Goal: Information Seeking & Learning: Get advice/opinions

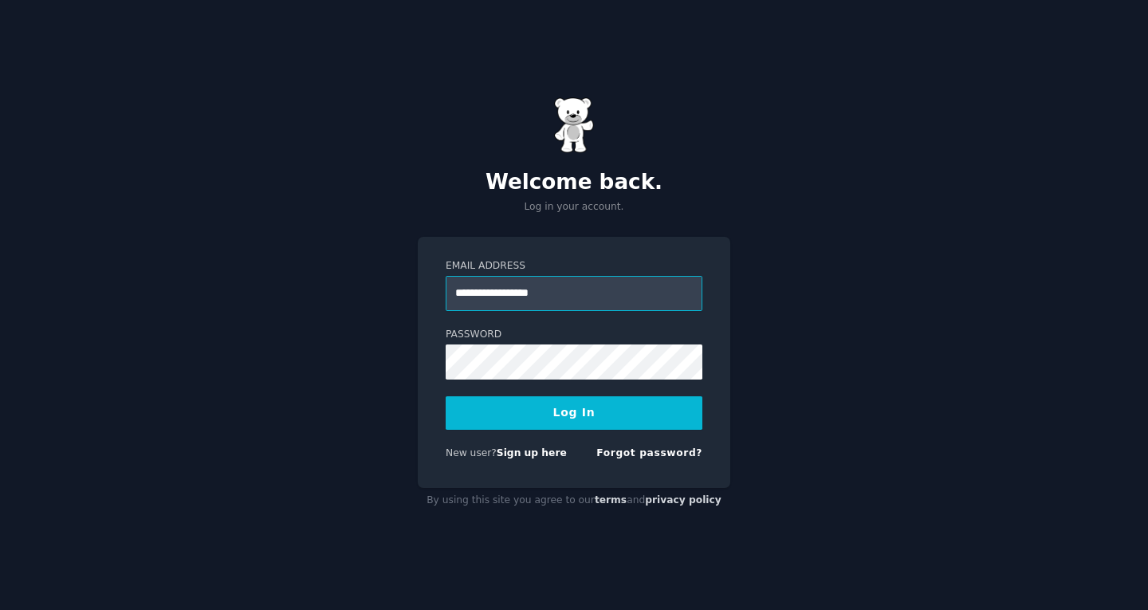
type input "**********"
click at [446, 396] on button "Log In" at bounding box center [574, 412] width 257 height 33
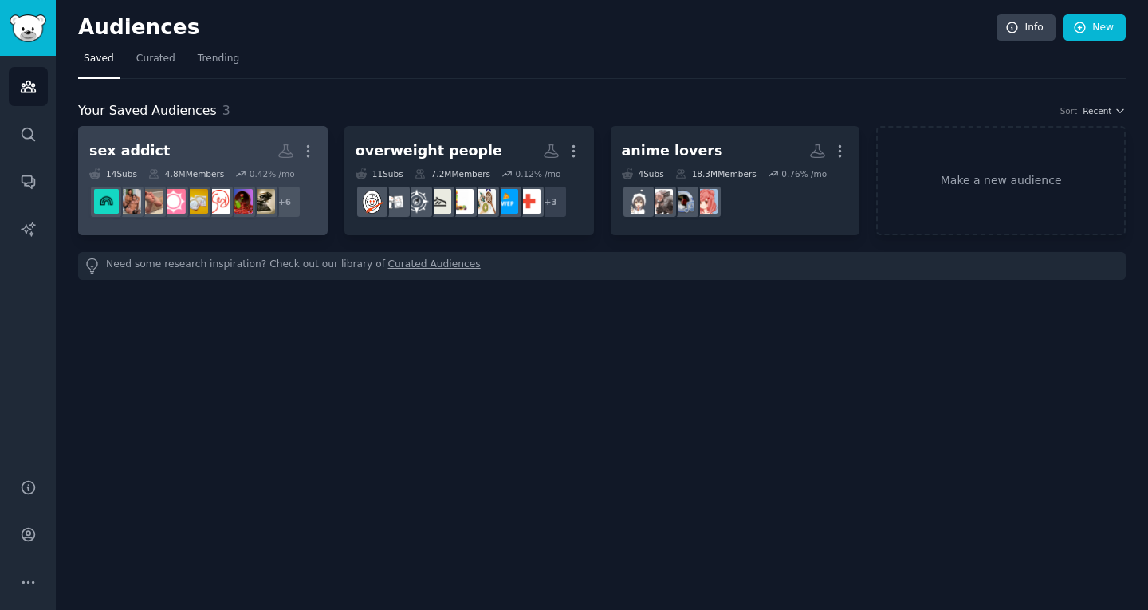
click at [219, 151] on h2 "sex addict More" at bounding box center [202, 151] width 227 height 28
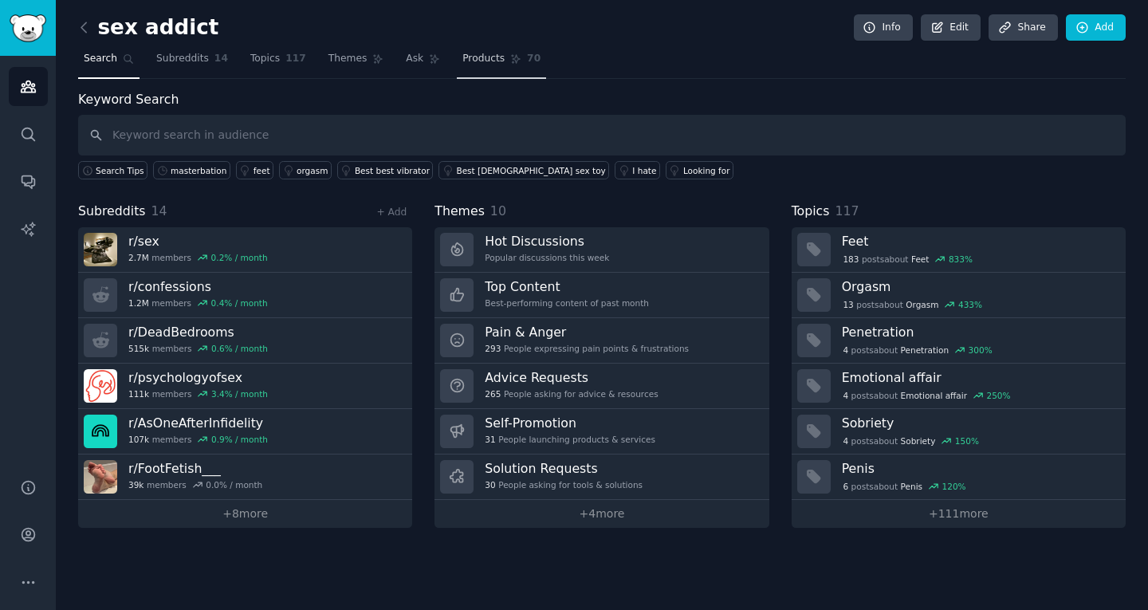
click at [471, 59] on span "Products" at bounding box center [483, 59] width 42 height 14
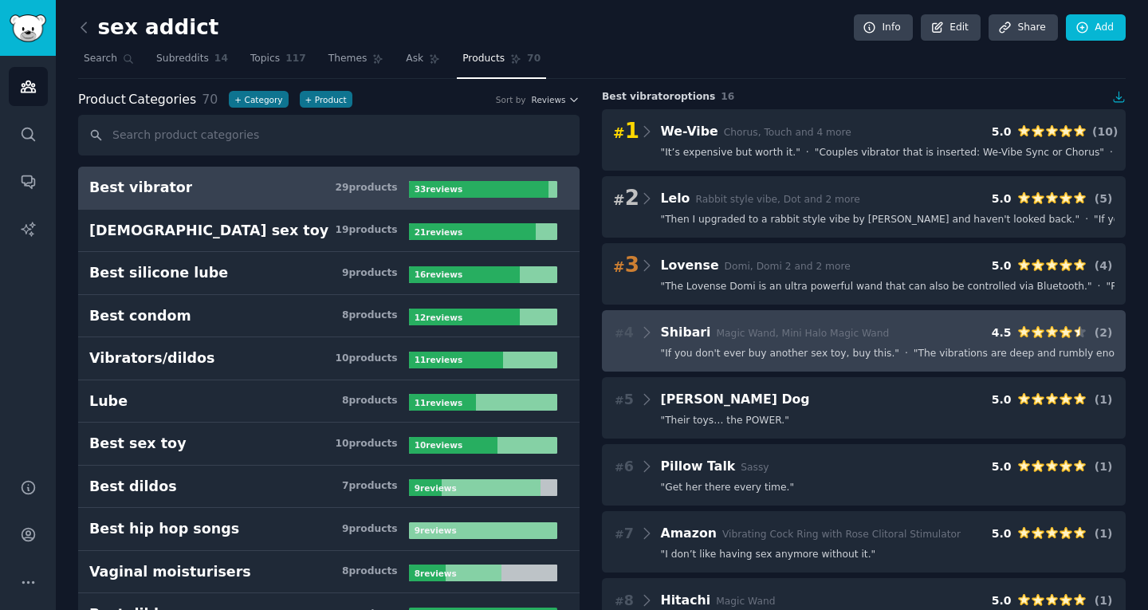
click at [836, 360] on div "# 4 Shibari Magic Wand, Mini Halo Magic Wand 4.5 ( 2 ) " If you don't ever buy …" at bounding box center [864, 340] width 524 height 61
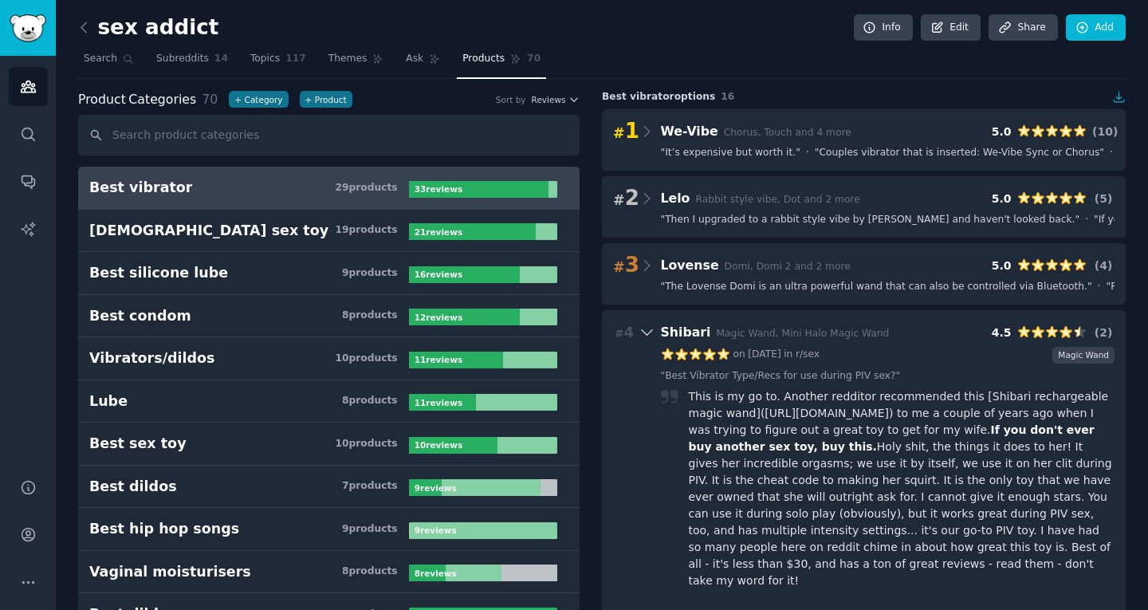
click at [859, 425] on div "This is my go to. Another redditor recommended this [Shibari rechargeable magic…" at bounding box center [902, 488] width 427 height 201
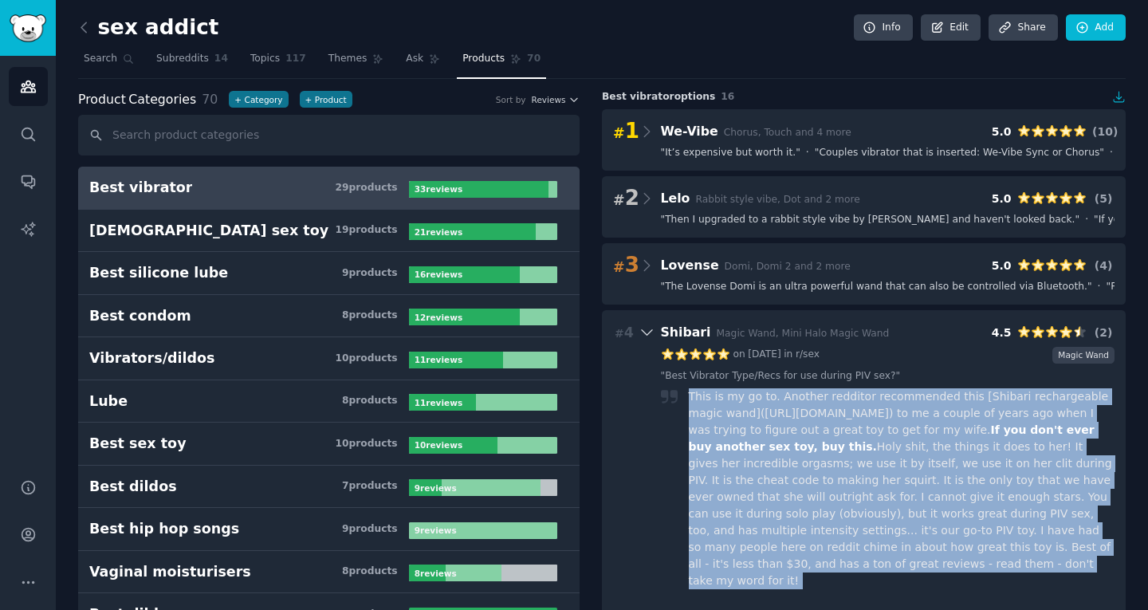
click at [859, 425] on div "This is my go to. Another redditor recommended this [Shibari rechargeable magic…" at bounding box center [902, 488] width 427 height 201
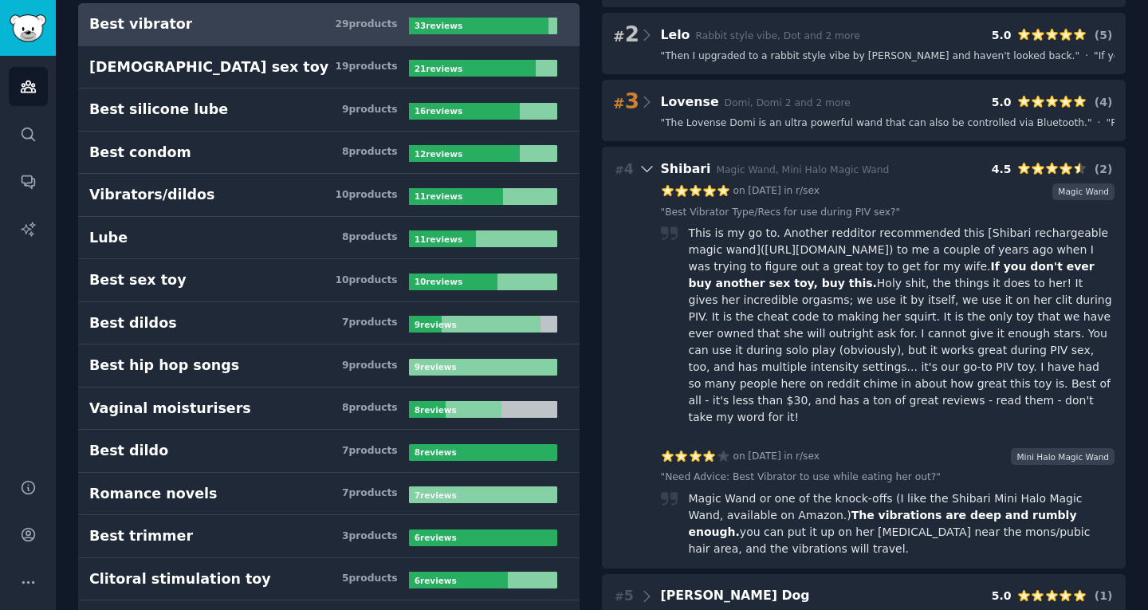
scroll to position [172, 0]
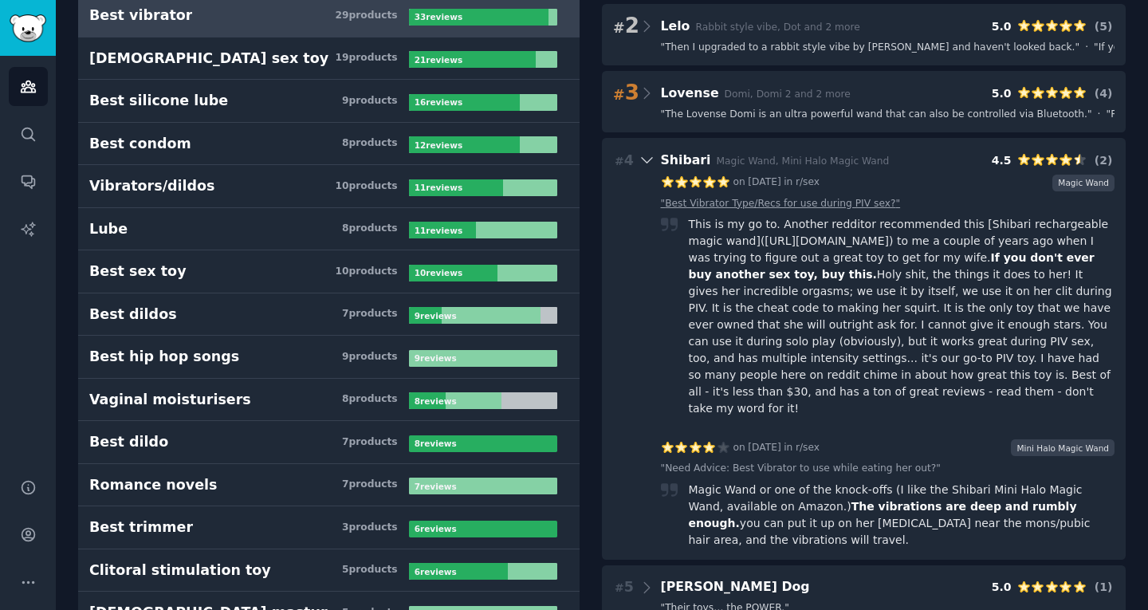
click at [751, 199] on link "" Best Vibrator Type/Recs for use during PIV sex? "" at bounding box center [781, 204] width 240 height 14
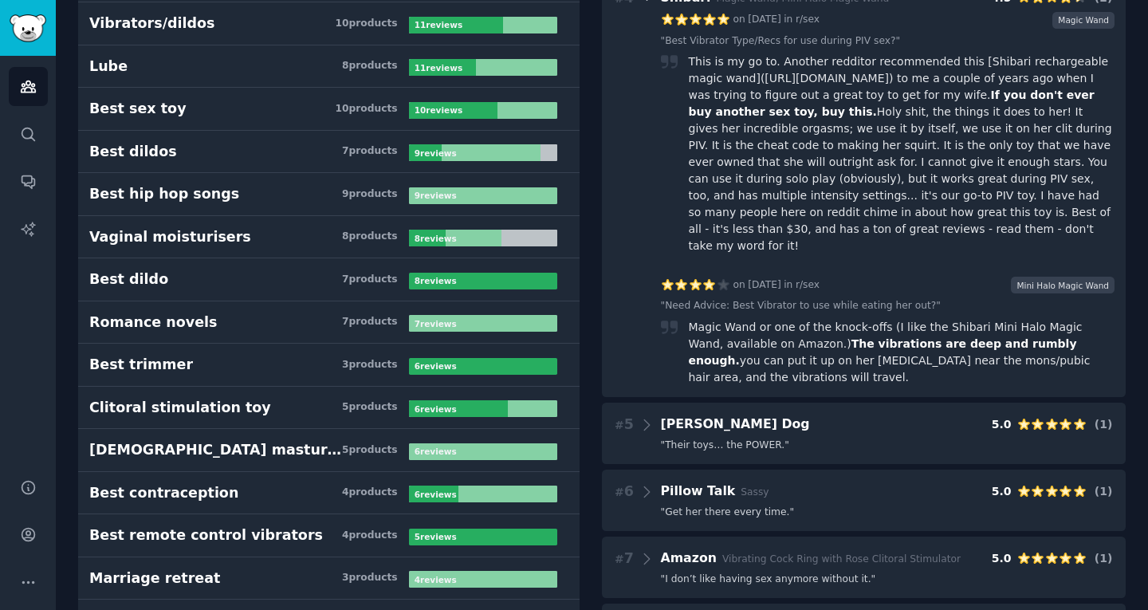
scroll to position [336, 0]
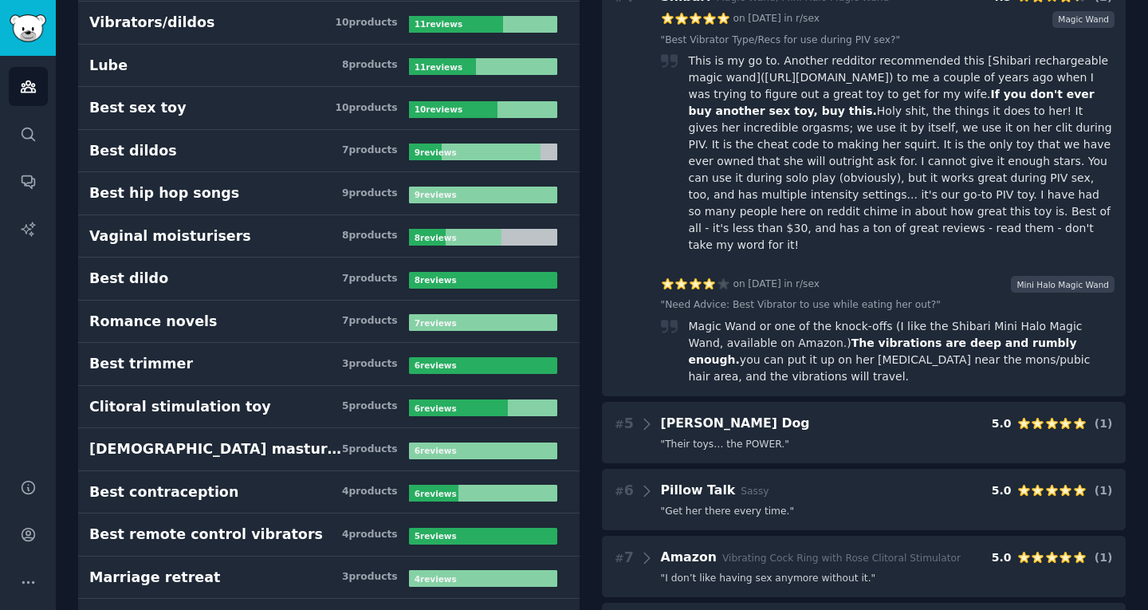
click at [828, 318] on div "Magic Wand or one of the knock-offs (I like the Shibari Mini Halo Magic Wand, a…" at bounding box center [902, 351] width 427 height 67
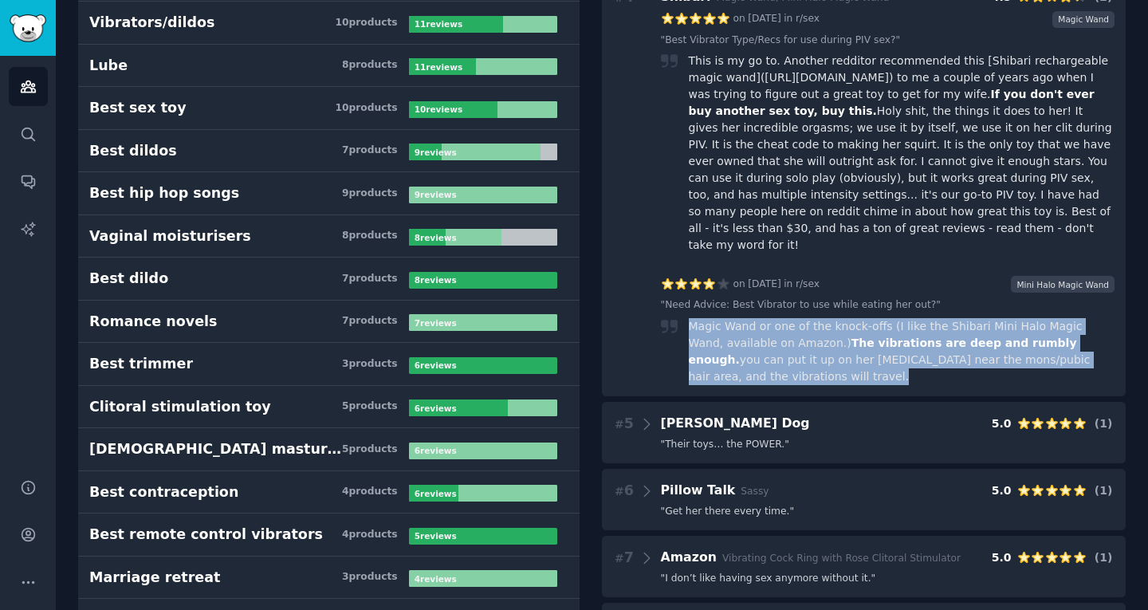
click at [828, 318] on div "Magic Wand or one of the knock-offs (I like the Shibari Mini Halo Magic Wand, a…" at bounding box center [902, 351] width 427 height 67
click at [943, 336] on span "The vibrations are deep and rumbly enough." at bounding box center [883, 351] width 388 height 30
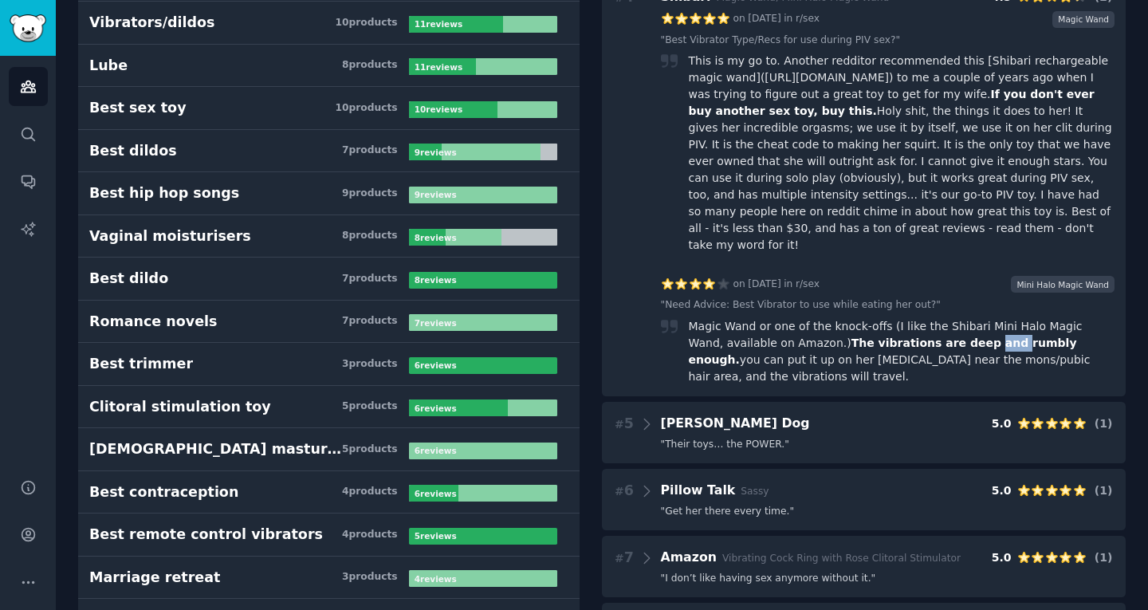
click at [943, 336] on span "The vibrations are deep and rumbly enough." at bounding box center [883, 351] width 388 height 30
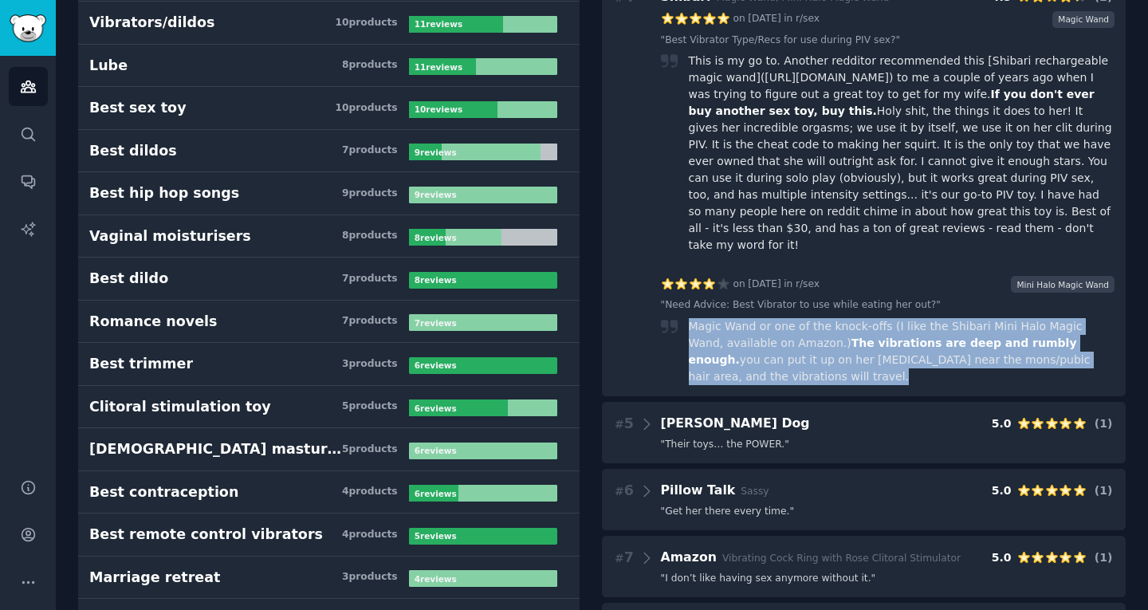
click at [943, 336] on span "The vibrations are deep and rumbly enough." at bounding box center [883, 351] width 388 height 30
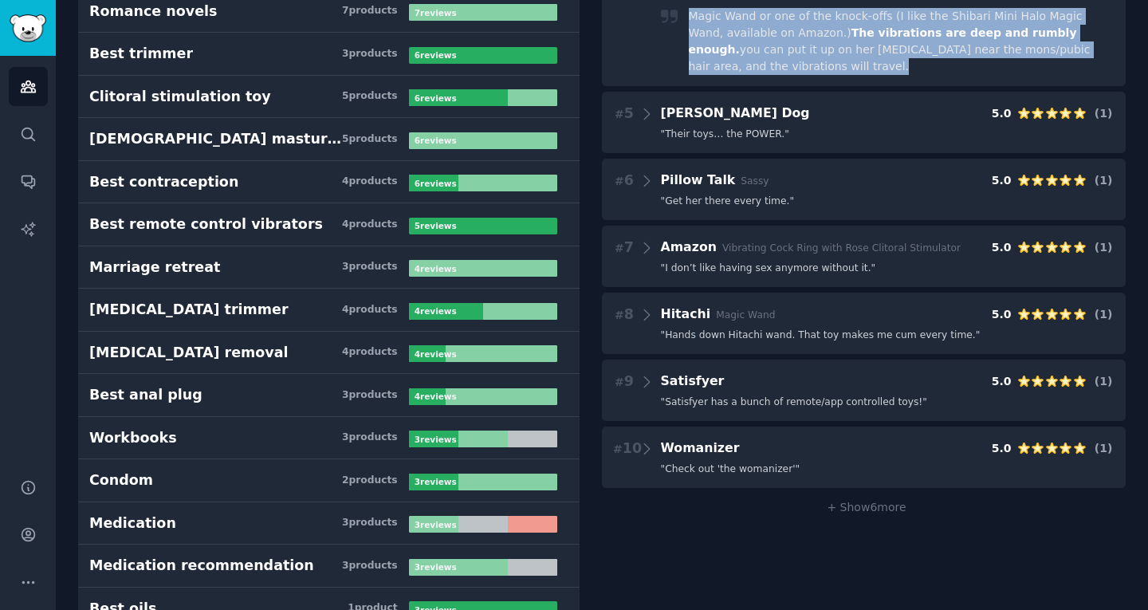
scroll to position [647, 0]
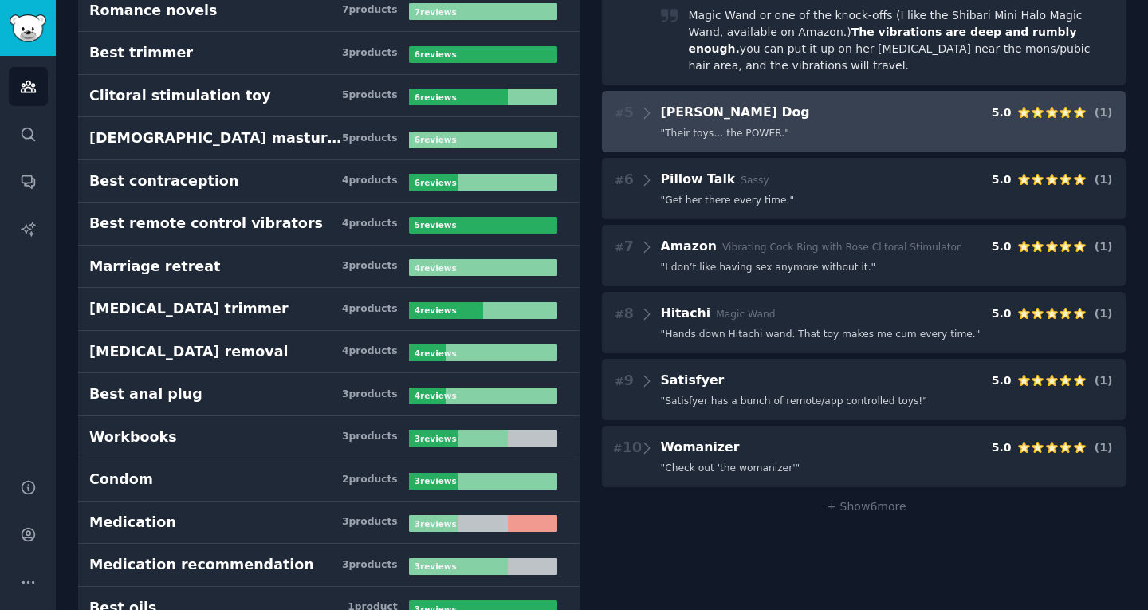
click at [828, 127] on div "" Their toys… the POWER. "" at bounding box center [888, 134] width 454 height 14
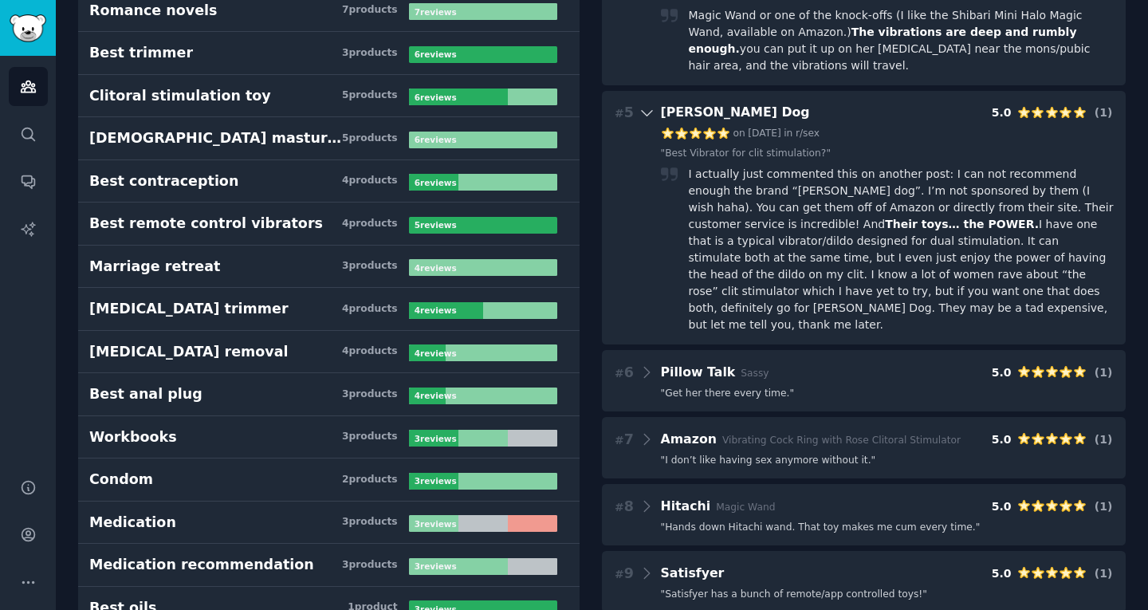
click at [828, 179] on div "I actually just commented this on another post: I can not recommend enough the …" at bounding box center [902, 249] width 427 height 167
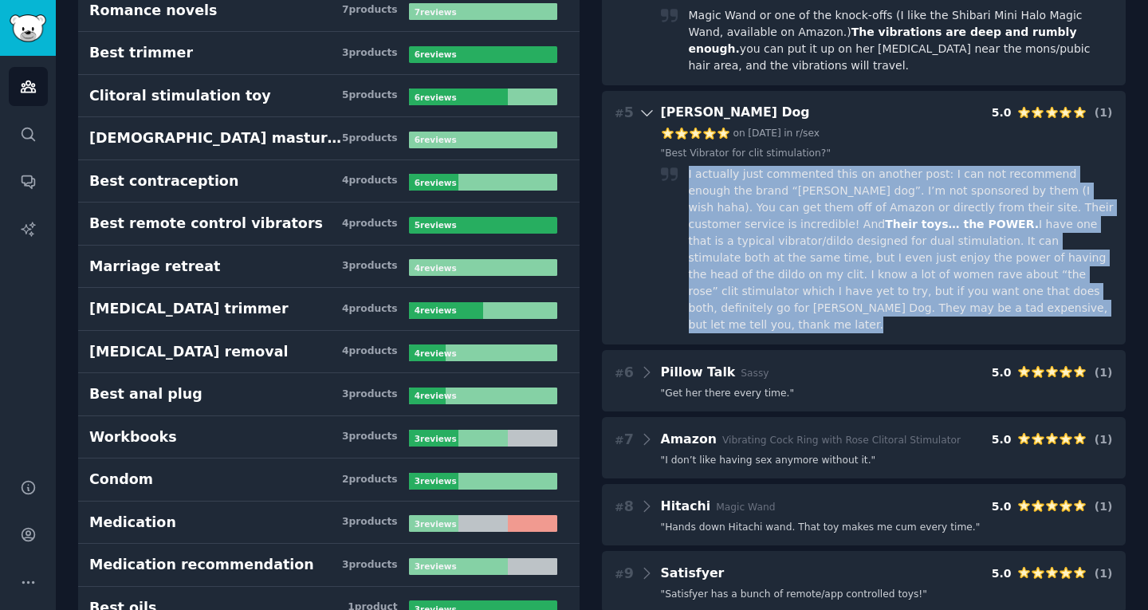
click at [828, 179] on div "I actually just commented this on another post: I can not recommend enough the …" at bounding box center [902, 249] width 427 height 167
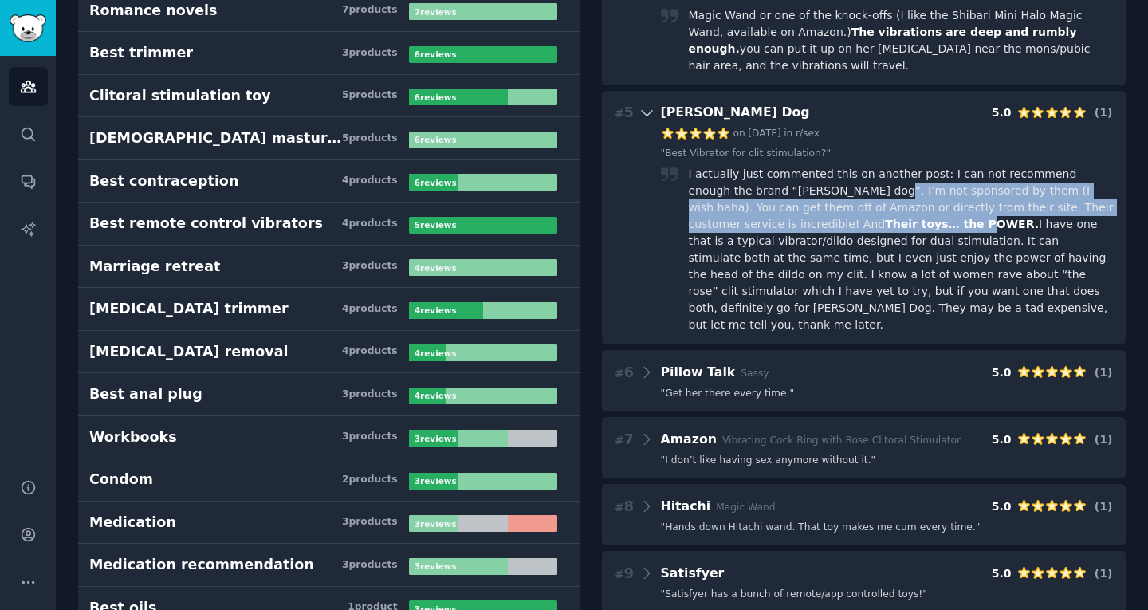
drag, startPoint x: 829, startPoint y: 181, endPoint x: 875, endPoint y: 204, distance: 51.7
click at [875, 204] on div "I actually just commented this on another post: I can not recommend enough the …" at bounding box center [902, 249] width 427 height 167
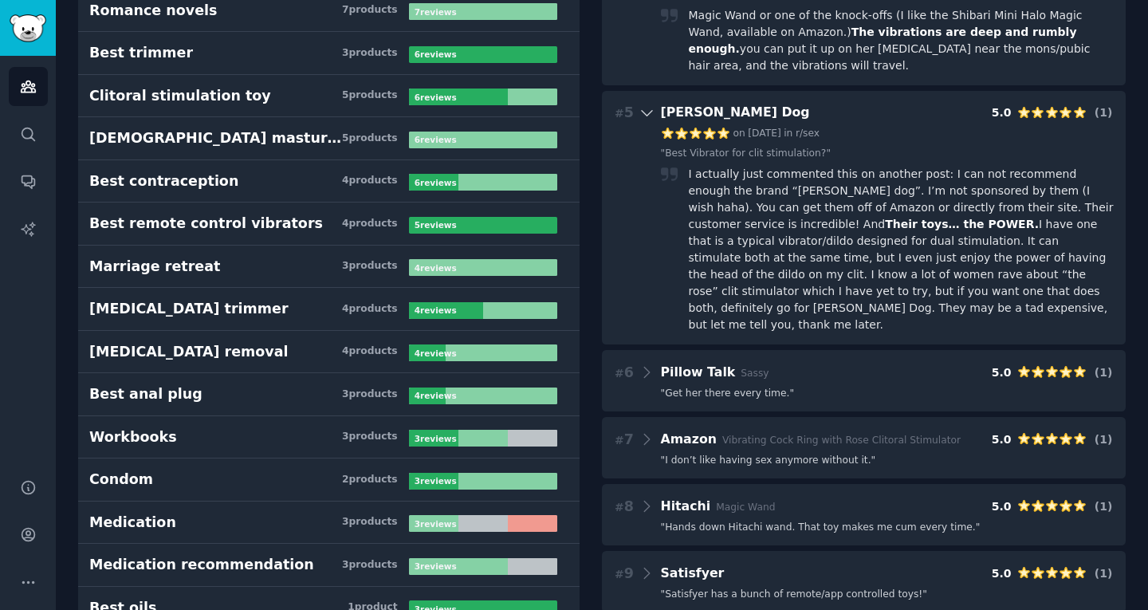
click at [890, 273] on div "I actually just commented this on another post: I can not recommend enough the …" at bounding box center [902, 249] width 427 height 167
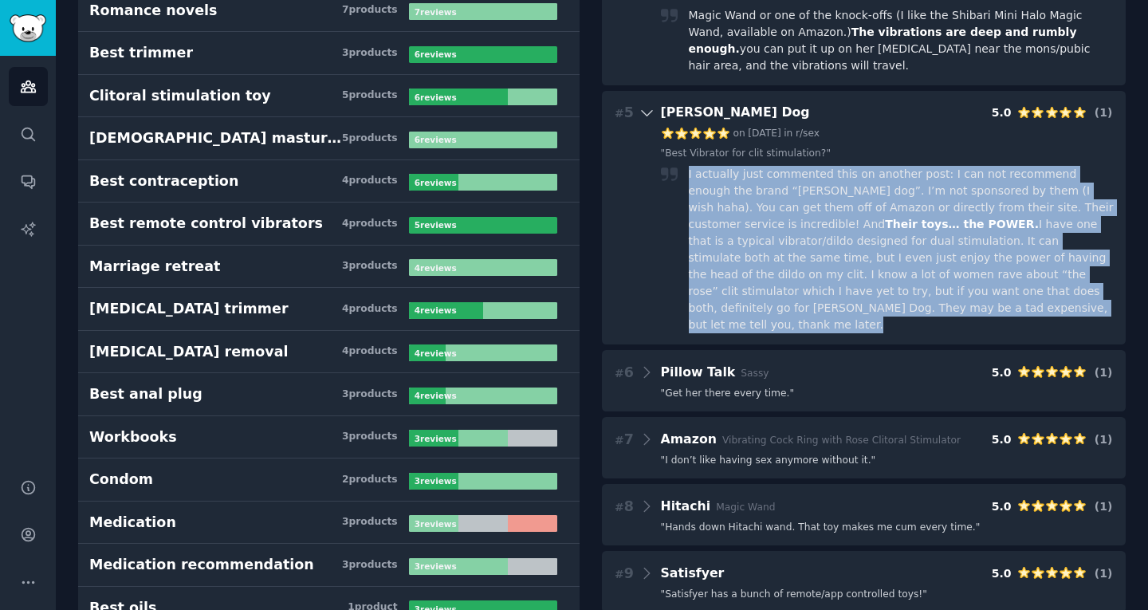
click at [890, 273] on div "I actually just commented this on another post: I can not recommend enough the …" at bounding box center [902, 249] width 427 height 167
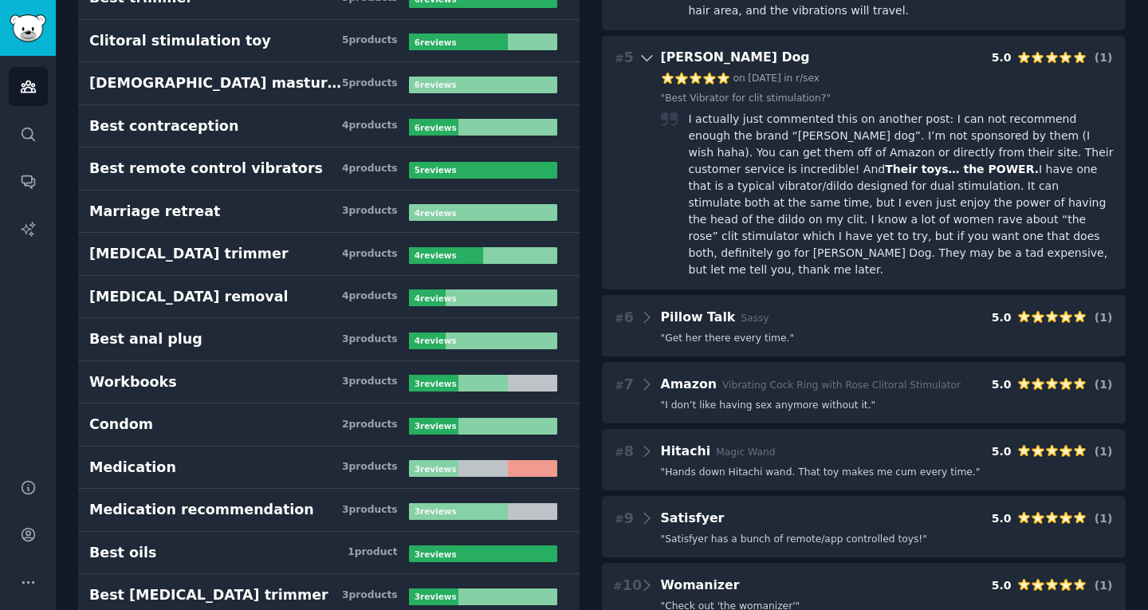
scroll to position [702, 0]
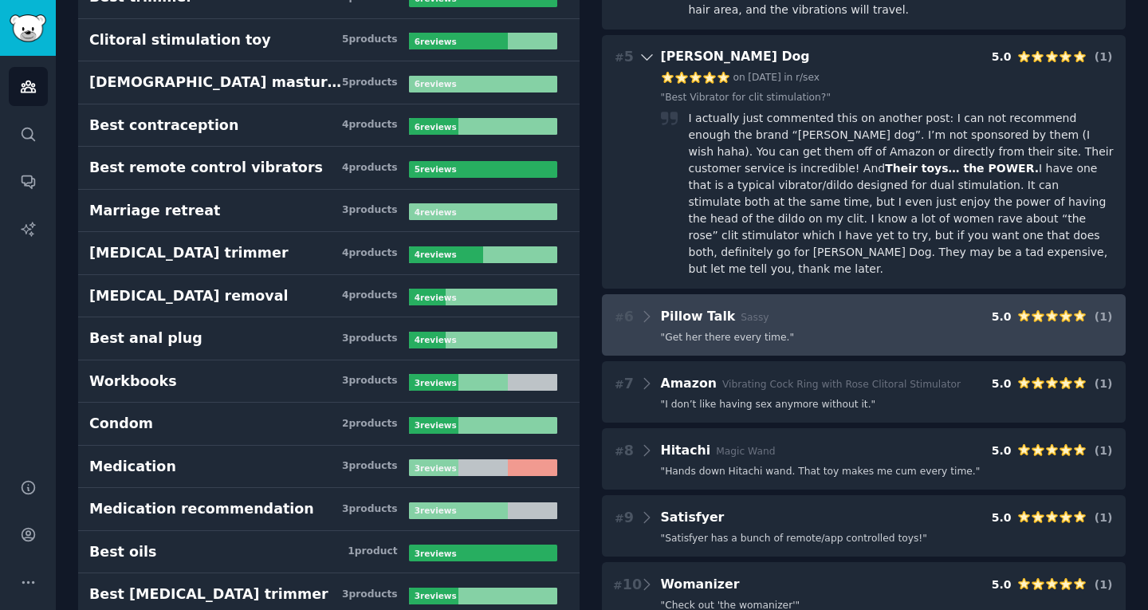
click at [883, 305] on div "# 6 Pillow Talk Sassy 5.0 ( 1 )" at bounding box center [864, 316] width 502 height 22
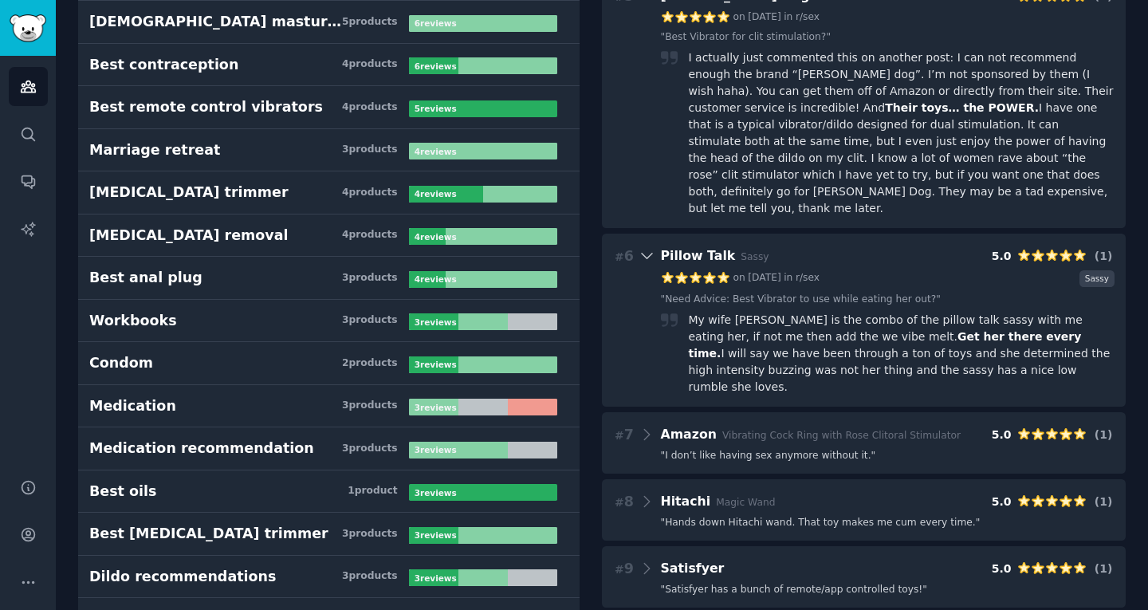
scroll to position [765, 0]
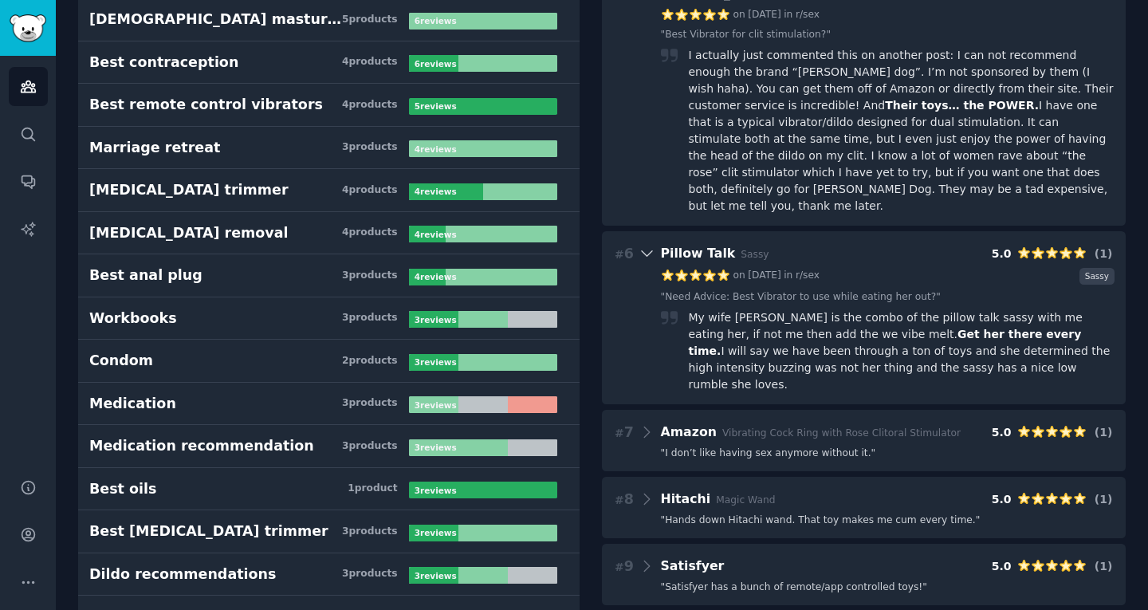
click at [883, 309] on div "My wife fav is the combo of the pillow talk sassy with me eating her, if not me…" at bounding box center [902, 351] width 427 height 84
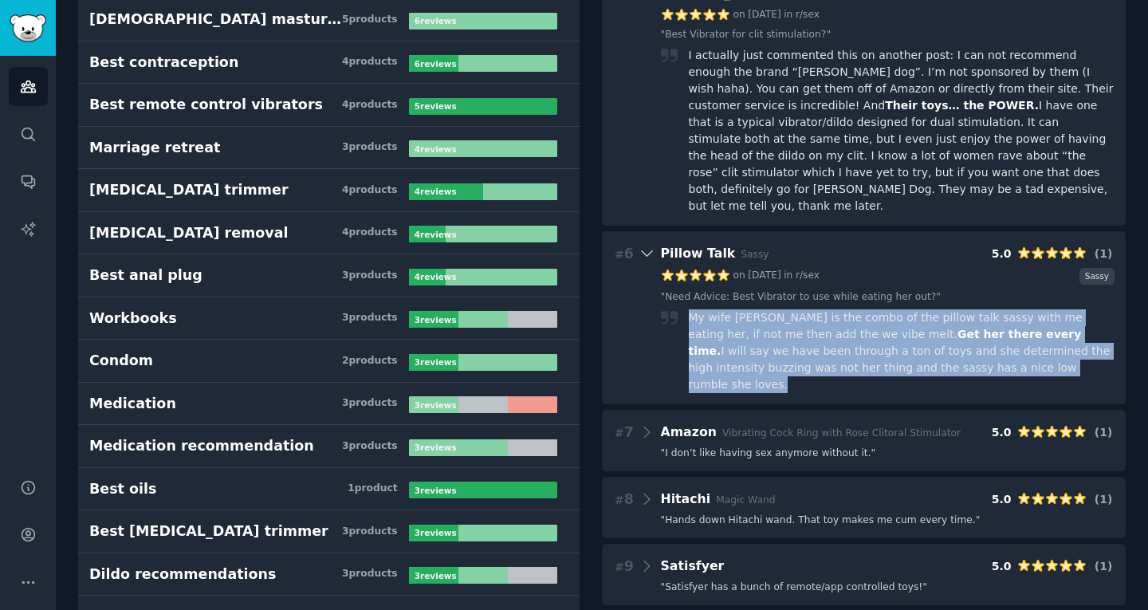
click at [883, 309] on div "My wife fav is the combo of the pillow talk sassy with me eating her, if not me…" at bounding box center [902, 351] width 427 height 84
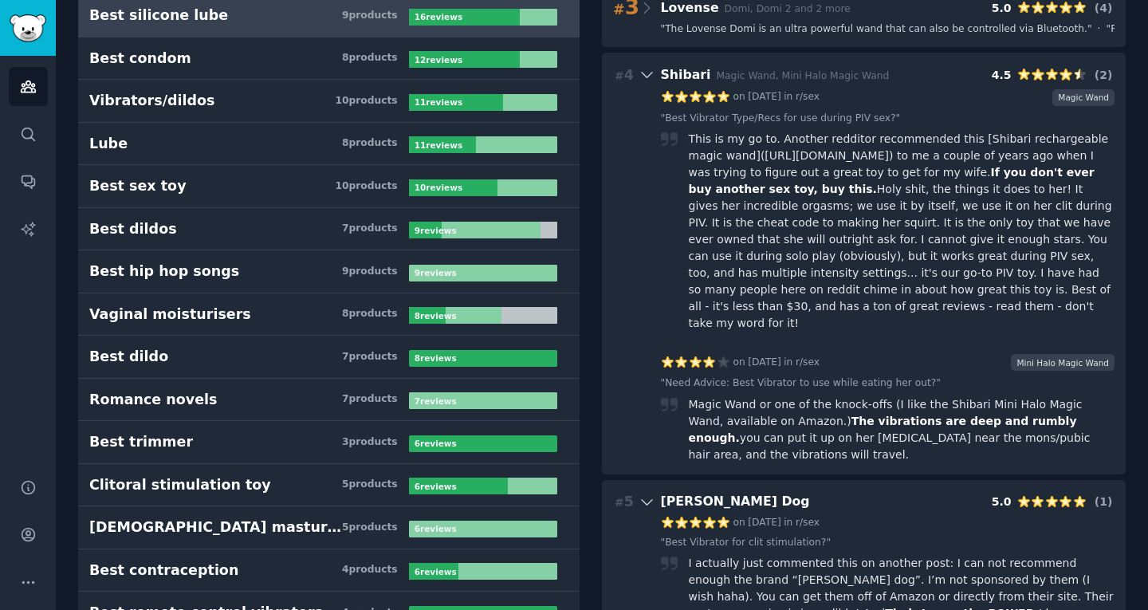
scroll to position [262, 0]
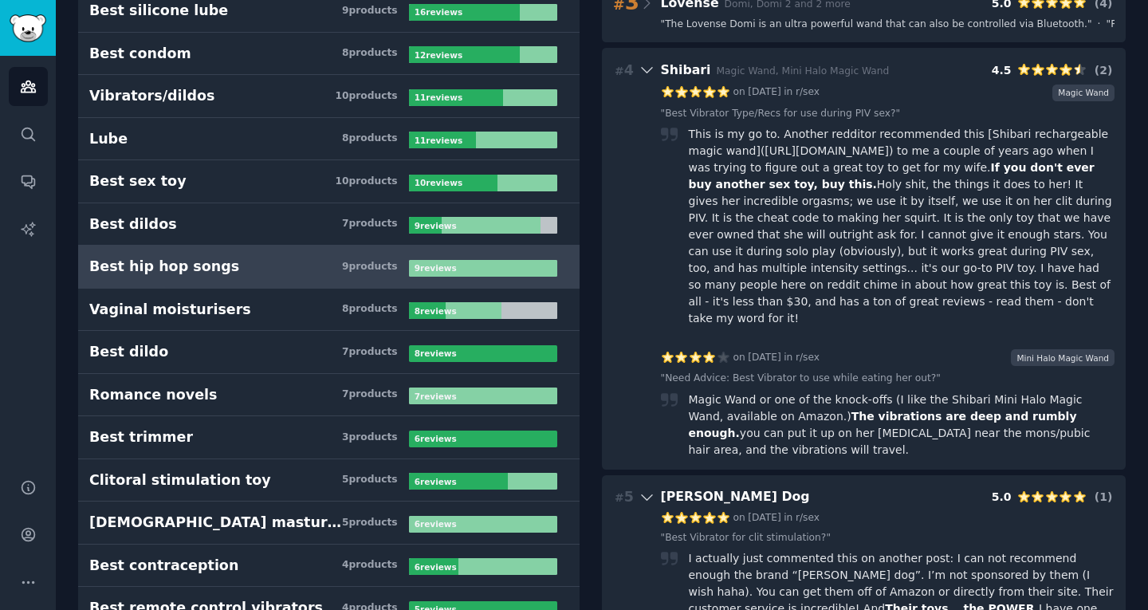
click at [280, 254] on link "Best hip hop songs 9 product s 9 review s" at bounding box center [329, 267] width 502 height 43
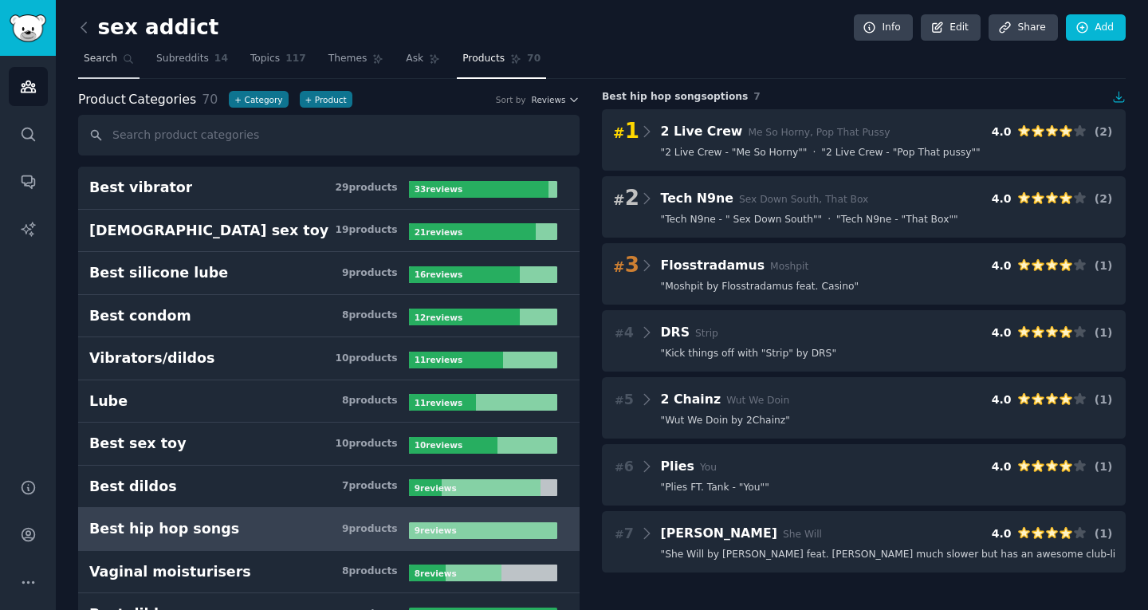
click at [101, 61] on span "Search" at bounding box center [100, 59] width 33 height 14
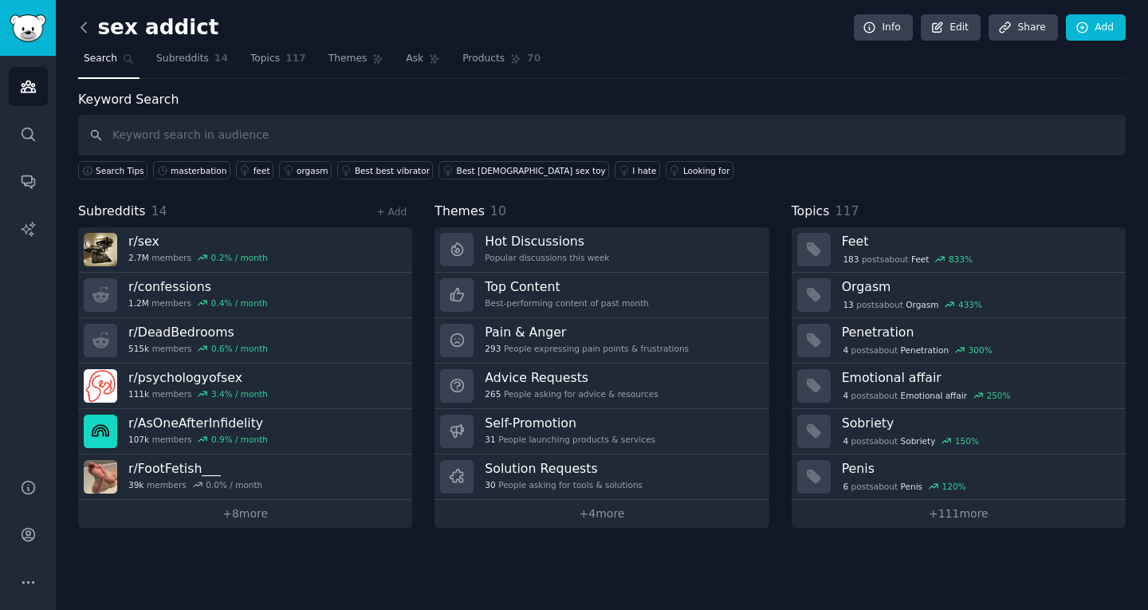
click at [88, 27] on icon at bounding box center [84, 27] width 17 height 17
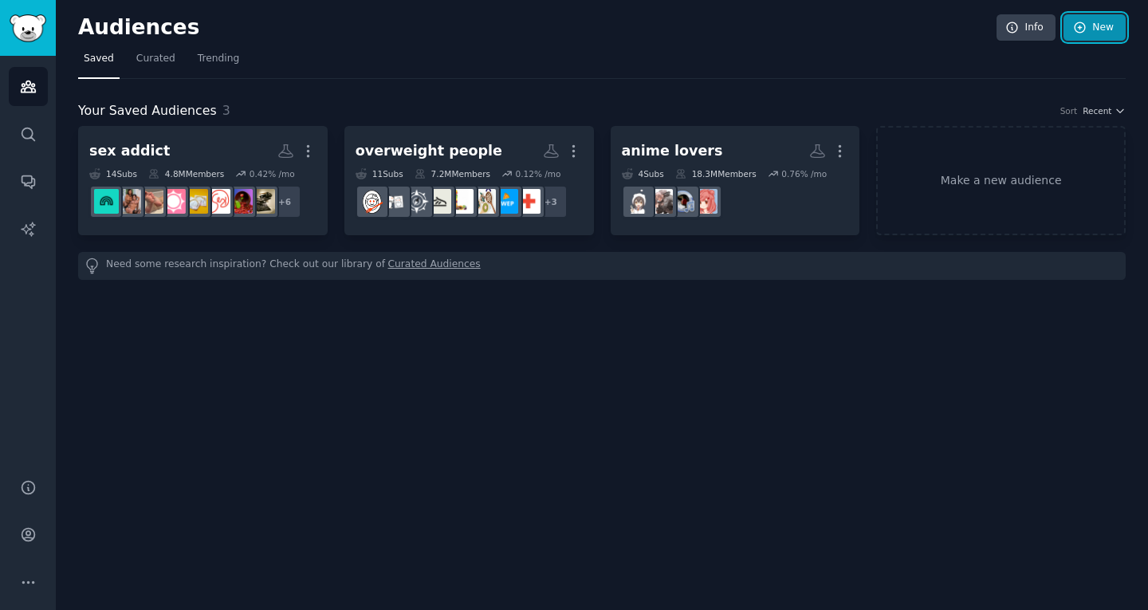
click at [1096, 22] on link "New" at bounding box center [1095, 27] width 62 height 27
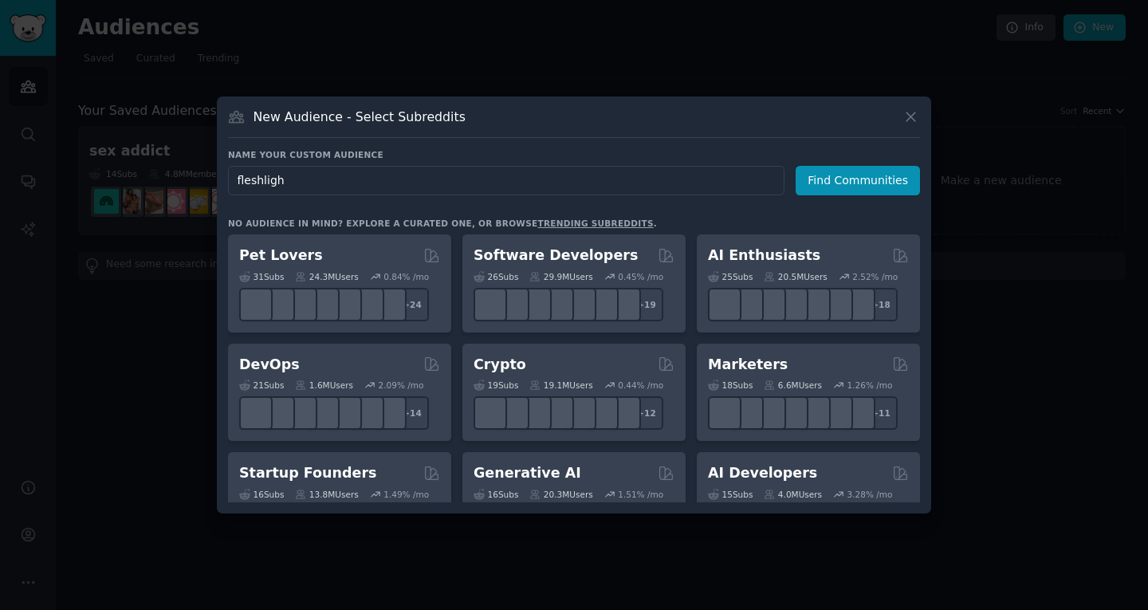
type input "fleshlight"
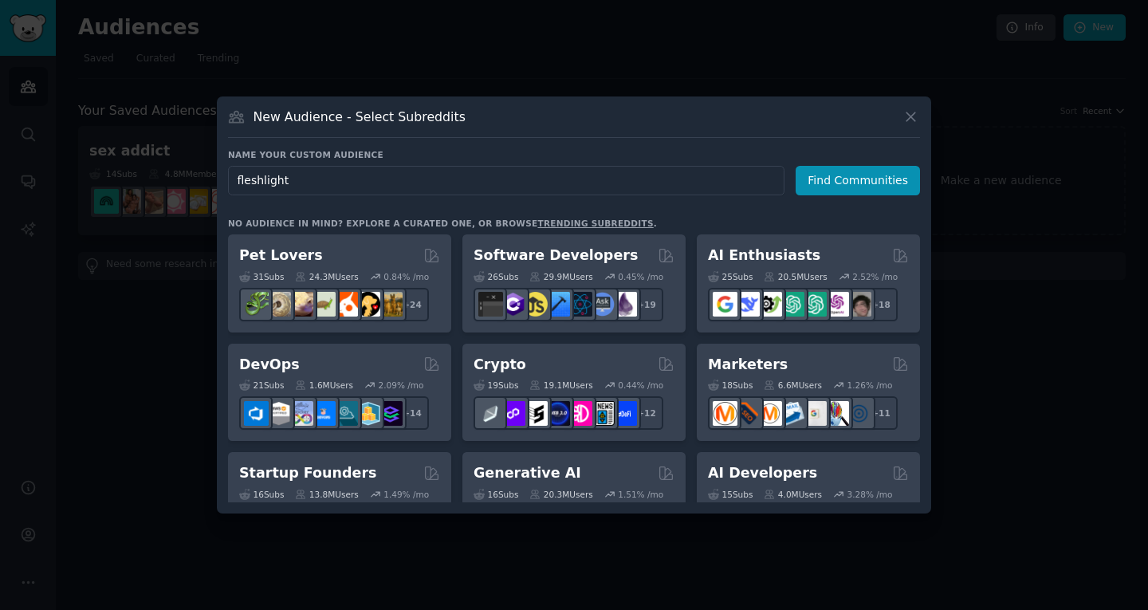
click button "Find Communities" at bounding box center [858, 181] width 124 height 30
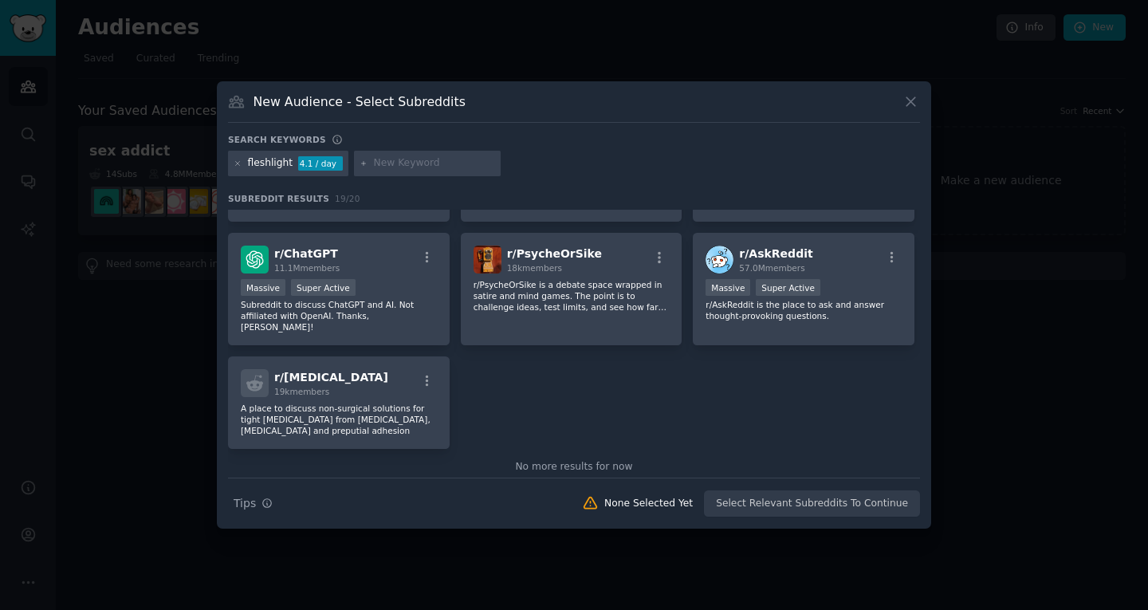
scroll to position [593, 0]
click at [238, 161] on icon at bounding box center [238, 163] width 9 height 9
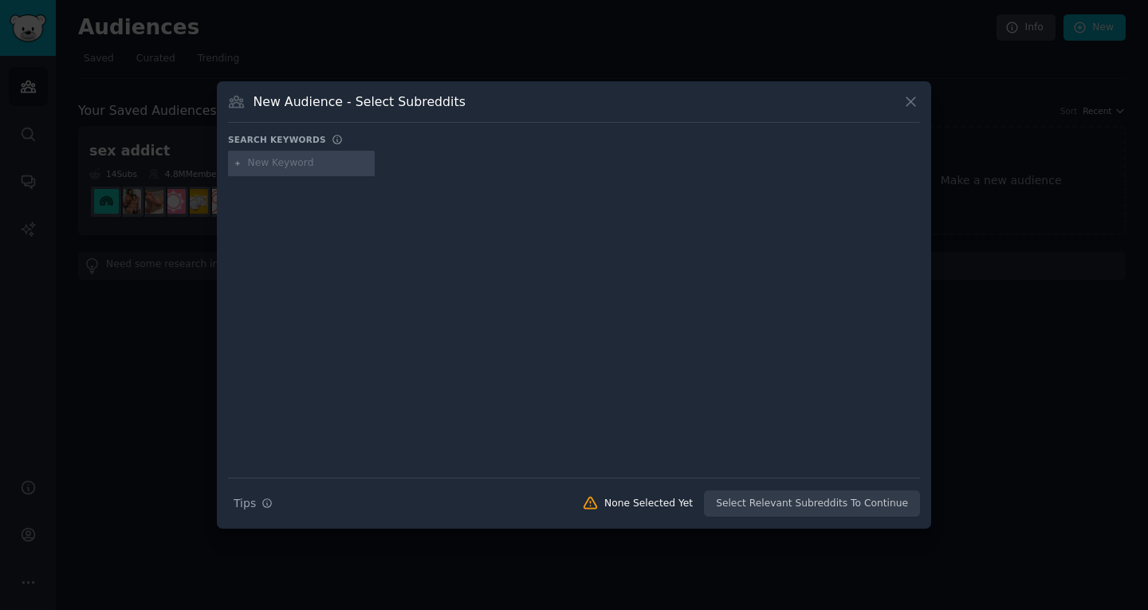
click at [274, 166] on input "text" at bounding box center [308, 163] width 121 height 14
type input "thruster"
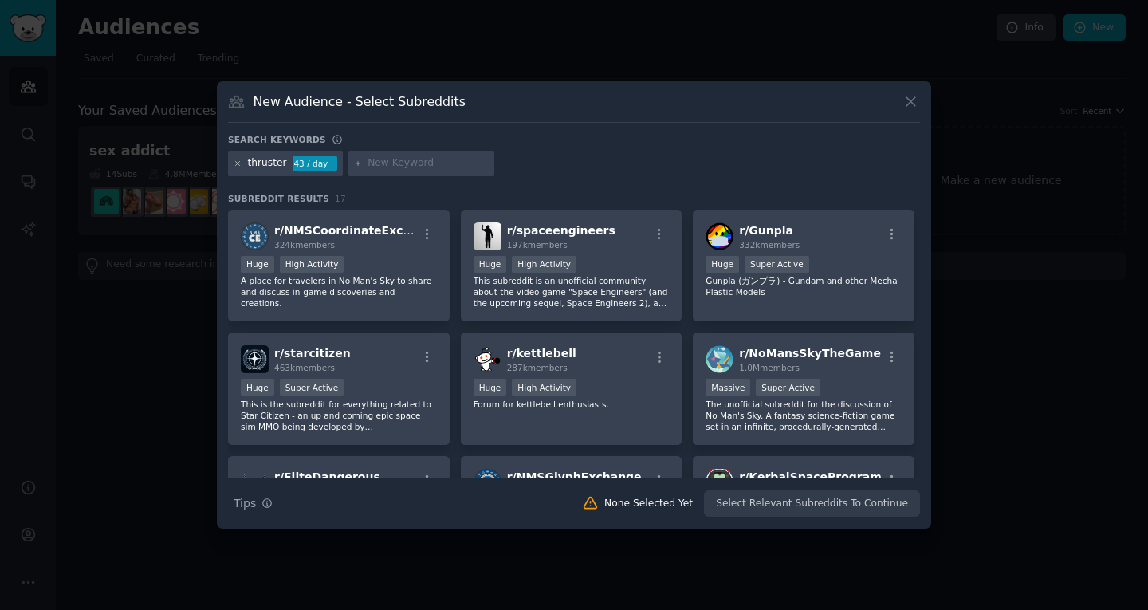
click at [237, 161] on icon at bounding box center [238, 163] width 9 height 9
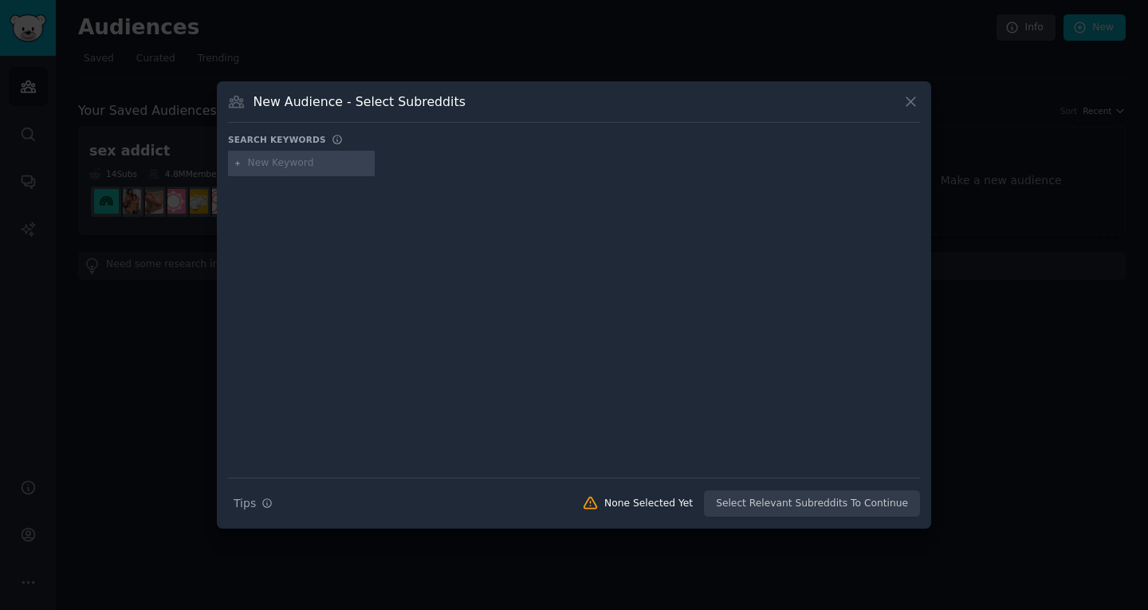
click at [279, 161] on input "text" at bounding box center [308, 163] width 121 height 14
type input "pocket pussy"
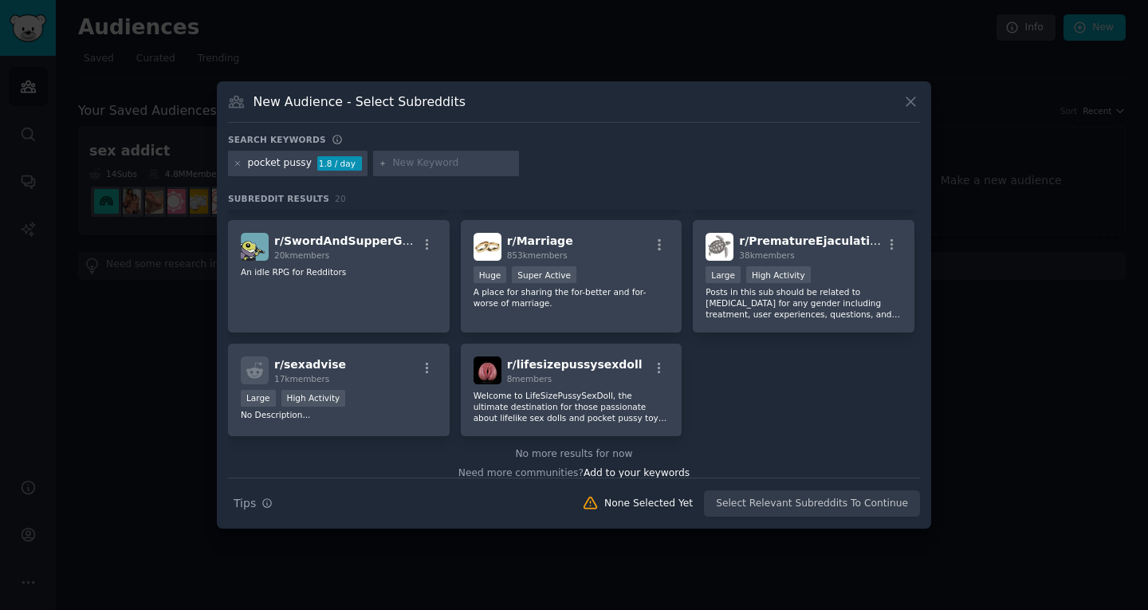
scroll to position [558, 0]
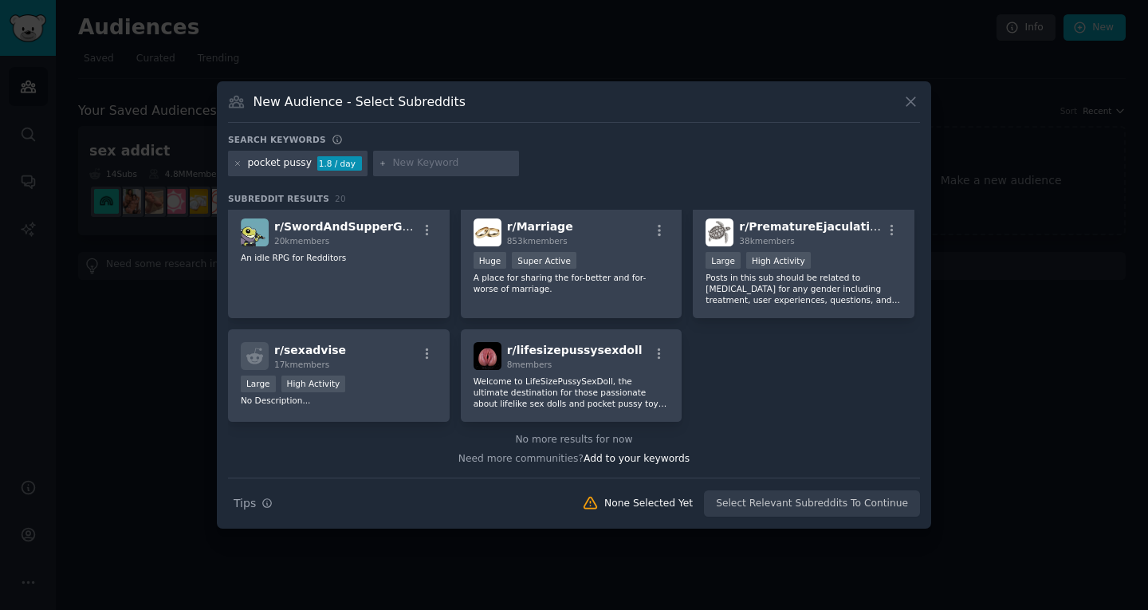
click at [771, 389] on div "r/ bestpocketpussy 189 members Welcome to our go-to community for all enthusias…" at bounding box center [574, 37] width 692 height 770
click at [912, 100] on icon at bounding box center [911, 102] width 9 height 9
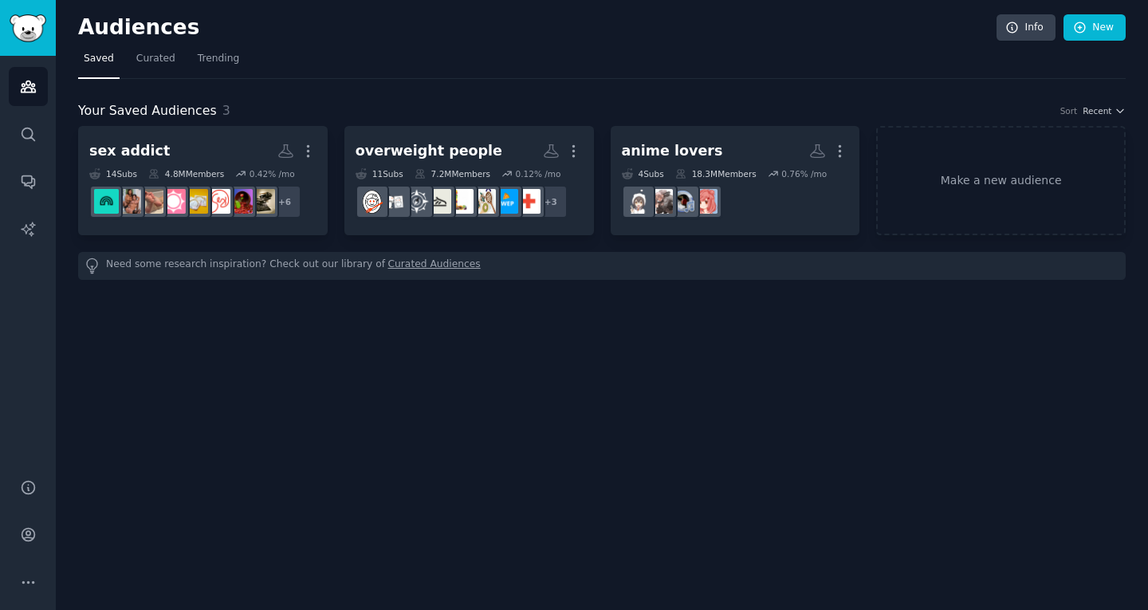
click at [521, 291] on div "Audiences Info New Saved Curated Trending Your Saved Audiences 3 Sort Recent se…" at bounding box center [602, 305] width 1092 height 610
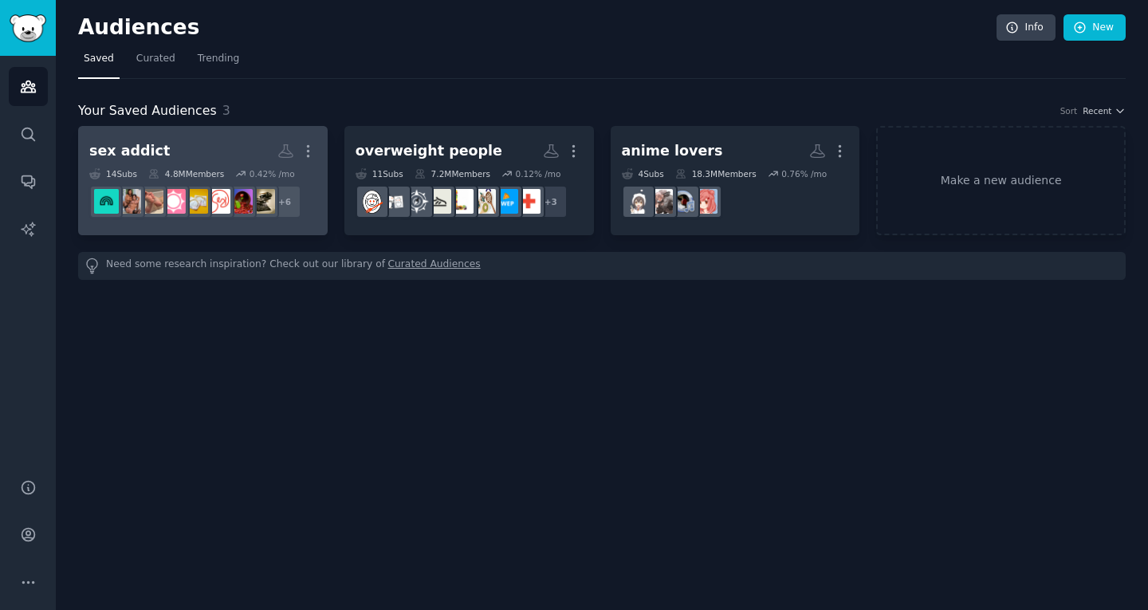
click at [219, 142] on h2 "sex addict Custom Audience More" at bounding box center [202, 151] width 227 height 28
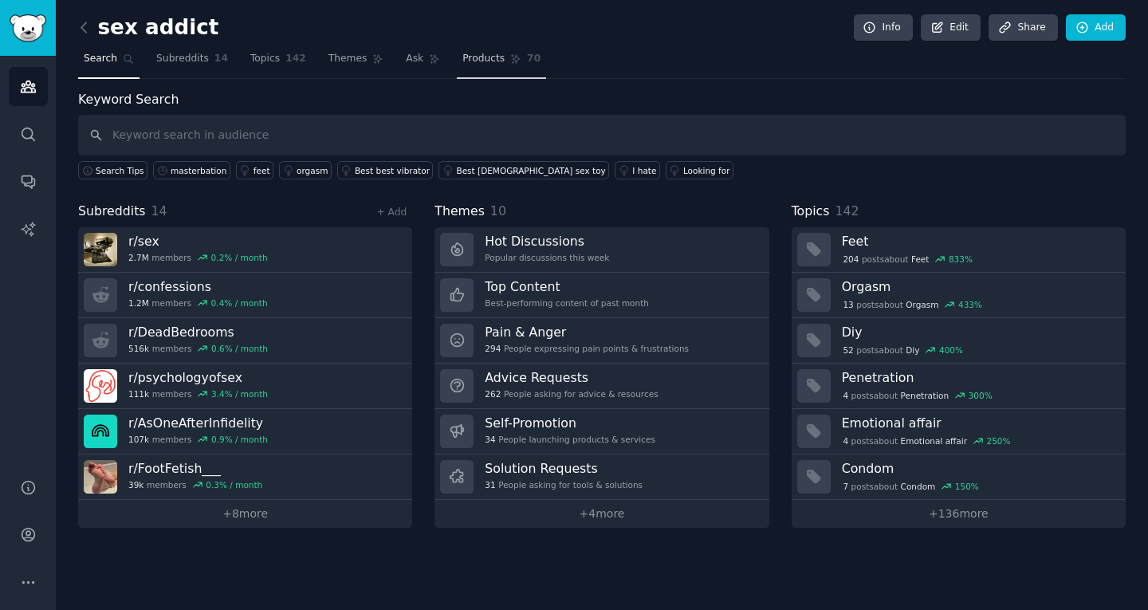
click at [463, 61] on span "Products" at bounding box center [483, 59] width 42 height 14
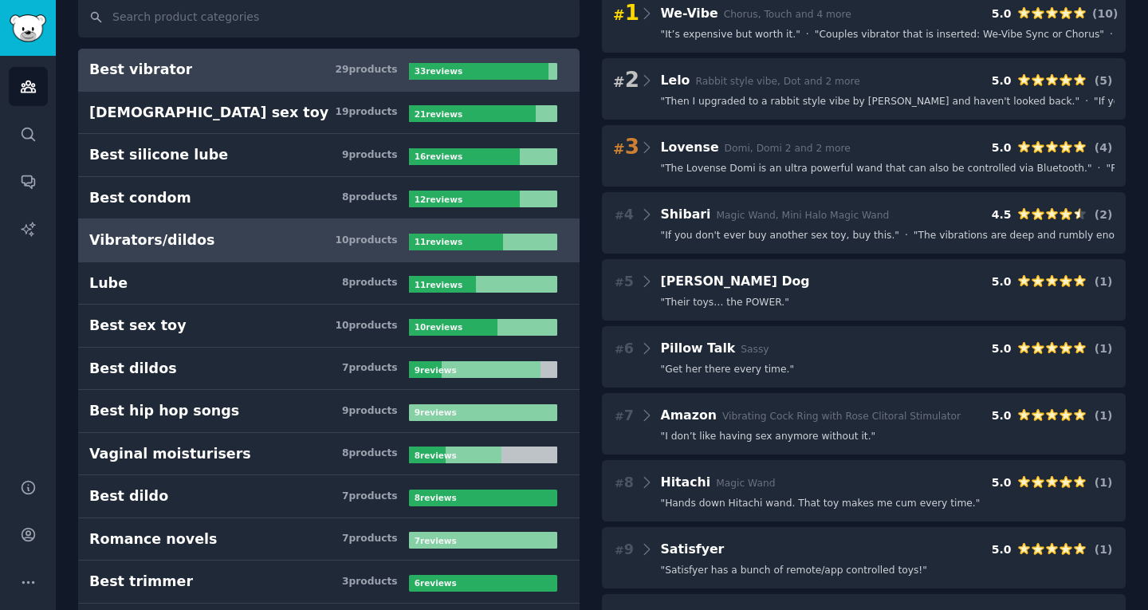
scroll to position [119, 0]
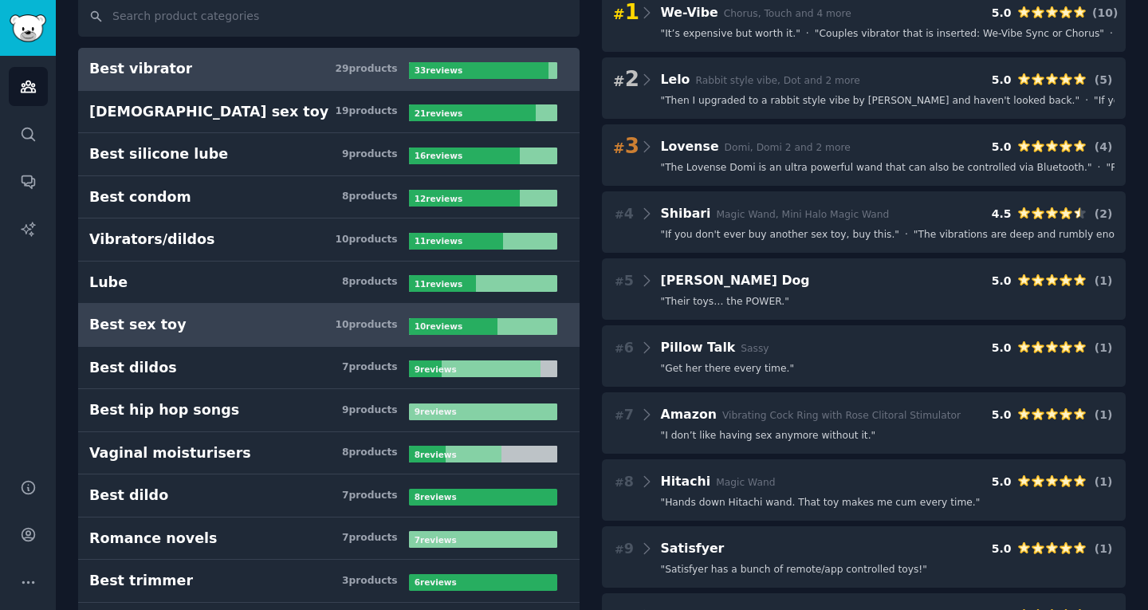
click at [238, 326] on h3 "Best sex toy 10 product s" at bounding box center [249, 325] width 320 height 20
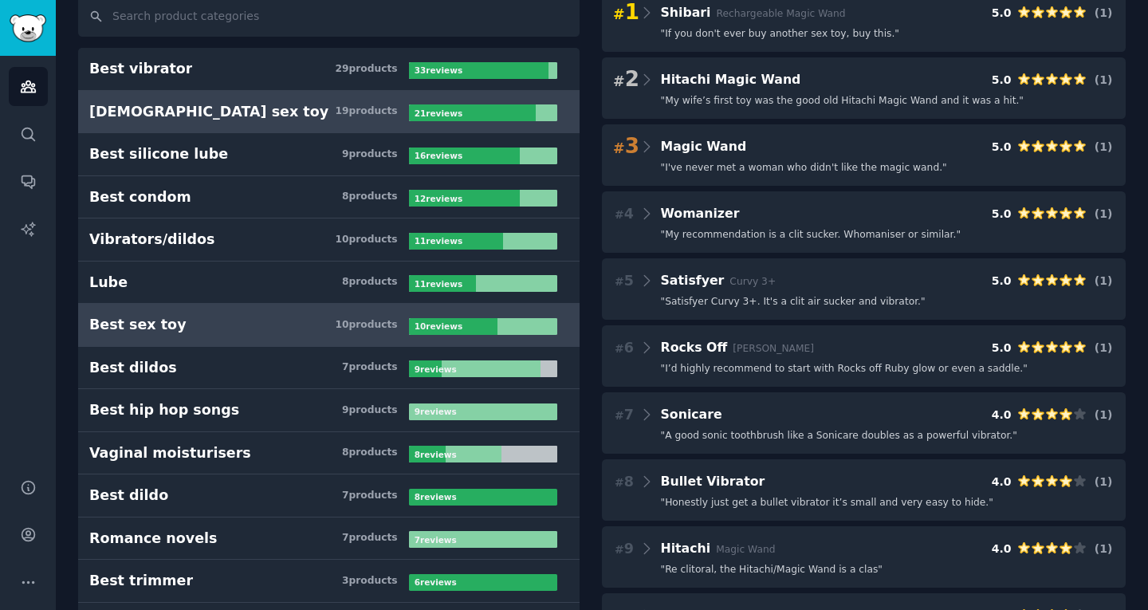
click at [279, 113] on h3 "Female sex toy 19 product s" at bounding box center [249, 112] width 320 height 20
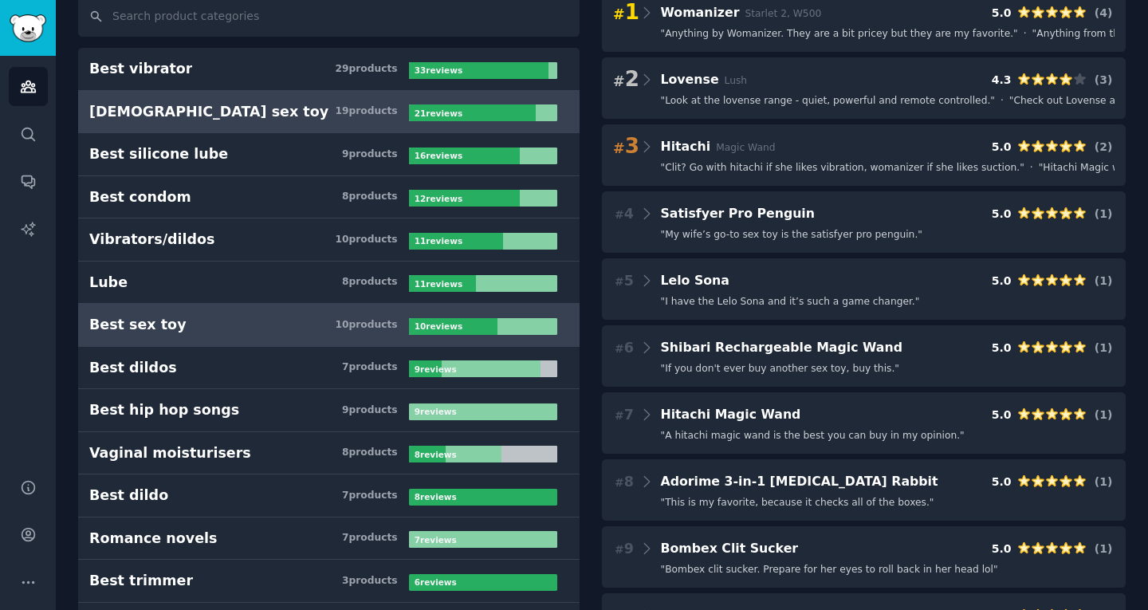
click at [283, 319] on h3 "Best sex toy 10 product s" at bounding box center [249, 325] width 320 height 20
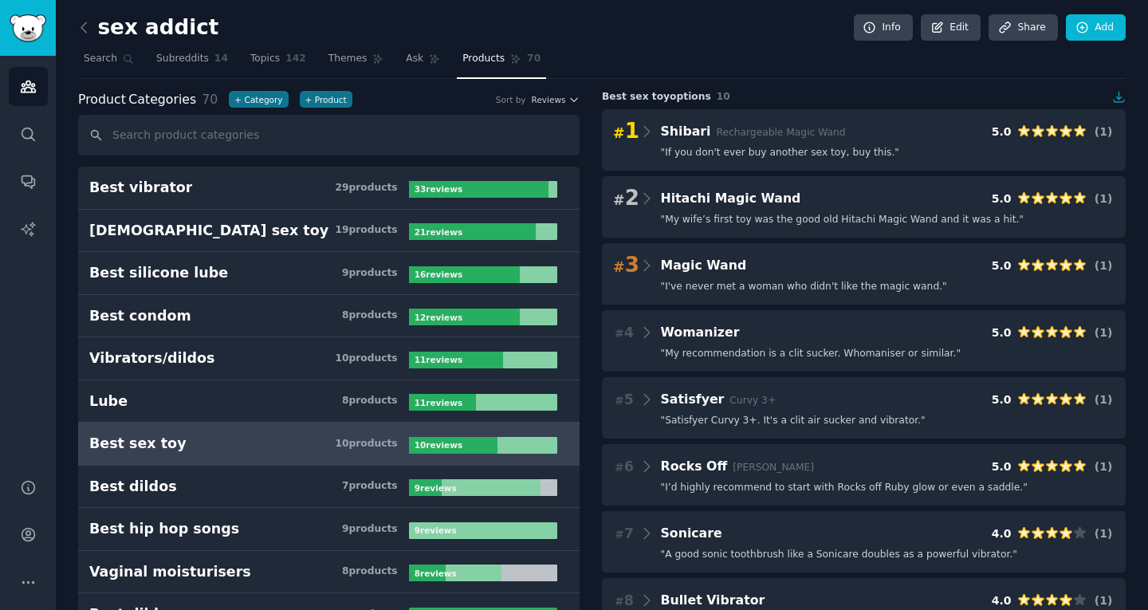
click at [95, 30] on link at bounding box center [88, 28] width 20 height 26
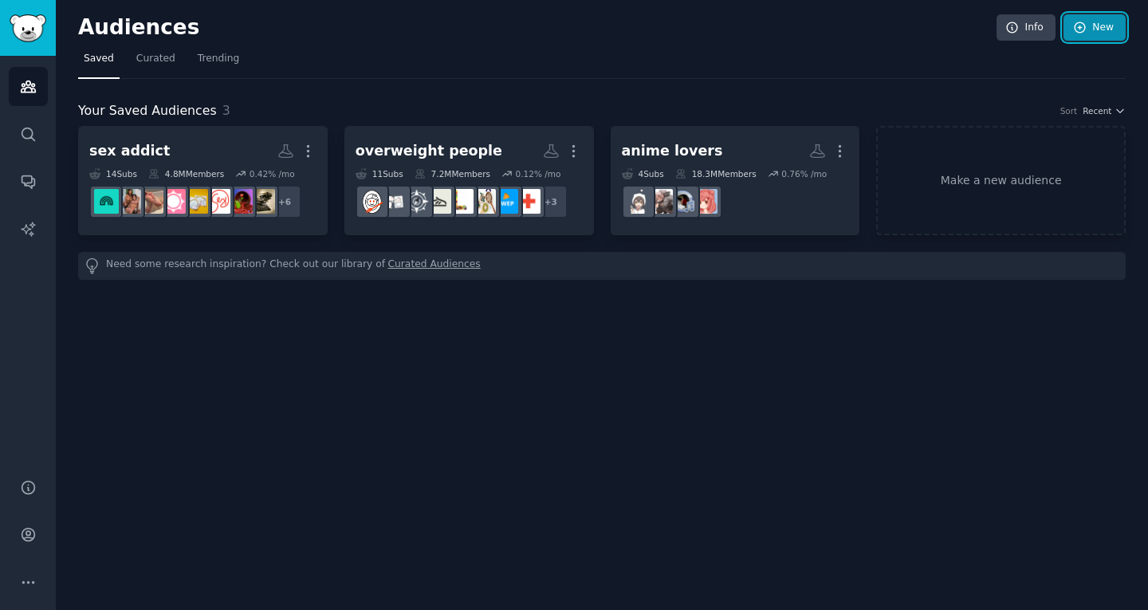
click at [1084, 30] on icon at bounding box center [1080, 27] width 10 height 10
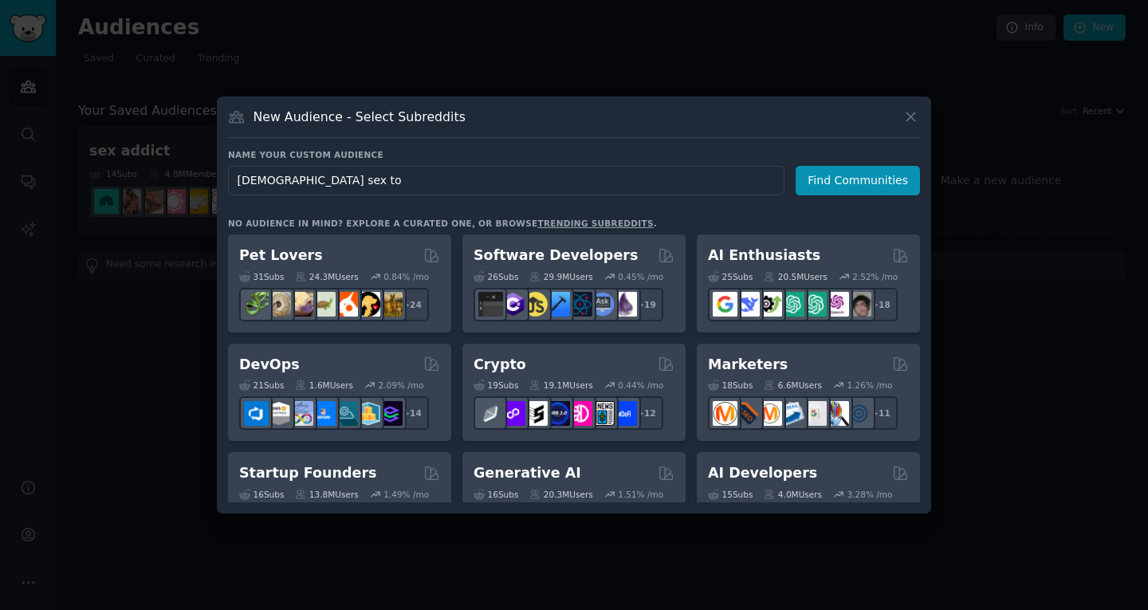
type input "male sex toy"
click button "Find Communities" at bounding box center [858, 181] width 124 height 30
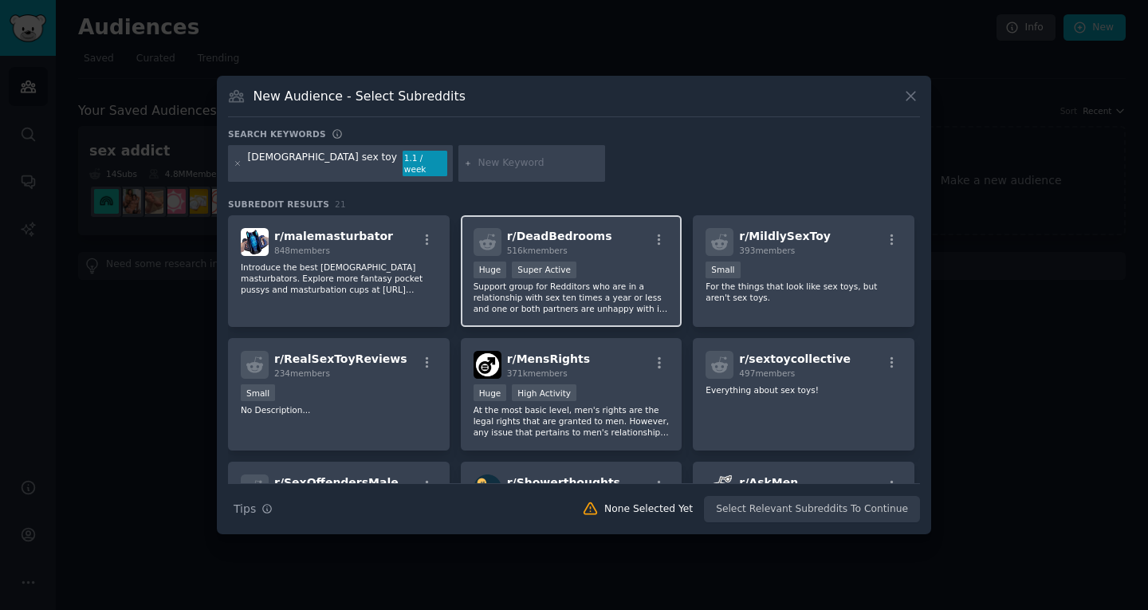
click at [568, 289] on p "Support group for Redditors who are in a relationship with sex ten times a year…" at bounding box center [572, 297] width 196 height 33
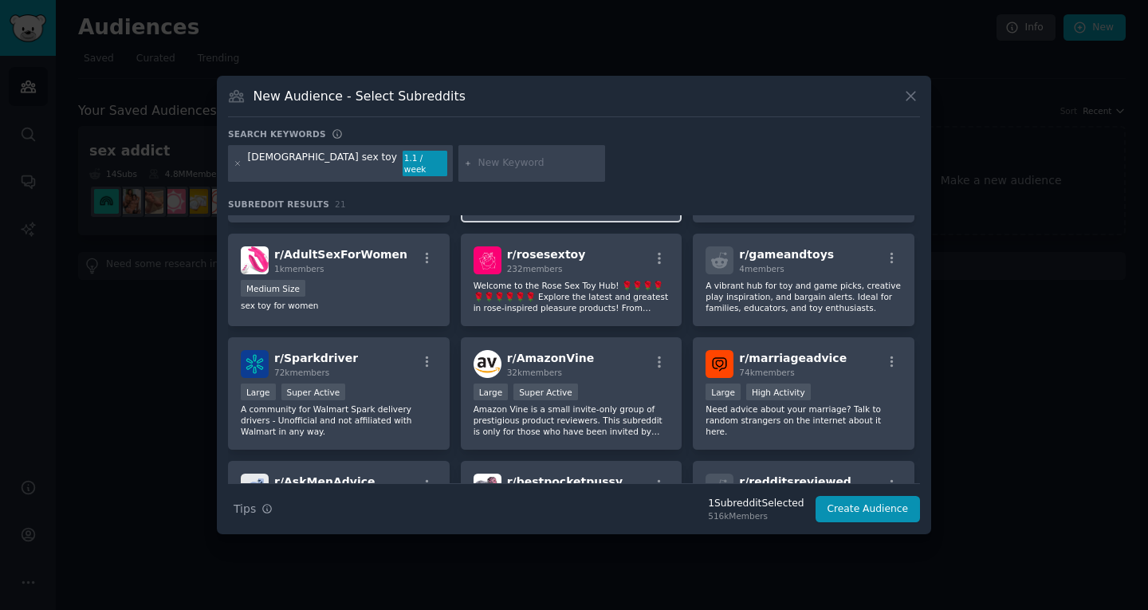
scroll to position [352, 0]
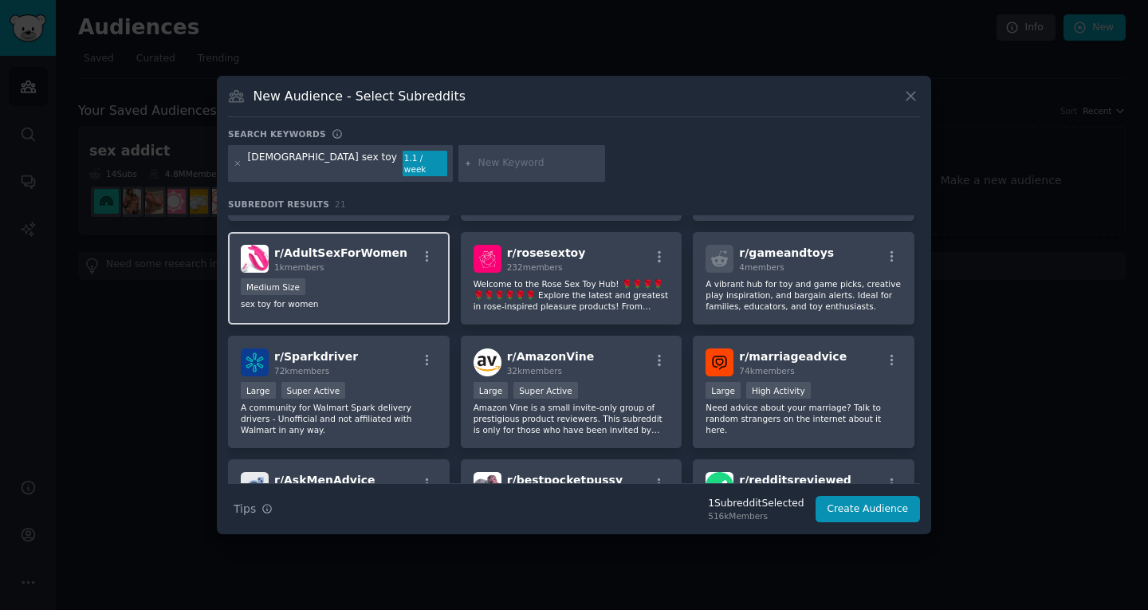
click at [366, 287] on div "Medium Size" at bounding box center [339, 288] width 196 height 20
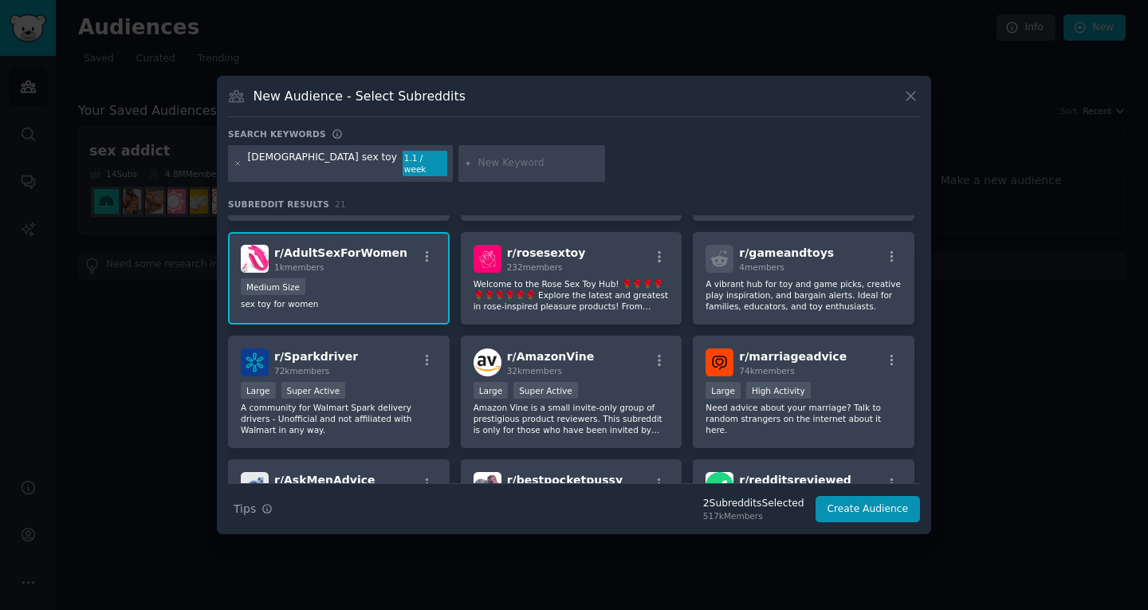
click at [366, 287] on div "Medium Size" at bounding box center [339, 288] width 196 height 20
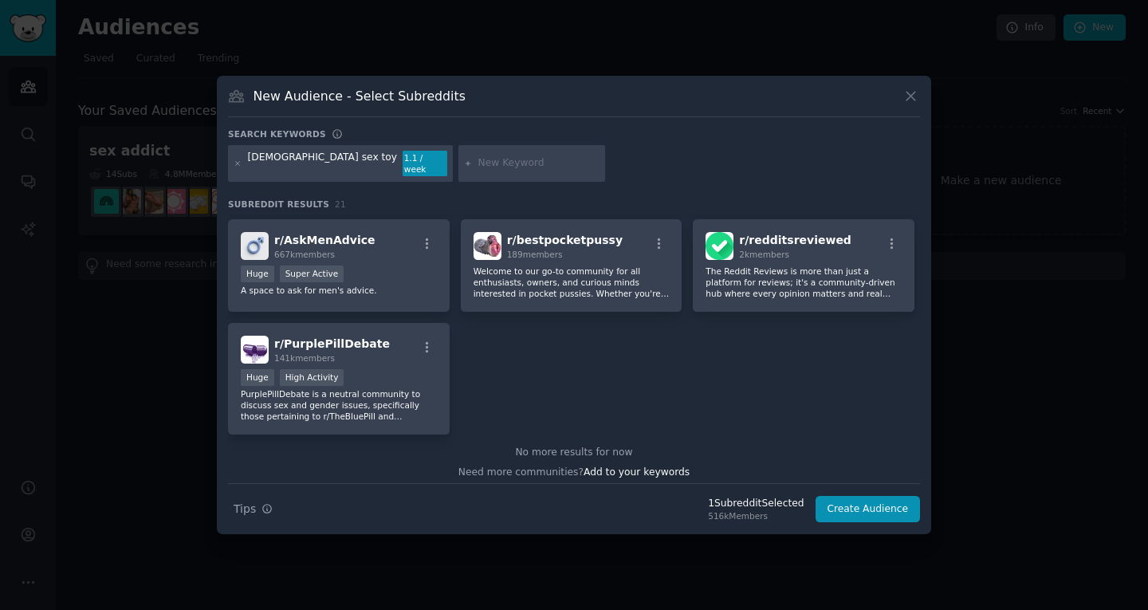
scroll to position [600, 0]
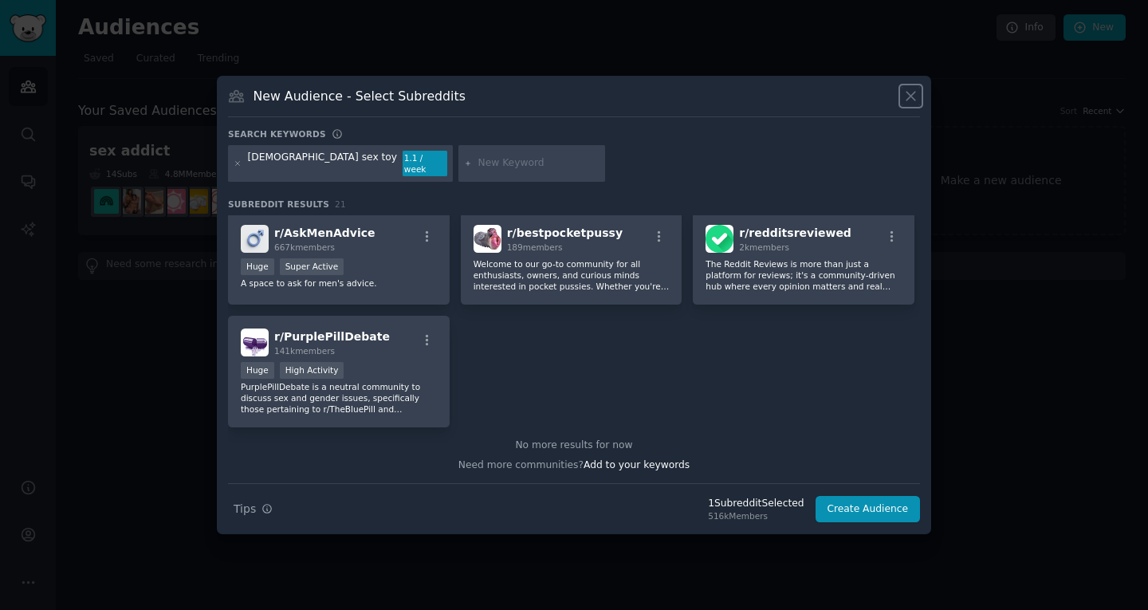
click at [918, 104] on icon at bounding box center [911, 96] width 17 height 17
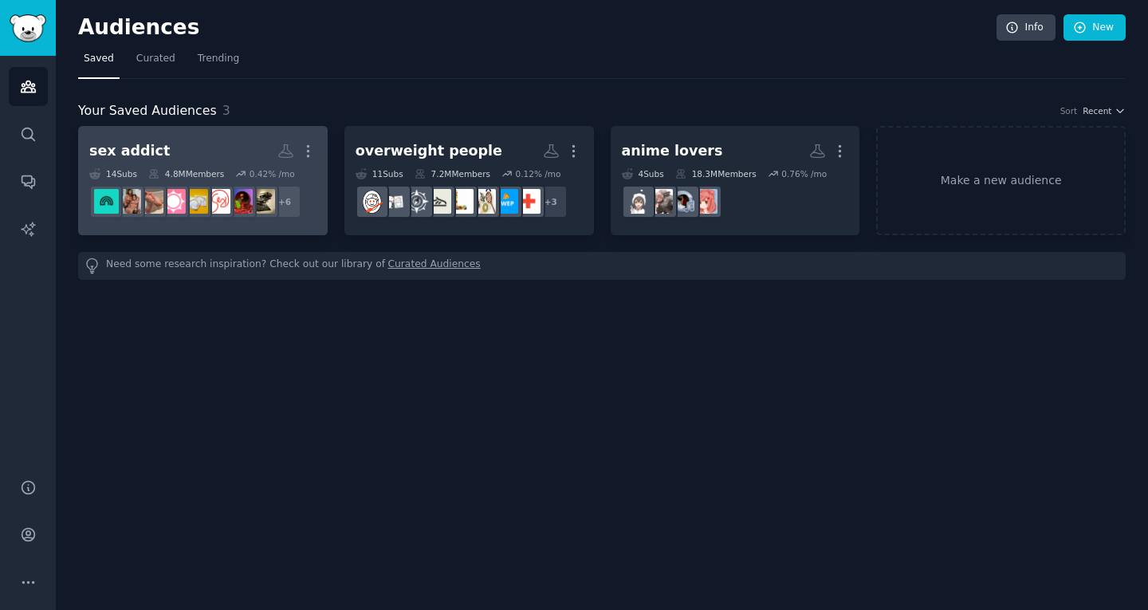
click at [242, 151] on h2 "sex addict More" at bounding box center [202, 151] width 227 height 28
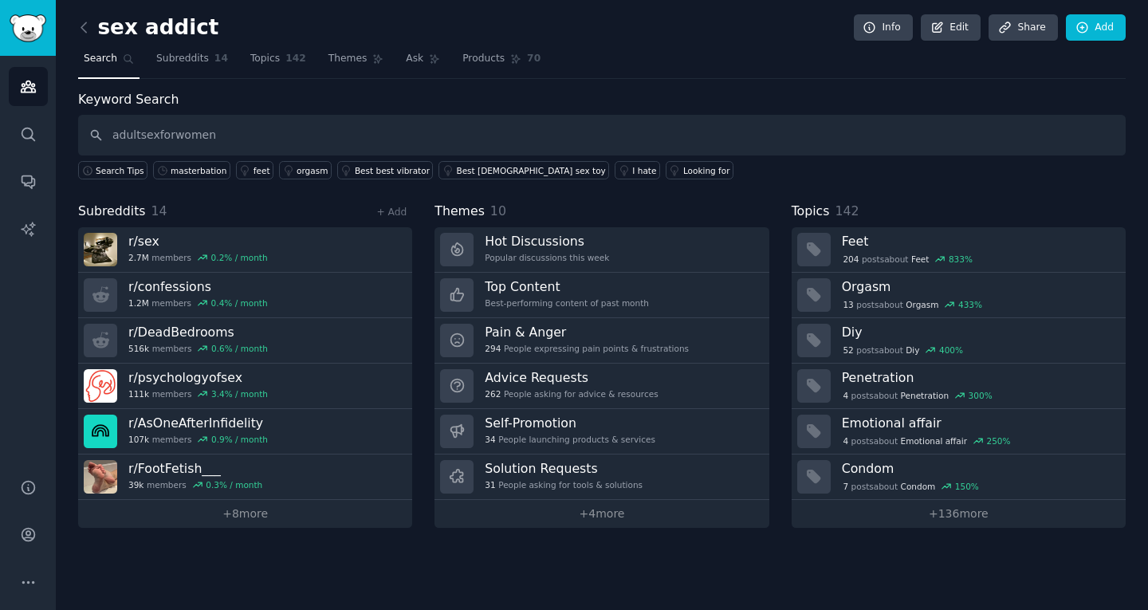
type input "adultsexforwomen"
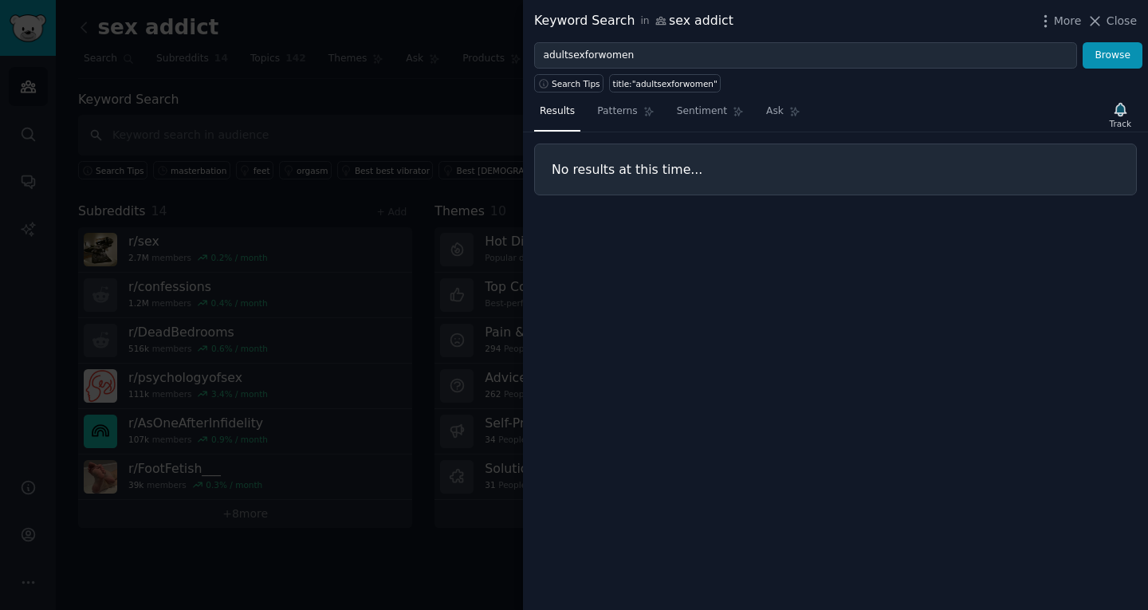
click at [383, 100] on div at bounding box center [574, 305] width 1148 height 610
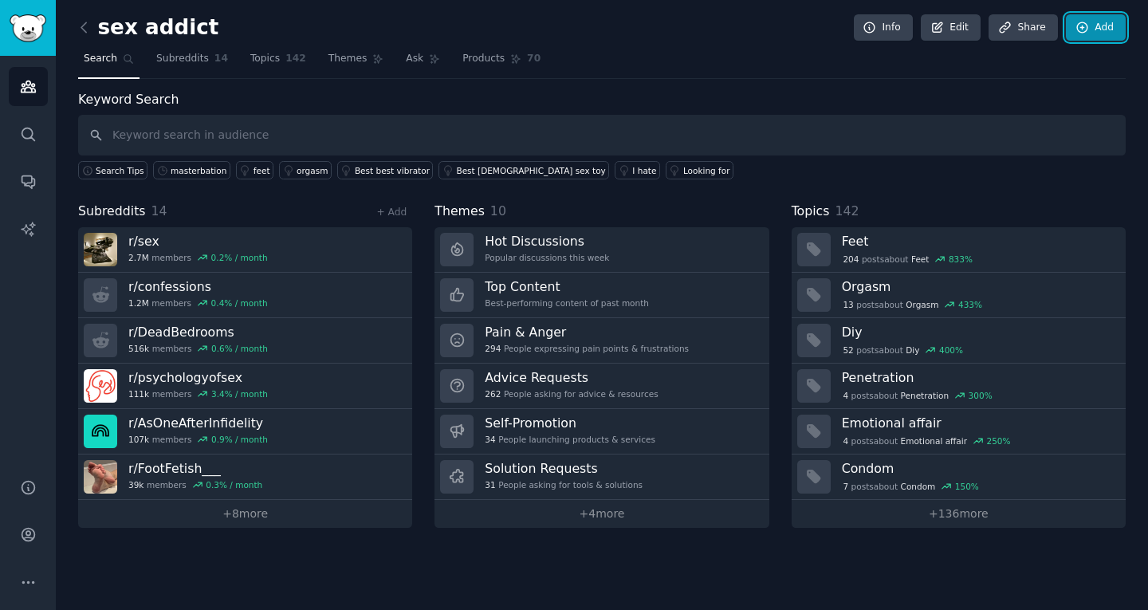
click at [1099, 25] on link "Add" at bounding box center [1096, 27] width 60 height 27
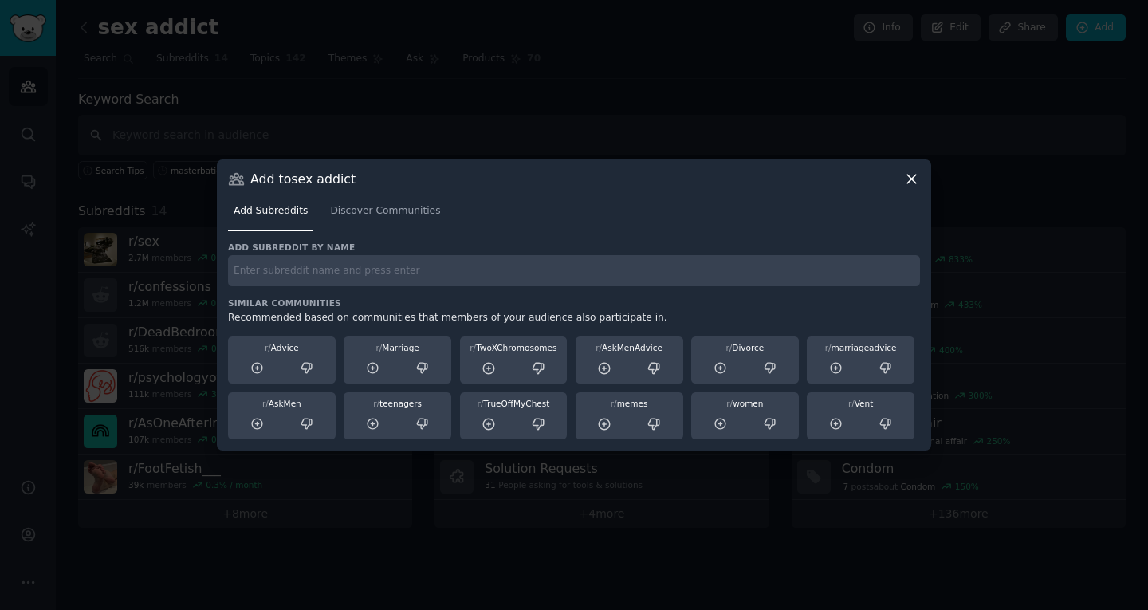
click at [336, 261] on input "text" at bounding box center [574, 270] width 692 height 31
type input "adultsexforwomen"
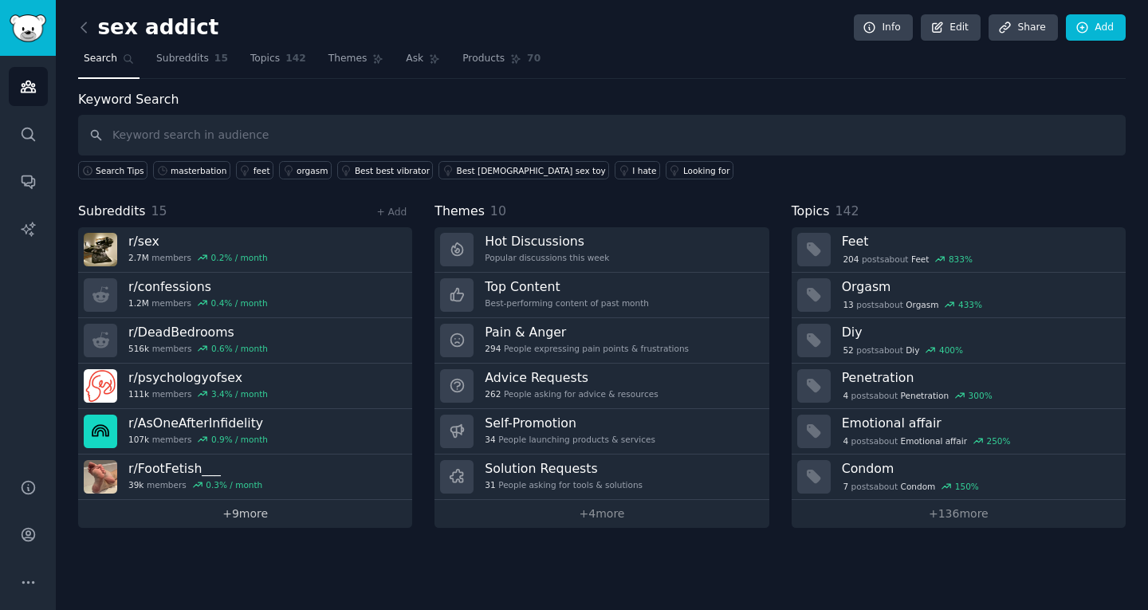
click at [300, 520] on link "+ 9 more" at bounding box center [245, 514] width 334 height 28
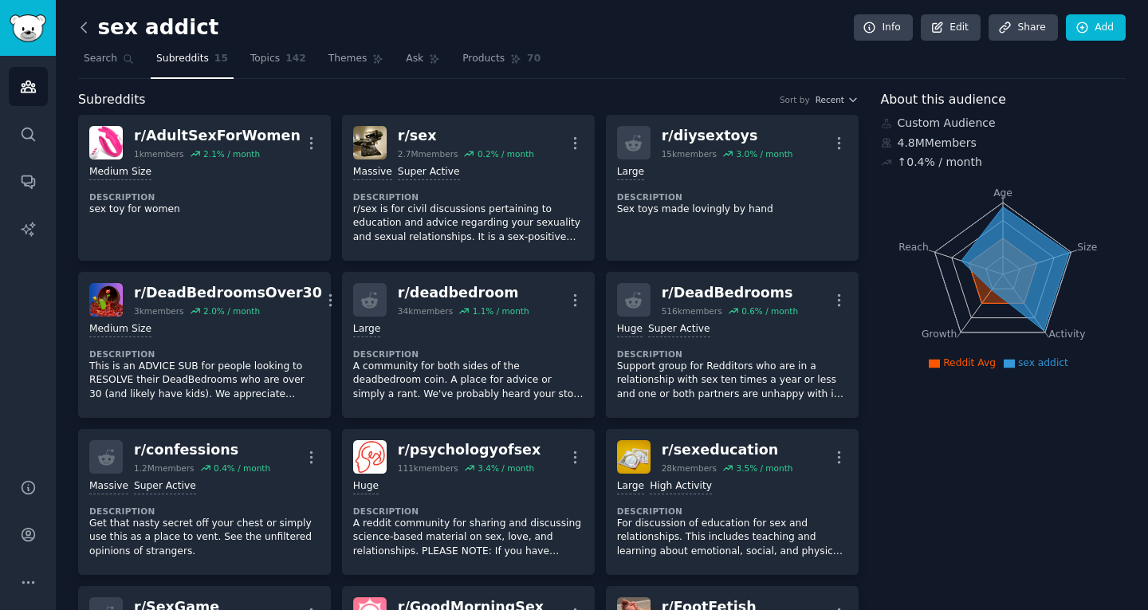
click at [82, 24] on icon at bounding box center [84, 27] width 17 height 17
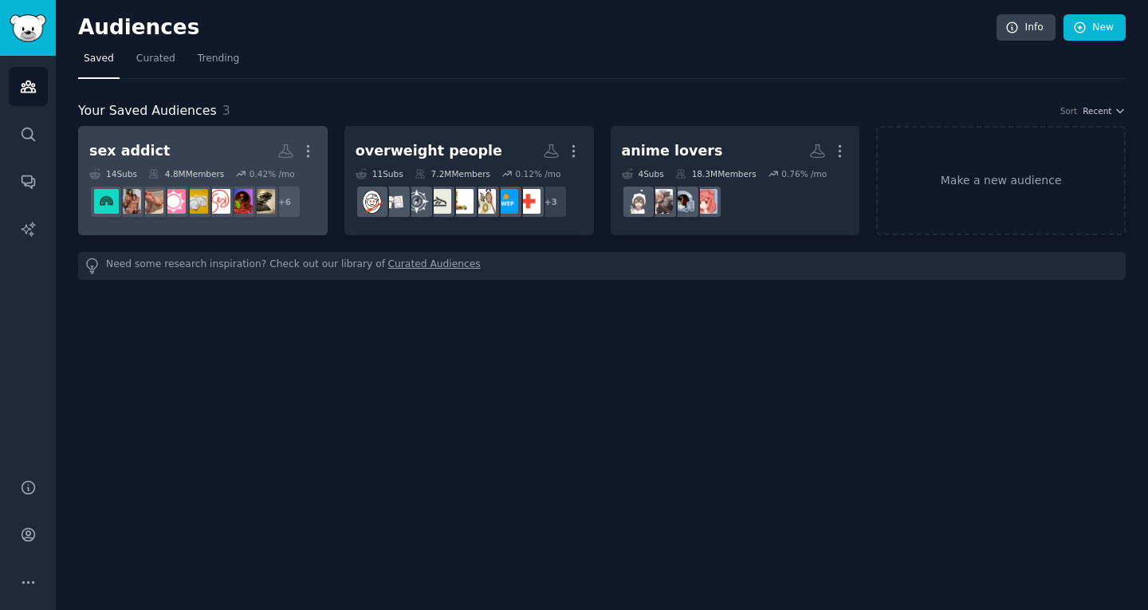
click at [236, 132] on link "sex addict More 14 Sub s 4.8M Members 0.42 % /mo + 6" at bounding box center [203, 180] width 250 height 109
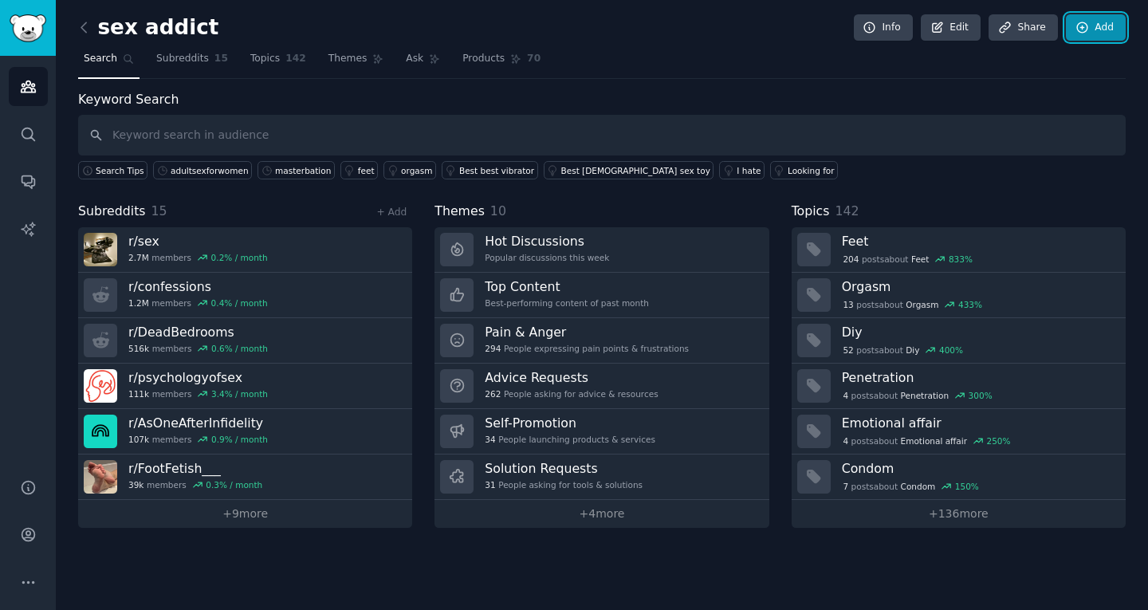
click at [1090, 20] on link "Add" at bounding box center [1096, 27] width 60 height 27
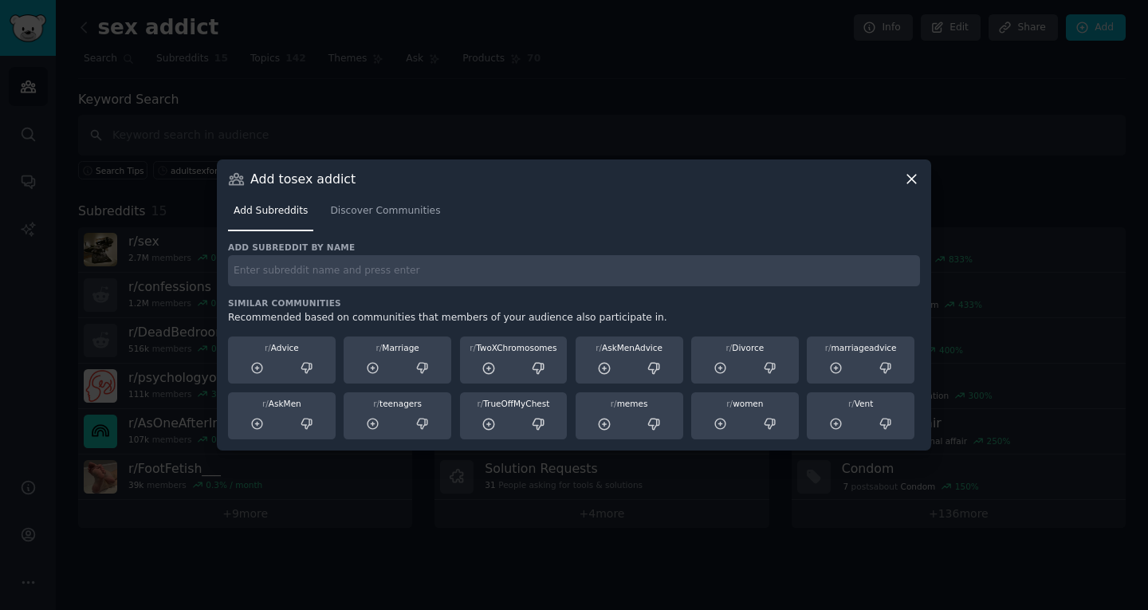
click at [383, 272] on input "text" at bounding box center [574, 270] width 692 height 31
type input "hardcoresissy"
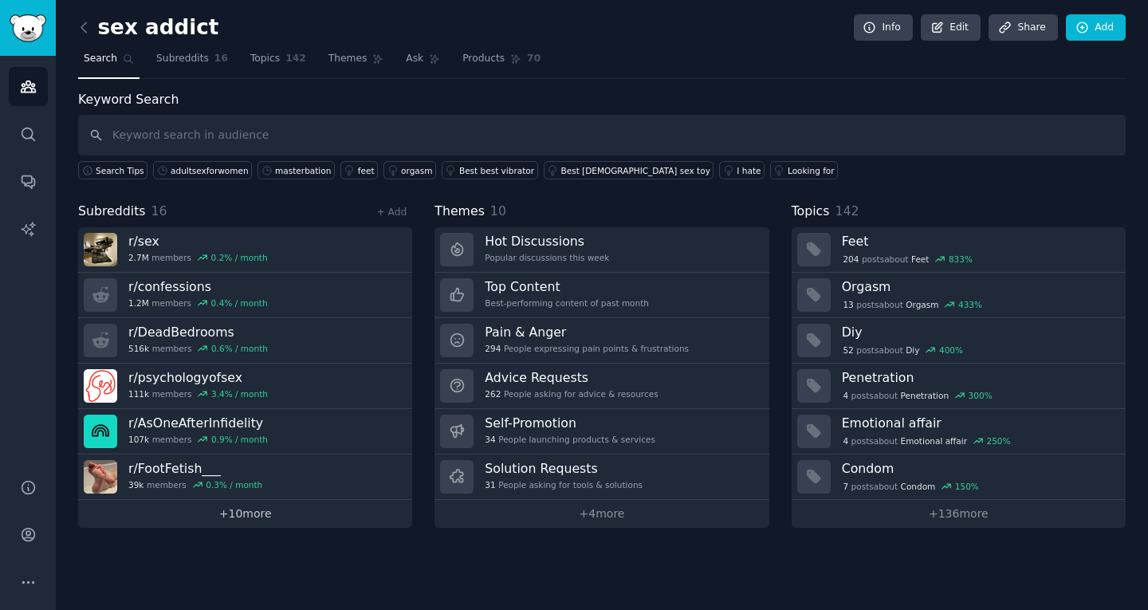
click at [237, 505] on link "+ 10 more" at bounding box center [245, 514] width 334 height 28
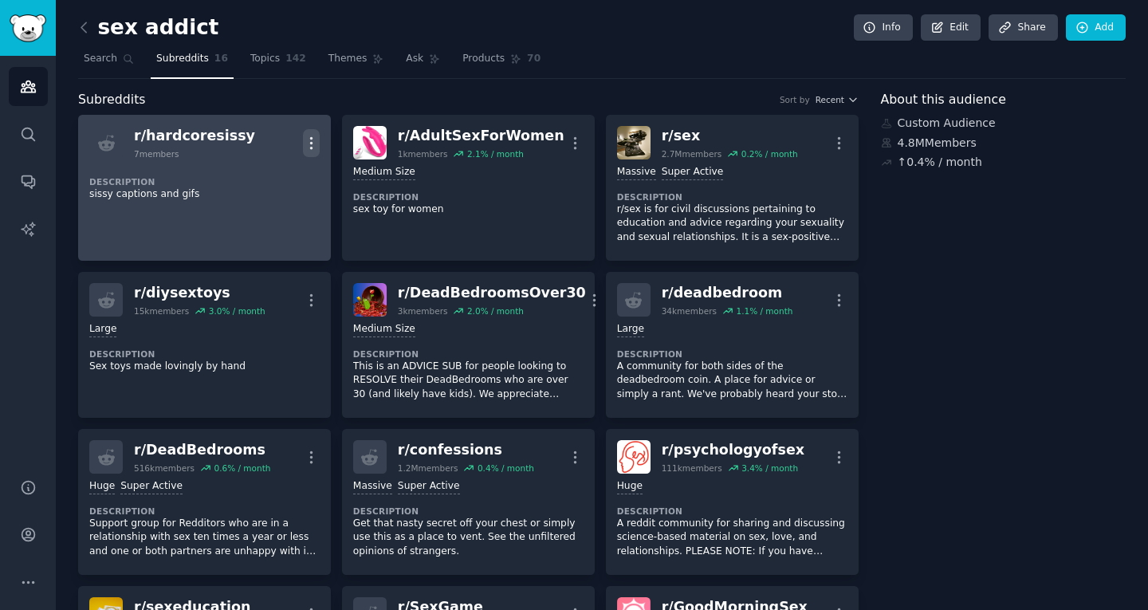
click at [313, 141] on icon "button" at bounding box center [311, 143] width 17 height 17
click at [260, 167] on div "Delete" at bounding box center [246, 175] width 95 height 33
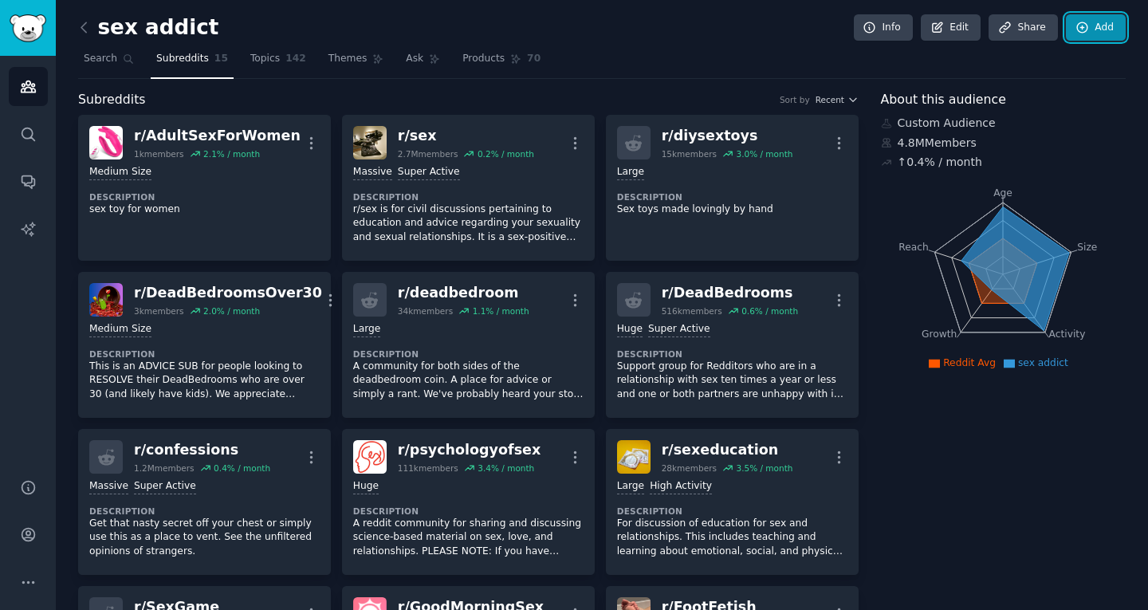
click at [1097, 33] on link "Add" at bounding box center [1096, 27] width 60 height 27
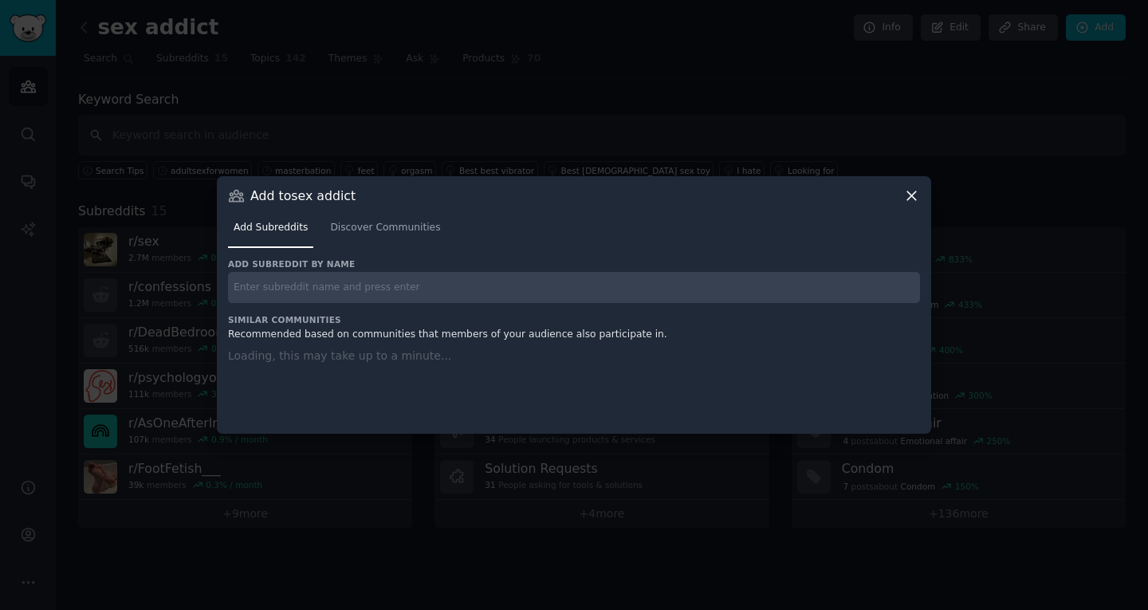
click at [366, 281] on input "text" at bounding box center [574, 287] width 692 height 31
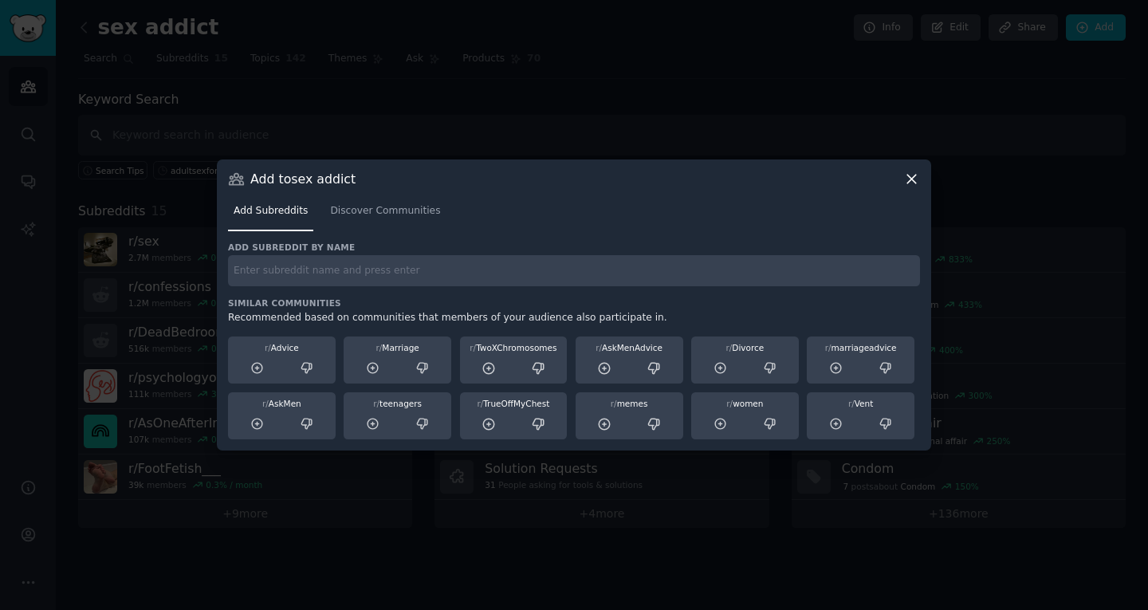
paste input "r/HomemadeNsfw"
type input "r/HomemadeNsfw"
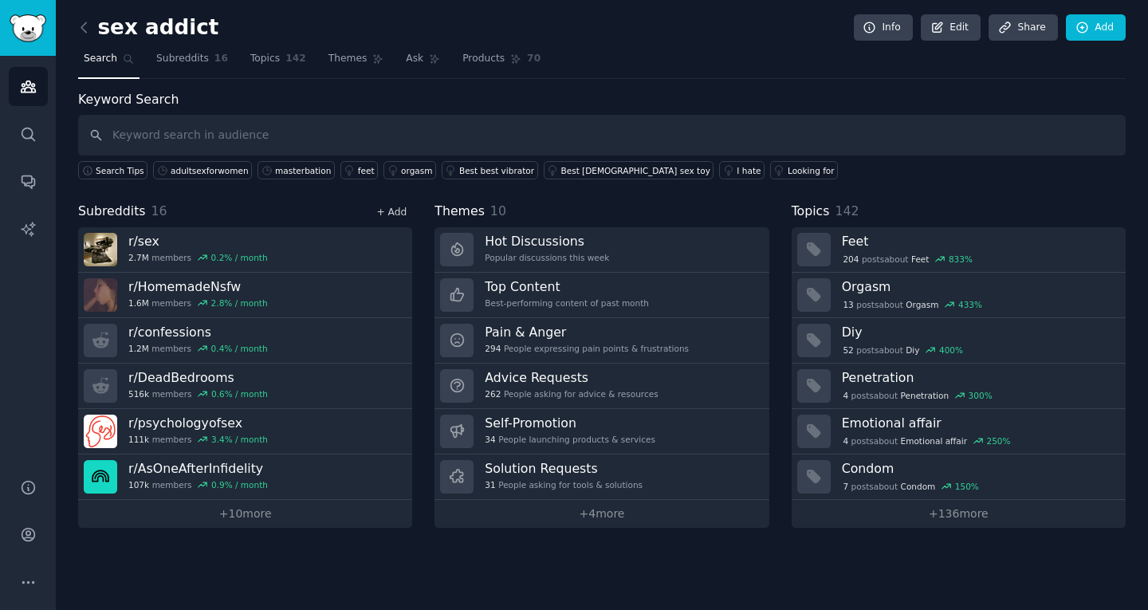
click at [394, 209] on link "+ Add" at bounding box center [391, 212] width 30 height 11
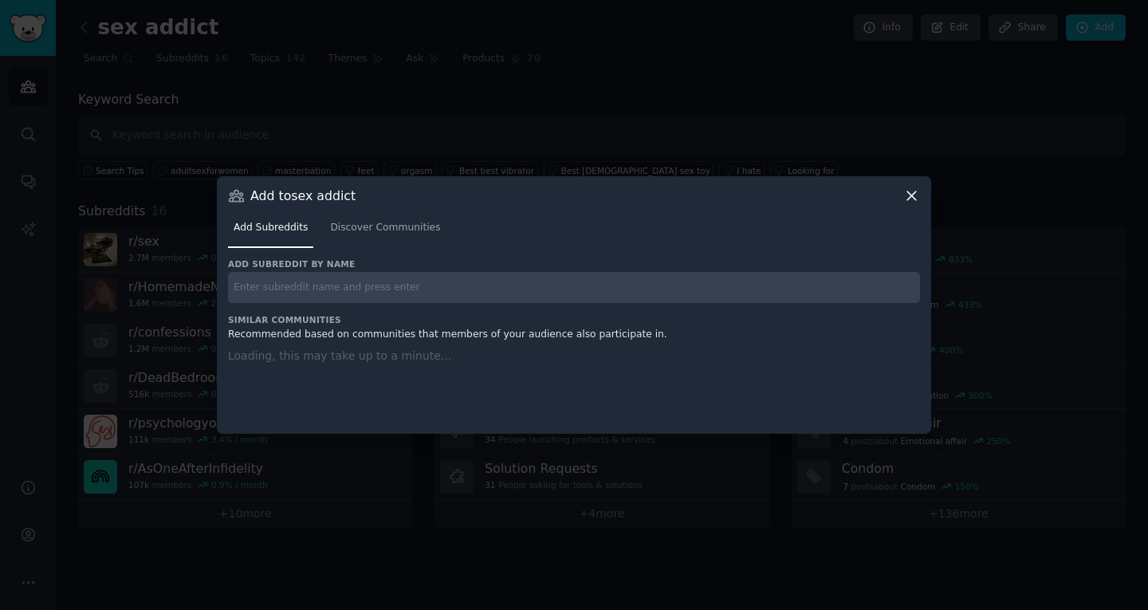
click at [431, 294] on input "text" at bounding box center [574, 287] width 692 height 31
paste input "r/HomemadeNsfw"
type input "r/HomemadeNsfw"
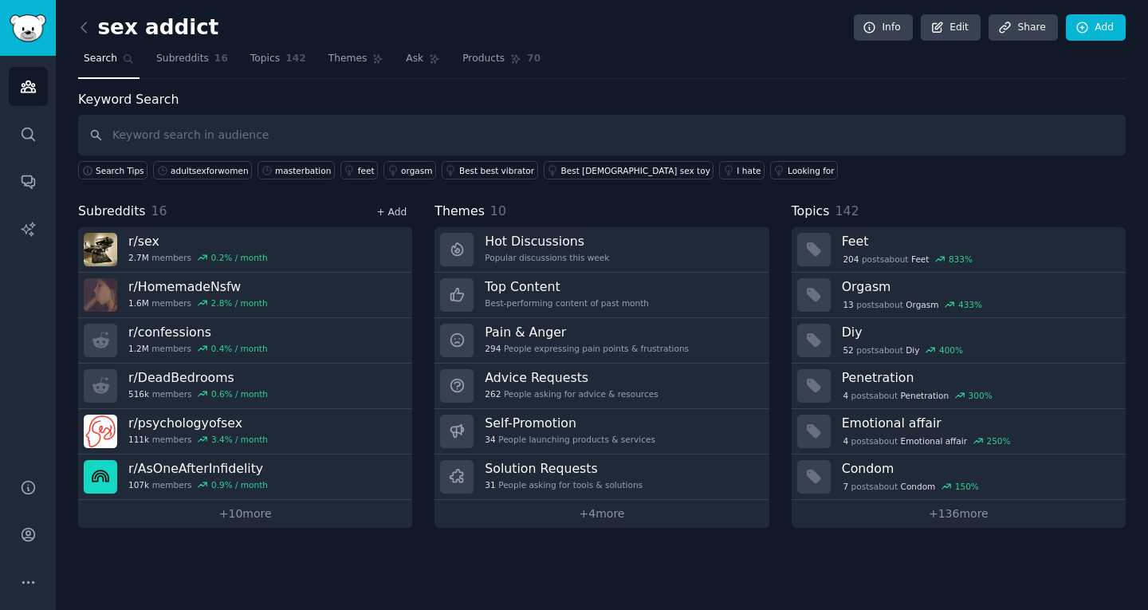
click at [391, 212] on link "+ Add" at bounding box center [391, 212] width 30 height 11
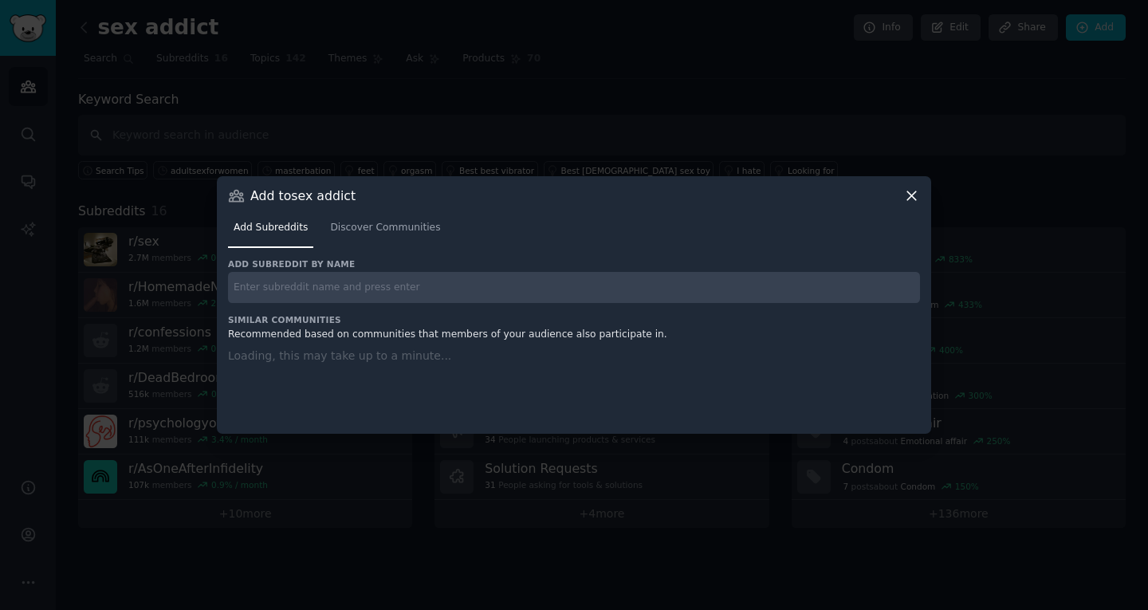
click at [361, 288] on input "text" at bounding box center [574, 287] width 692 height 31
paste input "r/NSFW_GIF"
type input "r/NSFW_GIF"
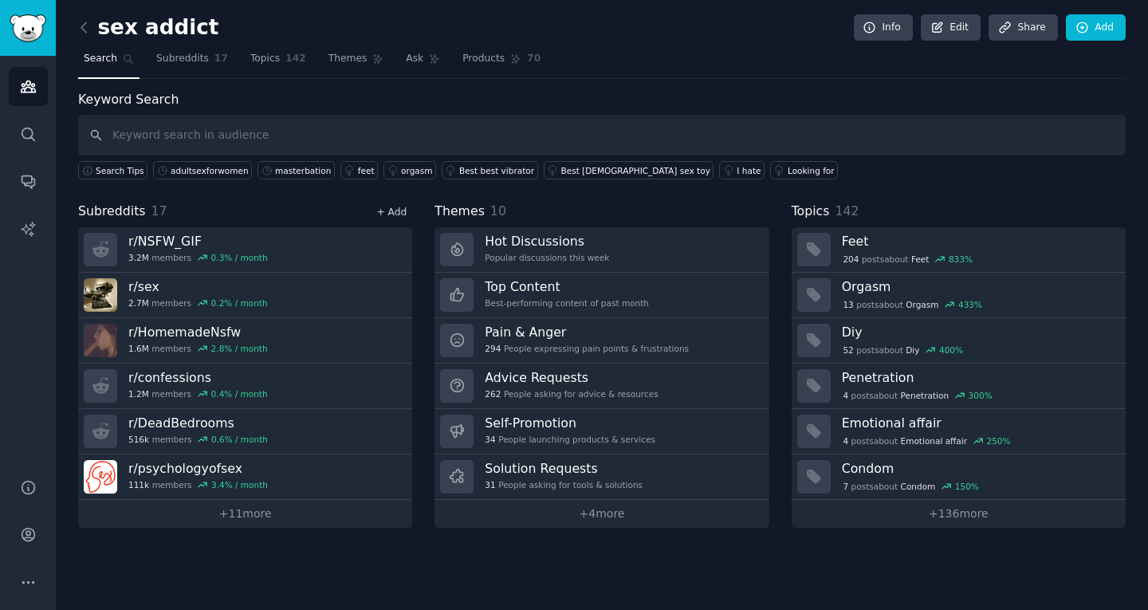
click at [392, 216] on link "+ Add" at bounding box center [391, 212] width 30 height 11
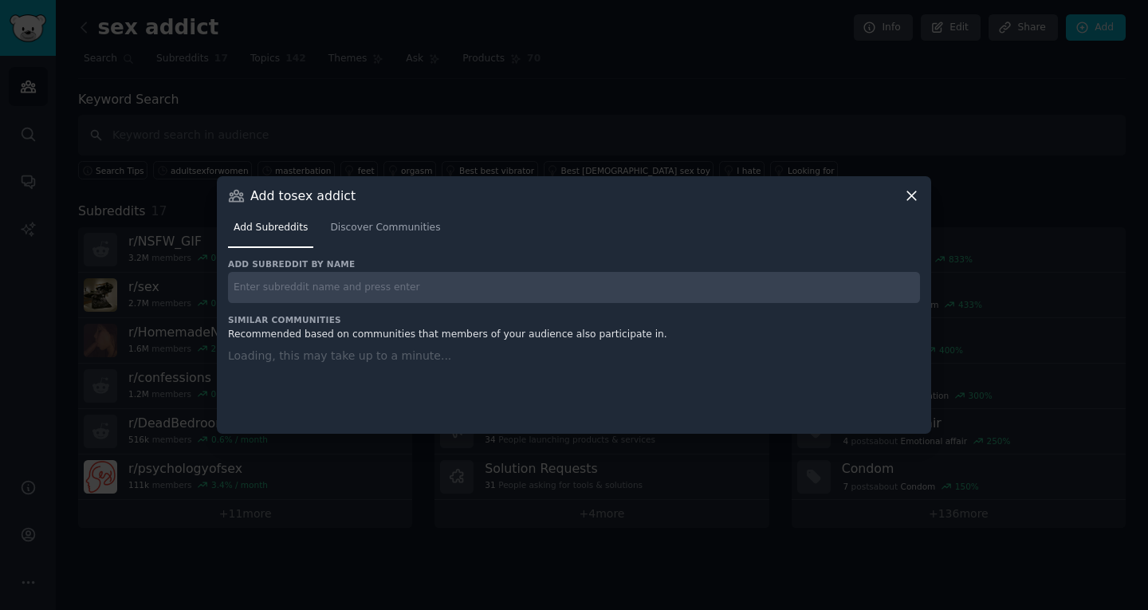
click at [388, 289] on div "Add subreddit by name Similar Communities Recommended based on communities that…" at bounding box center [574, 336] width 692 height 156
paste input "r/porn"
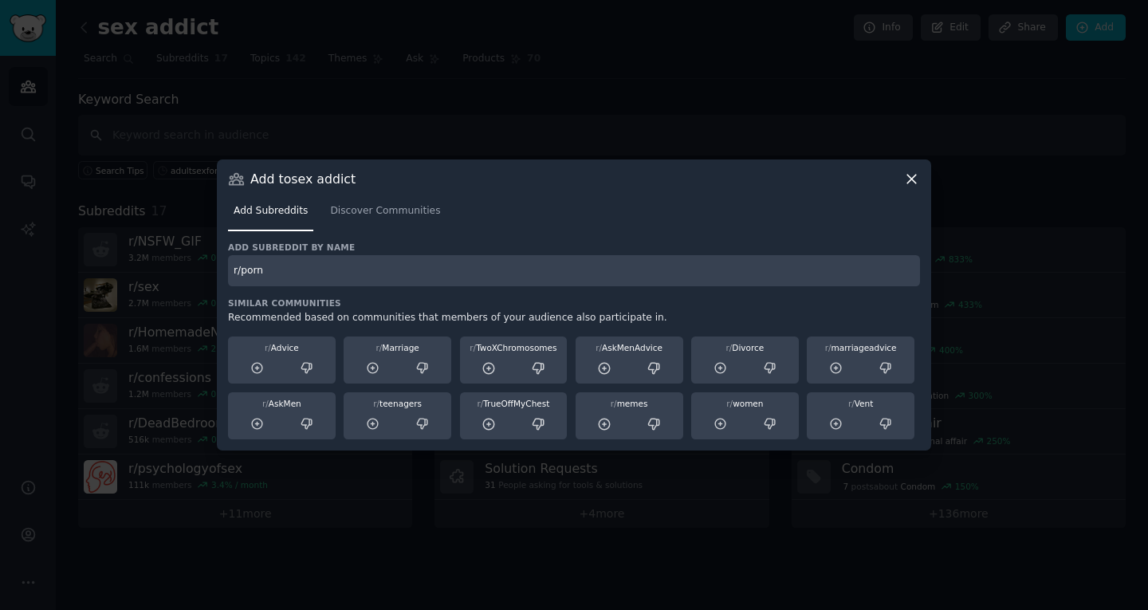
type input "r/porn"
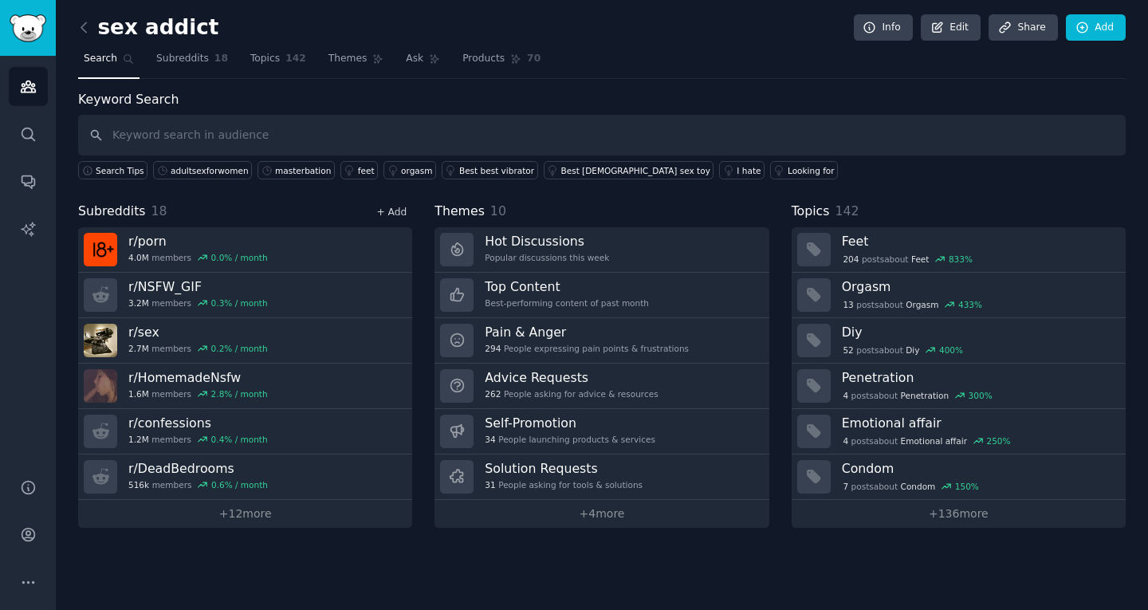
click at [392, 210] on link "+ Add" at bounding box center [391, 212] width 30 height 11
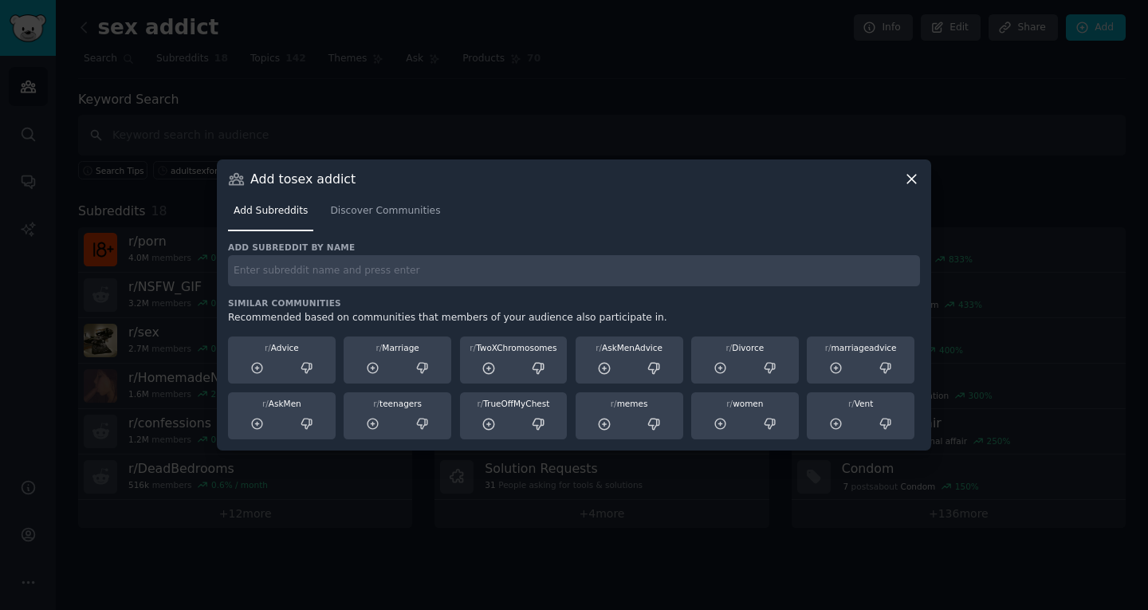
click at [330, 269] on input "text" at bounding box center [574, 270] width 692 height 31
paste input "r/onlyfans_blessed"
type input "r/onlyfans_blessed"
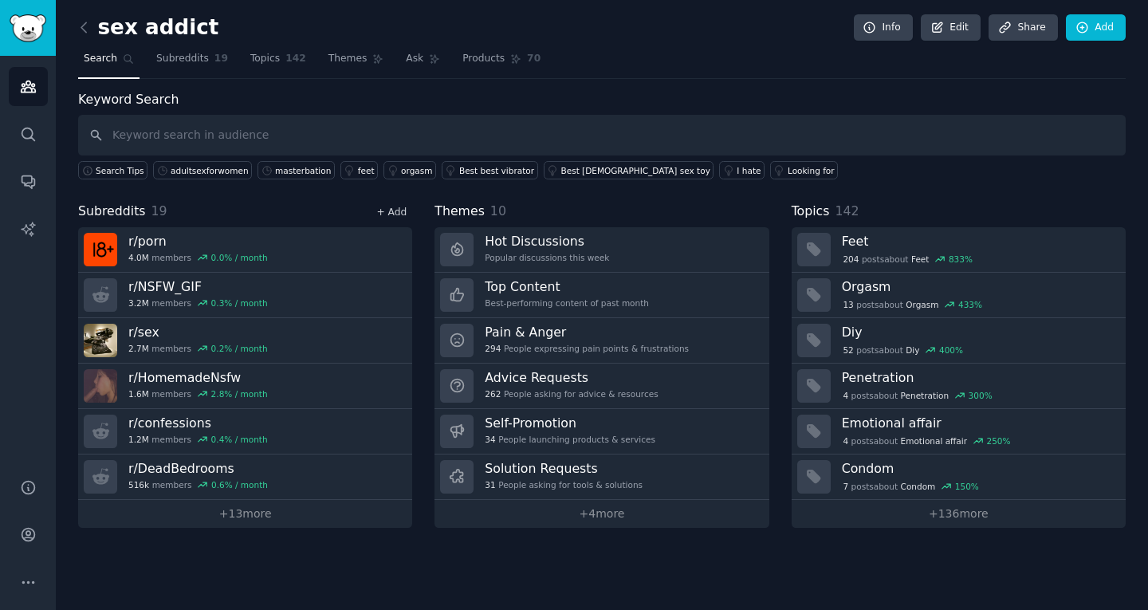
click at [398, 213] on link "+ Add" at bounding box center [391, 212] width 30 height 11
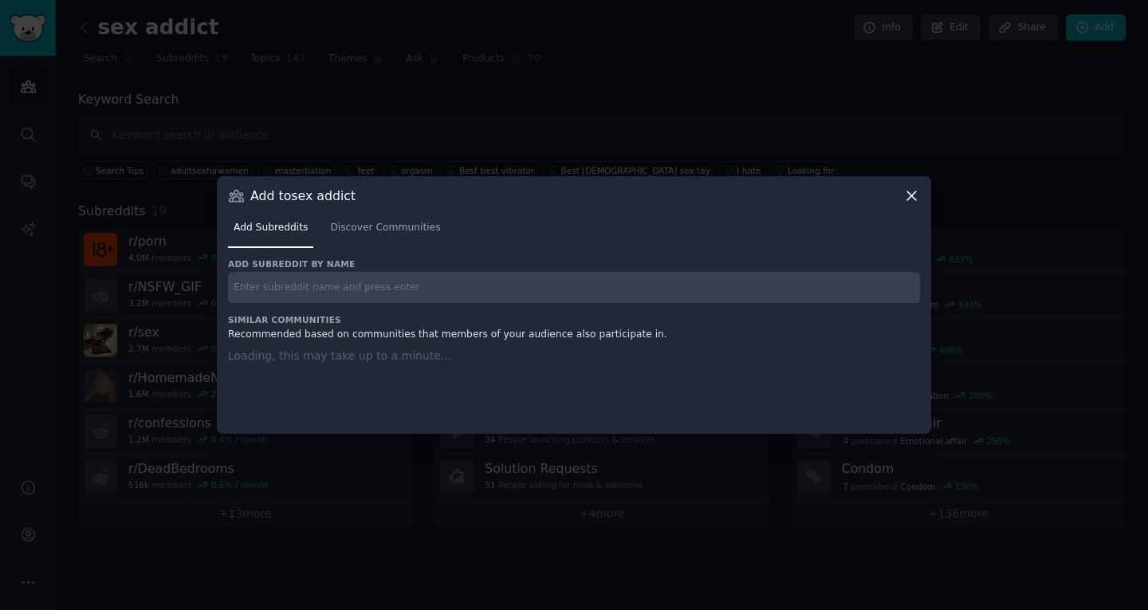
click at [410, 276] on input "text" at bounding box center [574, 287] width 692 height 31
paste input "r/sextoy"
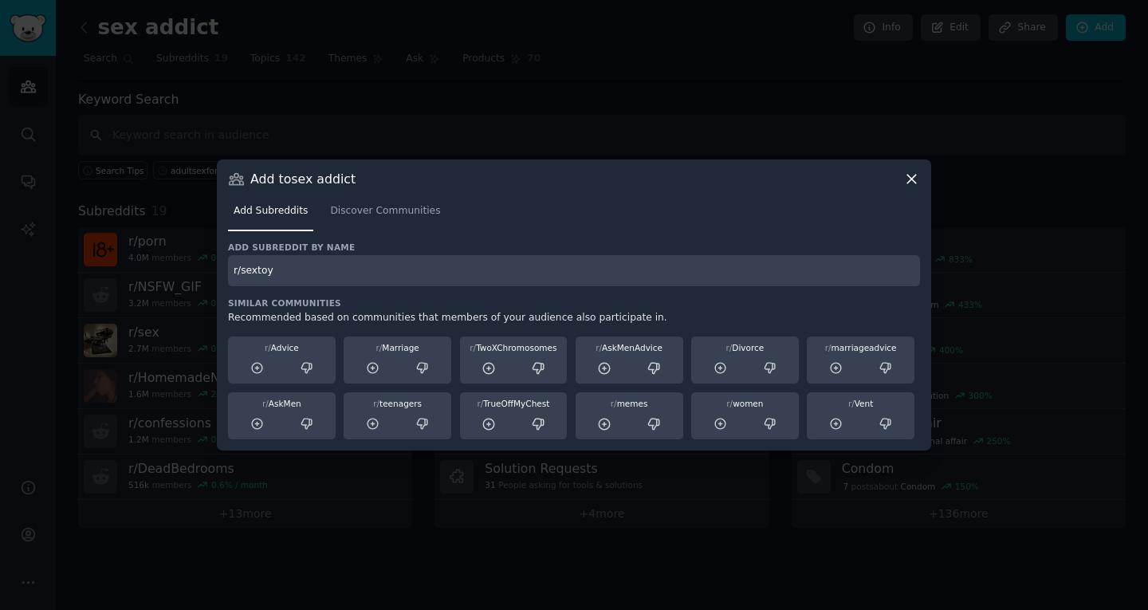
type input "r/sextoy"
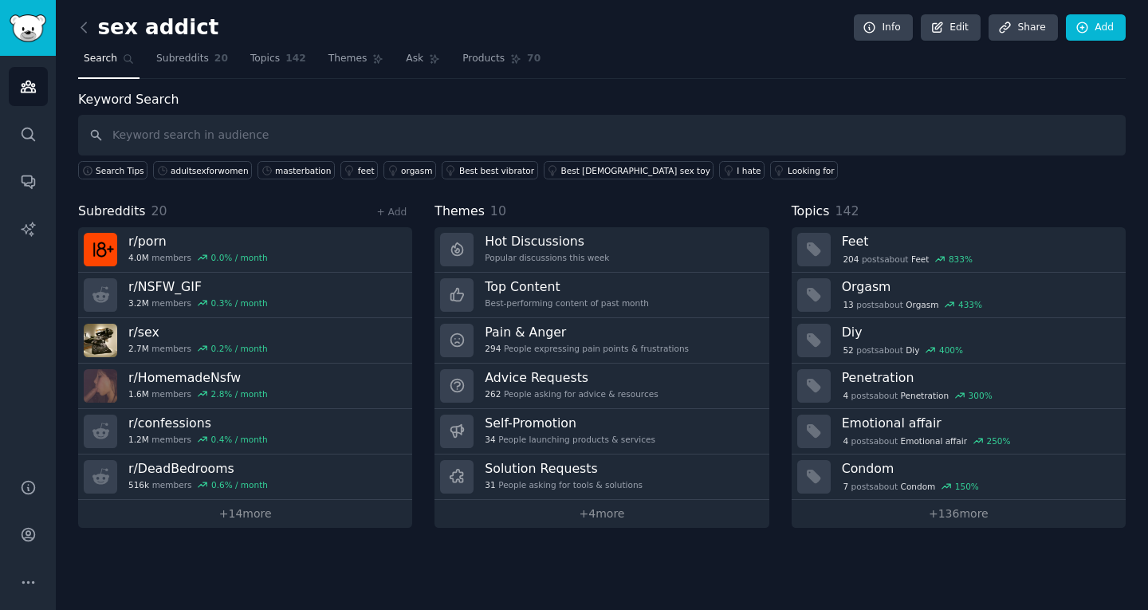
click at [397, 218] on div "+ Add" at bounding box center [391, 211] width 41 height 17
click at [384, 207] on link "+ Add" at bounding box center [391, 212] width 30 height 11
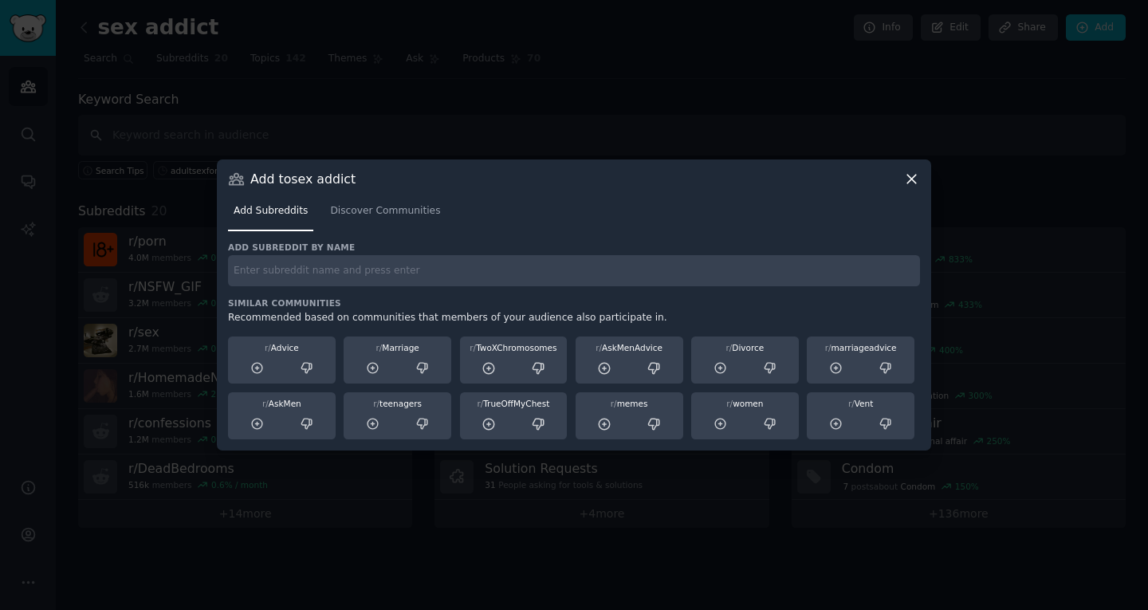
click at [381, 286] on div "Add subreddit by name Similar Communities Recommended based on communities that…" at bounding box center [574, 341] width 692 height 199
paste input "r/sex_toys"
type input "r/sex_toys"
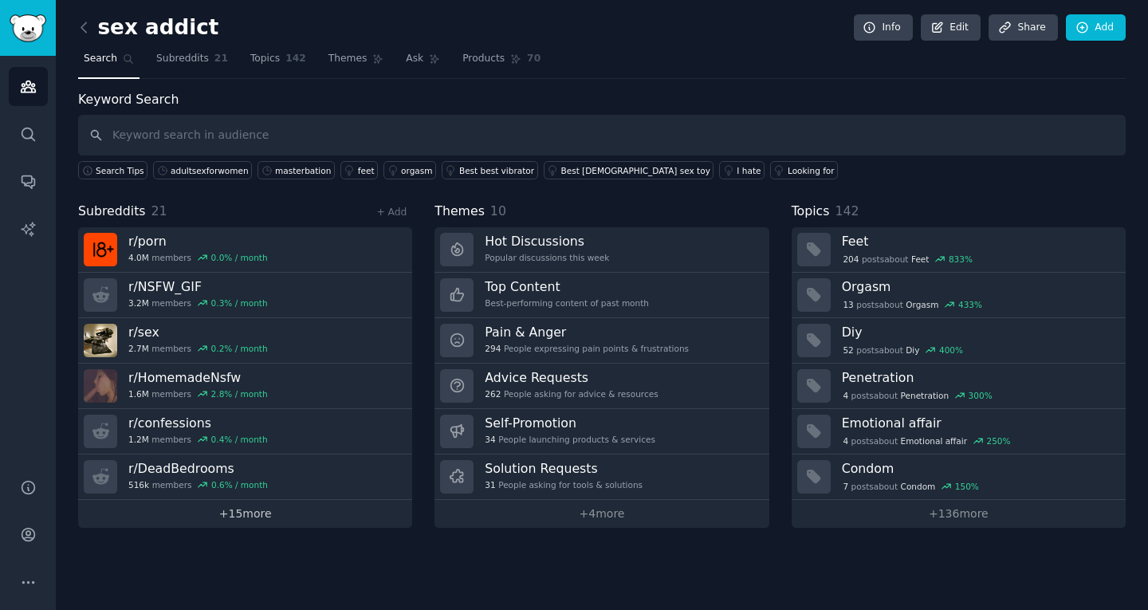
click at [274, 504] on link "+ 15 more" at bounding box center [245, 514] width 334 height 28
click at [384, 212] on link "+ Add" at bounding box center [391, 212] width 30 height 11
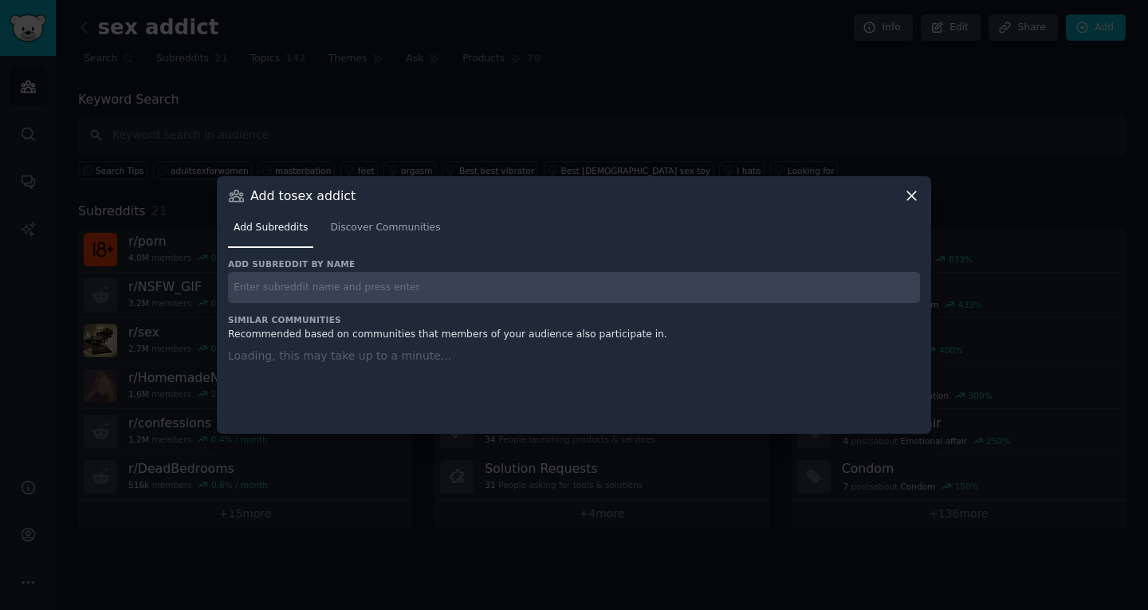
click at [370, 295] on input "text" at bounding box center [574, 287] width 692 height 31
paste input "r/SexToys"
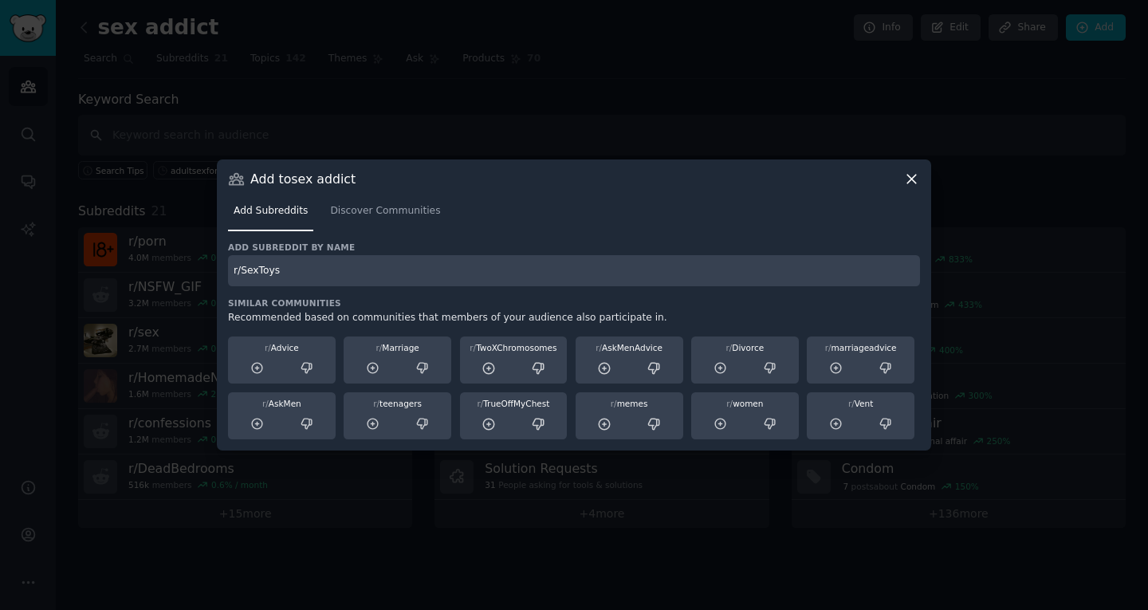
type input "r/SexToys"
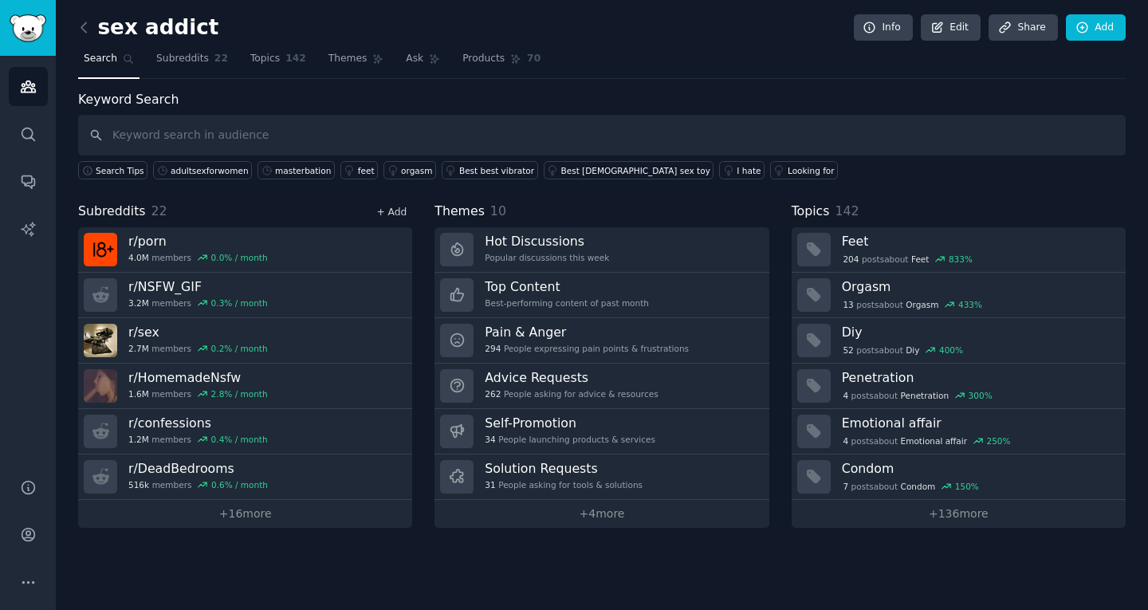
click at [396, 212] on link "+ Add" at bounding box center [391, 212] width 30 height 11
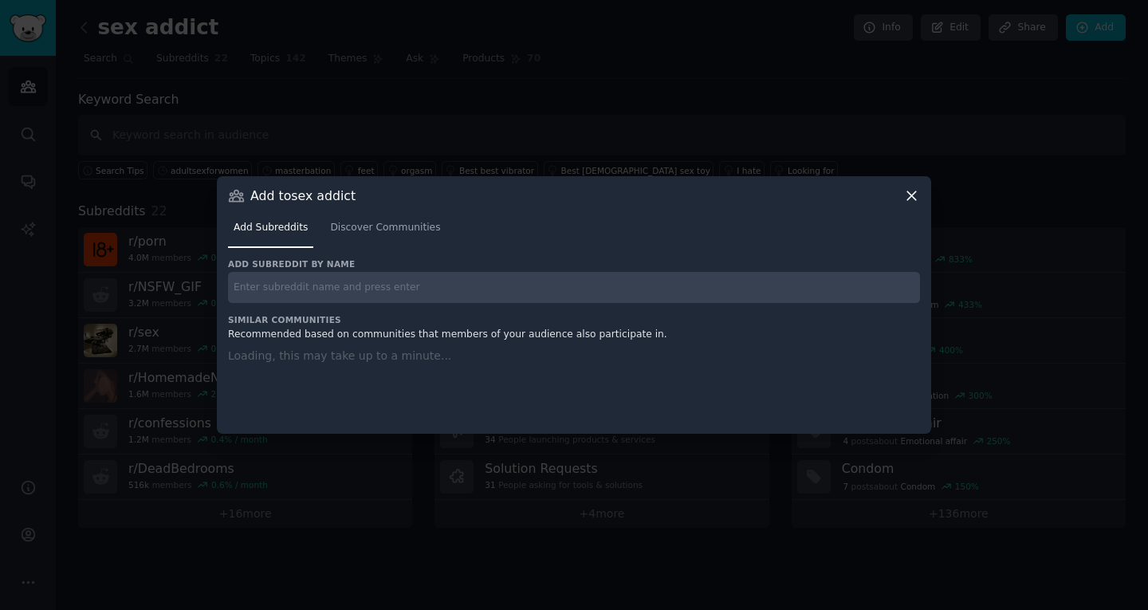
click at [332, 297] on input "text" at bounding box center [574, 287] width 692 height 31
paste input "r/IWantToBeHerHentai2"
type input "r/IWantToBeHerHentai2"
click at [395, 293] on div "r/IWantToBeHerHentai2" at bounding box center [574, 287] width 692 height 31
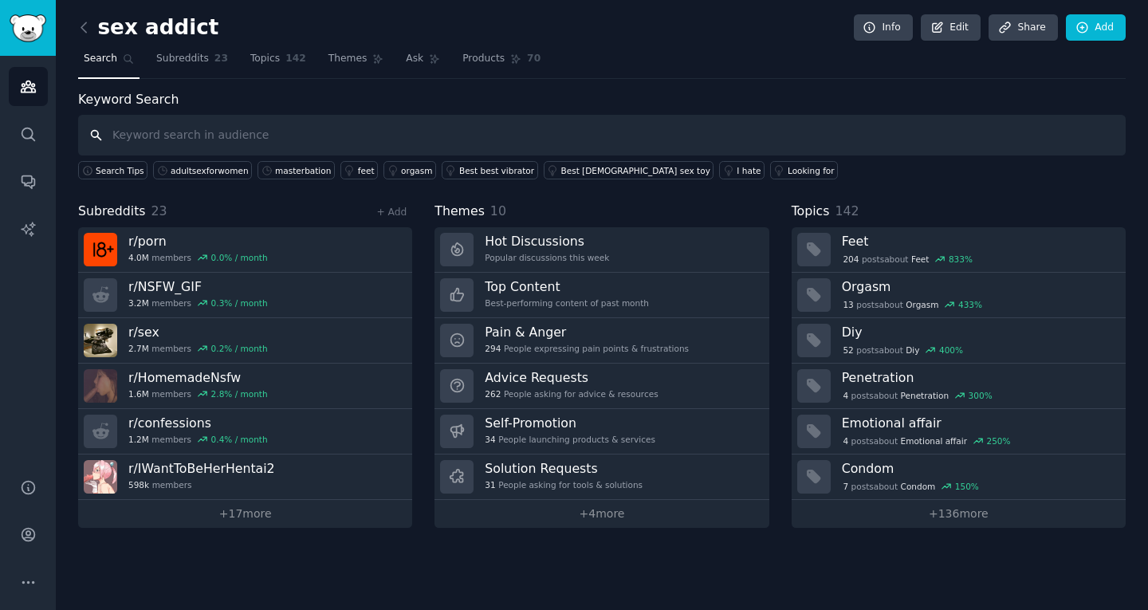
click at [458, 136] on input "text" at bounding box center [602, 135] width 1048 height 41
click at [392, 209] on link "+ Add" at bounding box center [391, 212] width 30 height 11
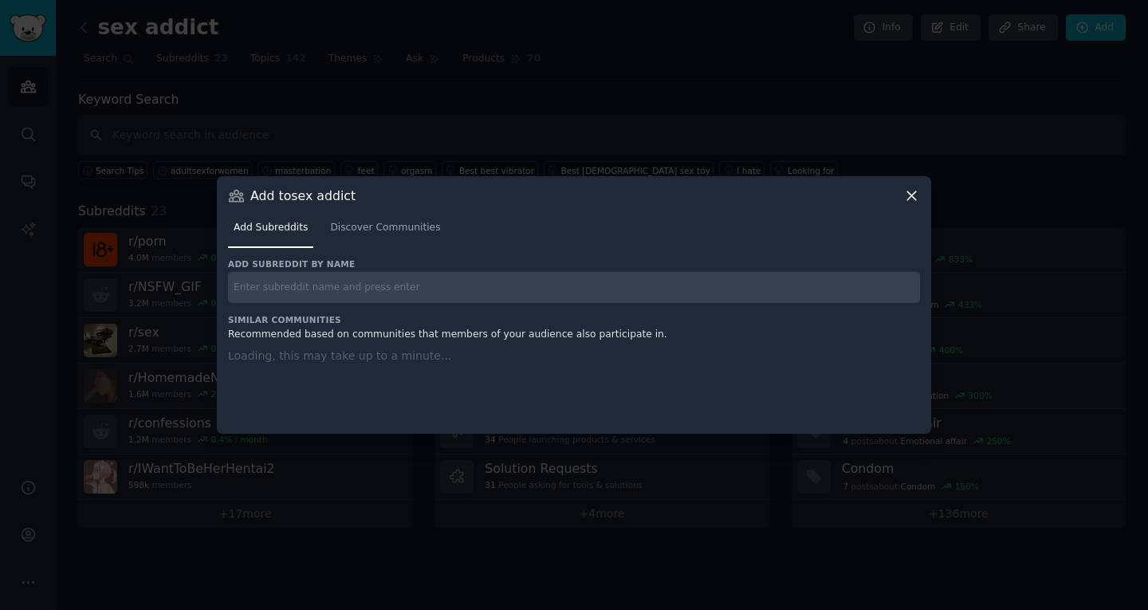
click at [422, 280] on input "text" at bounding box center [574, 287] width 692 height 31
paste input "r/crazysextoys"
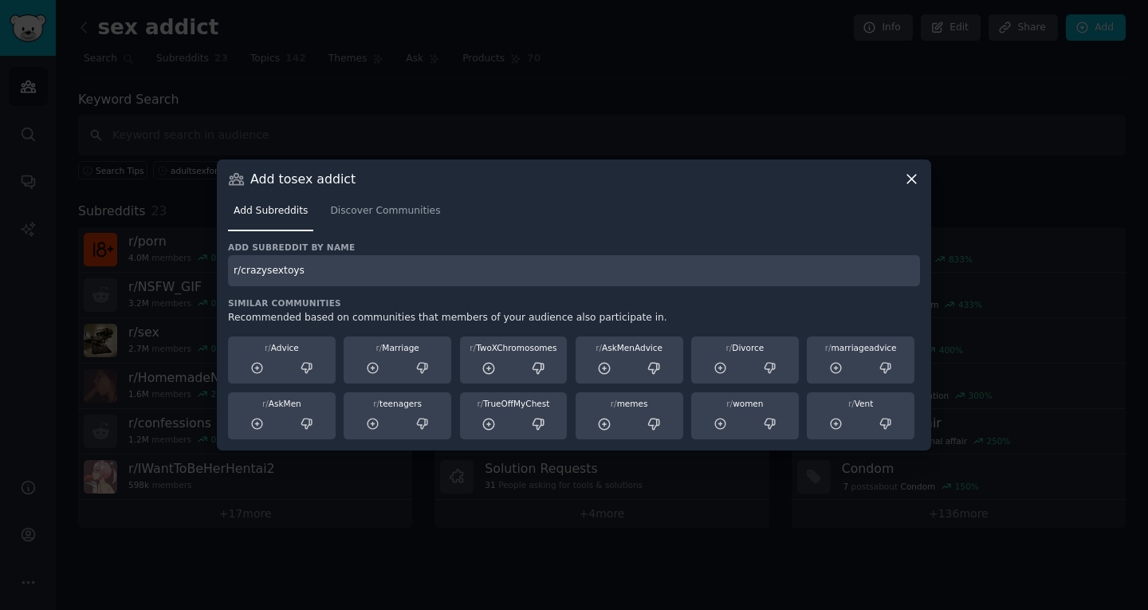
type input "r/crazysextoys"
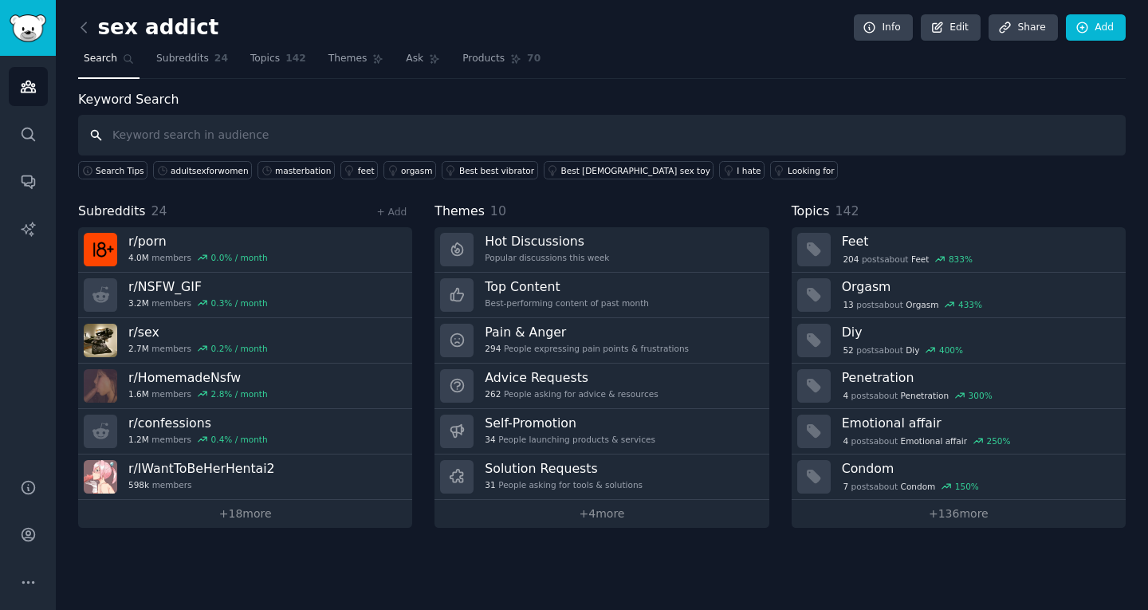
click at [427, 132] on input "text" at bounding box center [602, 135] width 1048 height 41
click at [1089, 24] on link "Add" at bounding box center [1096, 27] width 60 height 27
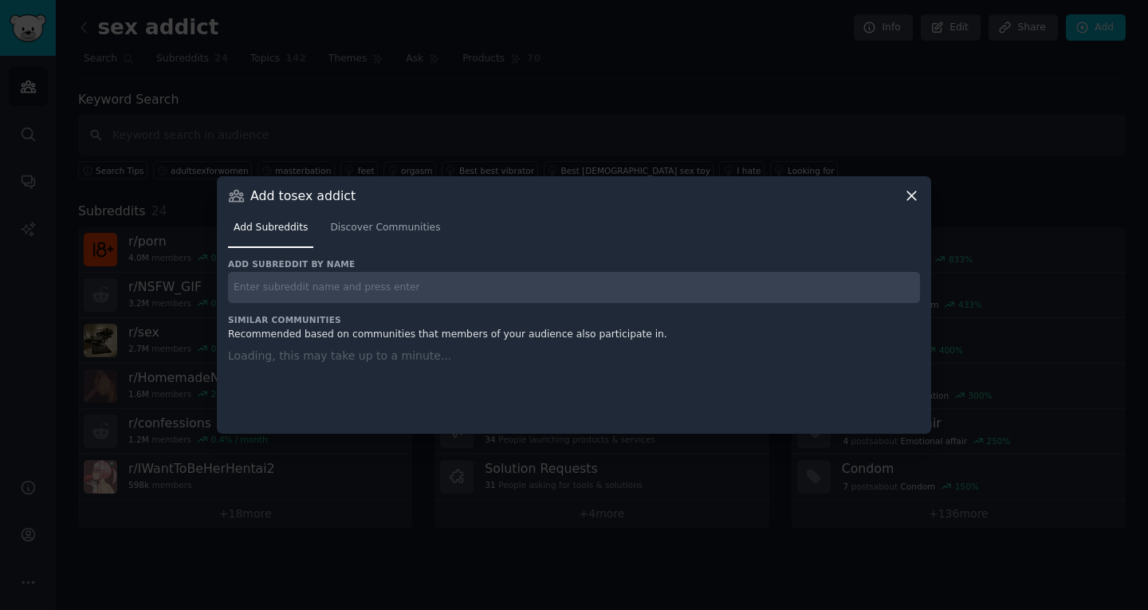
click at [340, 296] on input "text" at bounding box center [574, 287] width 692 height 31
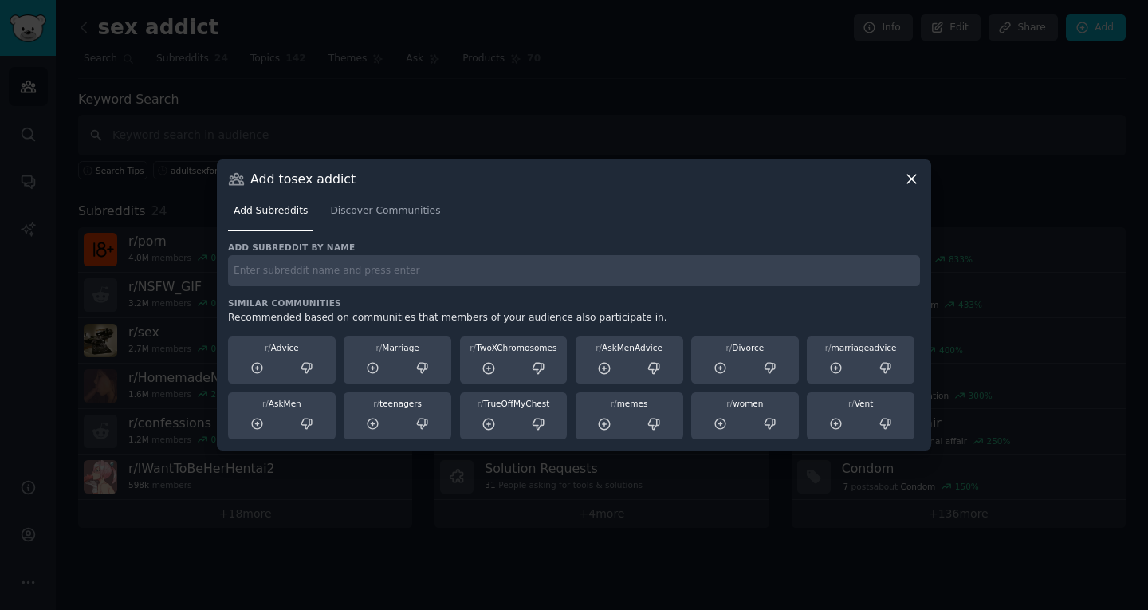
click at [341, 290] on div "Add subreddit by name Similar Communities Recommended based on communities that…" at bounding box center [574, 341] width 692 height 199
click at [333, 274] on input "text" at bounding box center [574, 270] width 692 height 31
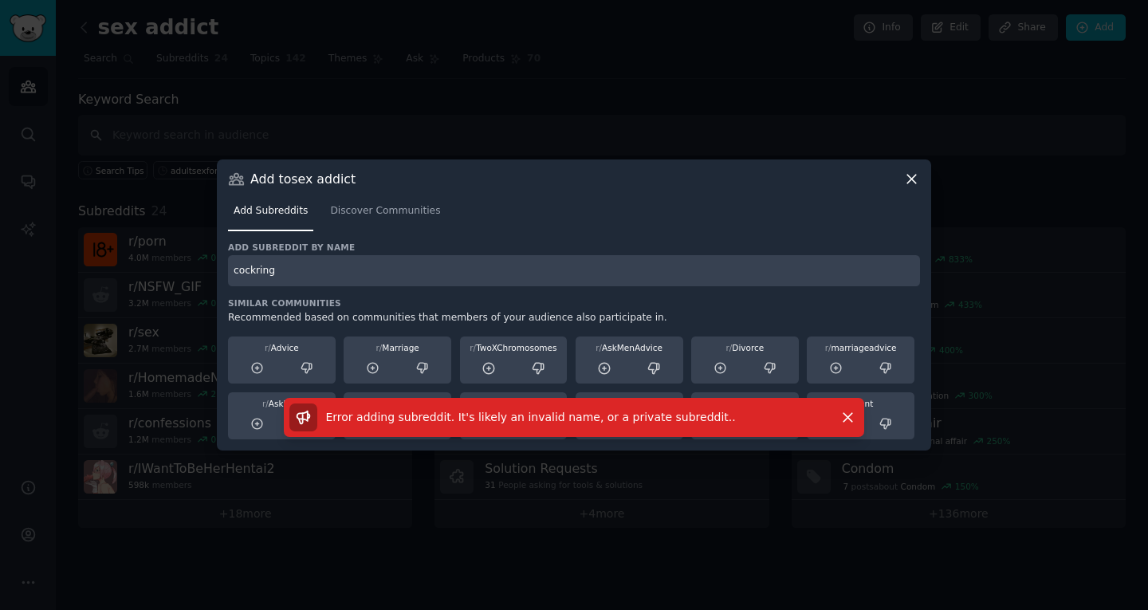
click at [342, 266] on input "cockring" at bounding box center [574, 270] width 692 height 31
type input "cockrings"
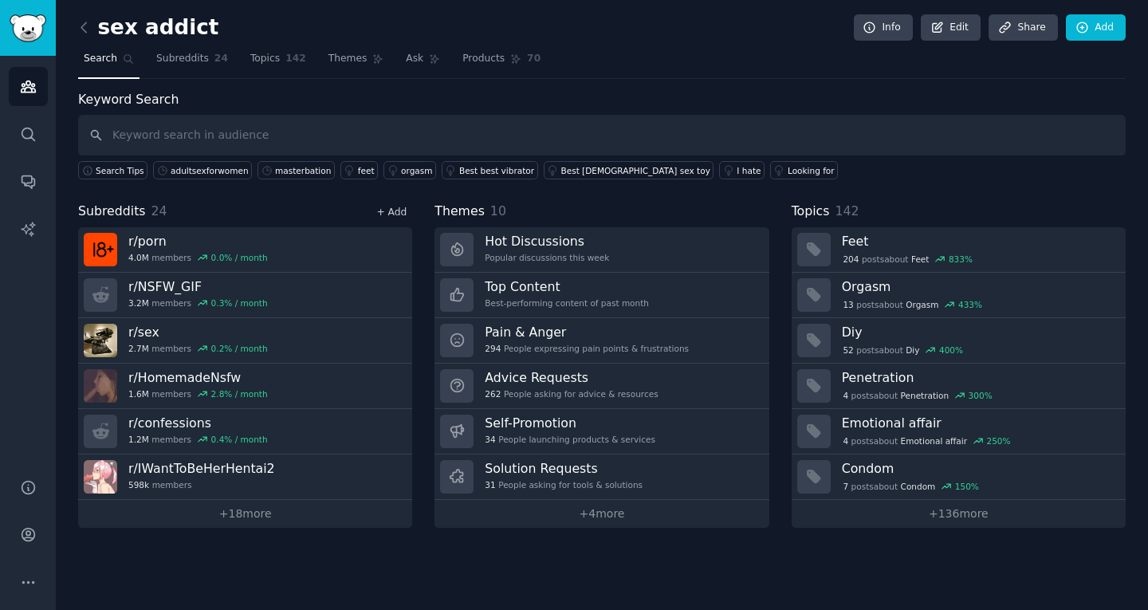
click at [401, 211] on link "+ Add" at bounding box center [391, 212] width 30 height 11
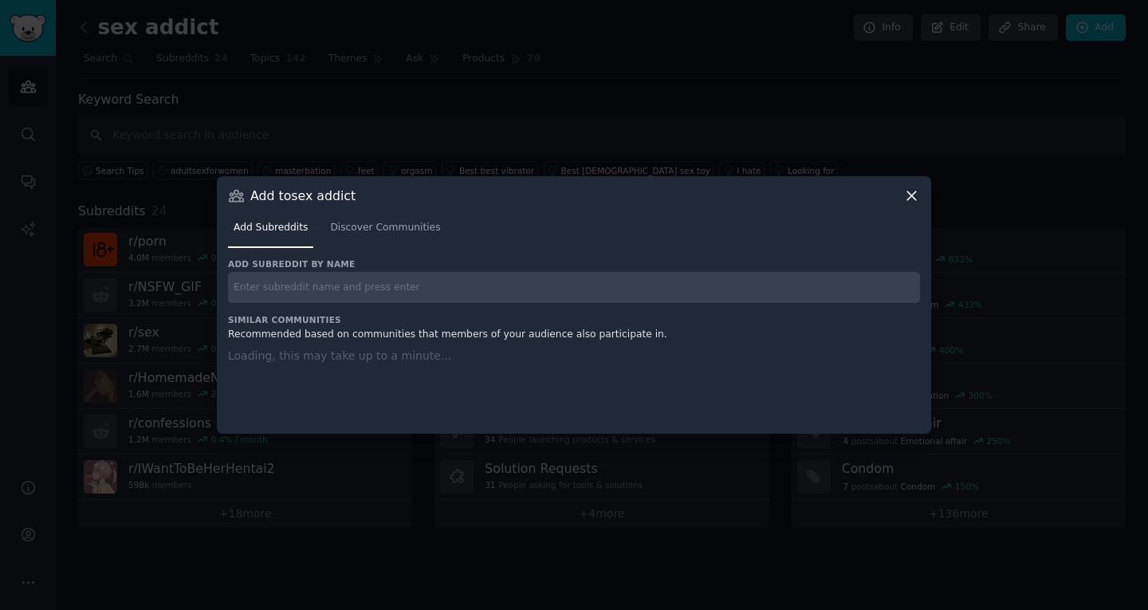
click at [340, 281] on input "text" at bounding box center [574, 287] width 692 height 31
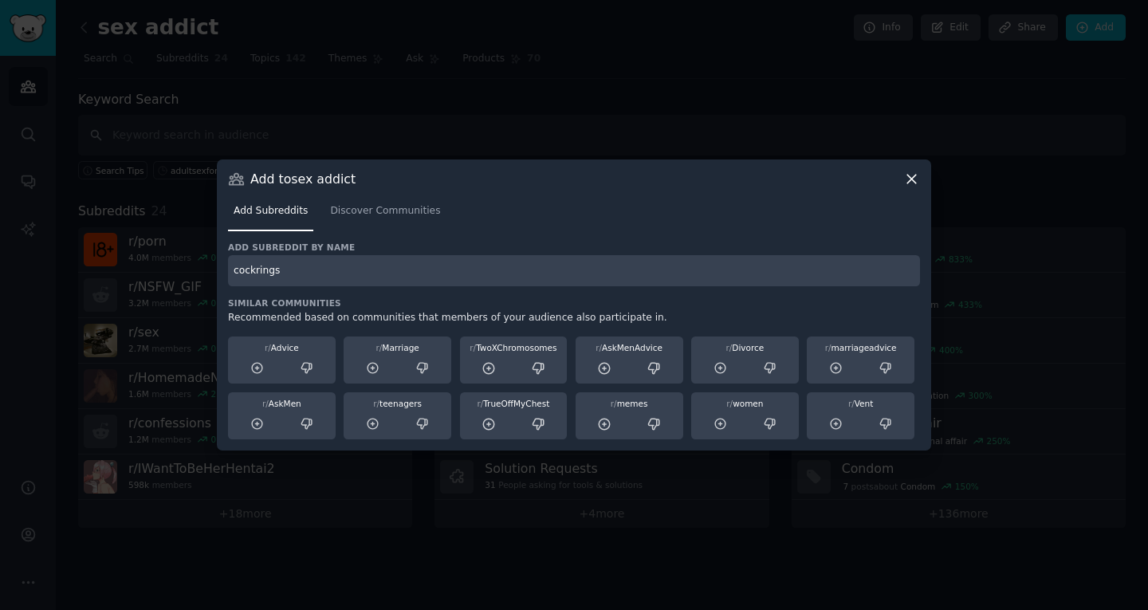
type input "cockrings"
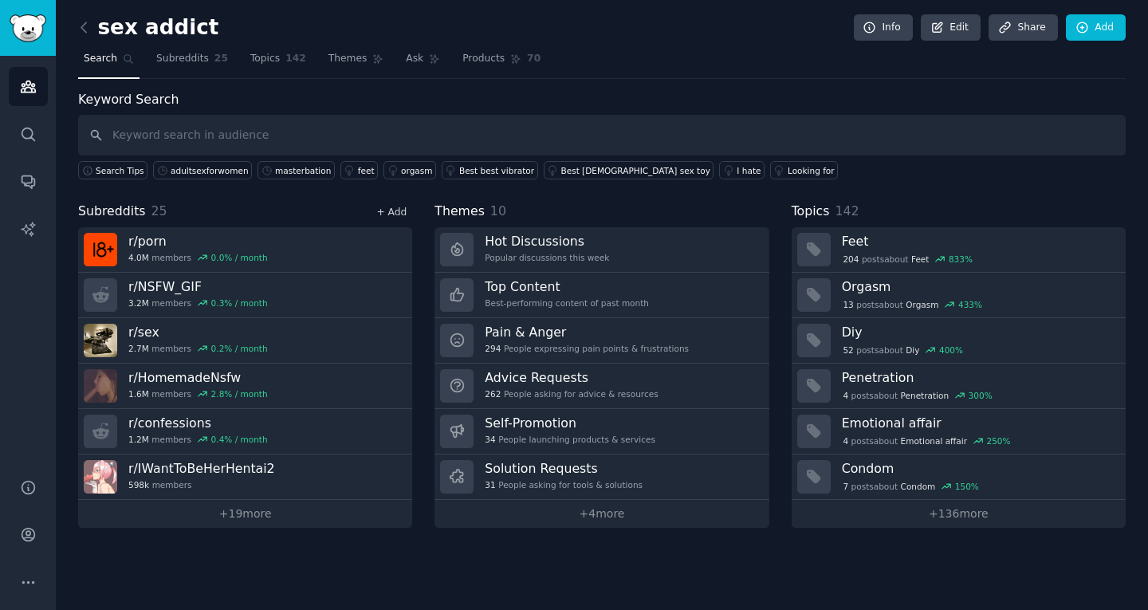
click at [387, 208] on link "+ Add" at bounding box center [391, 212] width 30 height 11
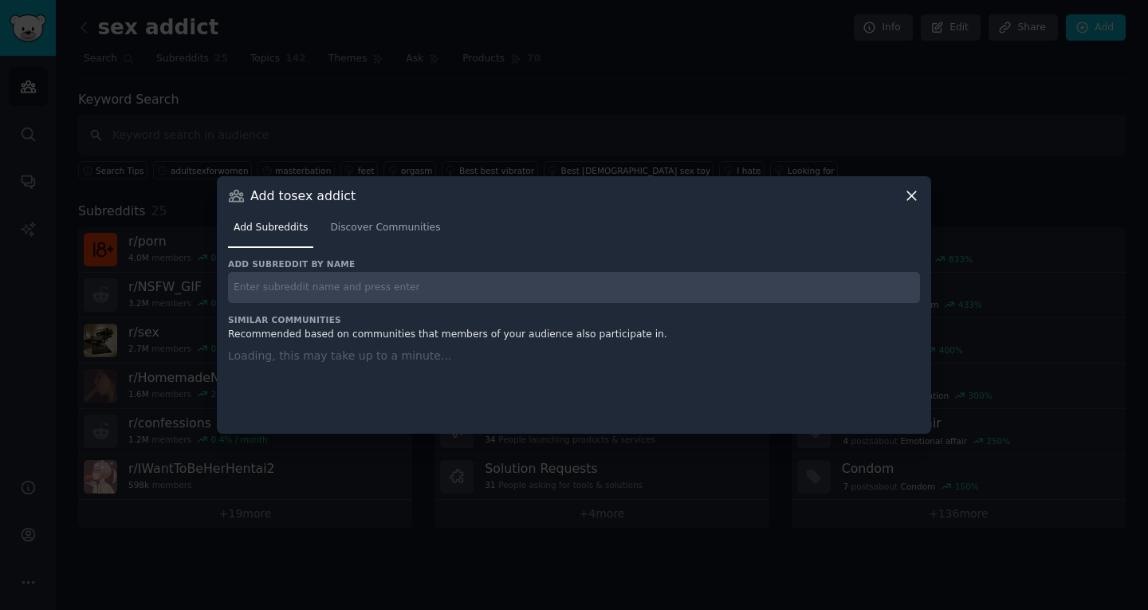
click at [395, 269] on div "Add subreddit by name" at bounding box center [574, 280] width 692 height 45
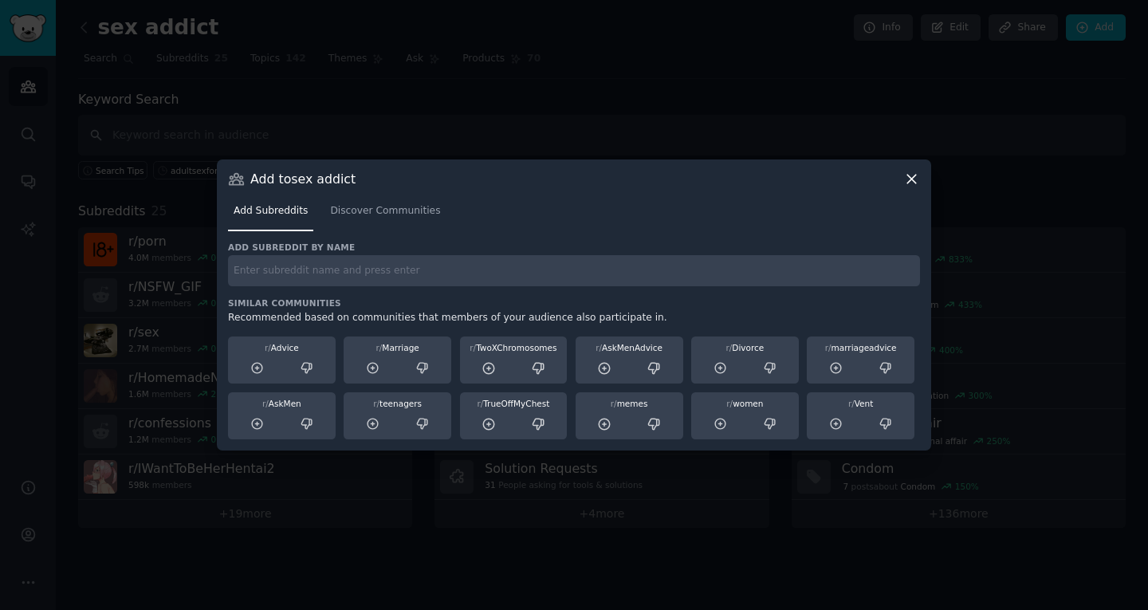
click at [385, 284] on input "text" at bounding box center [574, 270] width 692 height 31
paste input "r/SexToysCollection karma"
type input "r/SexToysCollection"
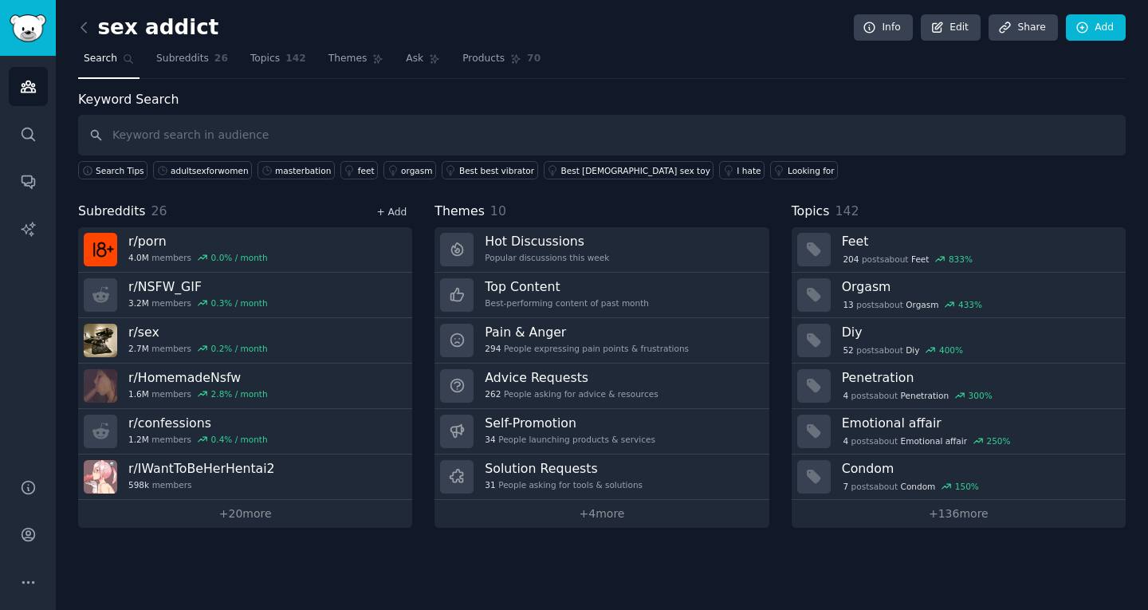
click at [394, 210] on link "+ Add" at bounding box center [391, 212] width 30 height 11
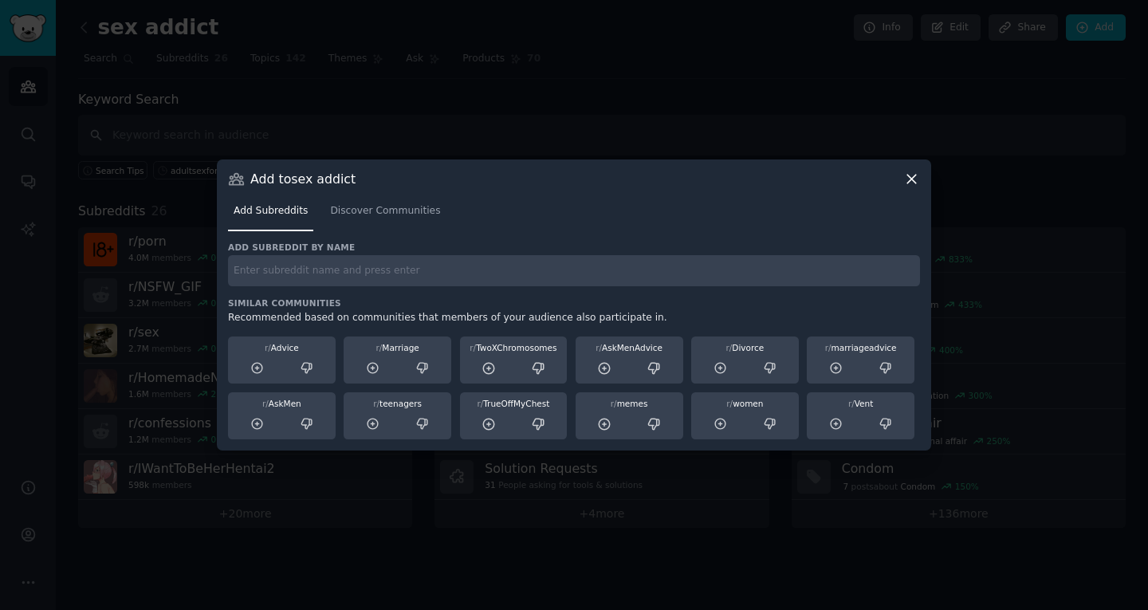
click at [905, 182] on icon at bounding box center [911, 179] width 17 height 17
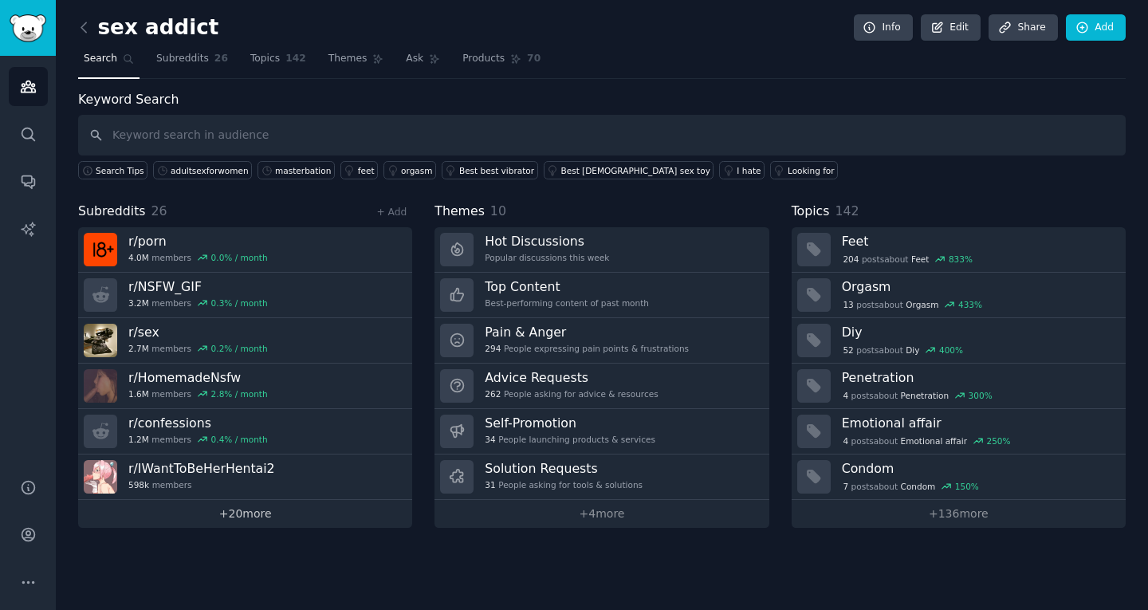
click at [237, 516] on link "+ 20 more" at bounding box center [245, 514] width 334 height 28
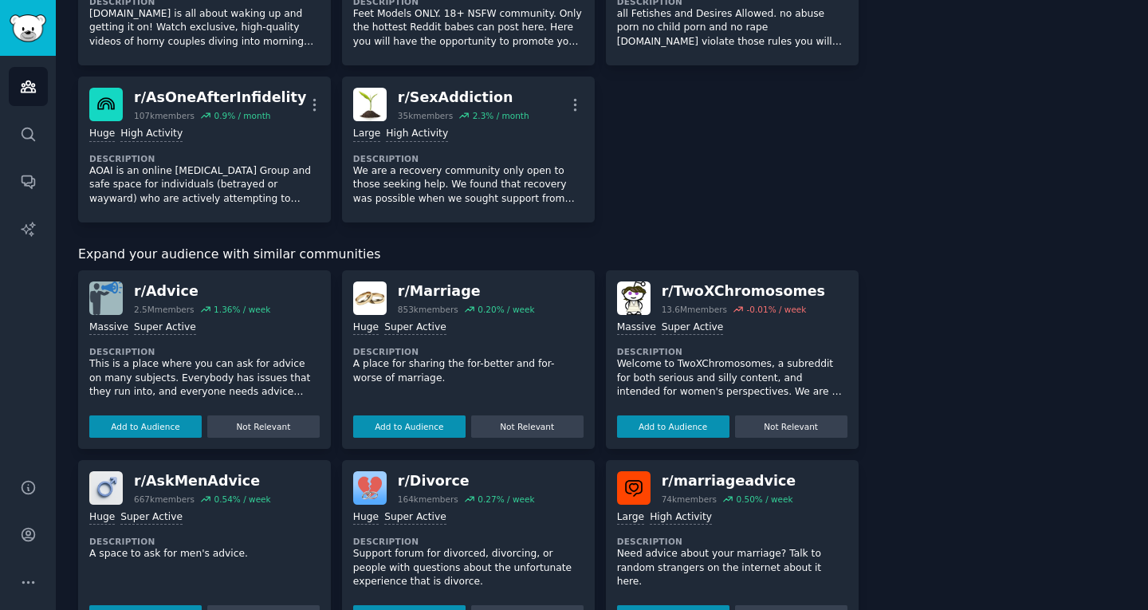
scroll to position [1267, 0]
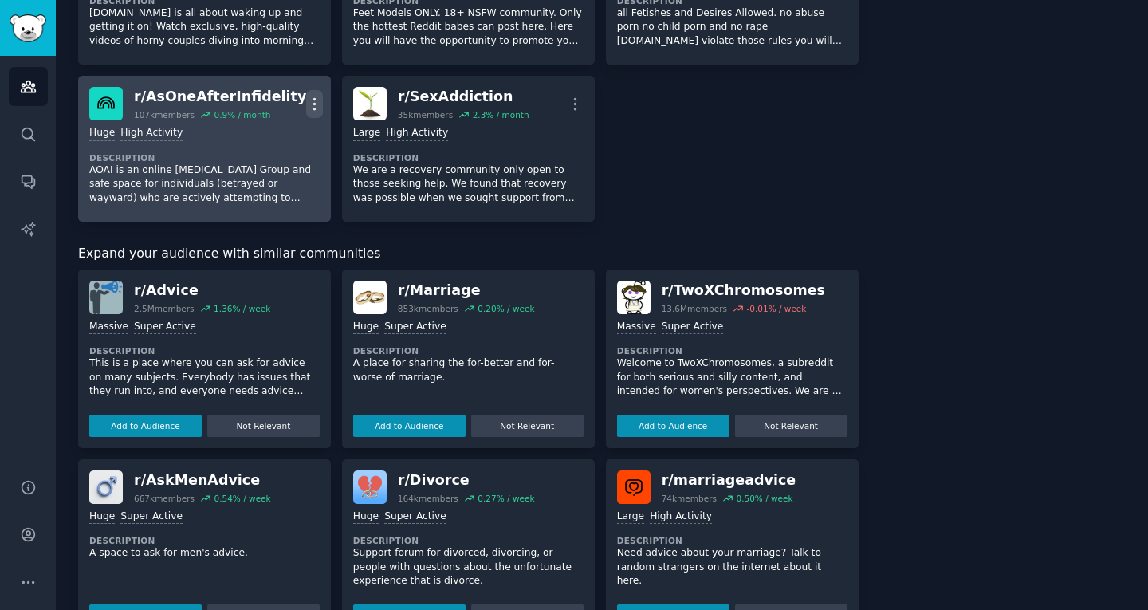
click at [312, 98] on icon "button" at bounding box center [314, 104] width 17 height 17
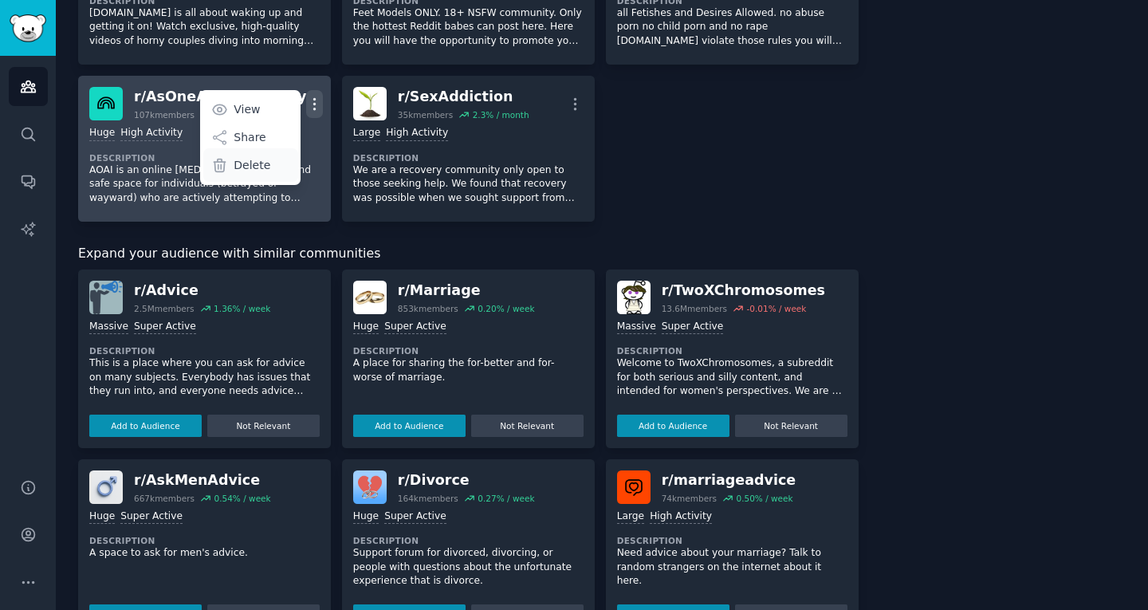
click at [275, 157] on div "Delete" at bounding box center [250, 164] width 95 height 33
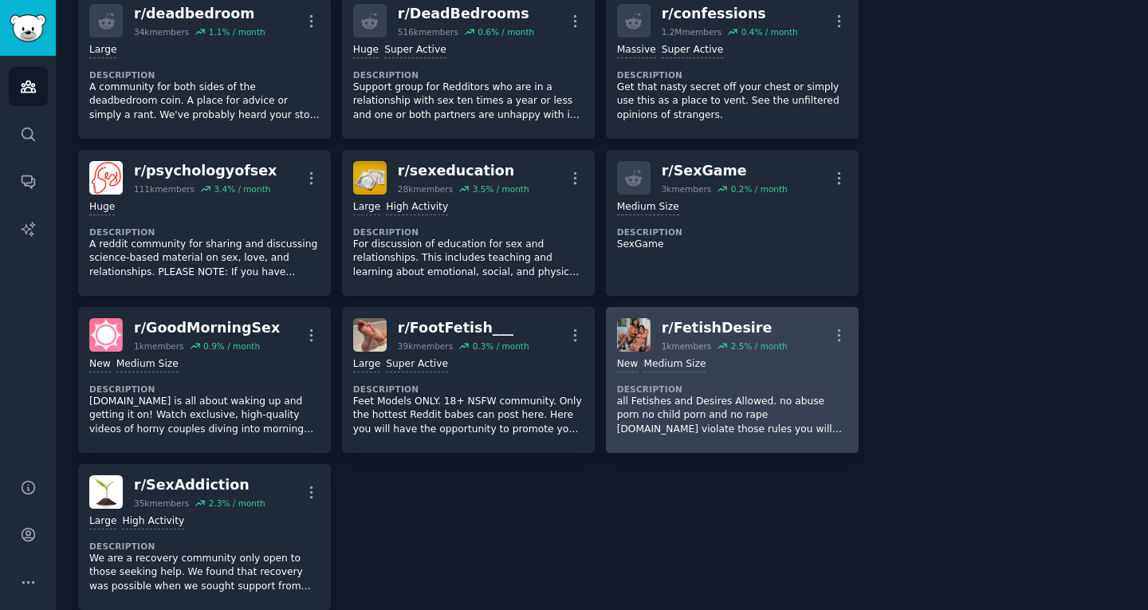
scroll to position [877, 0]
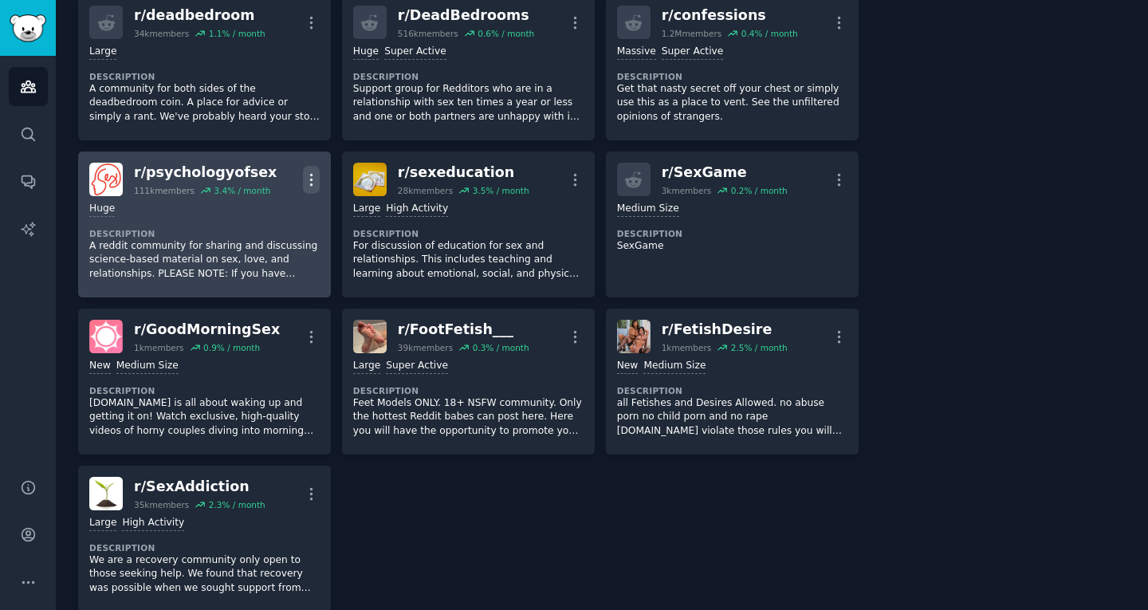
click at [304, 173] on icon "button" at bounding box center [311, 179] width 17 height 17
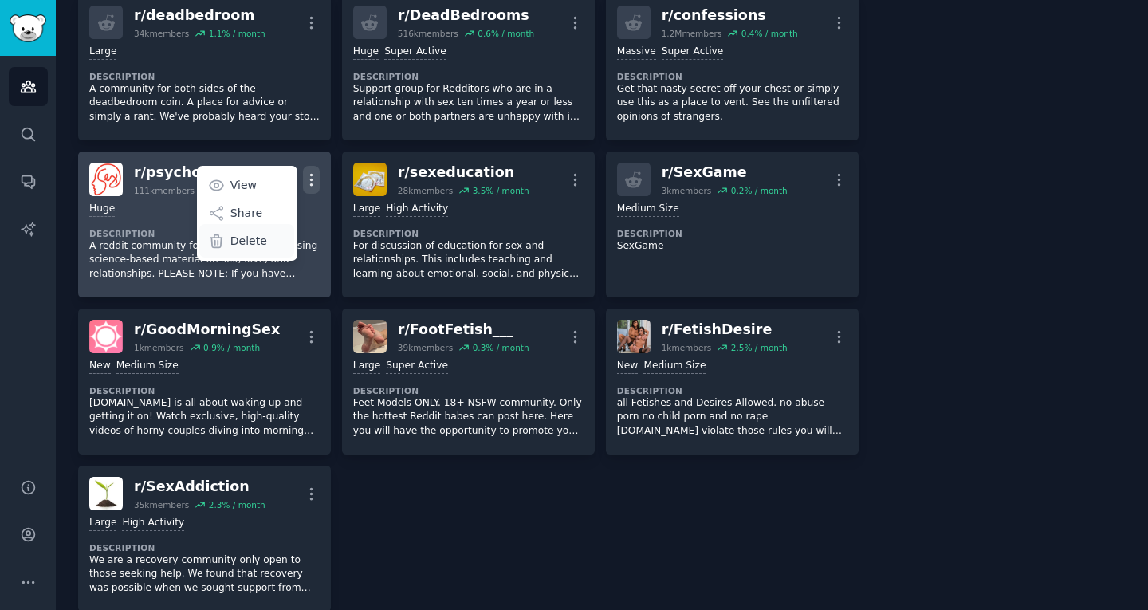
click at [252, 238] on p "Delete" at bounding box center [248, 241] width 37 height 17
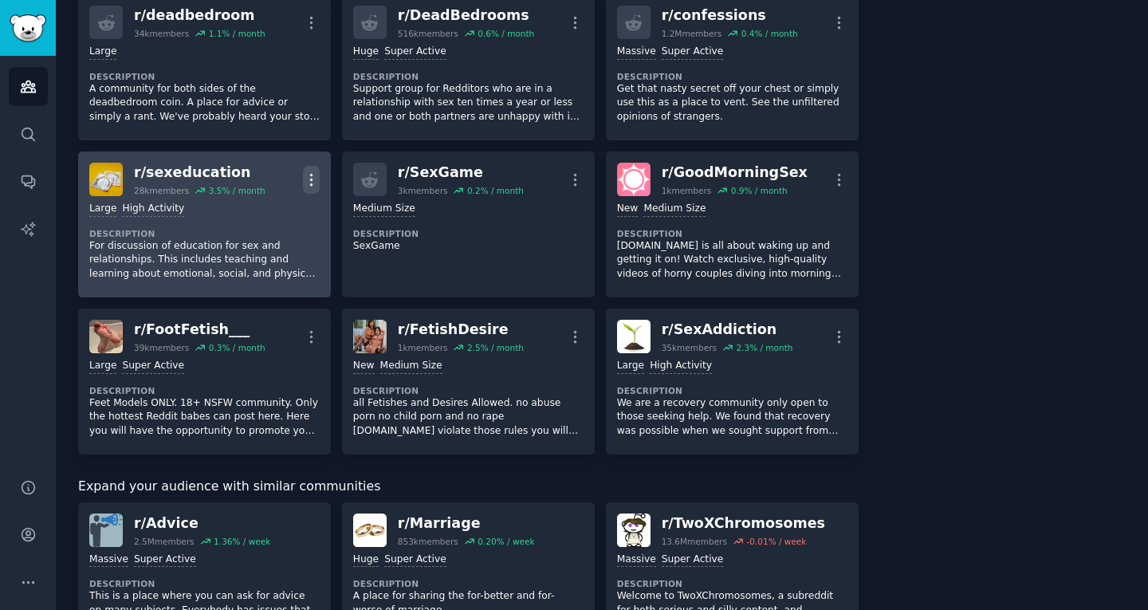
click at [310, 179] on icon "button" at bounding box center [311, 179] width 2 height 11
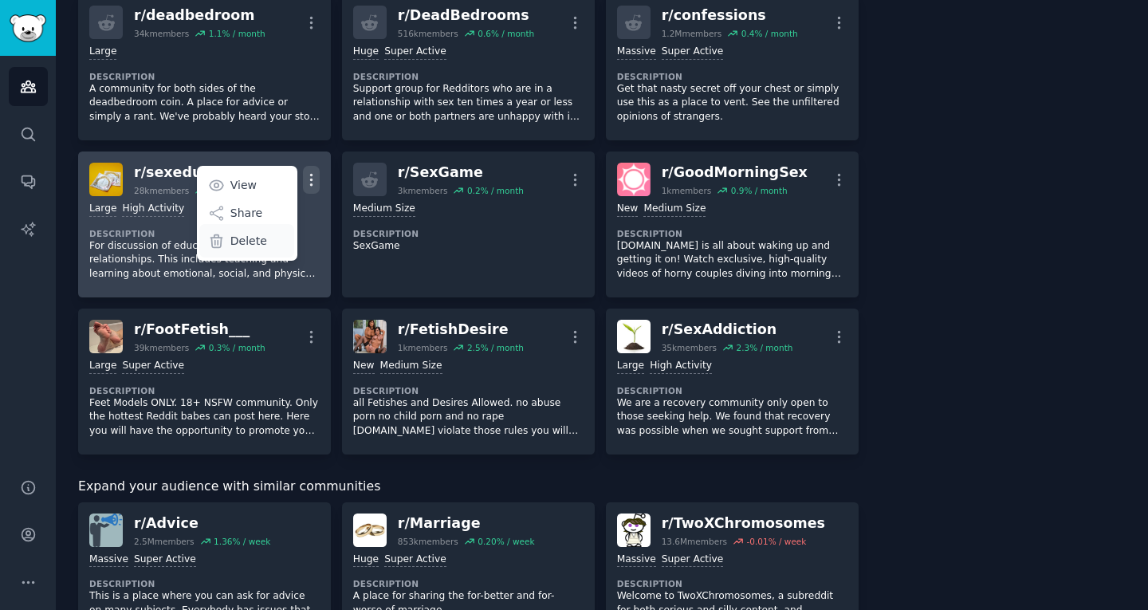
click at [271, 246] on div "Delete" at bounding box center [246, 240] width 95 height 33
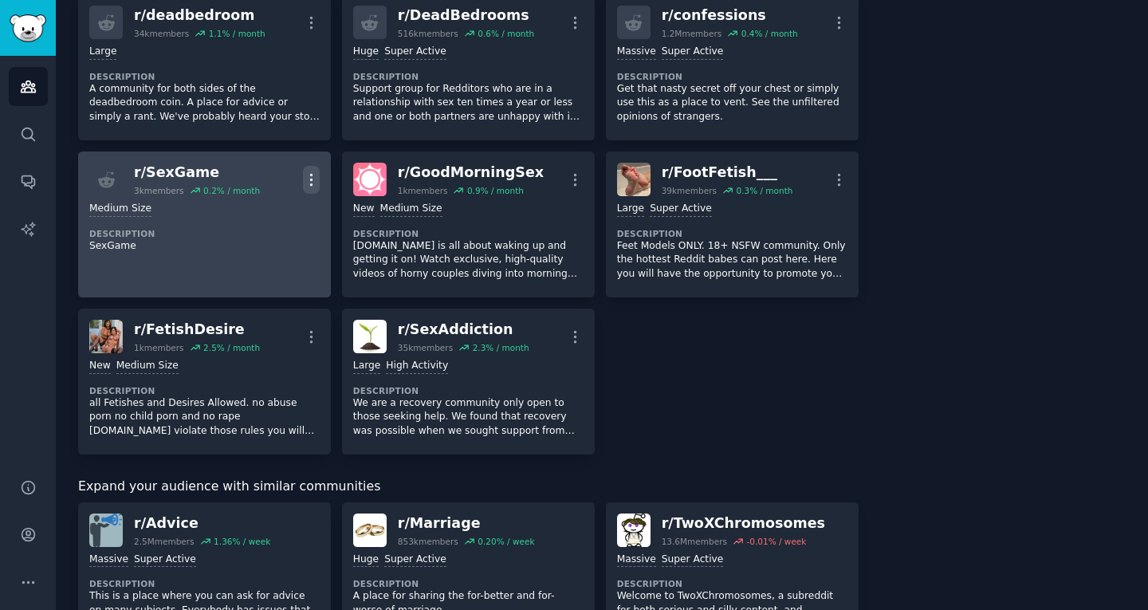
click at [315, 171] on icon "button" at bounding box center [311, 179] width 17 height 17
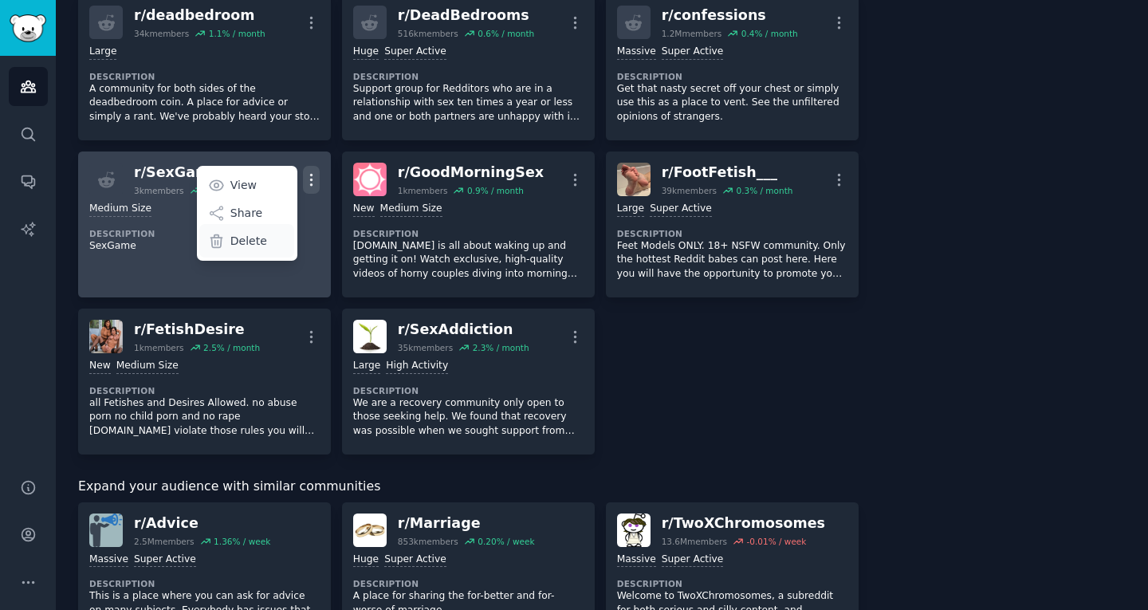
click at [270, 242] on div "Delete" at bounding box center [246, 240] width 95 height 33
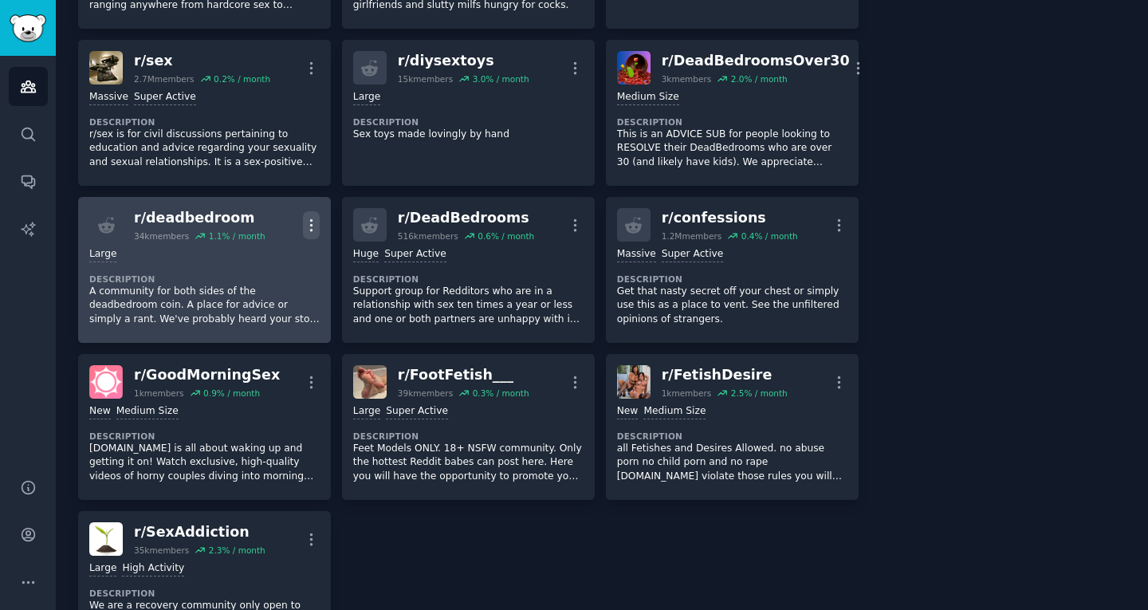
scroll to position [674, 0]
click at [309, 222] on icon "button" at bounding box center [311, 226] width 17 height 17
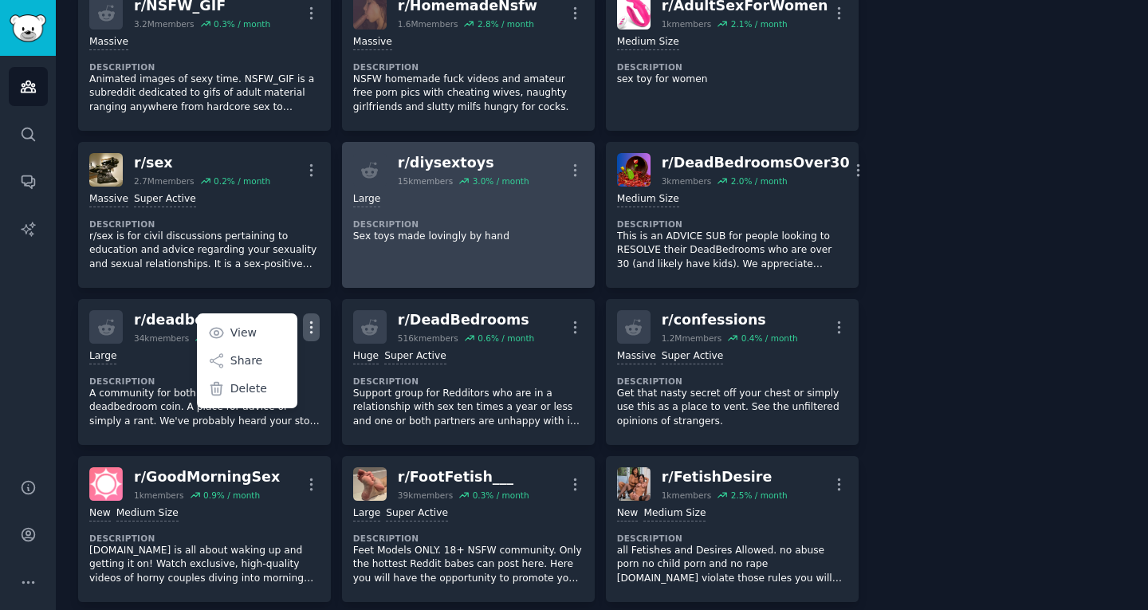
scroll to position [567, 0]
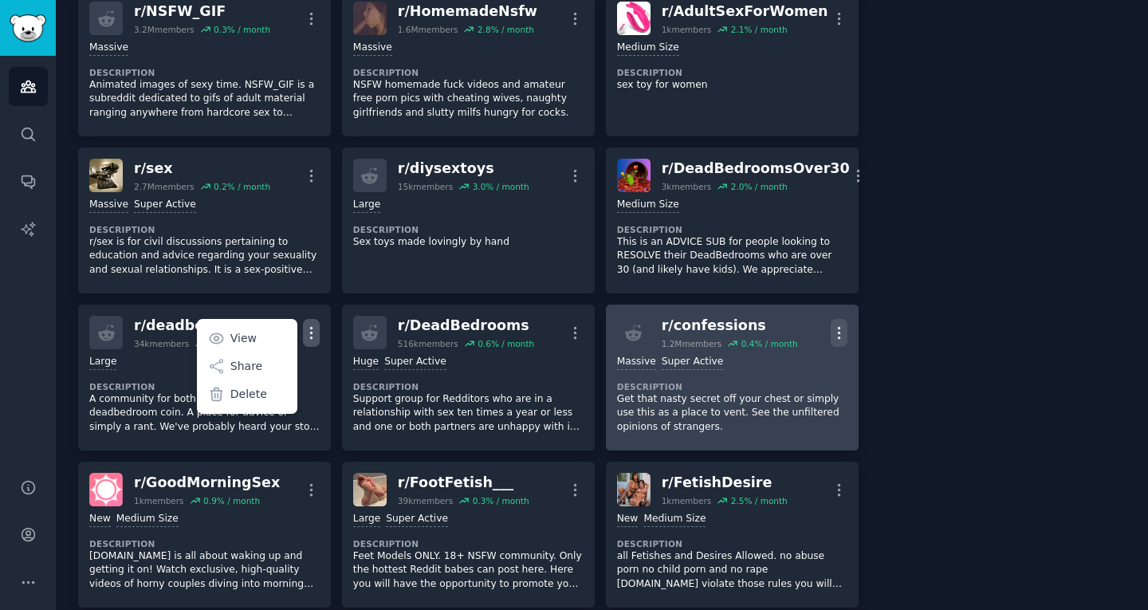
click at [834, 327] on icon "button" at bounding box center [839, 333] width 17 height 17
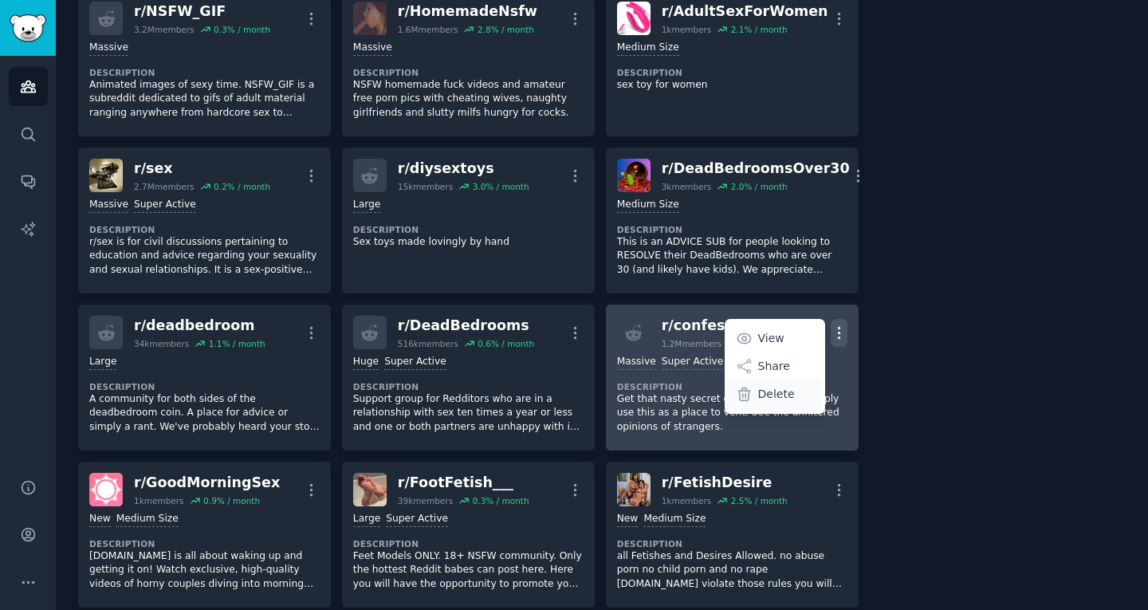
click at [769, 399] on p "Delete" at bounding box center [776, 394] width 37 height 17
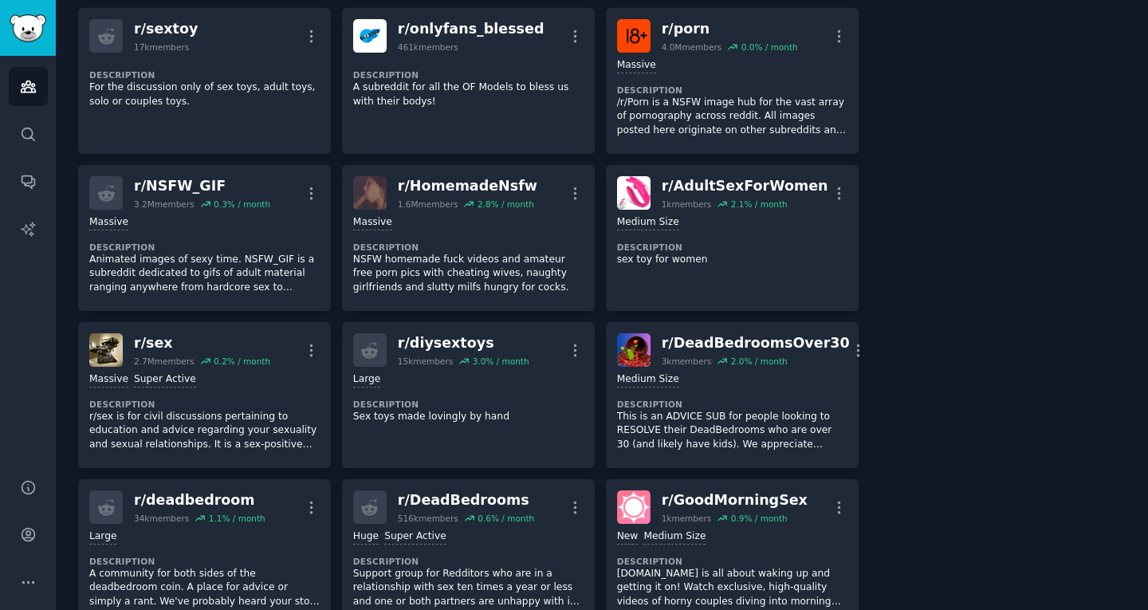
scroll to position [391, 0]
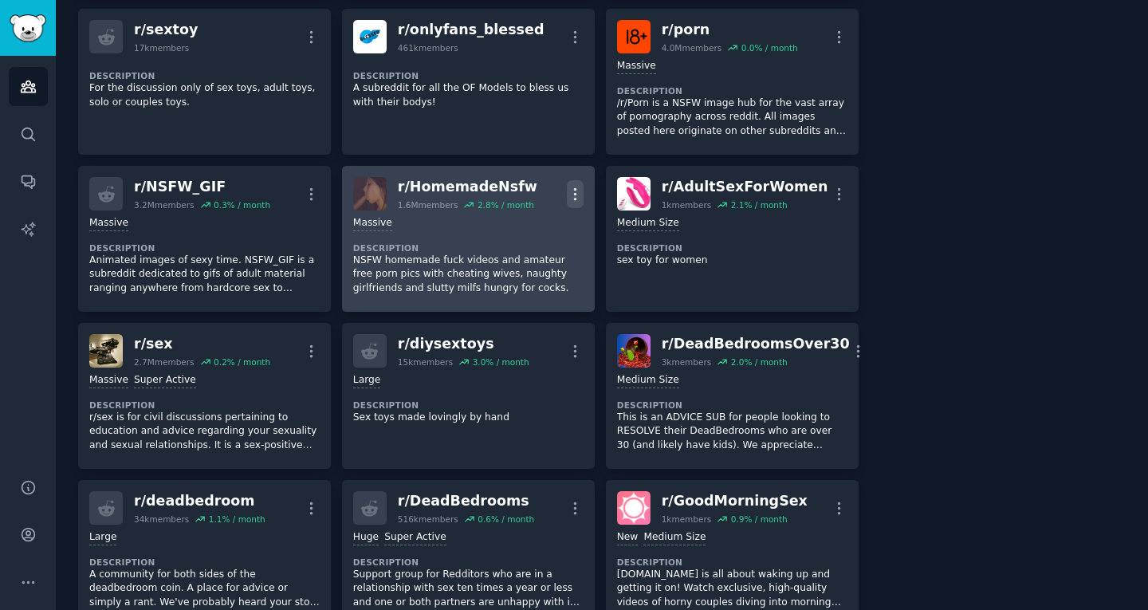
click at [574, 195] on icon "button" at bounding box center [575, 194] width 17 height 17
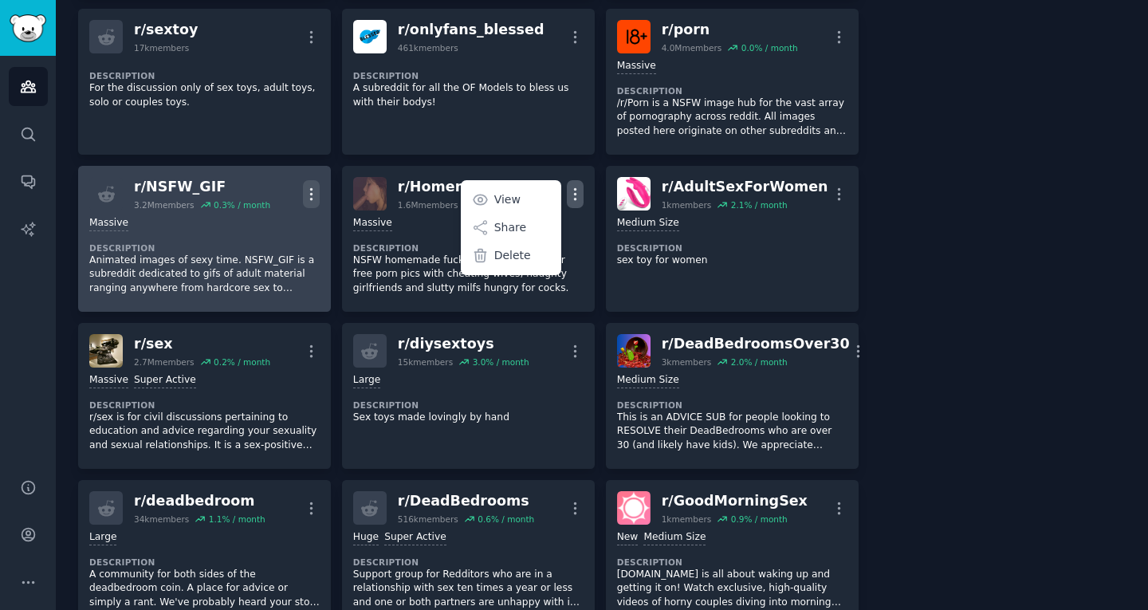
click at [314, 183] on button "More" at bounding box center [311, 194] width 17 height 28
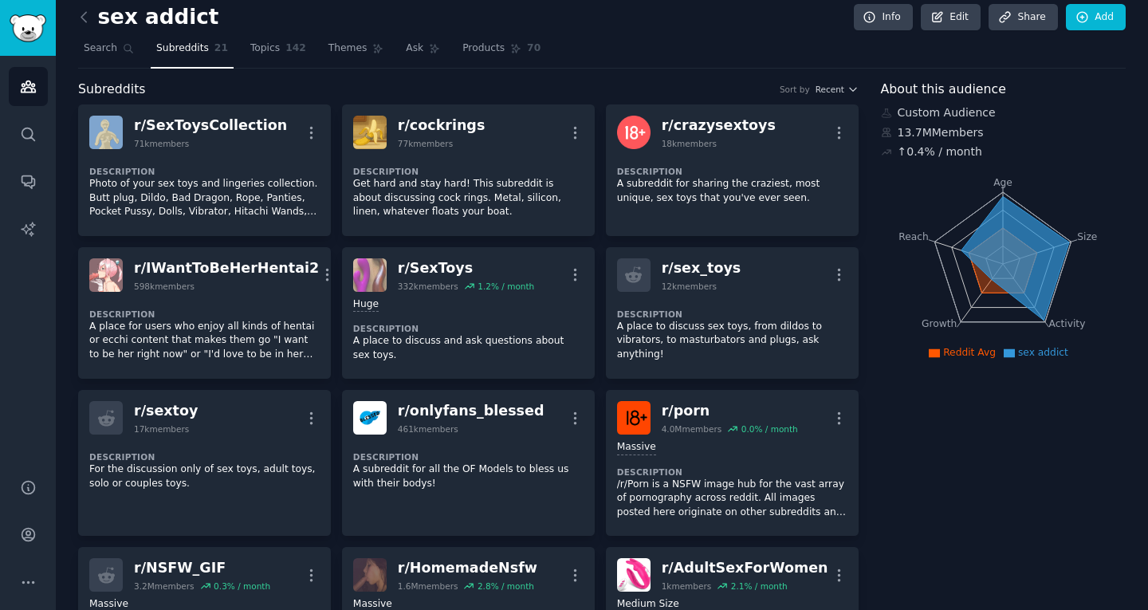
scroll to position [9, 0]
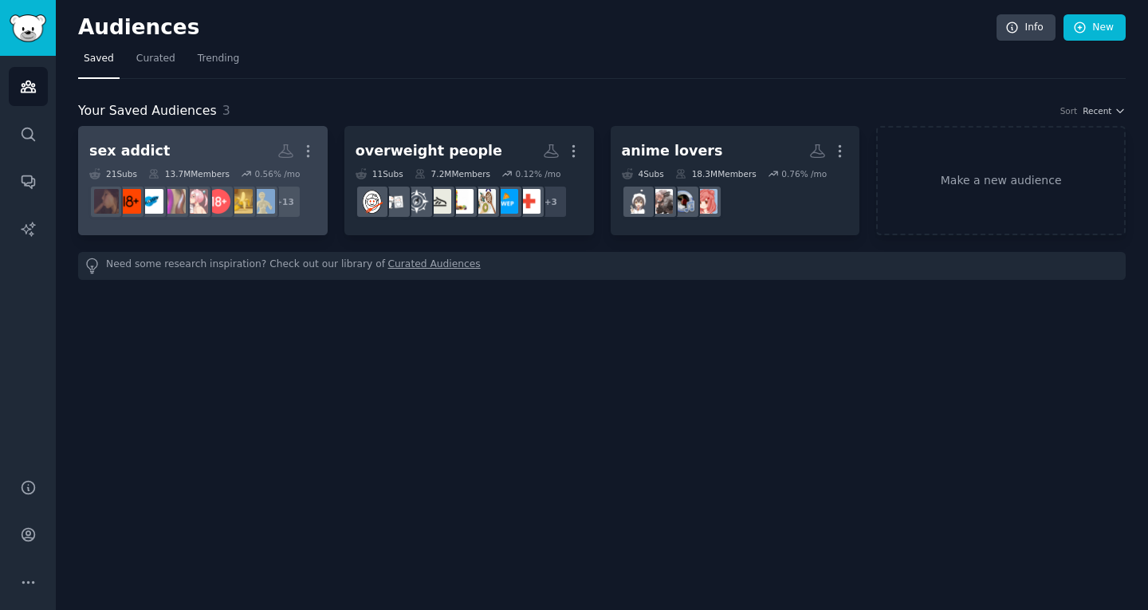
click at [222, 146] on h2 "sex addict Custom Audience More" at bounding box center [202, 151] width 227 height 28
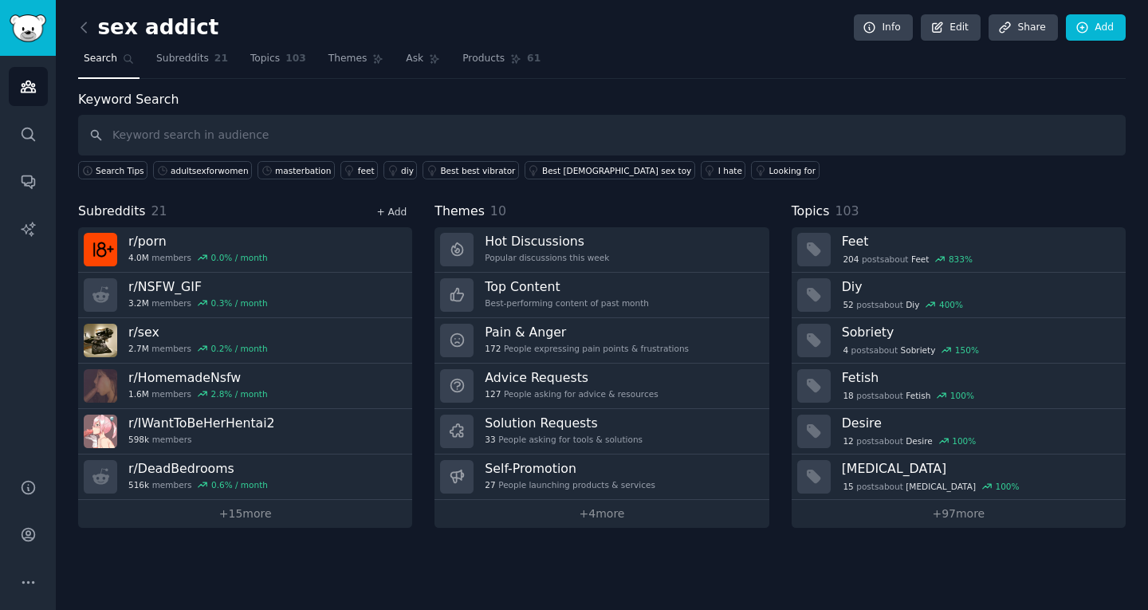
click at [380, 210] on link "+ Add" at bounding box center [391, 212] width 30 height 11
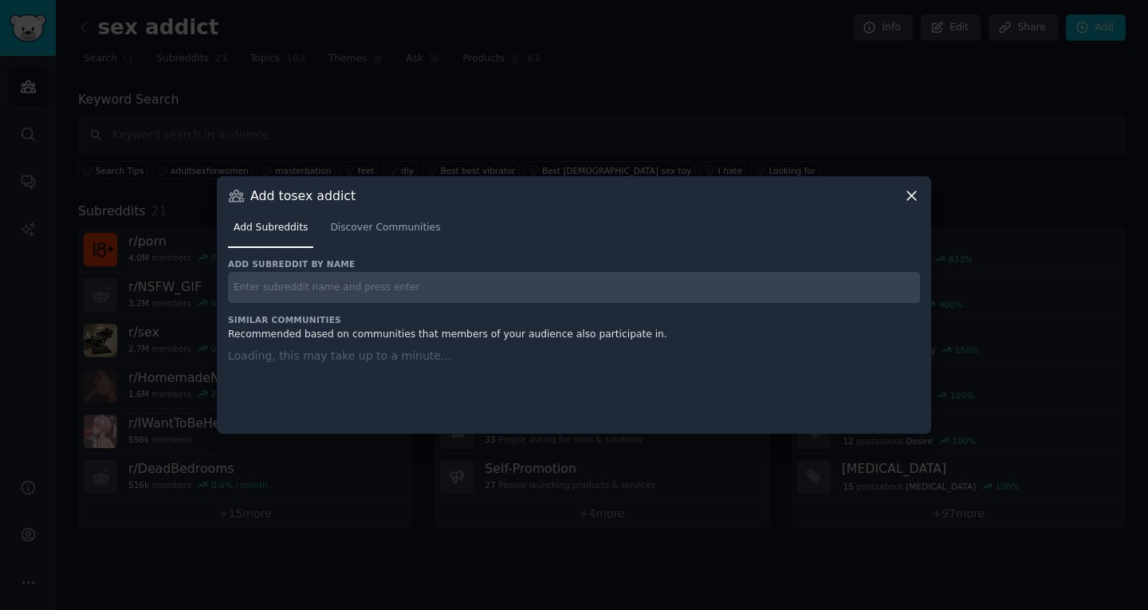
click at [402, 281] on input "text" at bounding box center [574, 287] width 692 height 31
paste input "r/sextoyideas"
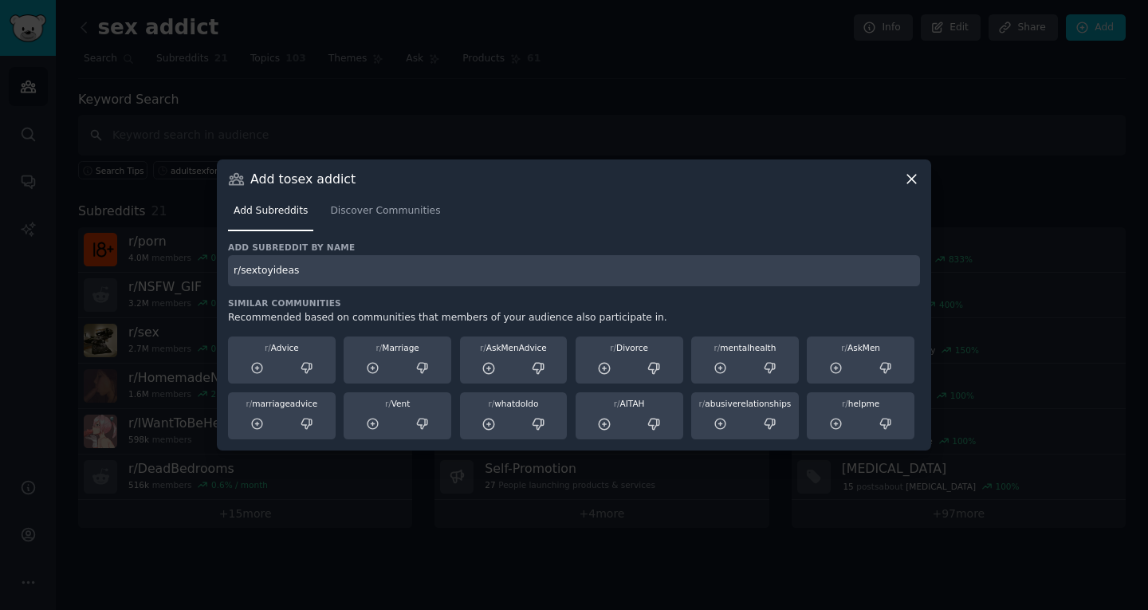
type input "r/sextoyideas"
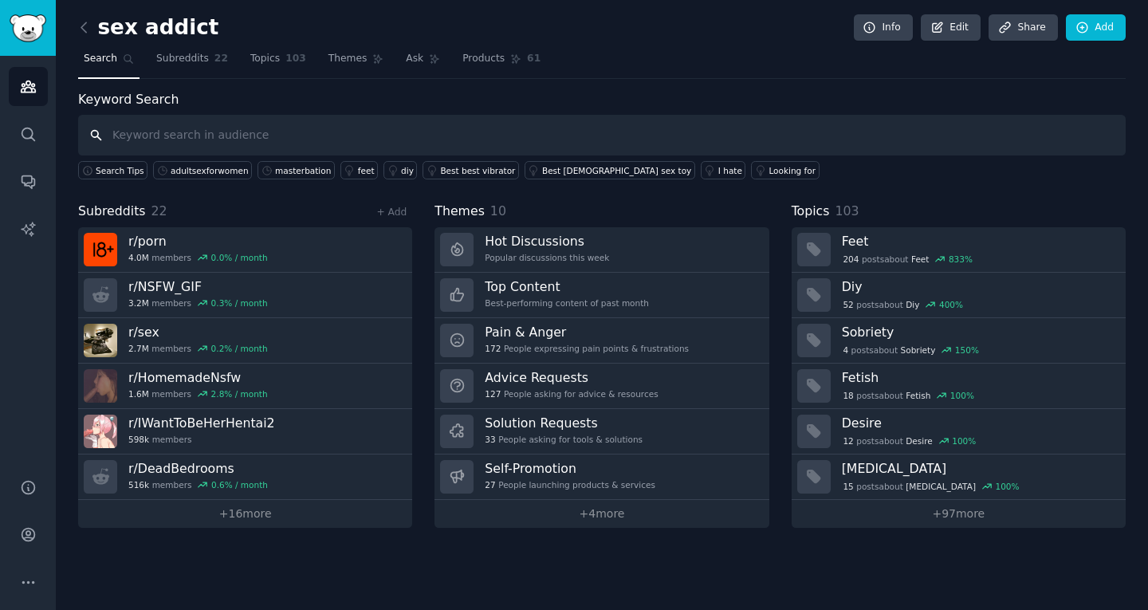
click at [147, 136] on input "text" at bounding box center [602, 135] width 1048 height 41
click at [392, 214] on link "+ Add" at bounding box center [391, 212] width 30 height 11
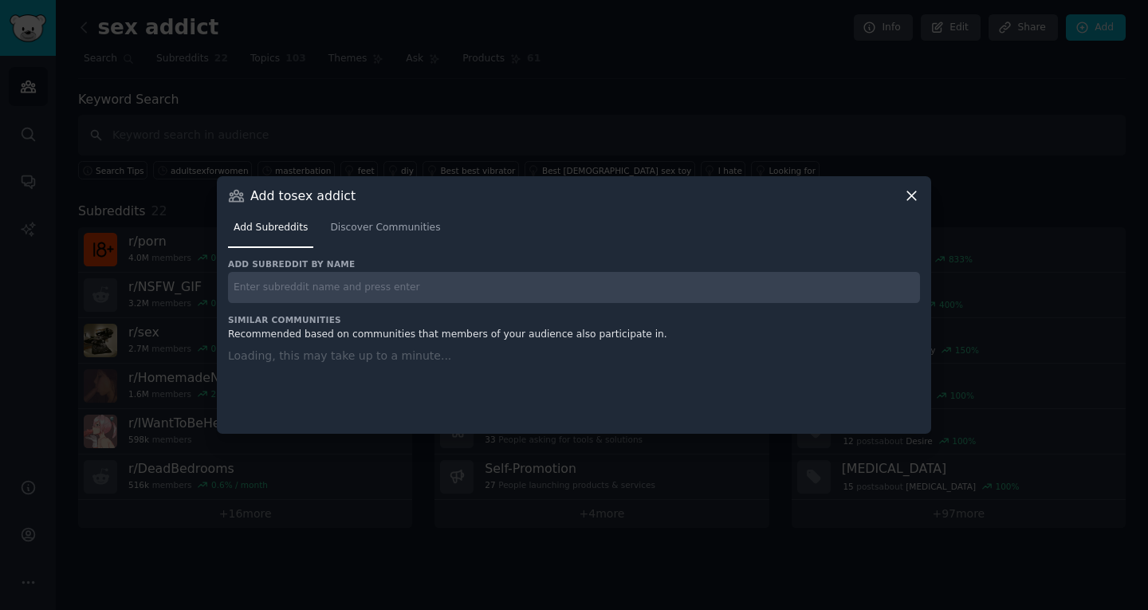
click at [368, 277] on input "text" at bounding box center [574, 287] width 692 height 31
paste input "sextoysratings"
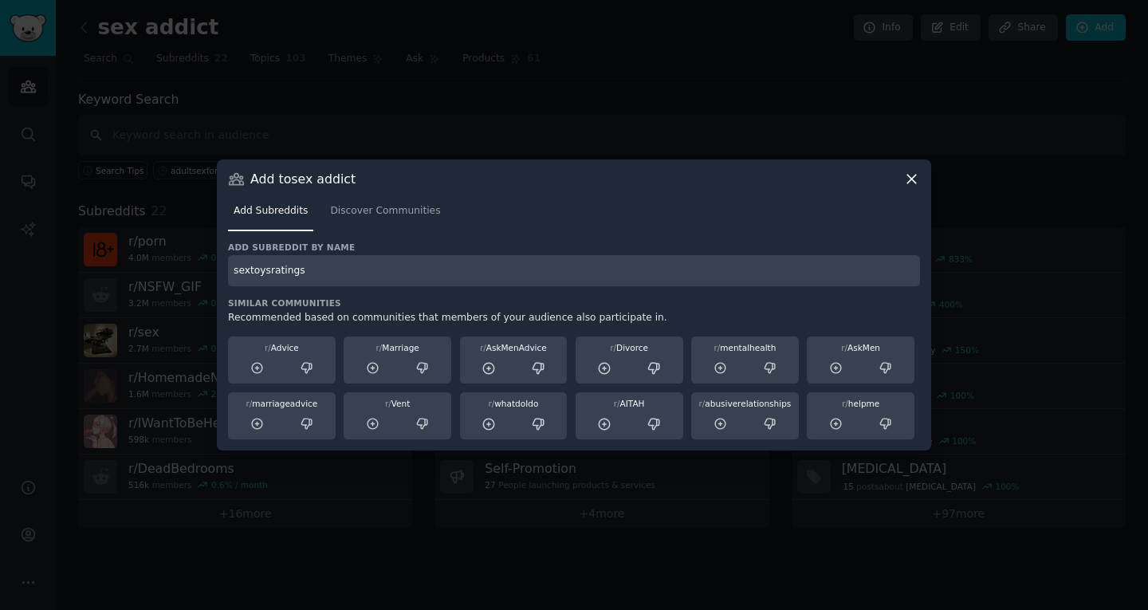
type input "sextoysratings"
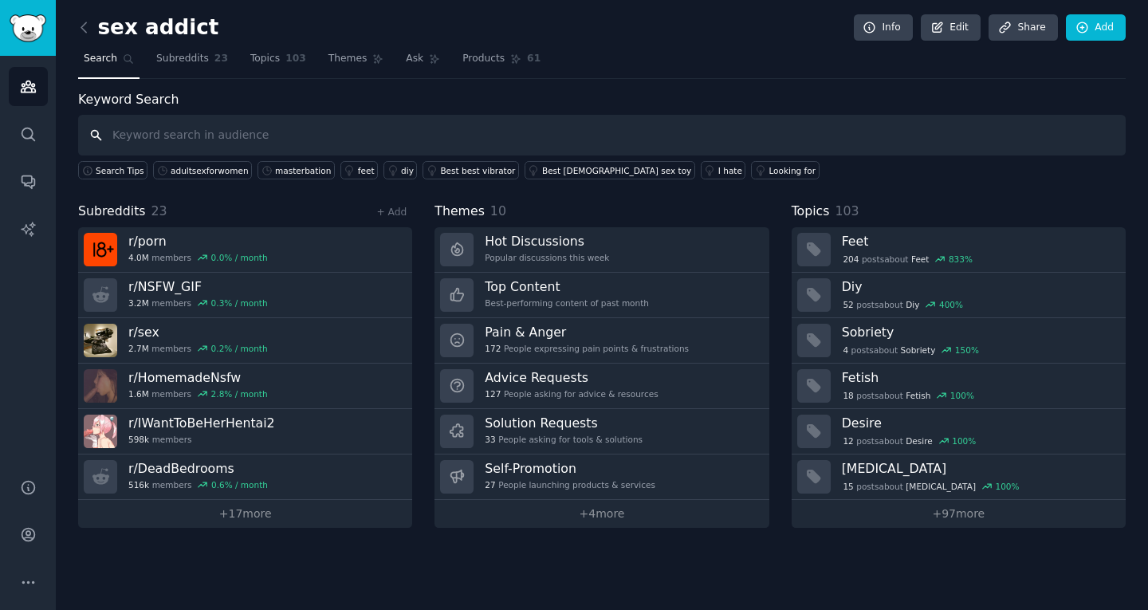
click at [202, 136] on input "text" at bounding box center [602, 135] width 1048 height 41
paste input "r/lovense"
type input "r/lovense"
click at [397, 214] on link "+ Add" at bounding box center [391, 212] width 30 height 11
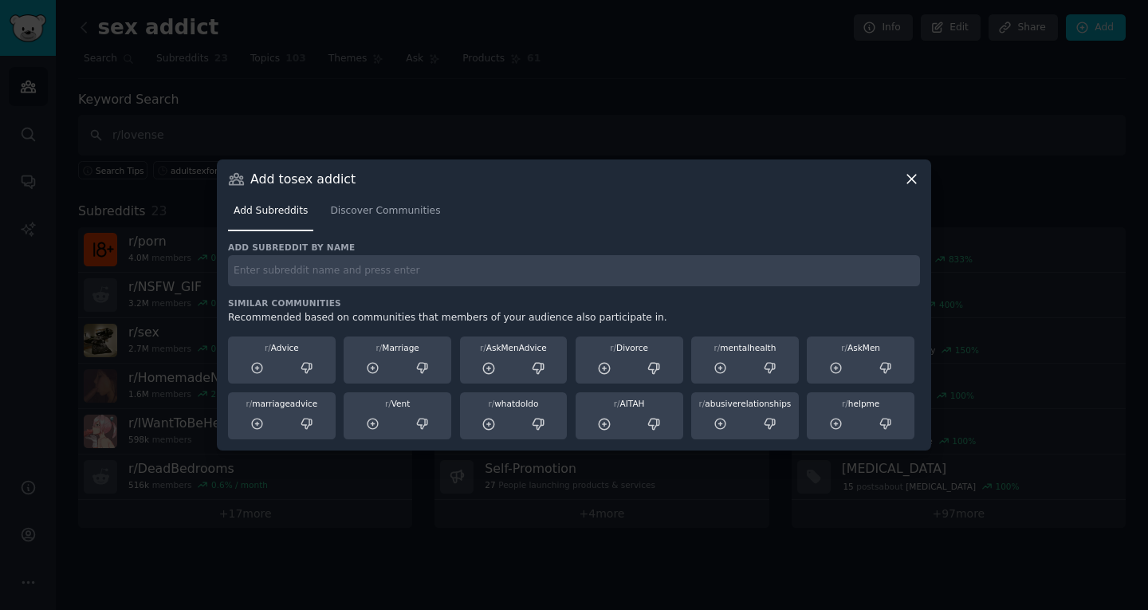
click at [378, 280] on input "text" at bounding box center [574, 270] width 692 height 31
paste input "r/lovense"
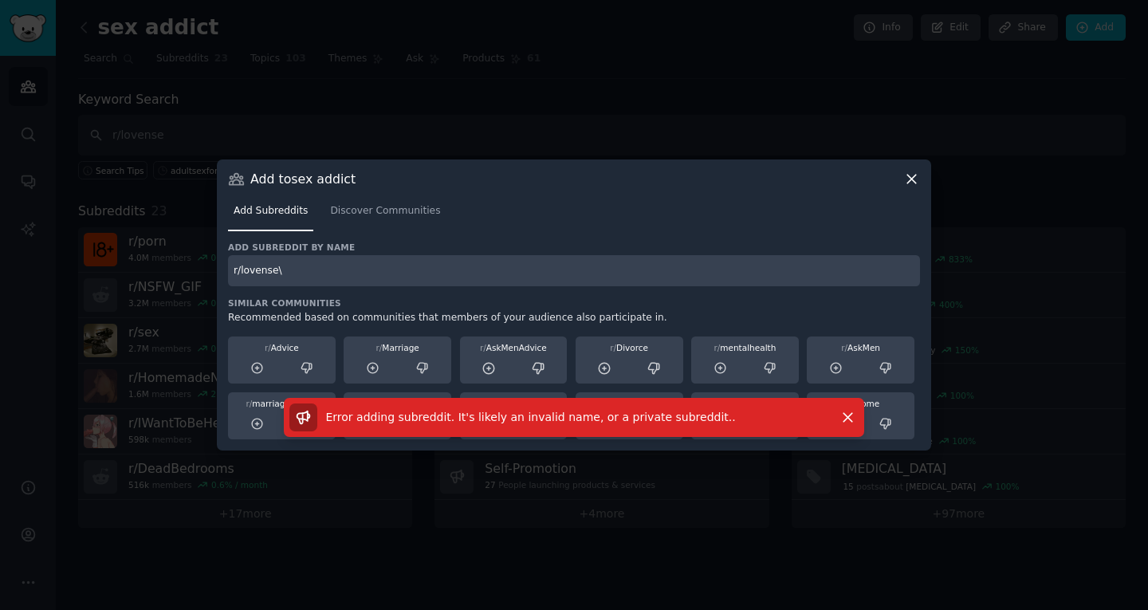
click at [367, 273] on input "r/lovense\" at bounding box center [574, 270] width 692 height 31
type input "r/lovense"
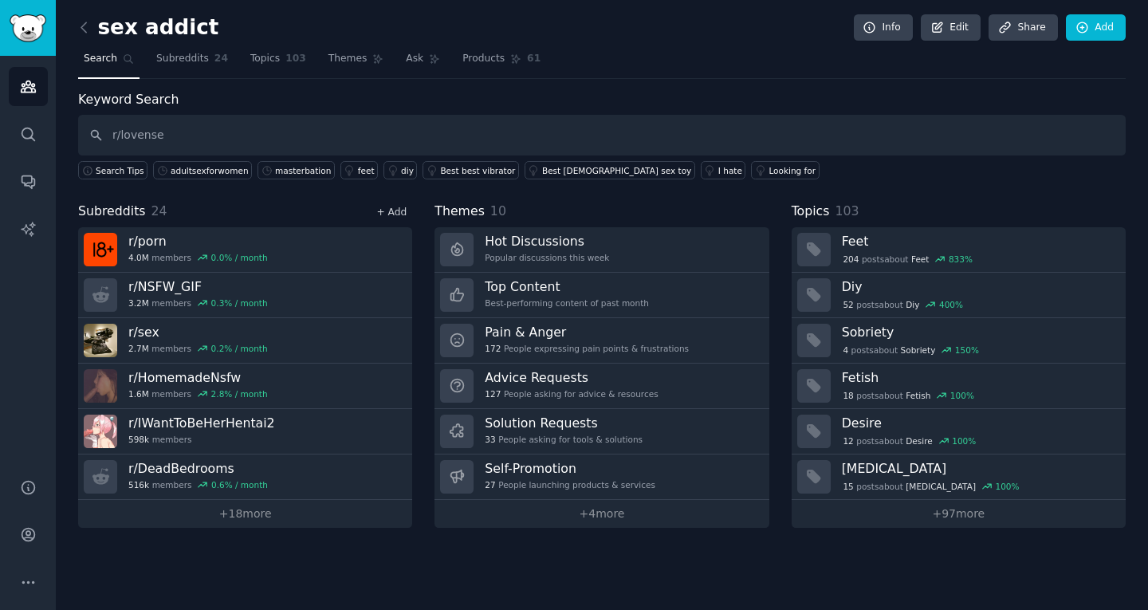
click at [387, 207] on link "+ Add" at bounding box center [391, 212] width 30 height 11
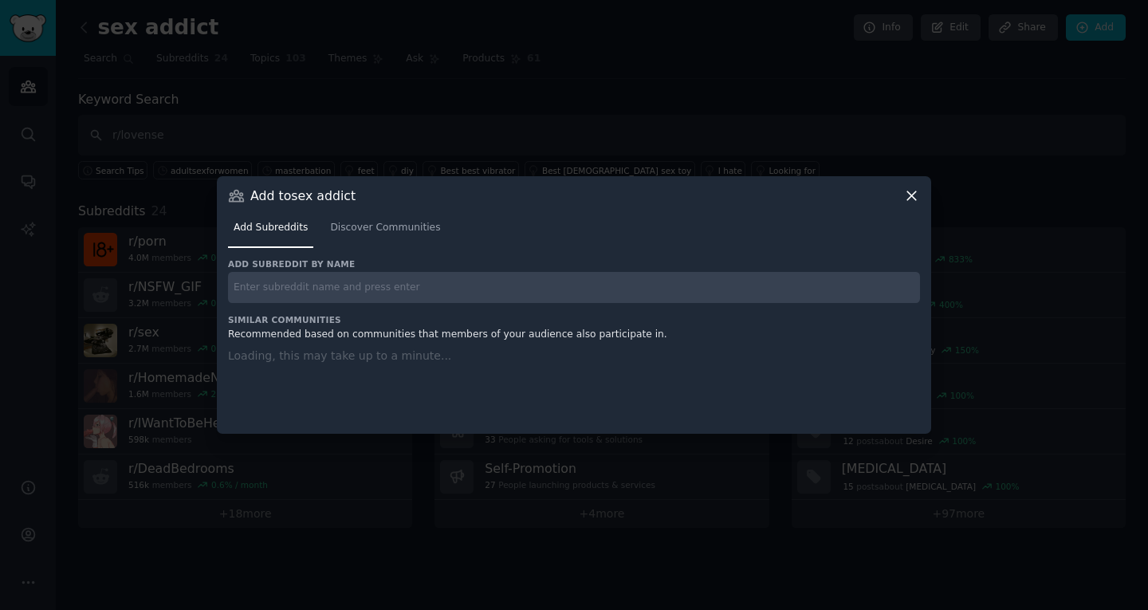
click at [376, 280] on input "text" at bounding box center [574, 287] width 692 height 31
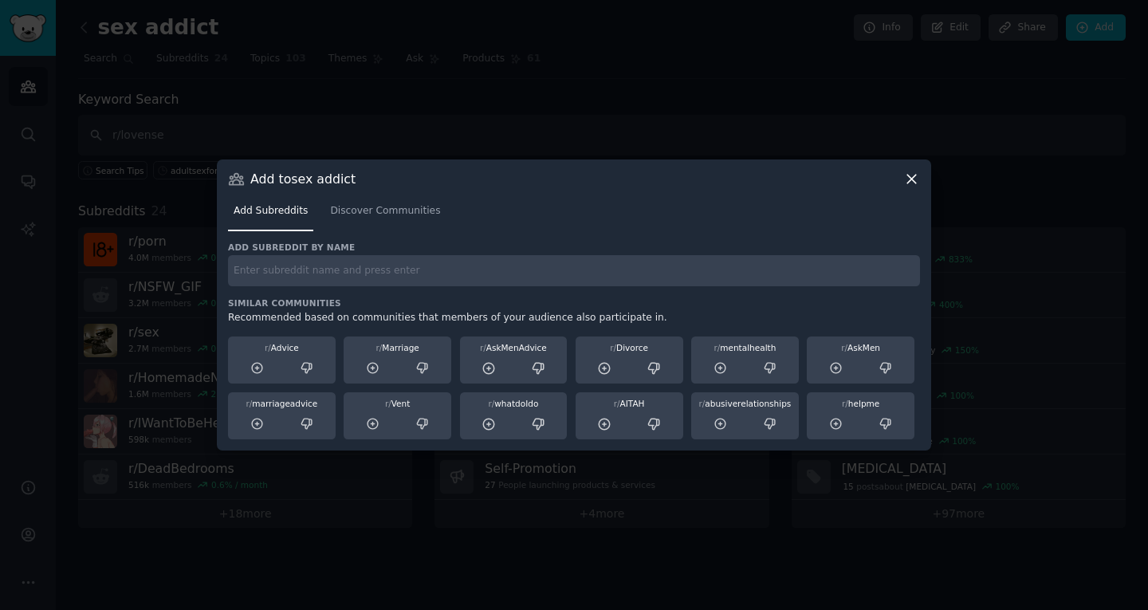
paste input "Sexdolling"
type input "r/Sexdolling"
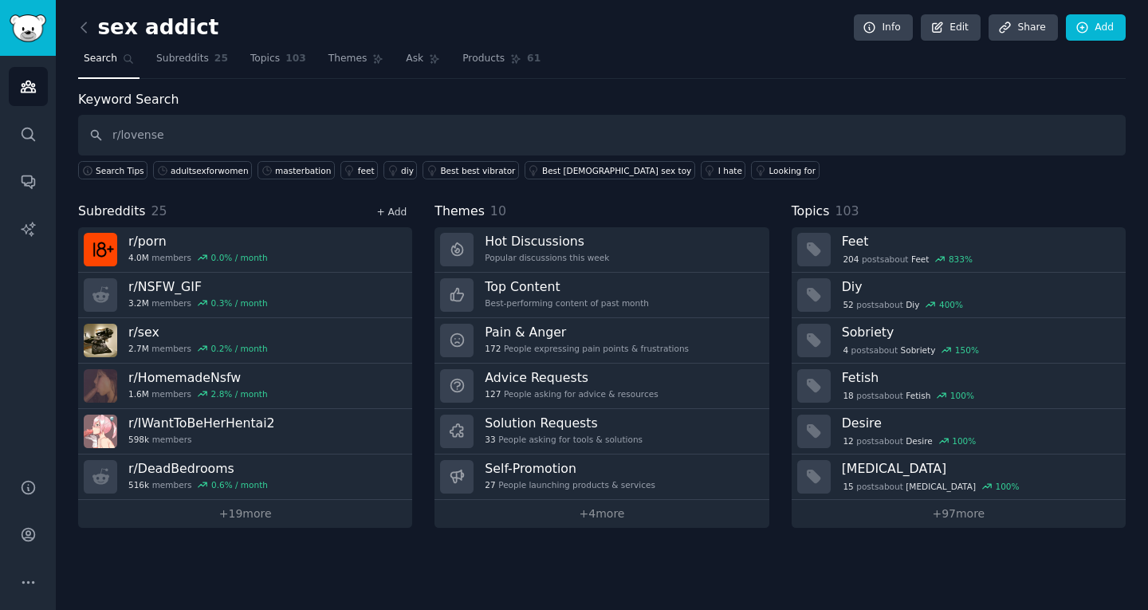
click at [387, 209] on link "+ Add" at bounding box center [391, 212] width 30 height 11
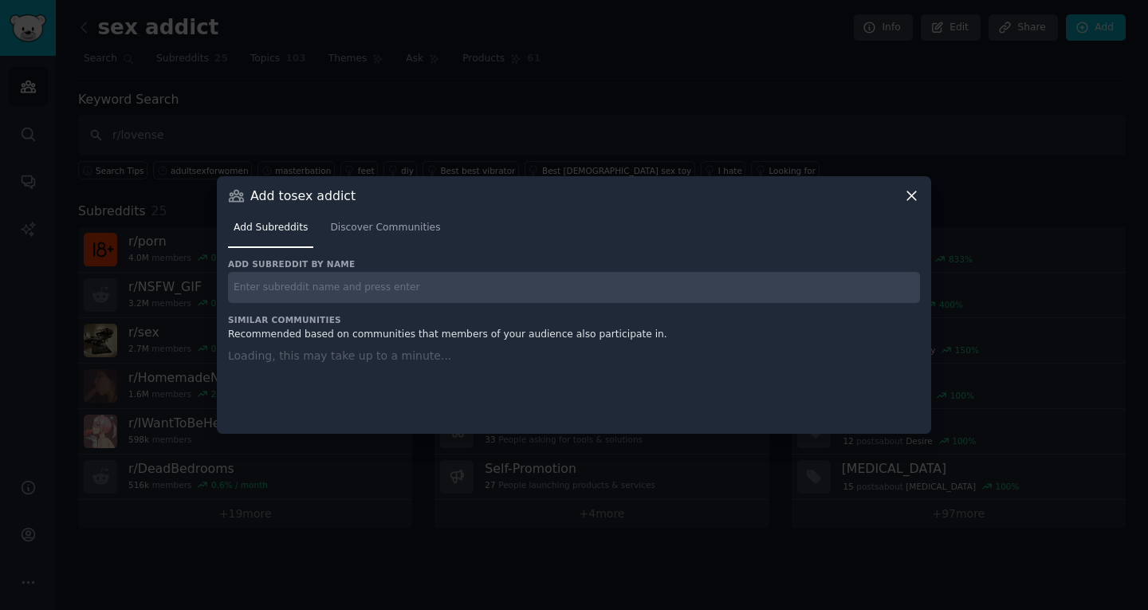
click at [368, 286] on input "text" at bounding box center [574, 287] width 692 height 31
paste input "r/rape_hentai redditgold"
type input "r/rape_hentai redditgold"
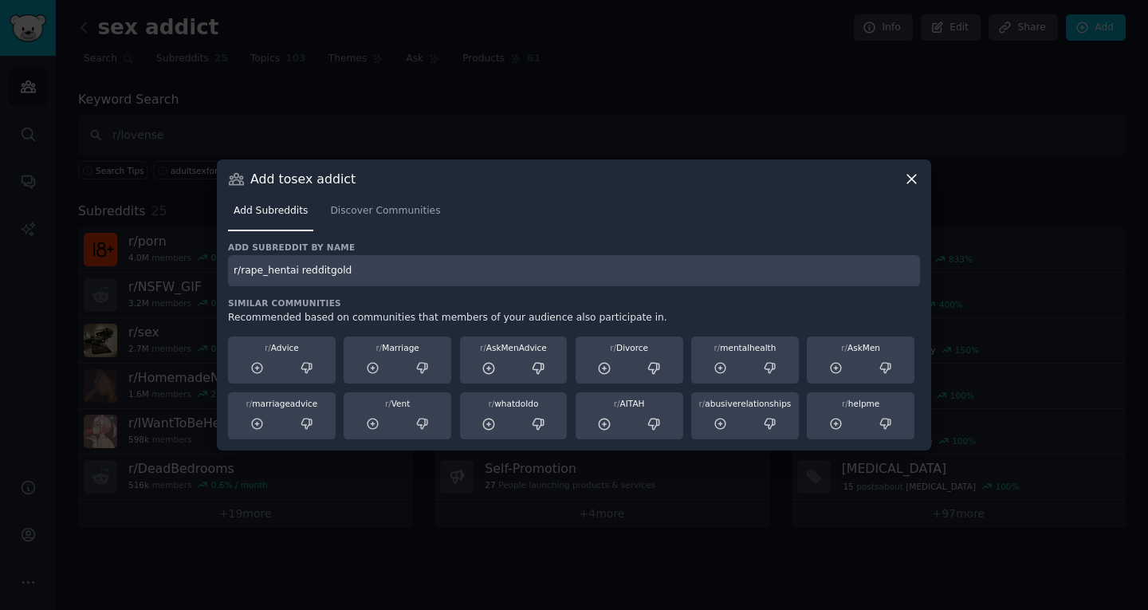
drag, startPoint x: 361, startPoint y: 279, endPoint x: 293, endPoint y: 278, distance: 68.6
click at [293, 278] on input "r/rape_hentai redditgold" at bounding box center [574, 270] width 692 height 31
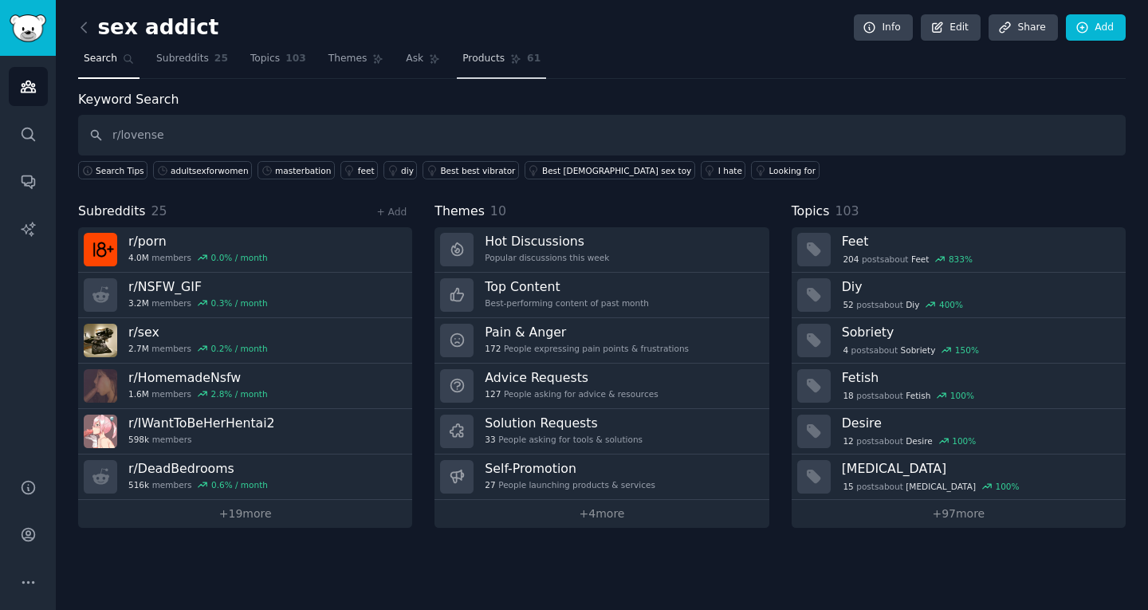
click at [466, 58] on span "Products" at bounding box center [483, 59] width 42 height 14
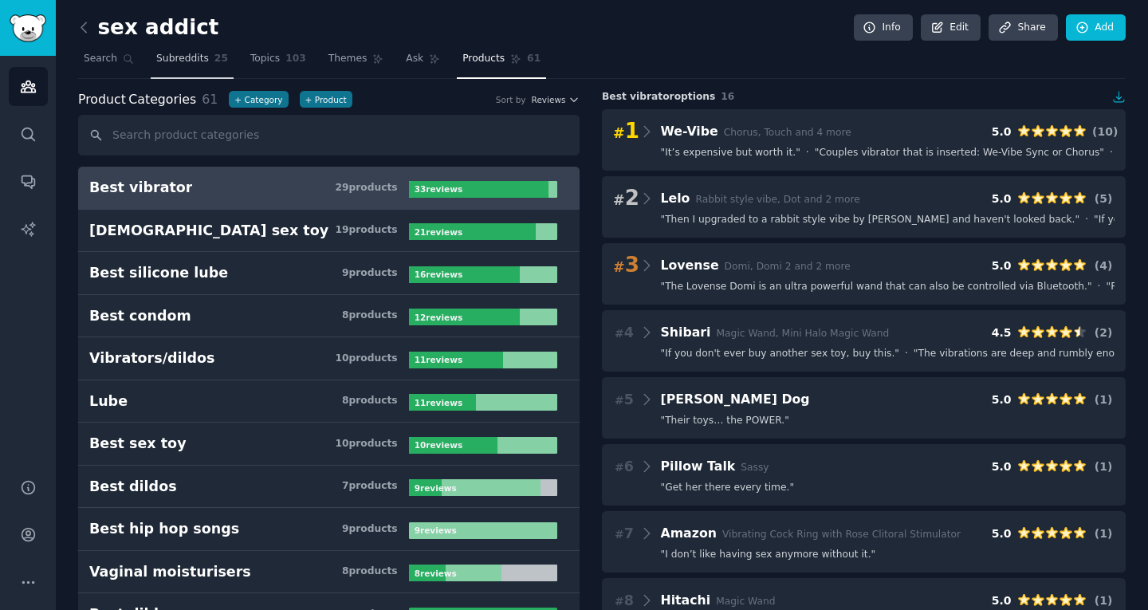
click at [191, 59] on span "Subreddits" at bounding box center [182, 59] width 53 height 14
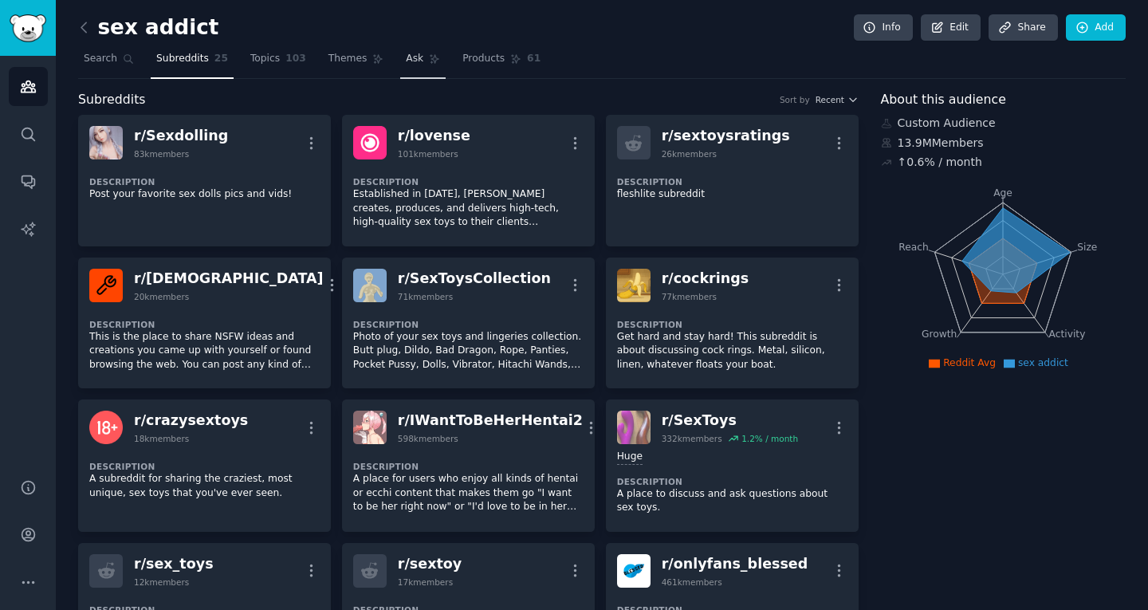
click at [429, 58] on icon at bounding box center [434, 58] width 11 height 11
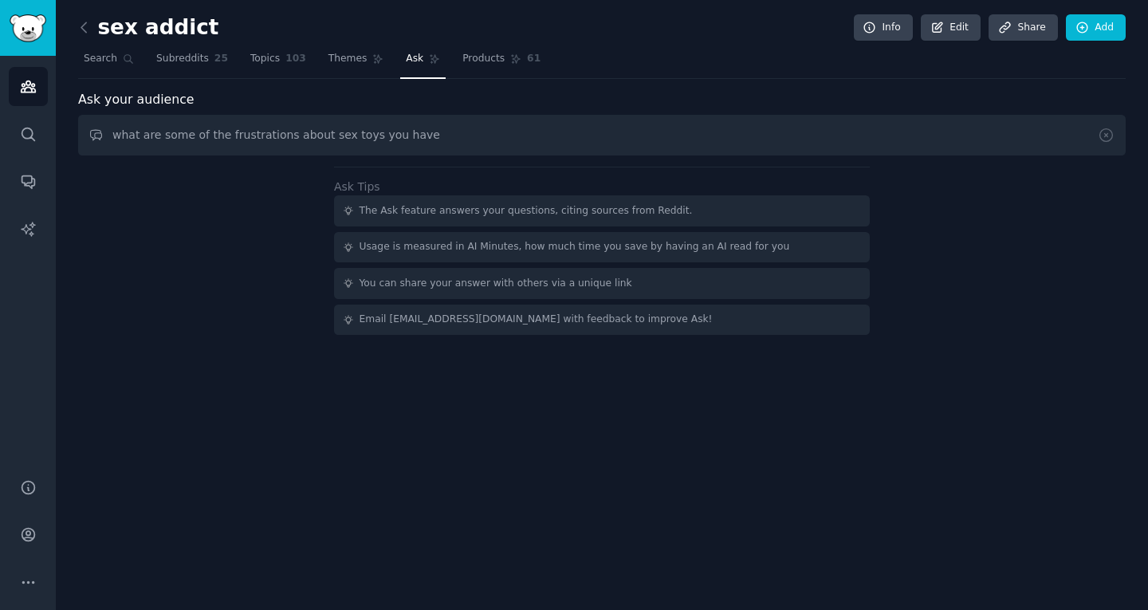
type input "what are some of the frustrations about sex toys you have"
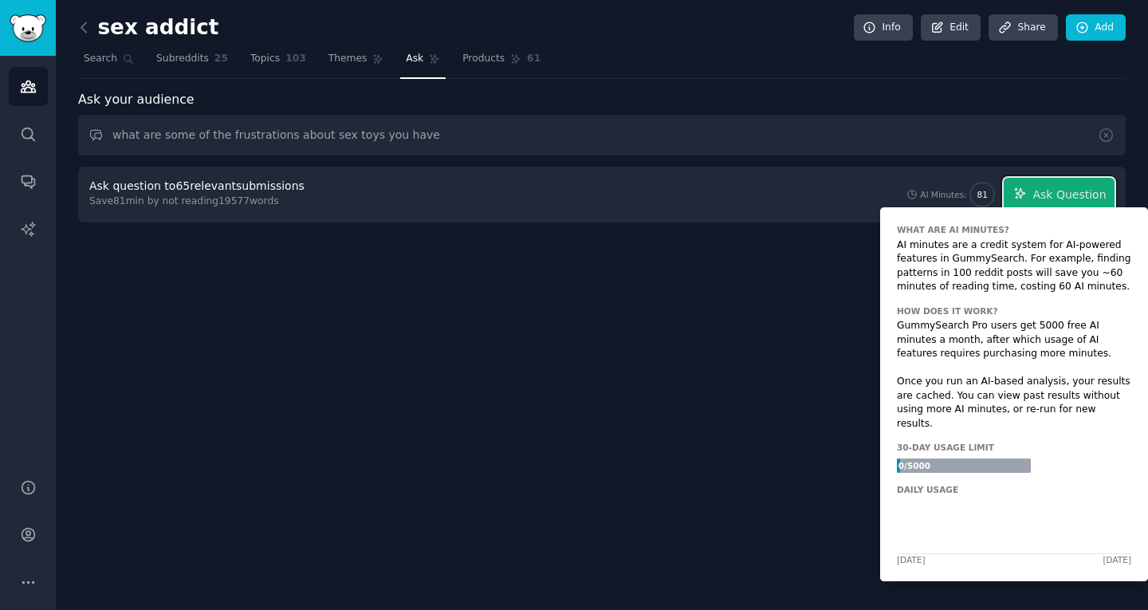
click at [1041, 187] on span "Ask Question" at bounding box center [1069, 195] width 73 height 17
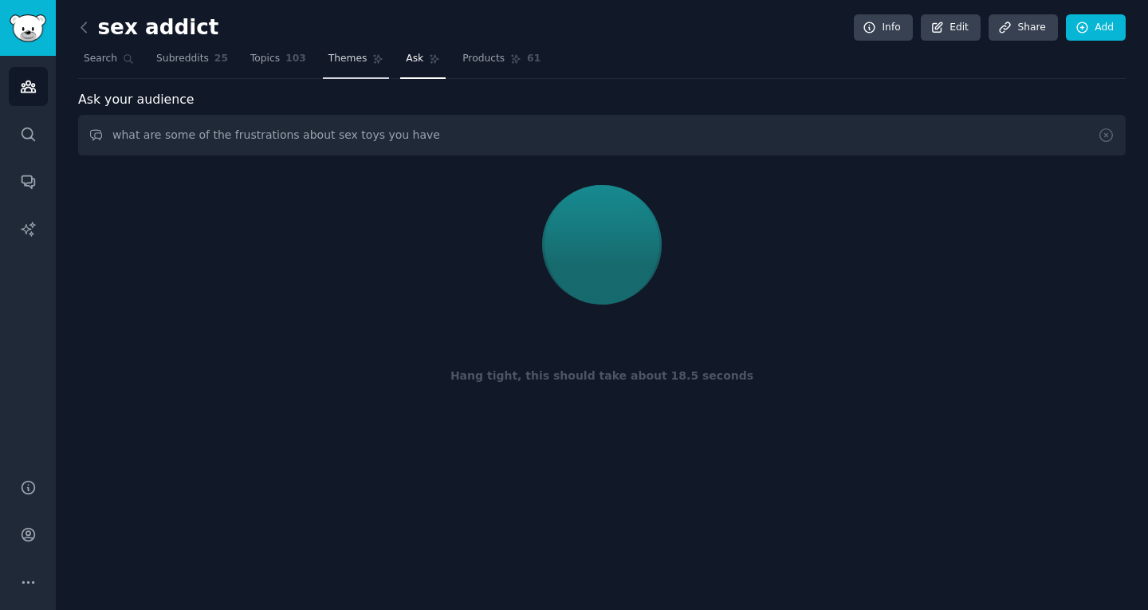
click at [338, 57] on span "Themes" at bounding box center [348, 59] width 39 height 14
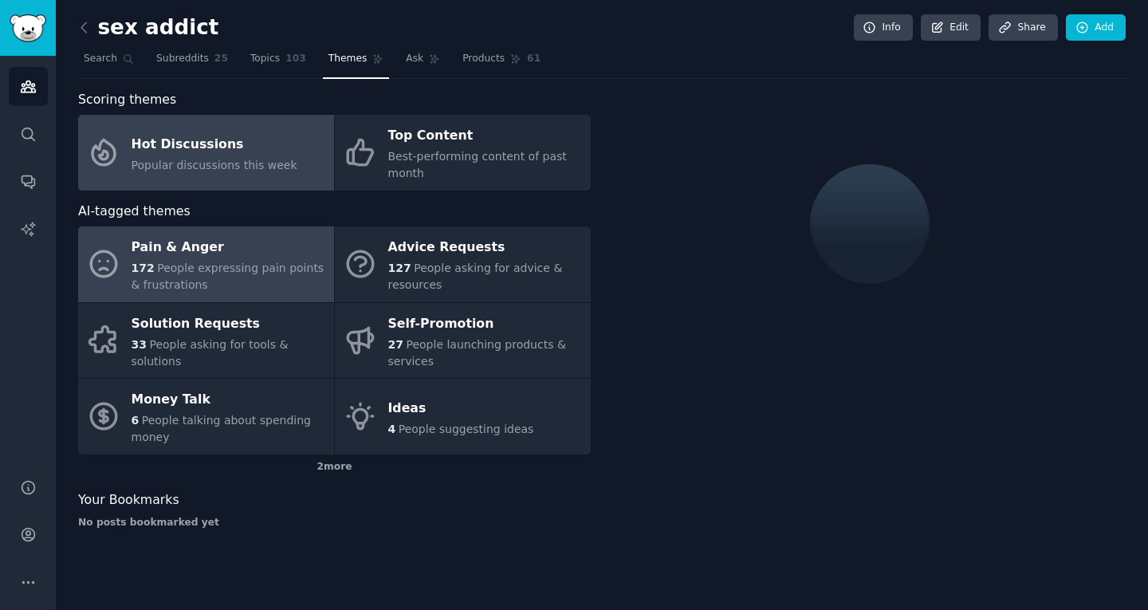
click at [266, 231] on link "Pain & Anger 172 People expressing pain points & frustrations" at bounding box center [206, 264] width 256 height 76
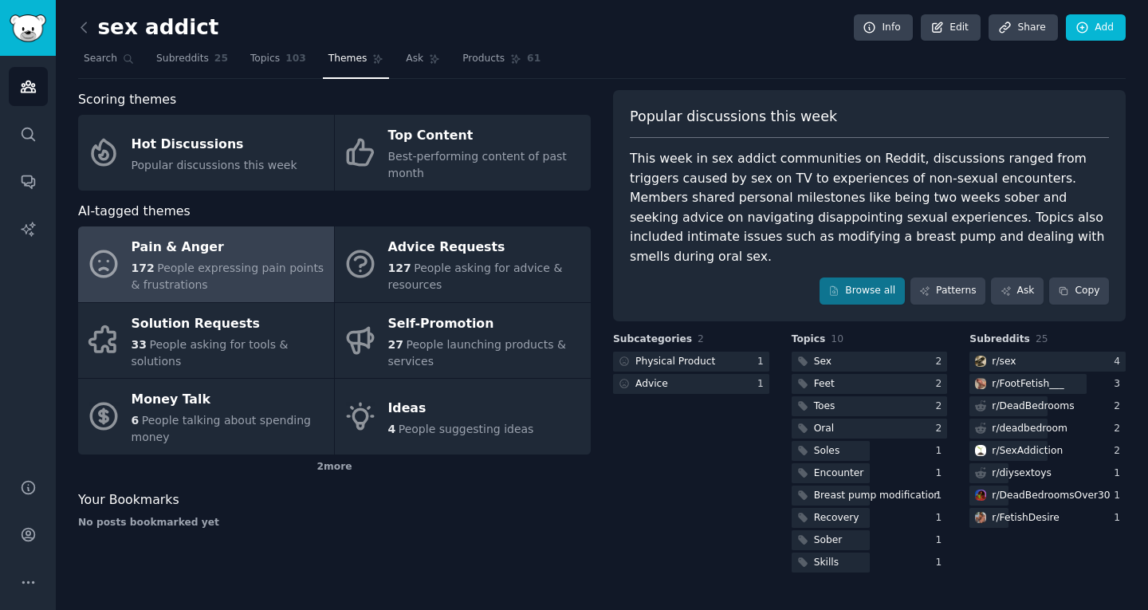
click at [721, 173] on div "This week in sex addict communities on Reddit, discussions ranged from triggers…" at bounding box center [869, 207] width 479 height 117
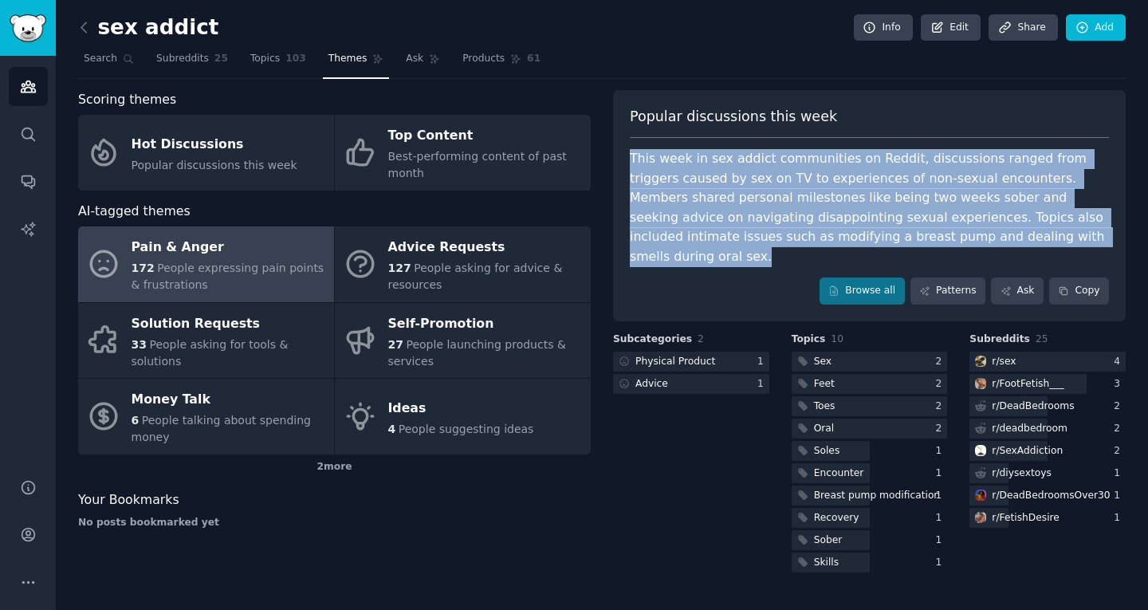
click at [721, 173] on div "This week in sex addict communities on Reddit, discussions ranged from triggers…" at bounding box center [869, 207] width 479 height 117
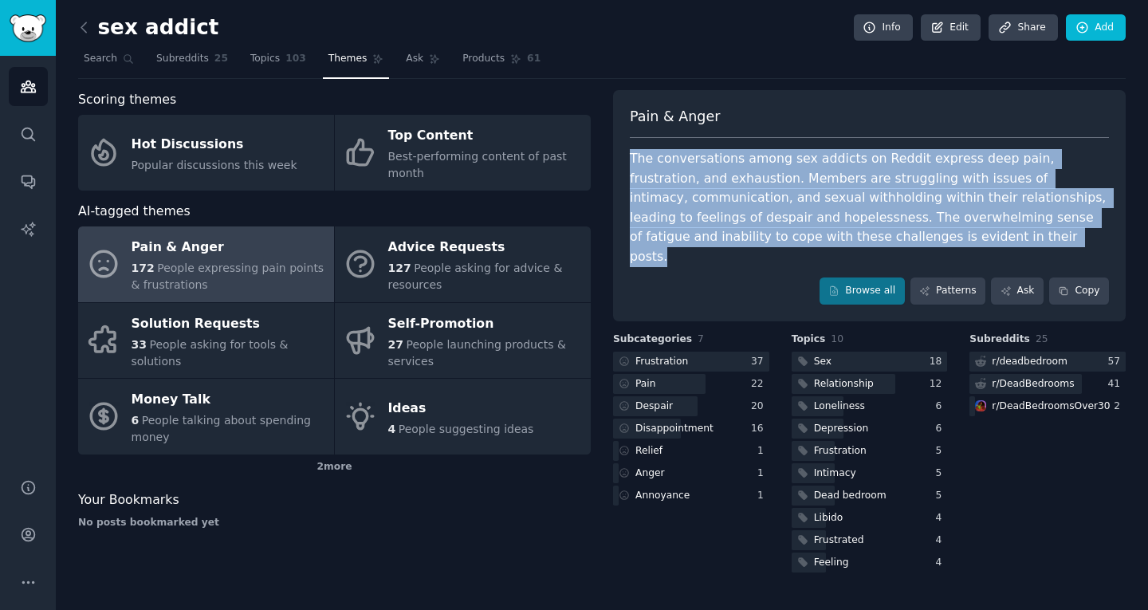
click at [722, 173] on div "The conversations among sex addicts on Reddit express deep pain, frustration, a…" at bounding box center [869, 207] width 479 height 117
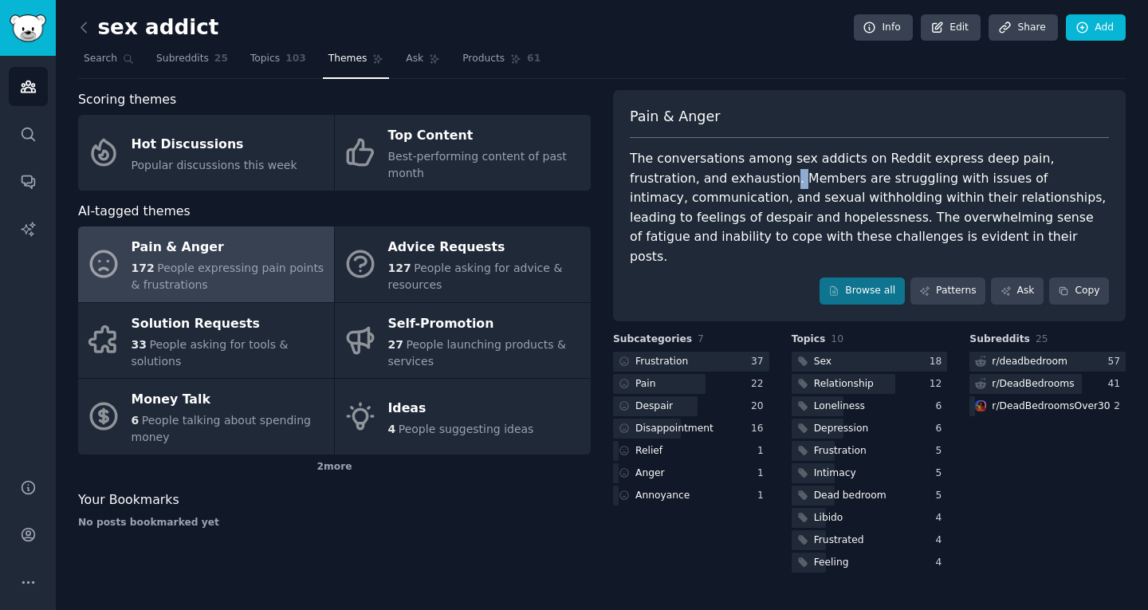
click at [722, 173] on div "The conversations among sex addicts on Reddit express deep pain, frustration, a…" at bounding box center [869, 207] width 479 height 117
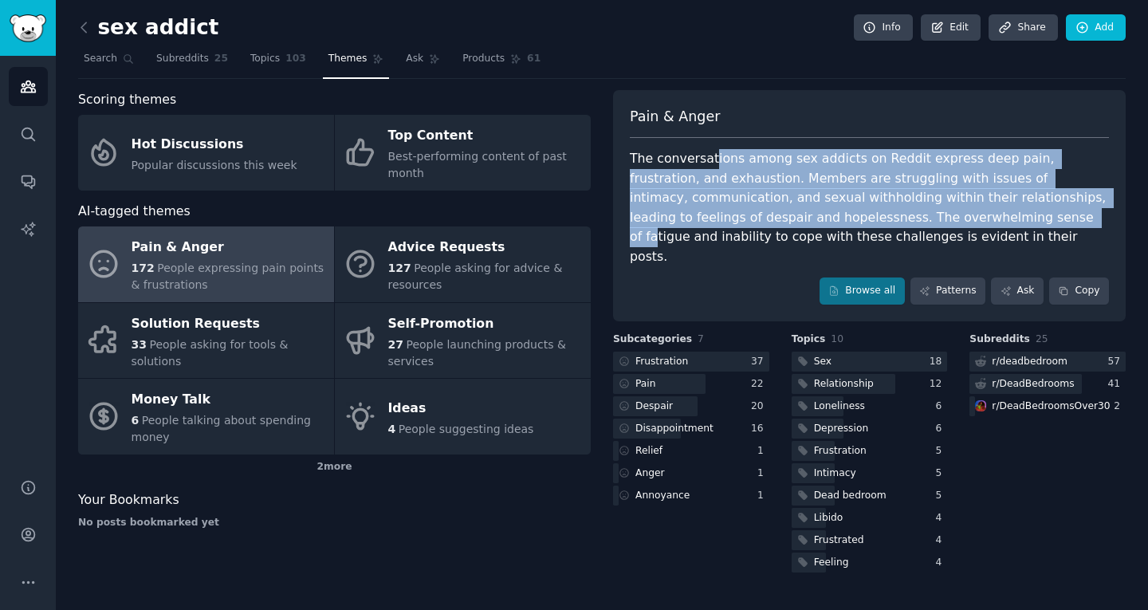
drag, startPoint x: 712, startPoint y: 154, endPoint x: 1038, endPoint y: 218, distance: 332.4
click at [1038, 218] on div "The conversations among sex addicts on Reddit express deep pain, frustration, a…" at bounding box center [869, 207] width 479 height 117
click at [1040, 199] on div "The conversations among sex addicts on Reddit express deep pain, frustration, a…" at bounding box center [869, 207] width 479 height 117
click at [1031, 184] on div "The conversations among sex addicts on Reddit express deep pain, frustration, a…" at bounding box center [869, 207] width 479 height 117
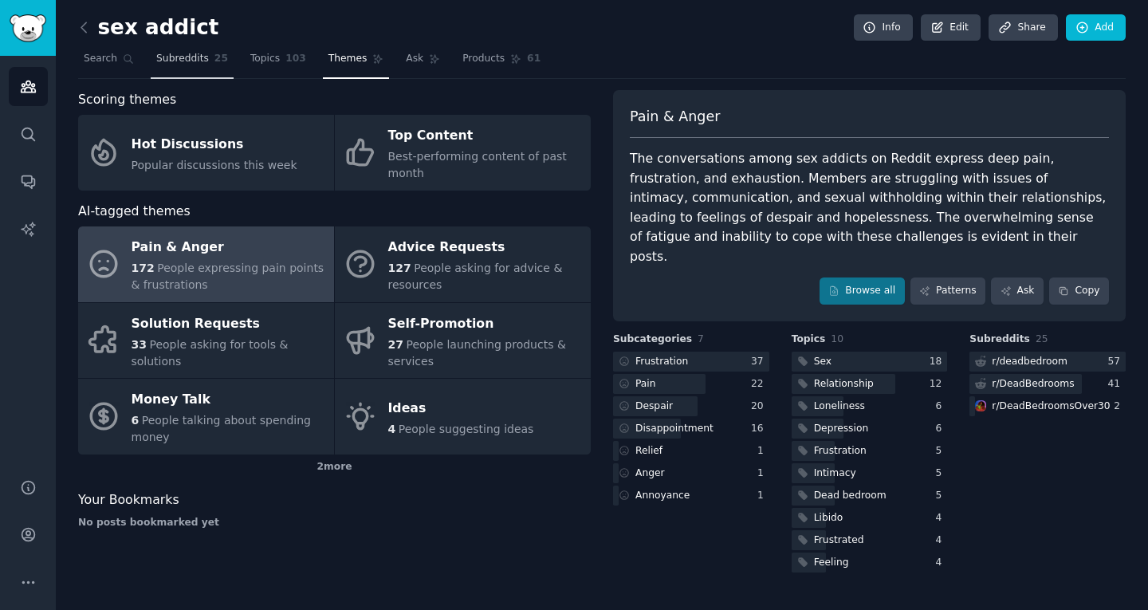
click at [178, 63] on span "Subreddits" at bounding box center [182, 59] width 53 height 14
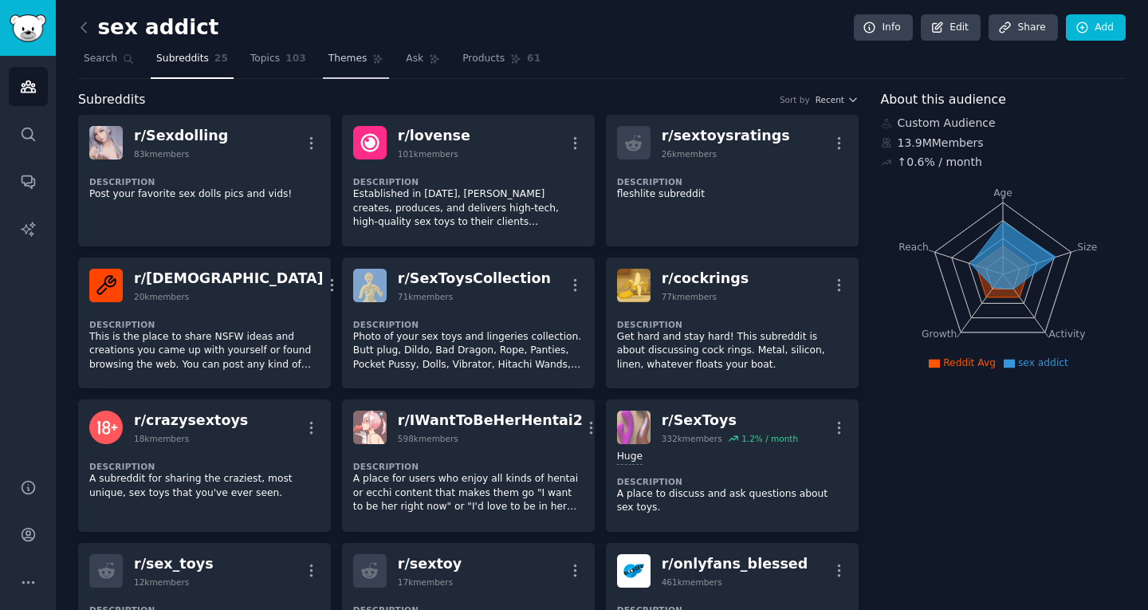
click at [330, 62] on span "Themes" at bounding box center [348, 59] width 39 height 14
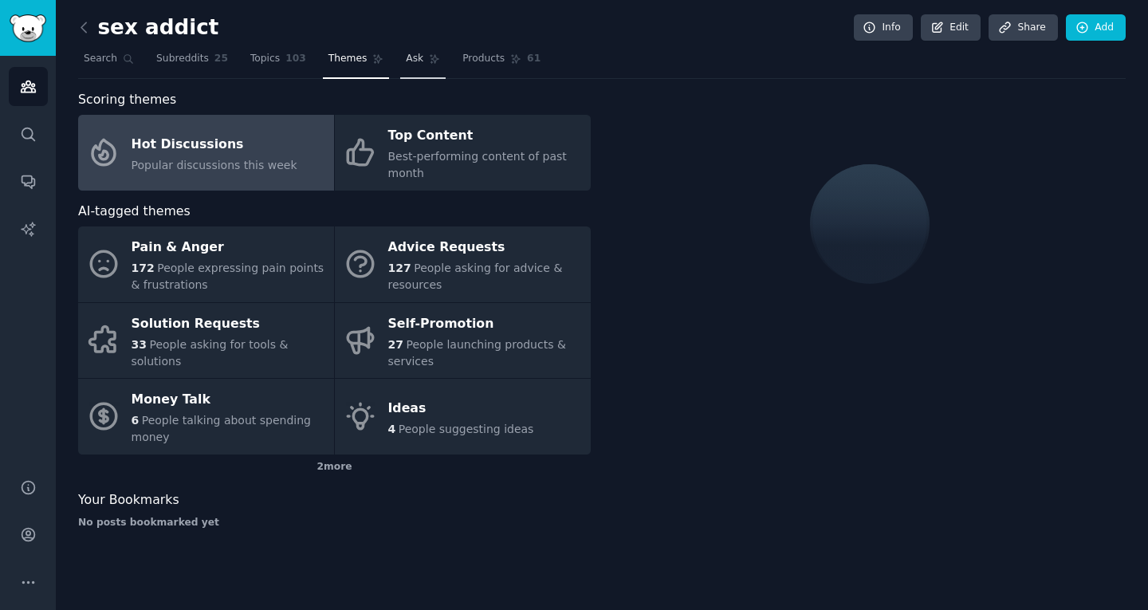
click at [426, 66] on link "Ask" at bounding box center [422, 62] width 45 height 33
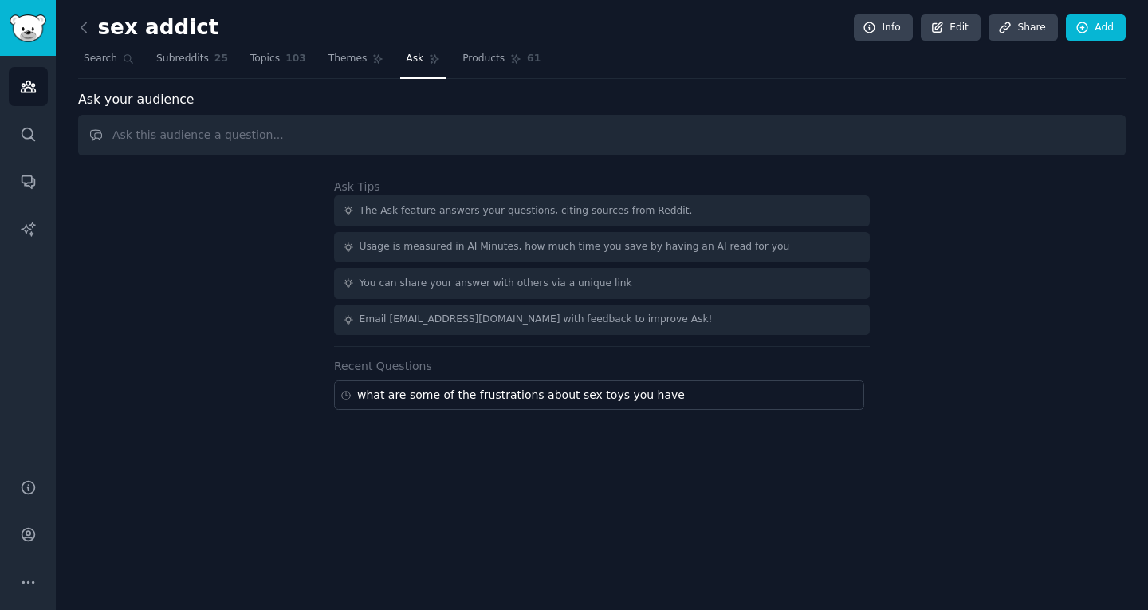
click at [312, 53] on nav "Search Subreddits 25 Topics 103 Themes Ask Products 61" at bounding box center [602, 62] width 1048 height 33
click at [342, 59] on span "Themes" at bounding box center [348, 59] width 39 height 14
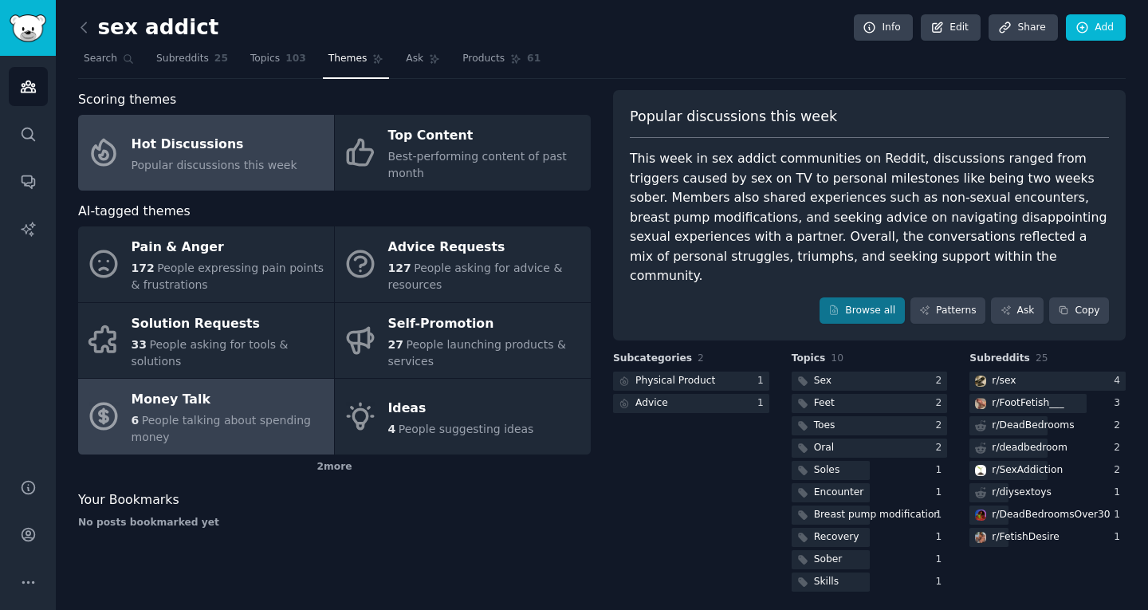
click at [225, 407] on div "Money Talk" at bounding box center [229, 401] width 195 height 26
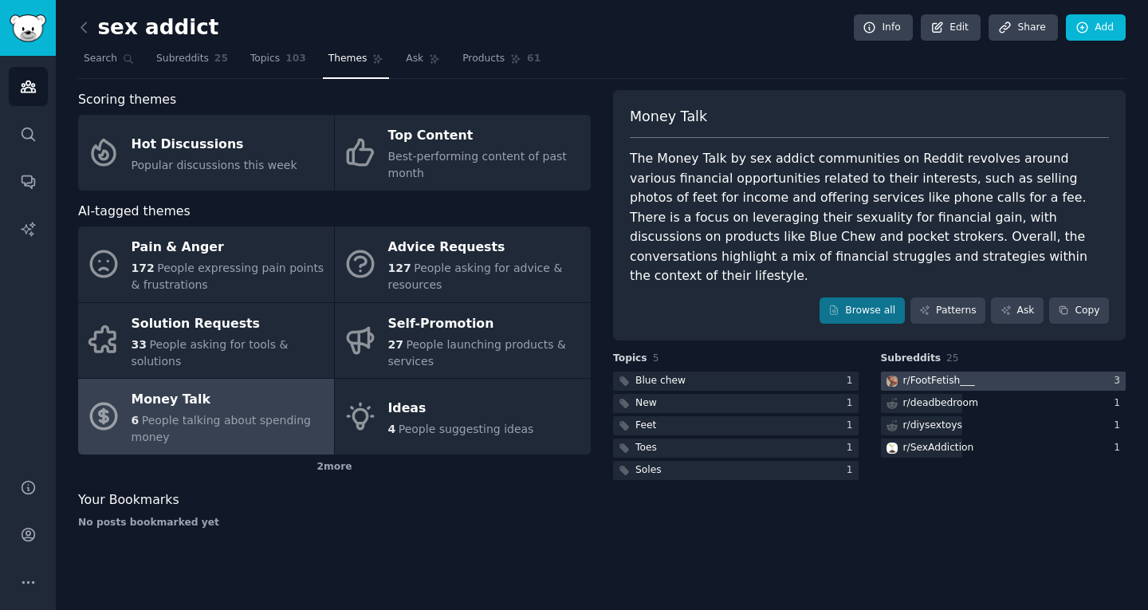
click at [968, 372] on div "r/ FootFetish___" at bounding box center [929, 382] width 97 height 20
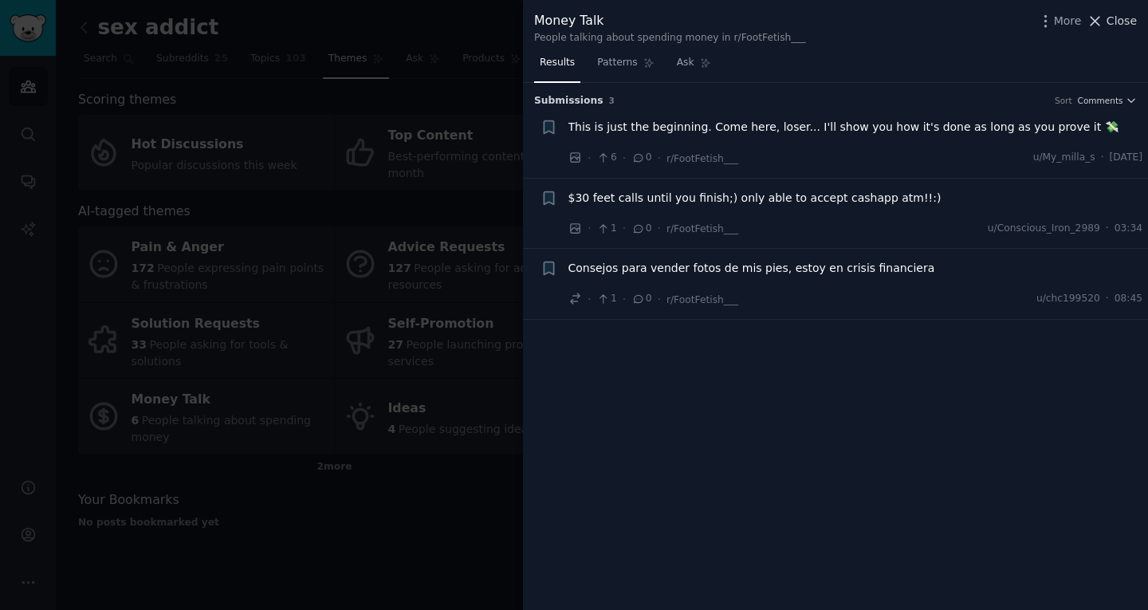
click at [1134, 20] on span "Close" at bounding box center [1122, 21] width 30 height 17
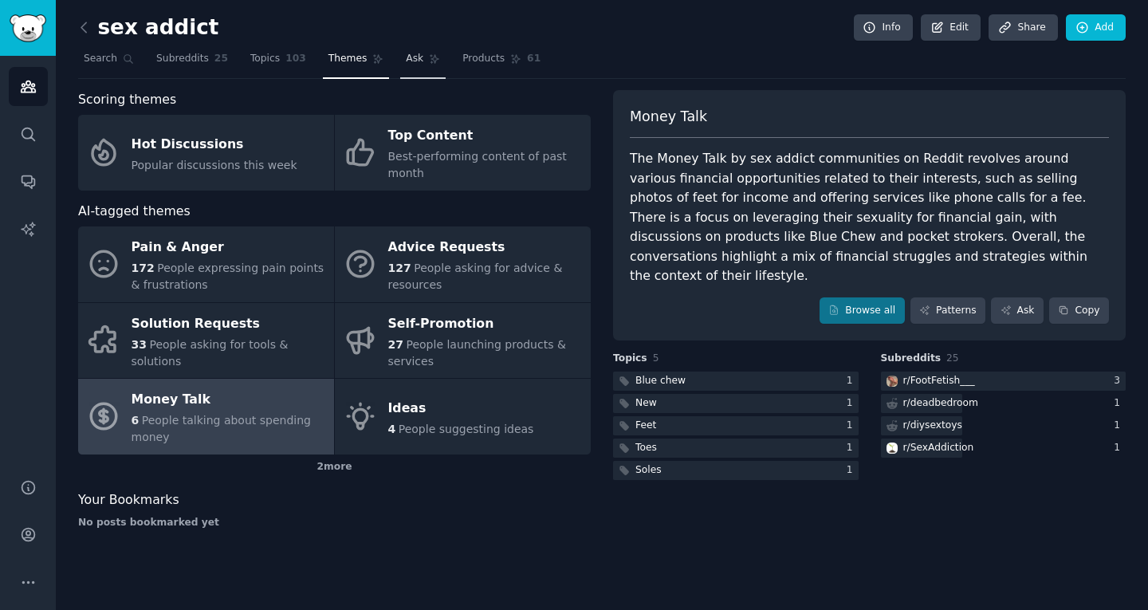
click at [431, 57] on icon at bounding box center [435, 59] width 9 height 9
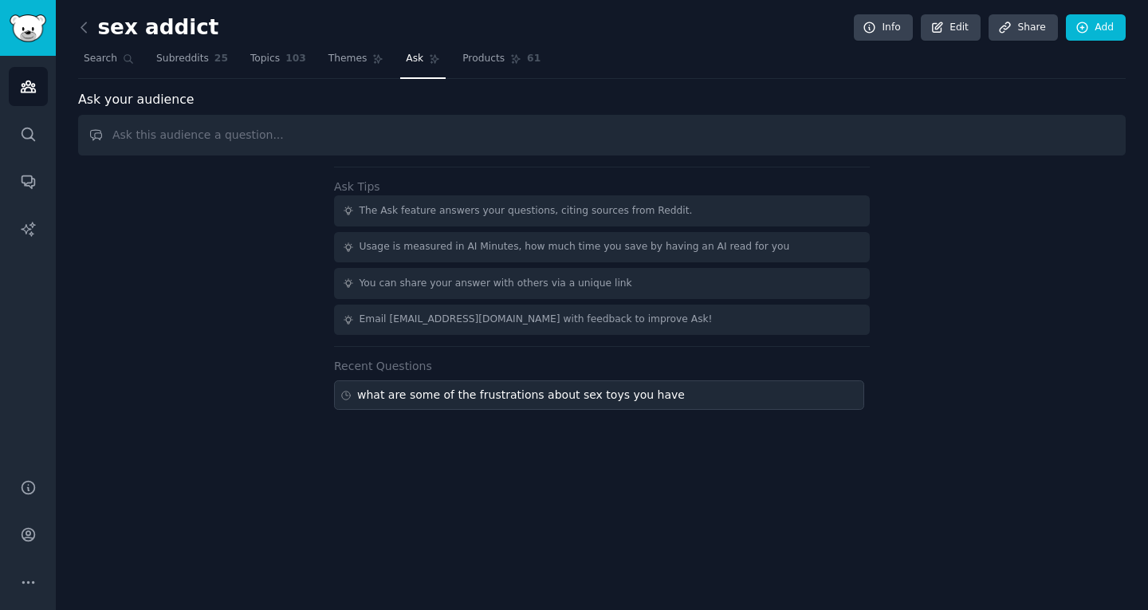
click at [536, 403] on div "what are some of the frustrations about sex toys you have" at bounding box center [521, 395] width 328 height 17
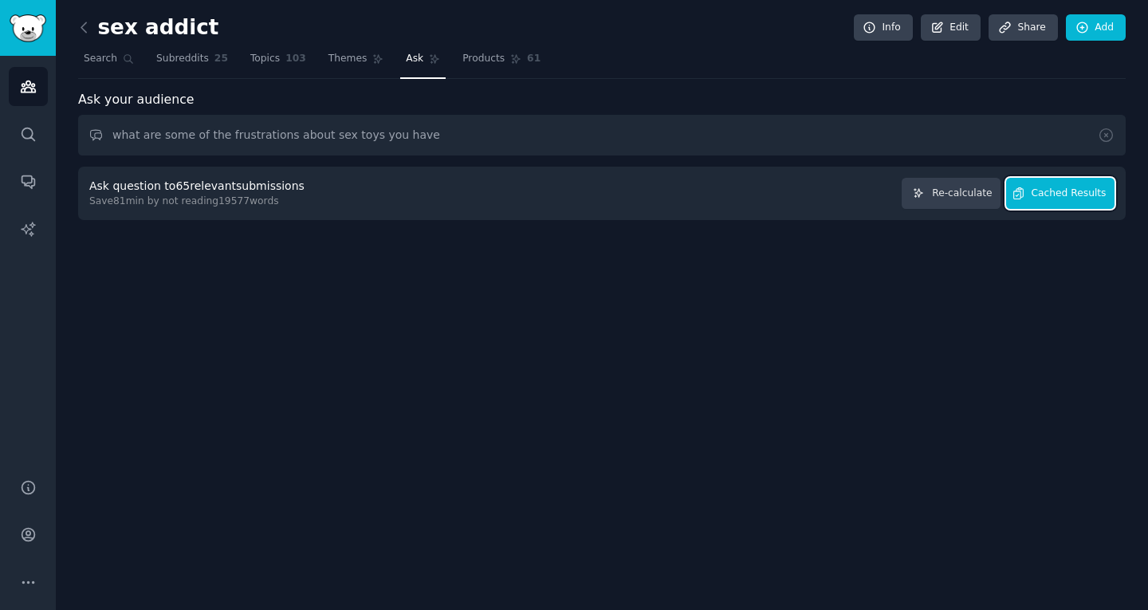
click at [1083, 189] on span "Cached Results" at bounding box center [1069, 194] width 75 height 14
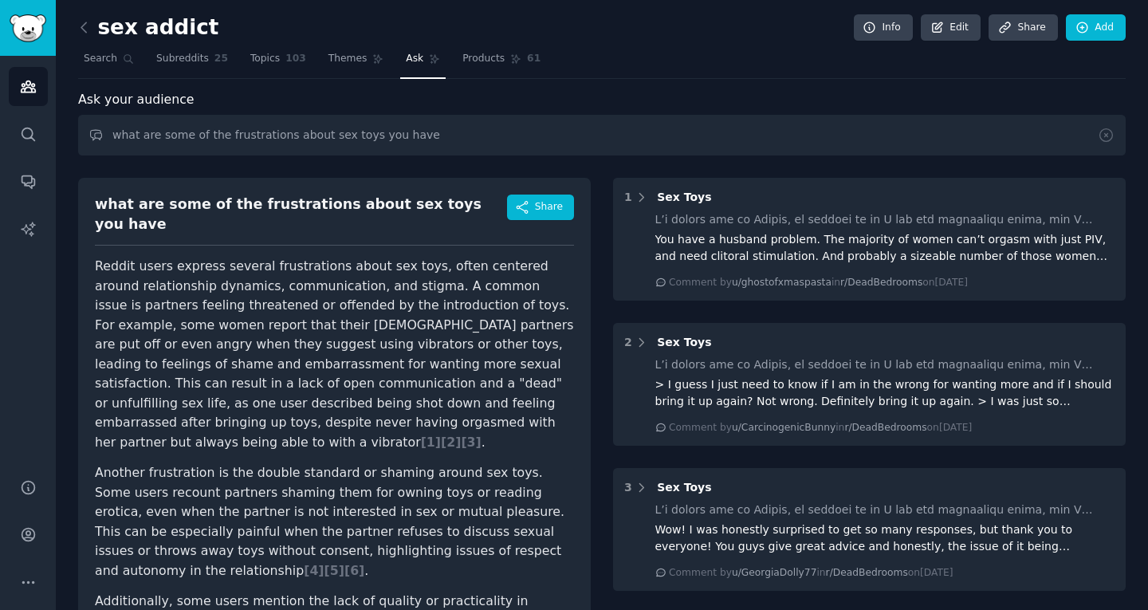
click at [283, 262] on p "Reddit users express several frustrations about sex toys, often centered around…" at bounding box center [334, 354] width 479 height 195
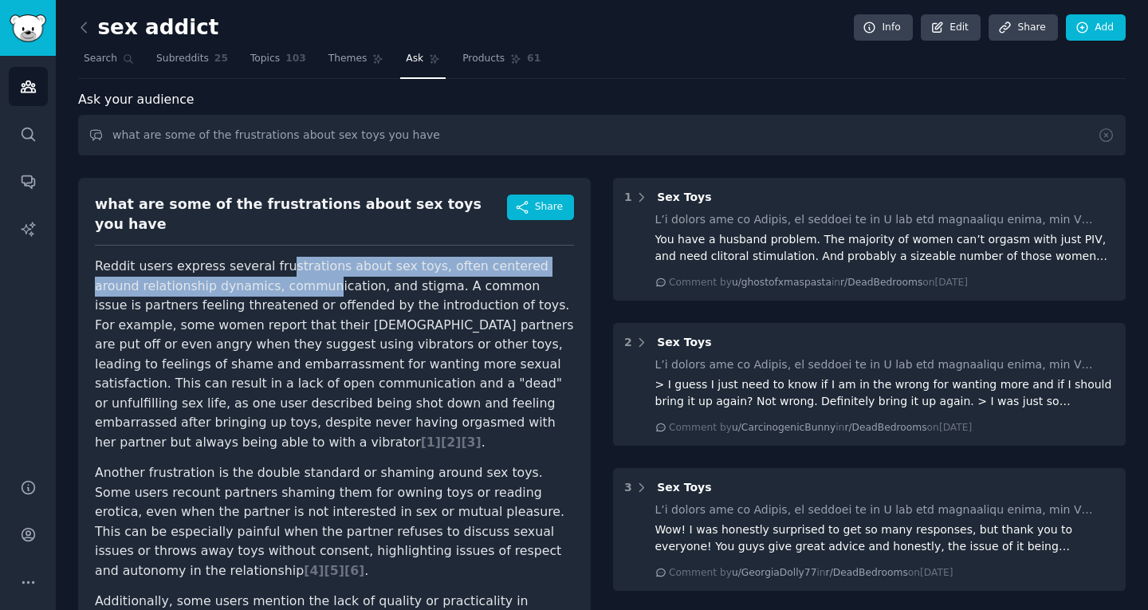
click at [283, 262] on p "Reddit users express several frustrations about sex toys, often centered around…" at bounding box center [334, 354] width 479 height 195
click at [283, 261] on p "Reddit users express several frustrations about sex toys, often centered around…" at bounding box center [334, 354] width 479 height 195
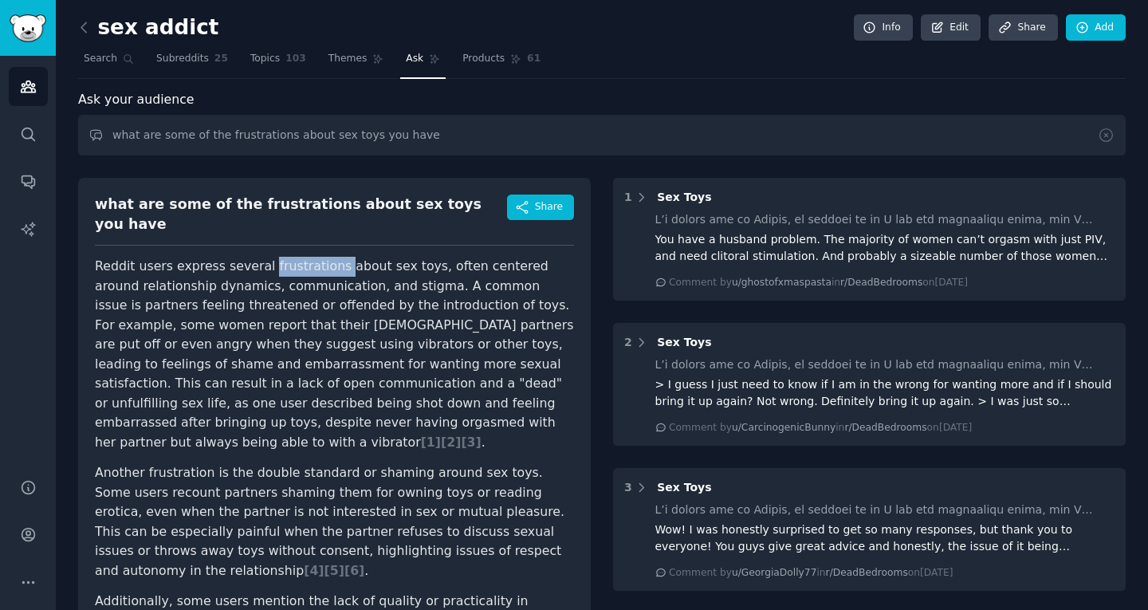
click at [283, 261] on p "Reddit users express several frustrations about sex toys, often centered around…" at bounding box center [334, 354] width 479 height 195
click at [282, 258] on p "Reddit users express several frustrations about sex toys, often centered around…" at bounding box center [334, 354] width 479 height 195
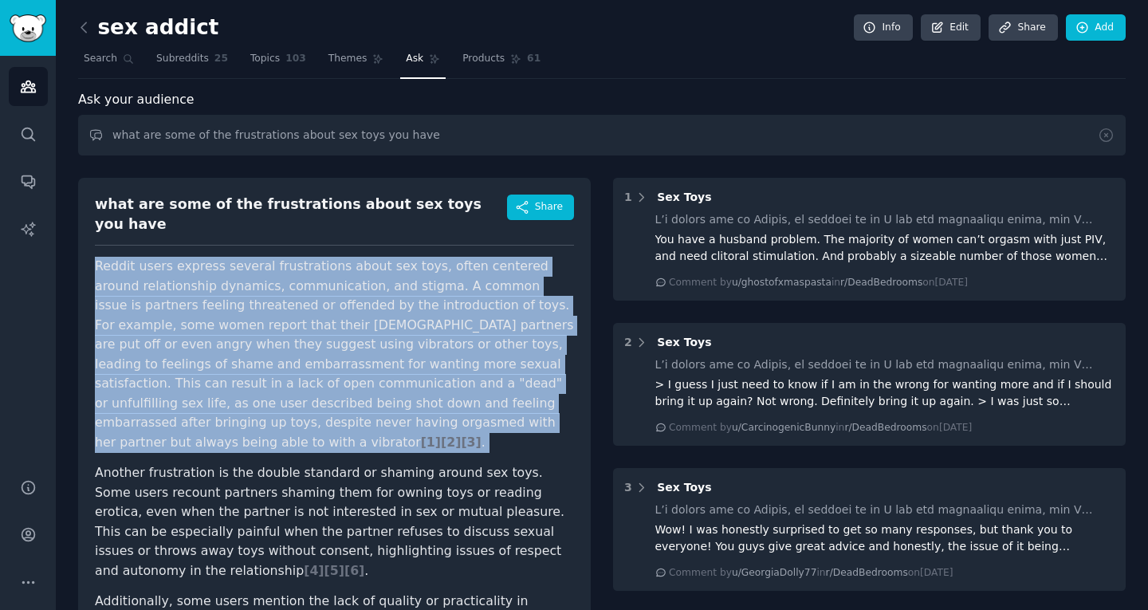
click at [282, 258] on p "Reddit users express several frustrations about sex toys, often centered around…" at bounding box center [334, 354] width 479 height 195
click at [419, 280] on p "Reddit users express several frustrations about sex toys, often centered around…" at bounding box center [334, 354] width 479 height 195
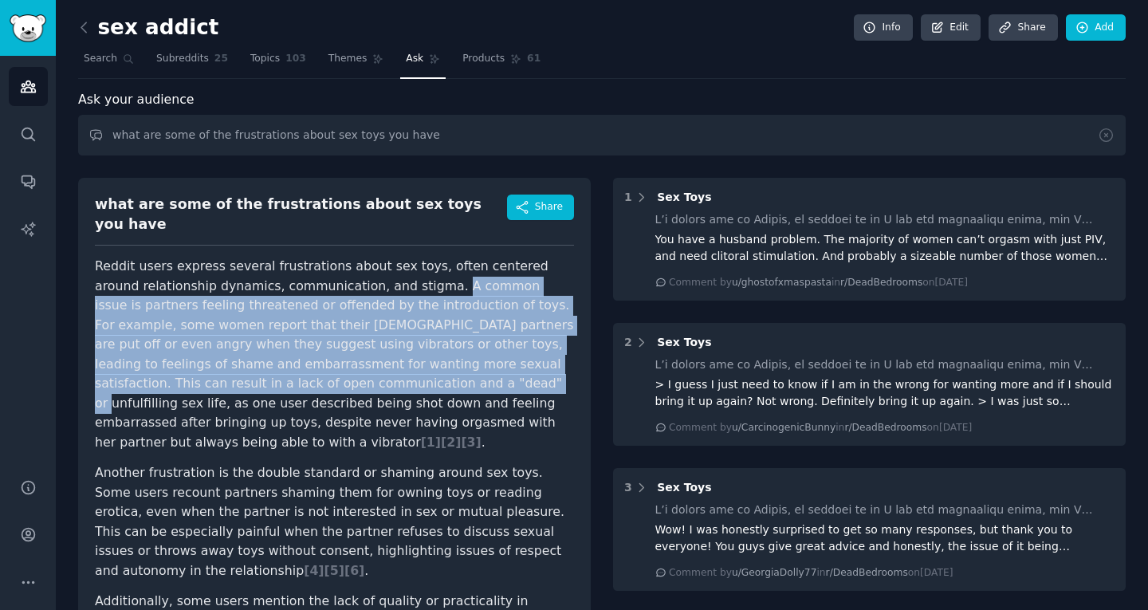
drag, startPoint x: 410, startPoint y: 271, endPoint x: 470, endPoint y: 407, distance: 148.5
click at [469, 384] on p "Reddit users express several frustrations about sex toys, often centered around…" at bounding box center [334, 354] width 479 height 195
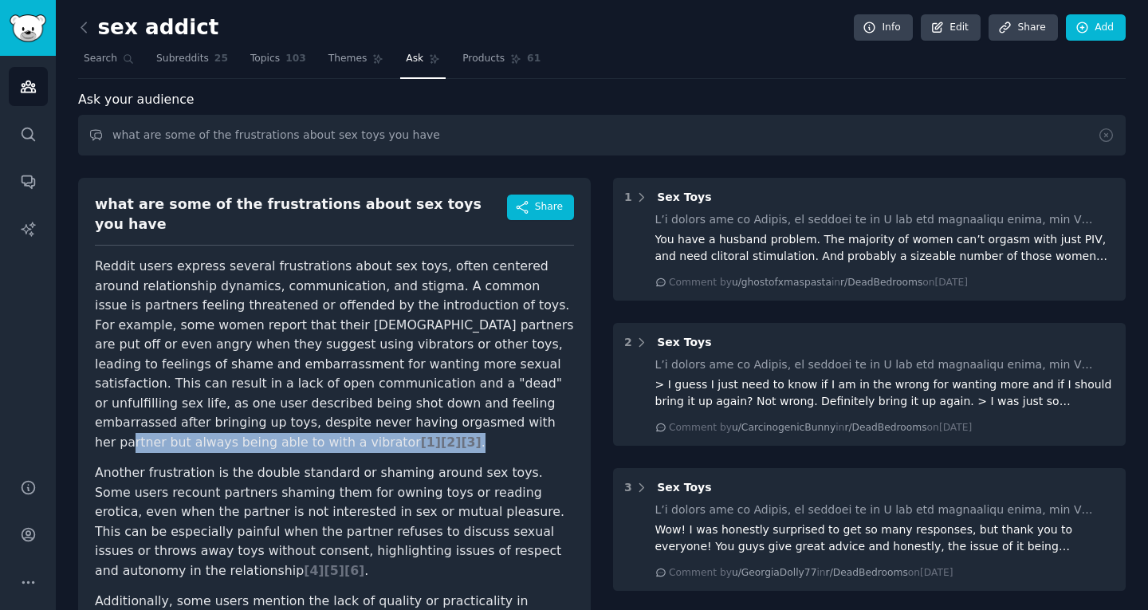
drag, startPoint x: 470, startPoint y: 407, endPoint x: 471, endPoint y: 425, distance: 18.4
click at [471, 423] on p "Reddit users express several frustrations about sex toys, often centered around…" at bounding box center [334, 354] width 479 height 195
click at [471, 426] on p "Reddit users express several frustrations about sex toys, often centered around…" at bounding box center [334, 354] width 479 height 195
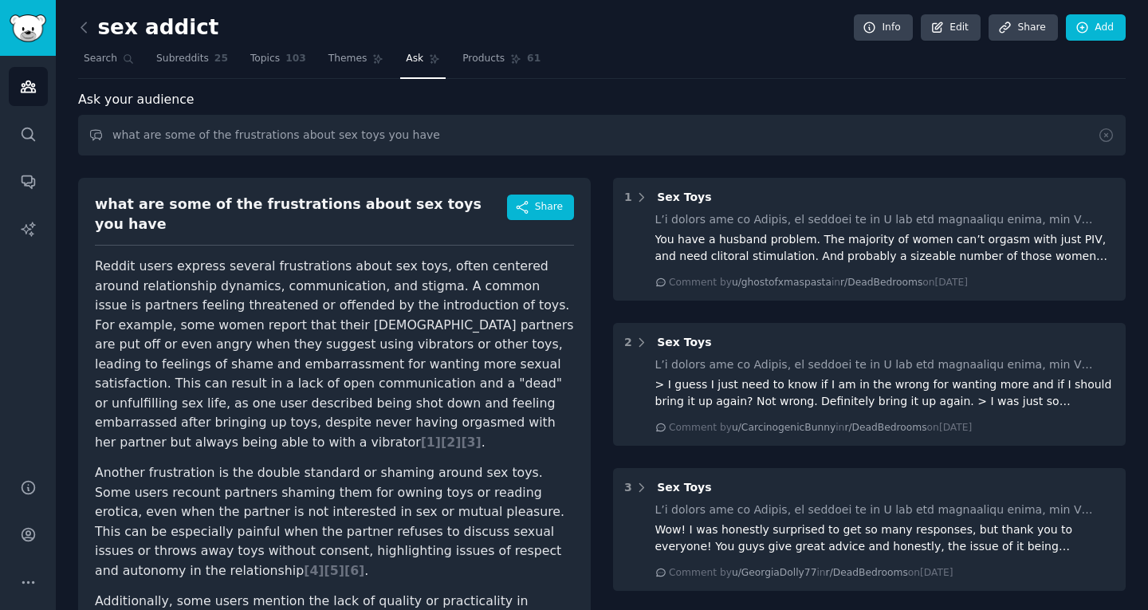
click at [434, 362] on p "Reddit users express several frustrations about sex toys, often centered around…" at bounding box center [334, 354] width 479 height 195
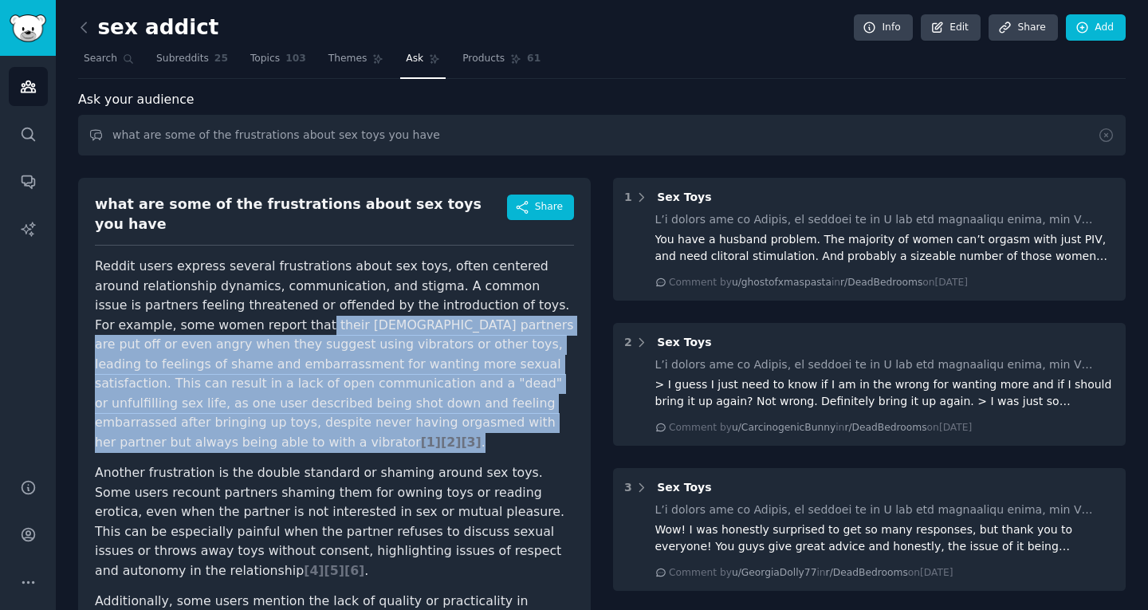
drag, startPoint x: 301, startPoint y: 307, endPoint x: 427, endPoint y: 433, distance: 178.7
click at [427, 433] on p "Reddit users express several frustrations about sex toys, often centered around…" at bounding box center [334, 354] width 479 height 195
click at [429, 432] on p "Reddit users express several frustrations about sex toys, often centered around…" at bounding box center [334, 354] width 479 height 195
click at [426, 369] on p "Reddit users express several frustrations about sex toys, often centered around…" at bounding box center [334, 354] width 479 height 195
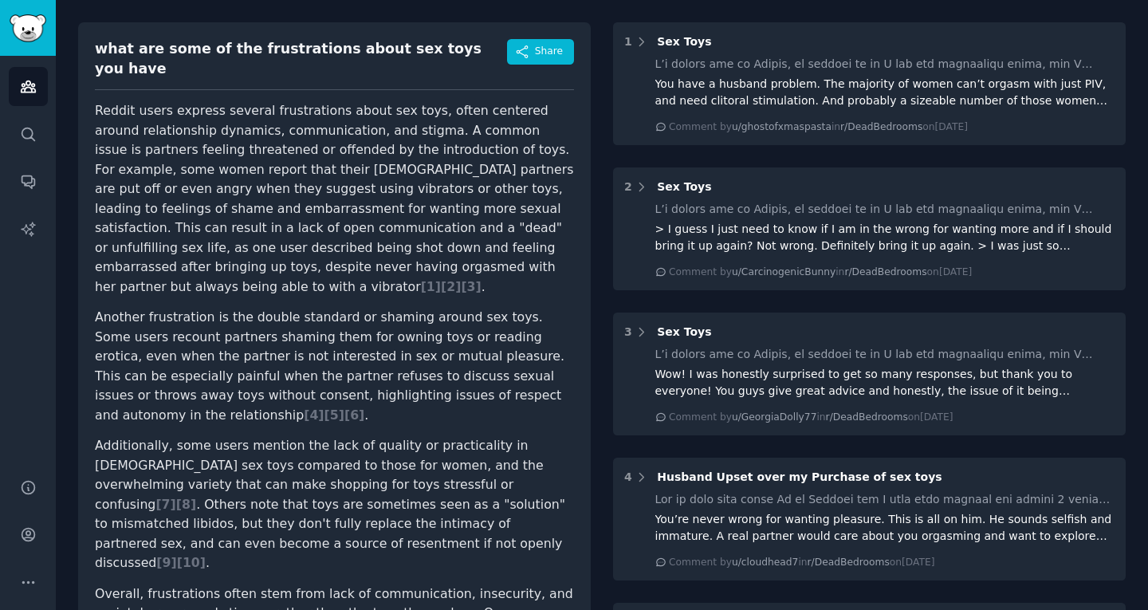
scroll to position [159, 0]
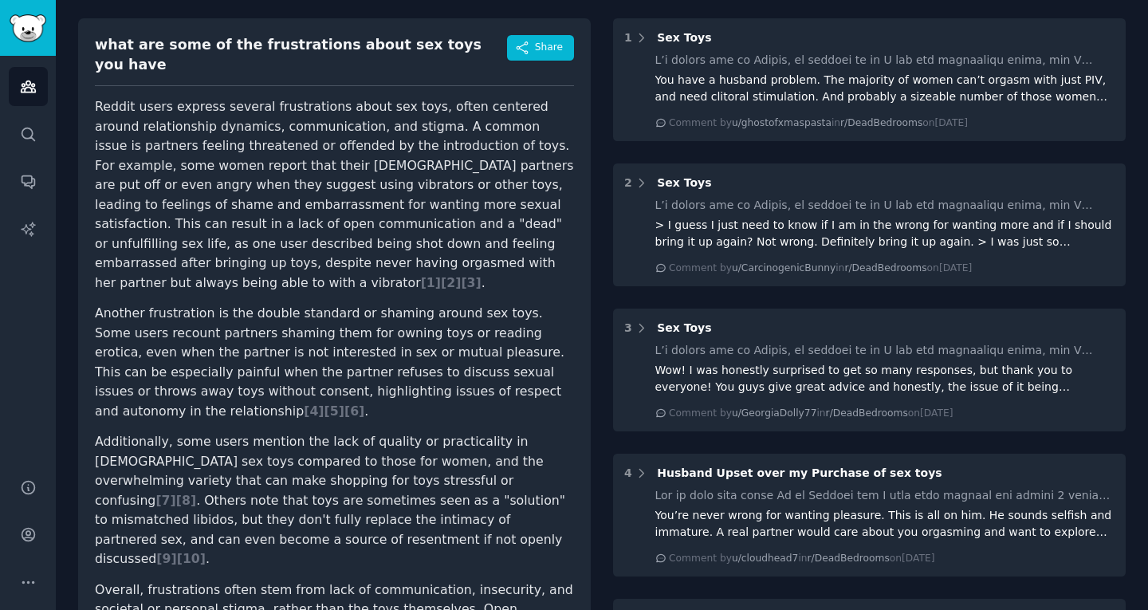
click at [296, 318] on p "Another frustration is the double standard or shaming around sex toys. Some use…" at bounding box center [334, 362] width 479 height 117
click at [295, 317] on p "Another frustration is the double standard or shaming around sex toys. Some use…" at bounding box center [334, 362] width 479 height 117
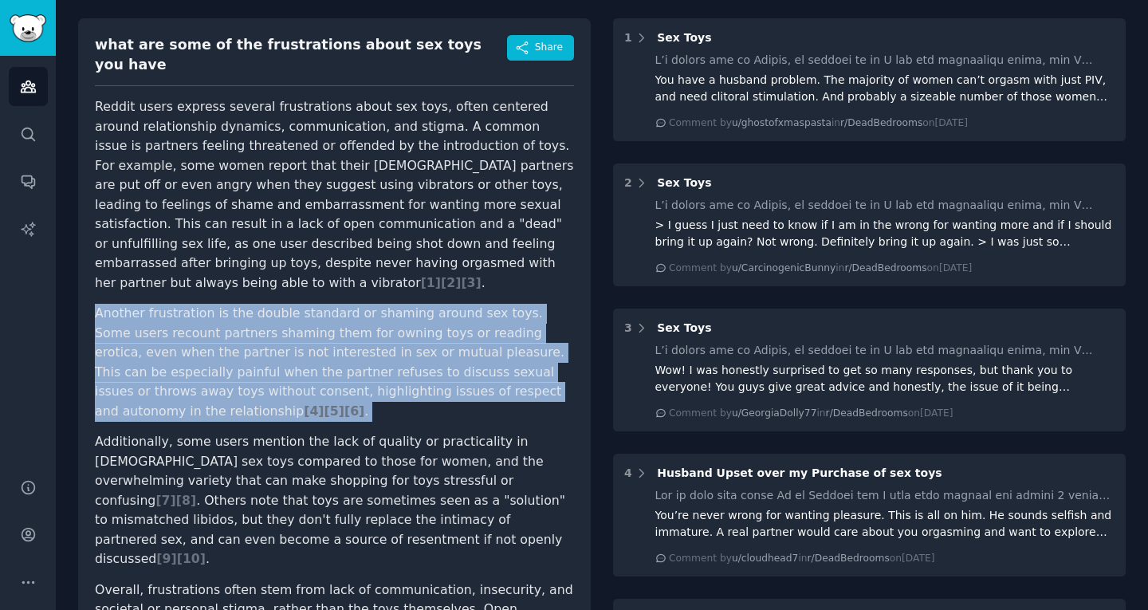
click at [295, 317] on p "Another frustration is the double standard or shaming around sex toys. Some use…" at bounding box center [334, 362] width 479 height 117
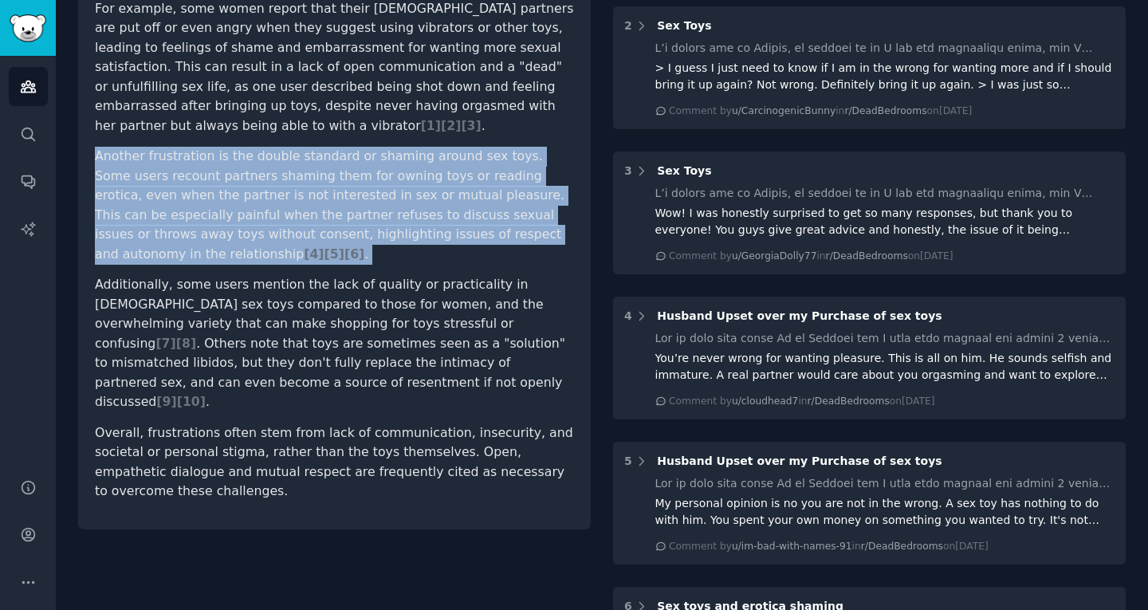
scroll to position [319, 0]
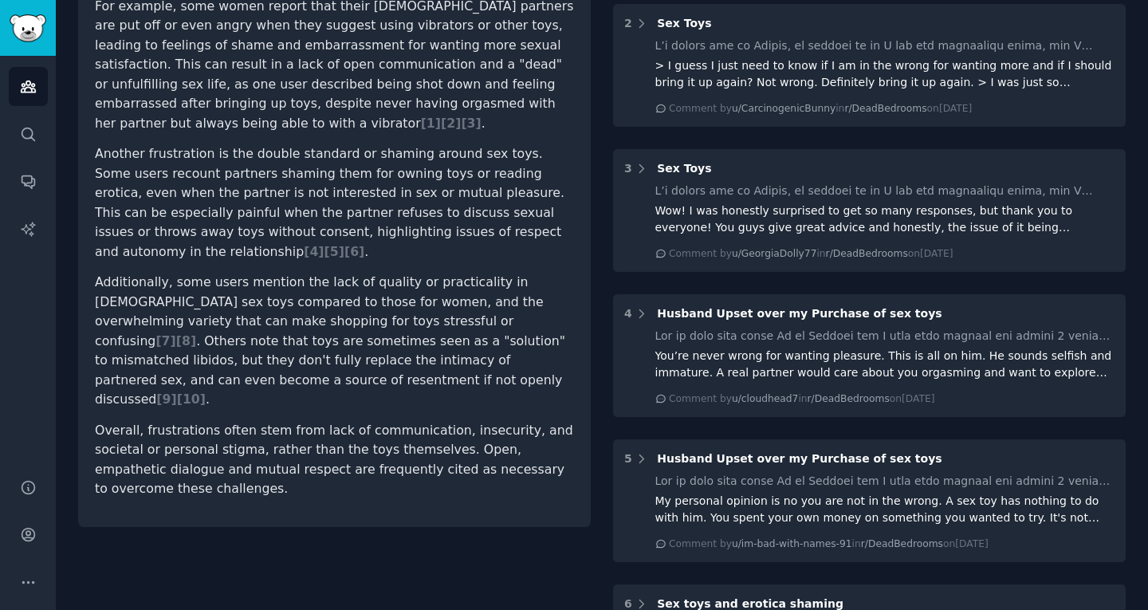
click at [293, 301] on p "Additionally, some users mention the lack of quality or practicality in male se…" at bounding box center [334, 341] width 479 height 137
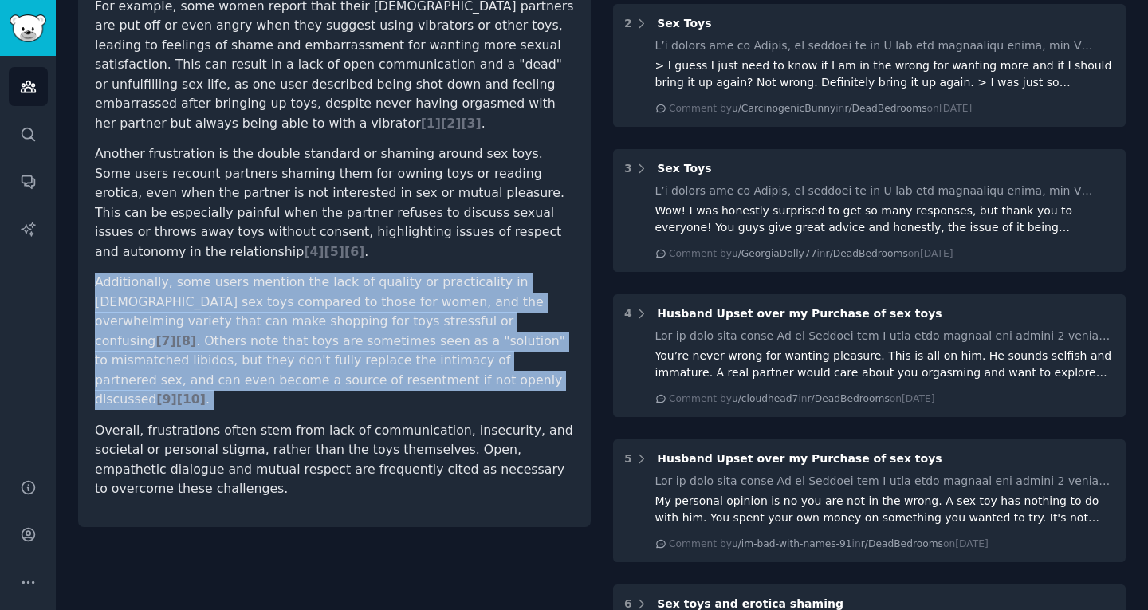
click at [293, 301] on p "Additionally, some users mention the lack of quality or practicality in male se…" at bounding box center [334, 341] width 479 height 137
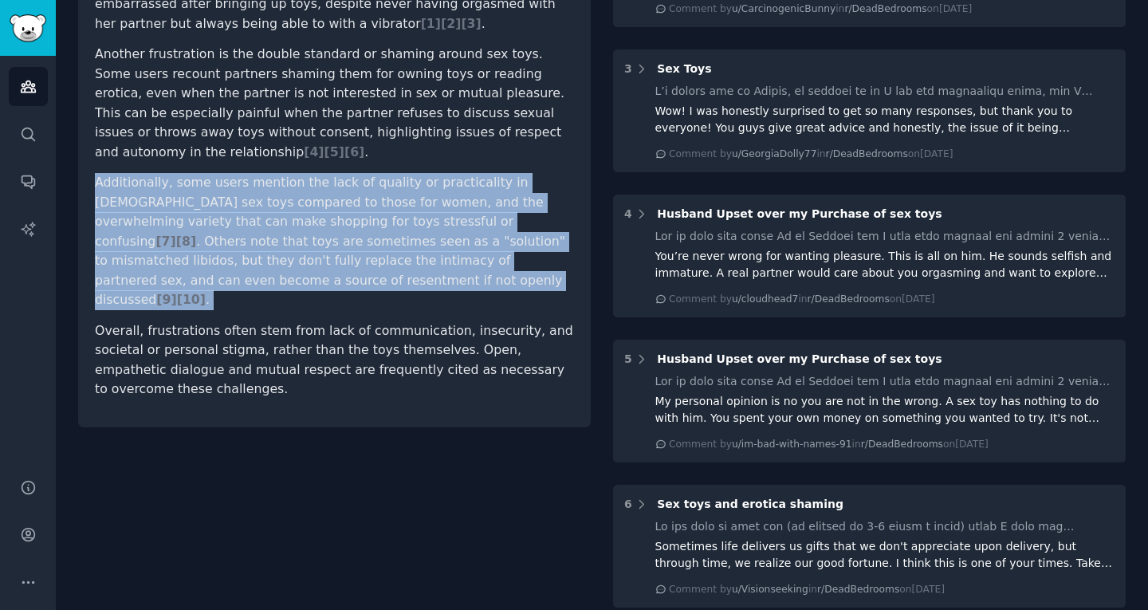
scroll to position [0, 0]
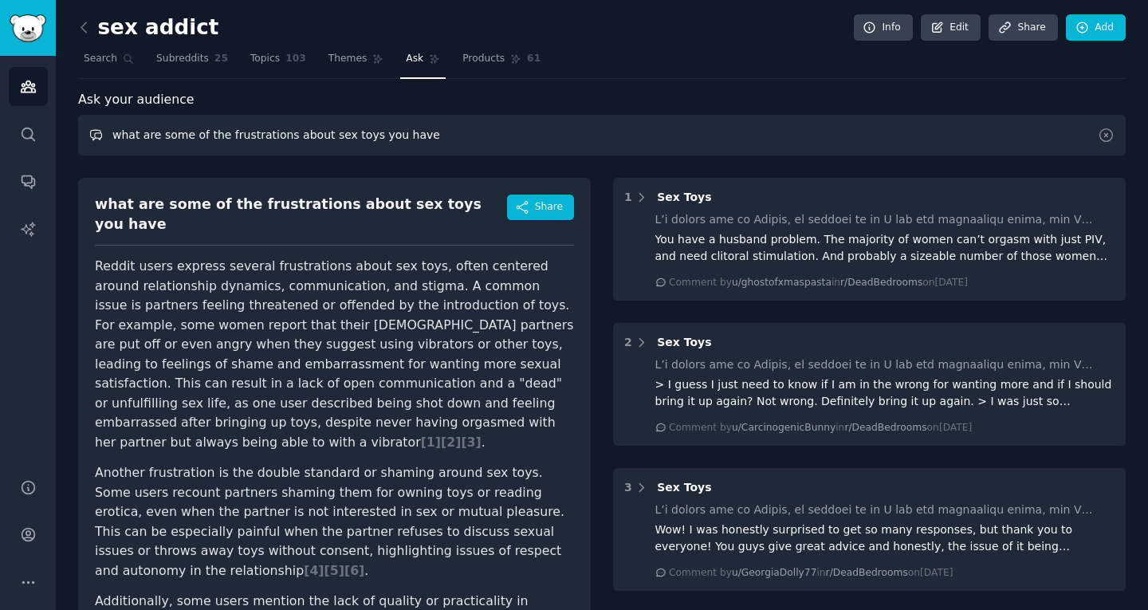
click at [221, 134] on input "what are some of the frustrations about sex toys you have" at bounding box center [602, 135] width 1048 height 41
type input "what are the features and qualities that you are looking for when buying sex to…"
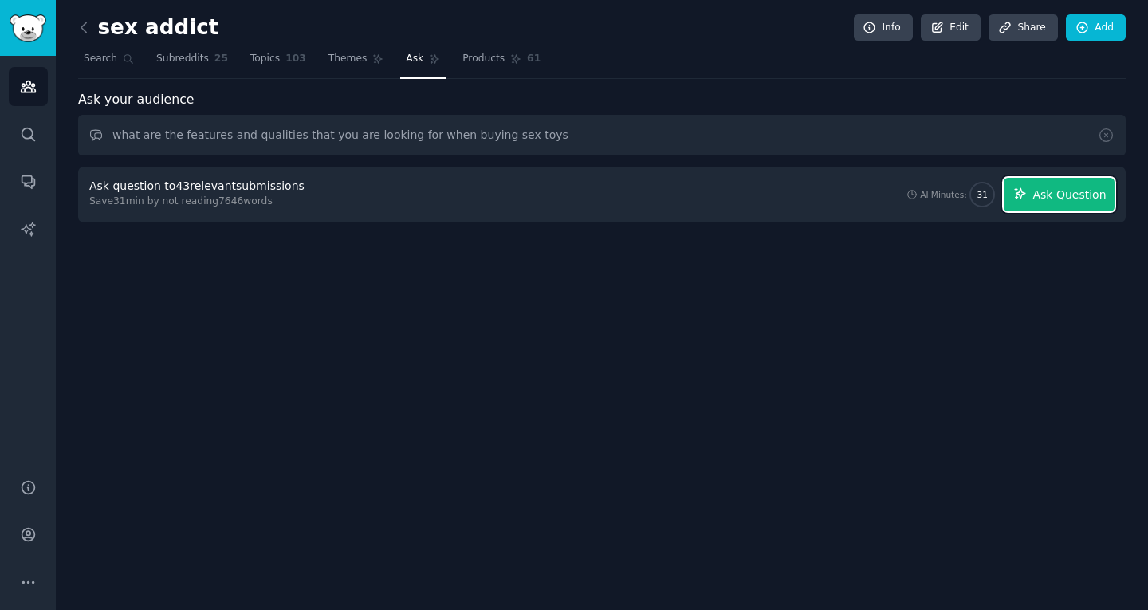
click at [1037, 203] on button "Ask Question" at bounding box center [1059, 194] width 111 height 33
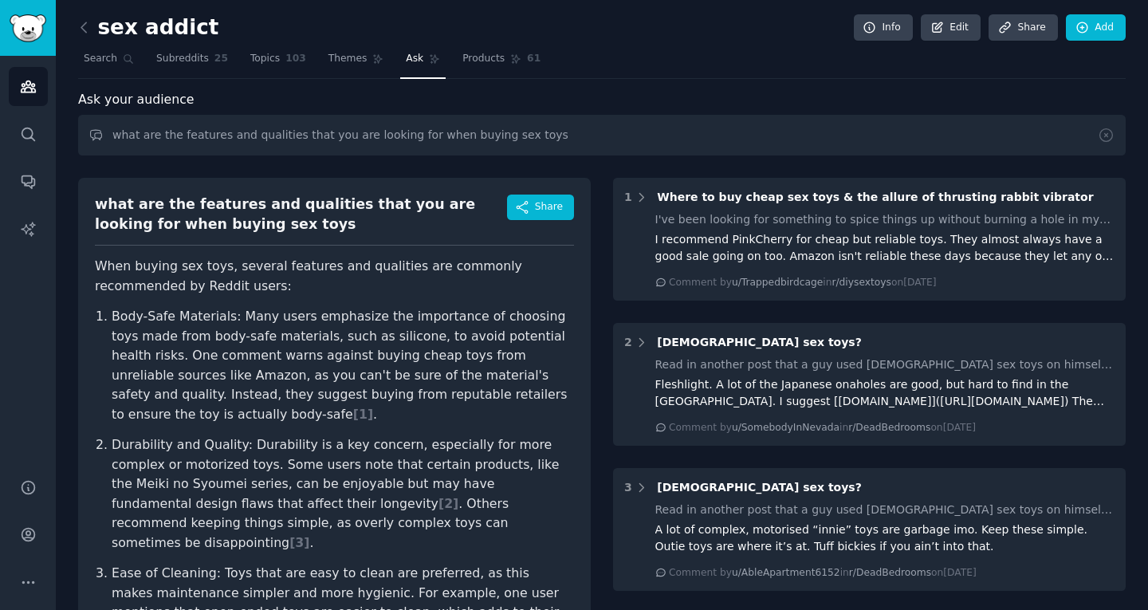
click at [435, 308] on p "Body-Safe Materials: Many users emphasize the importance of choosing toys made …" at bounding box center [343, 365] width 462 height 117
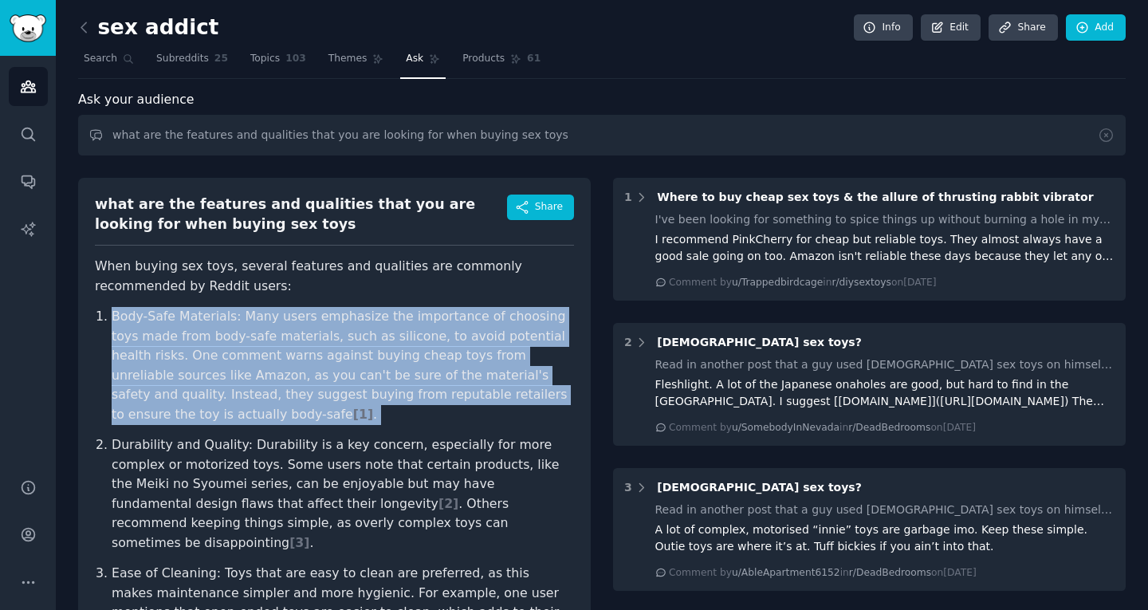
click at [435, 308] on p "Body-Safe Materials: Many users emphasize the importance of choosing toys made …" at bounding box center [343, 365] width 462 height 117
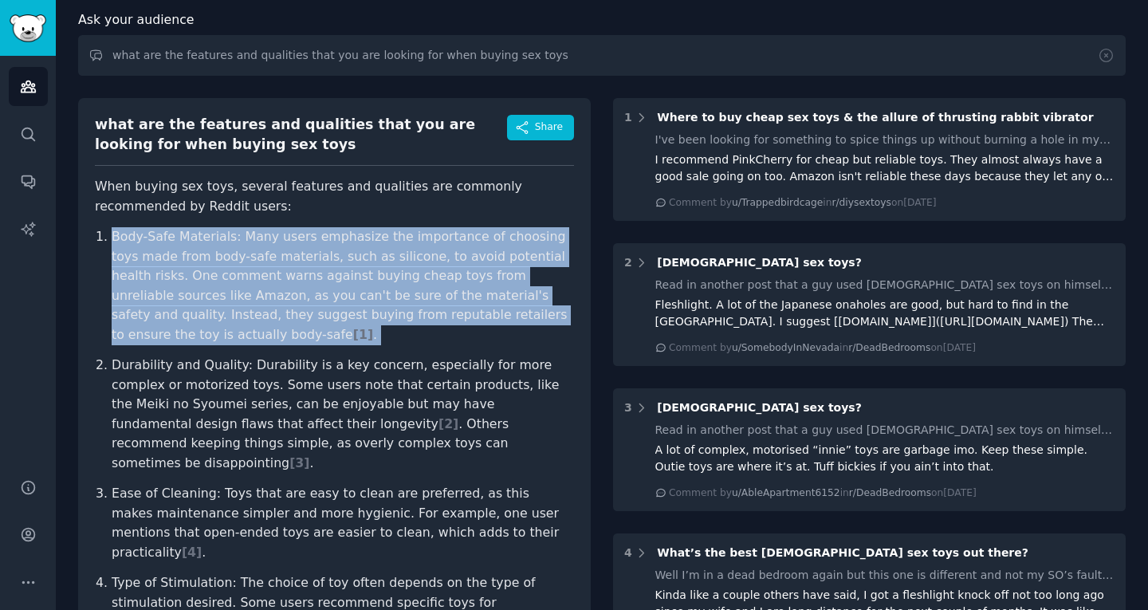
click at [172, 277] on p "Body-Safe Materials: Many users emphasize the importance of choosing toys made …" at bounding box center [343, 285] width 462 height 117
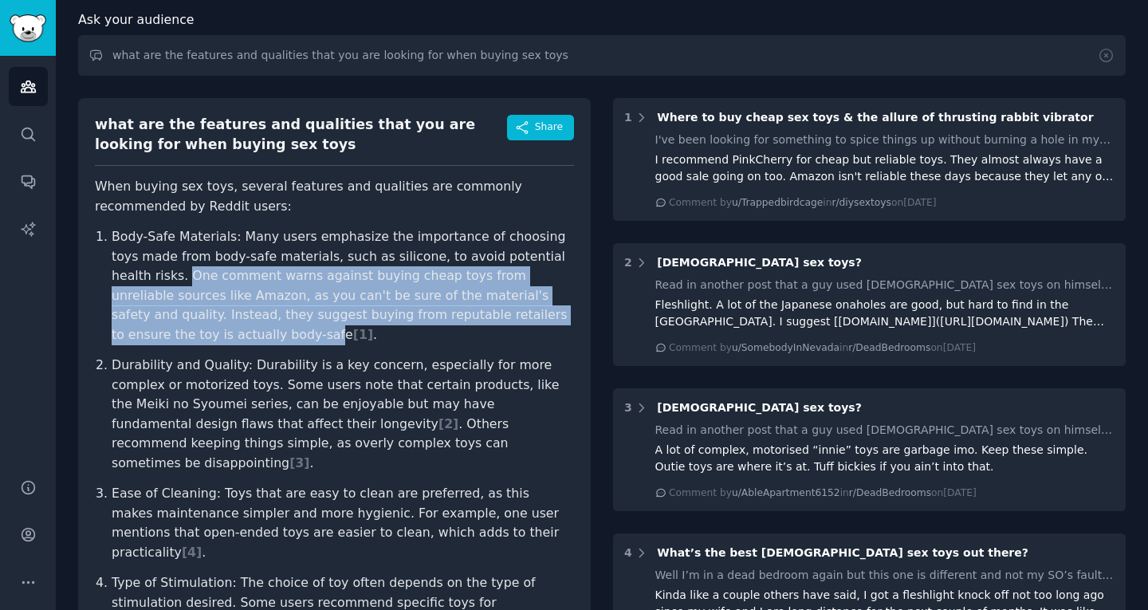
drag, startPoint x: 191, startPoint y: 273, endPoint x: 215, endPoint y: 332, distance: 64.7
click at [215, 332] on p "Body-Safe Materials: Many users emphasize the importance of choosing toys made …" at bounding box center [343, 285] width 462 height 117
click at [458, 305] on p "Body-Safe Materials: Many users emphasize the importance of choosing toys made …" at bounding box center [343, 285] width 462 height 117
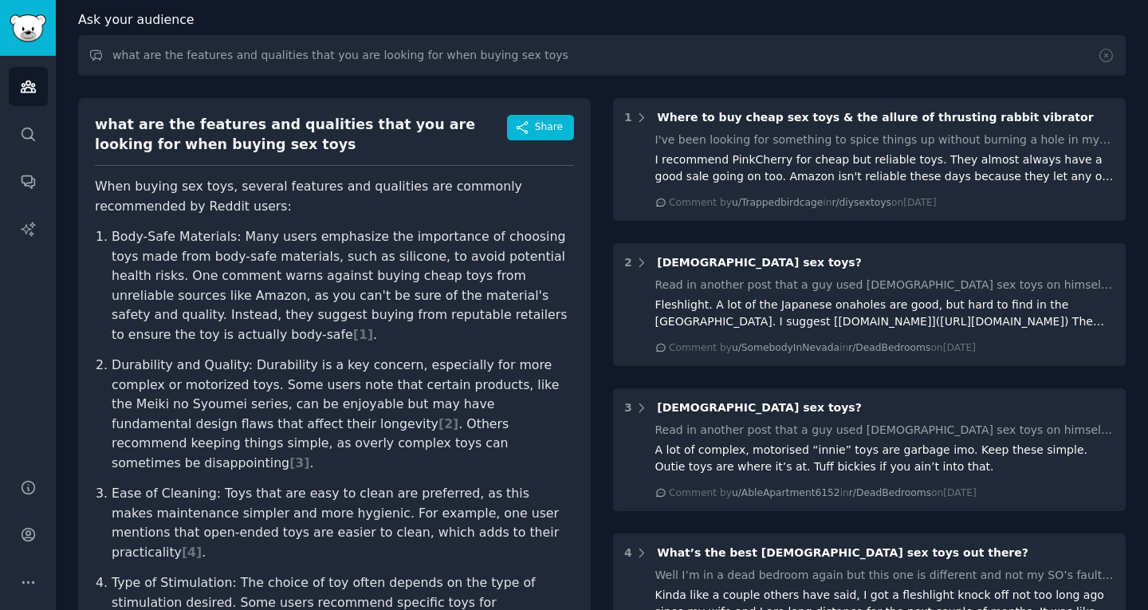
click at [458, 305] on p "Body-Safe Materials: Many users emphasize the importance of choosing toys made …" at bounding box center [343, 285] width 462 height 117
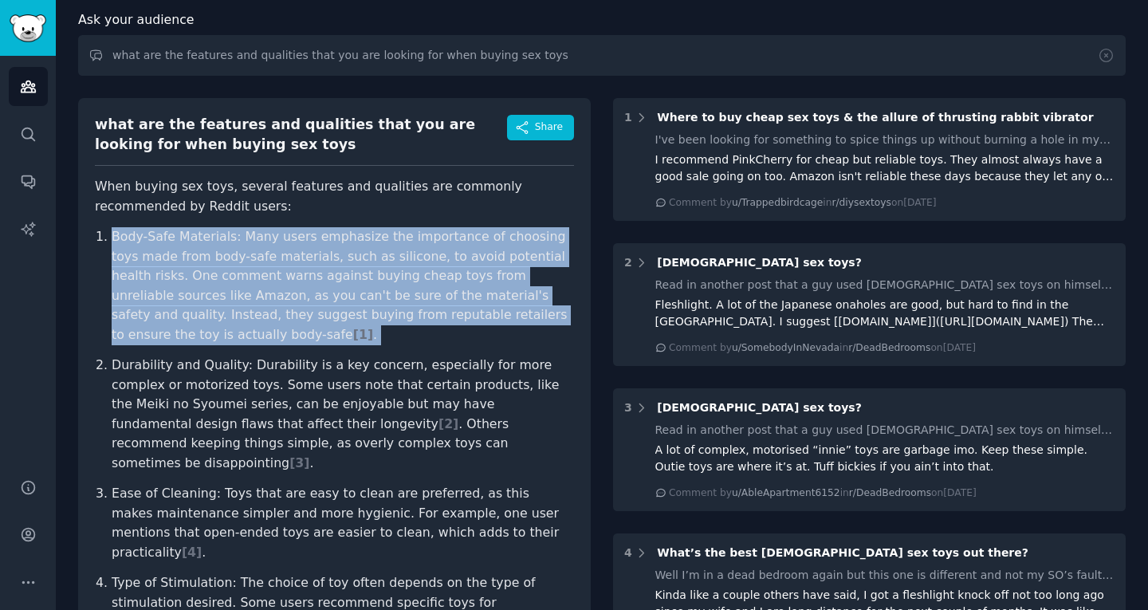
click at [458, 305] on p "Body-Safe Materials: Many users emphasize the importance of choosing toys made …" at bounding box center [343, 285] width 462 height 117
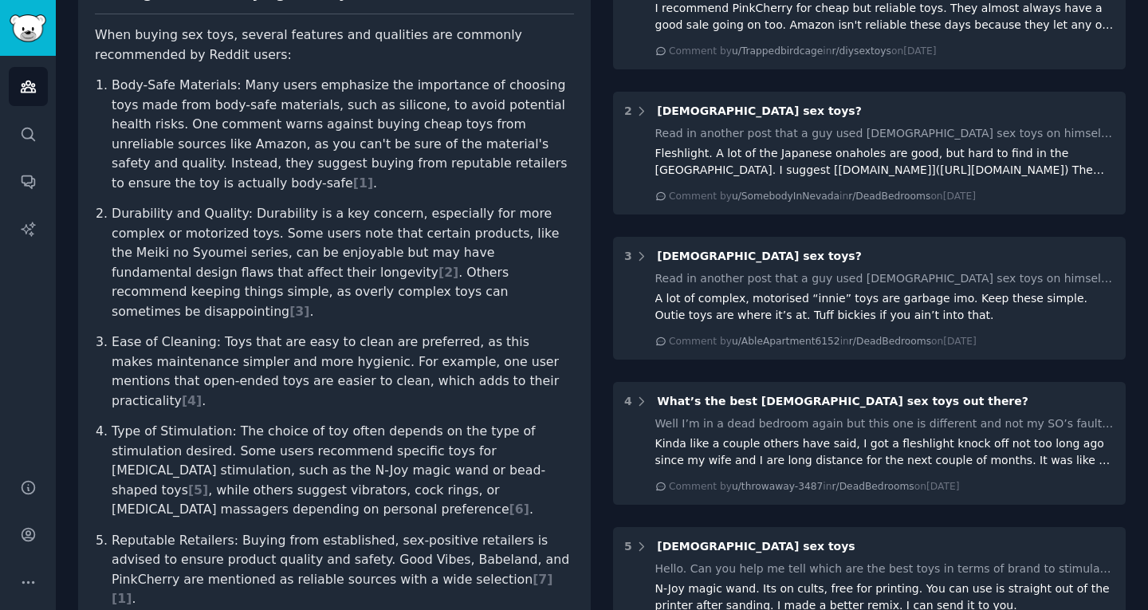
scroll to position [239, 0]
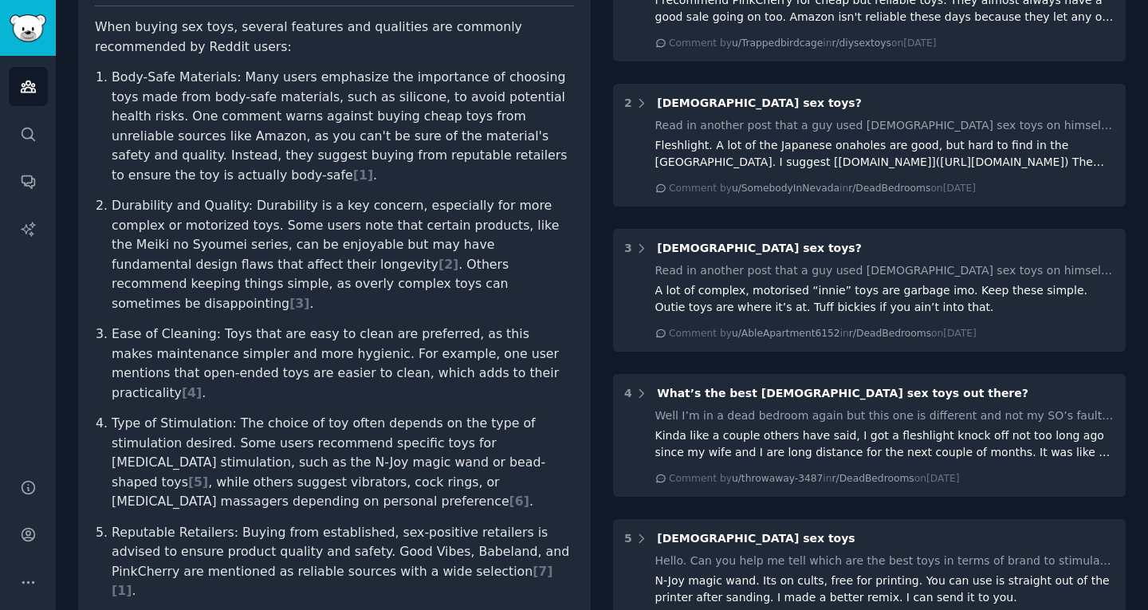
click at [439, 279] on p "Durability and Quality: Durability is a key concern, especially for more comple…" at bounding box center [343, 254] width 462 height 117
click at [439, 278] on p "Durability and Quality: Durability is a key concern, especially for more comple…" at bounding box center [343, 254] width 462 height 117
click at [439, 277] on p "Durability and Quality: Durability is a key concern, especially for more comple…" at bounding box center [343, 254] width 462 height 117
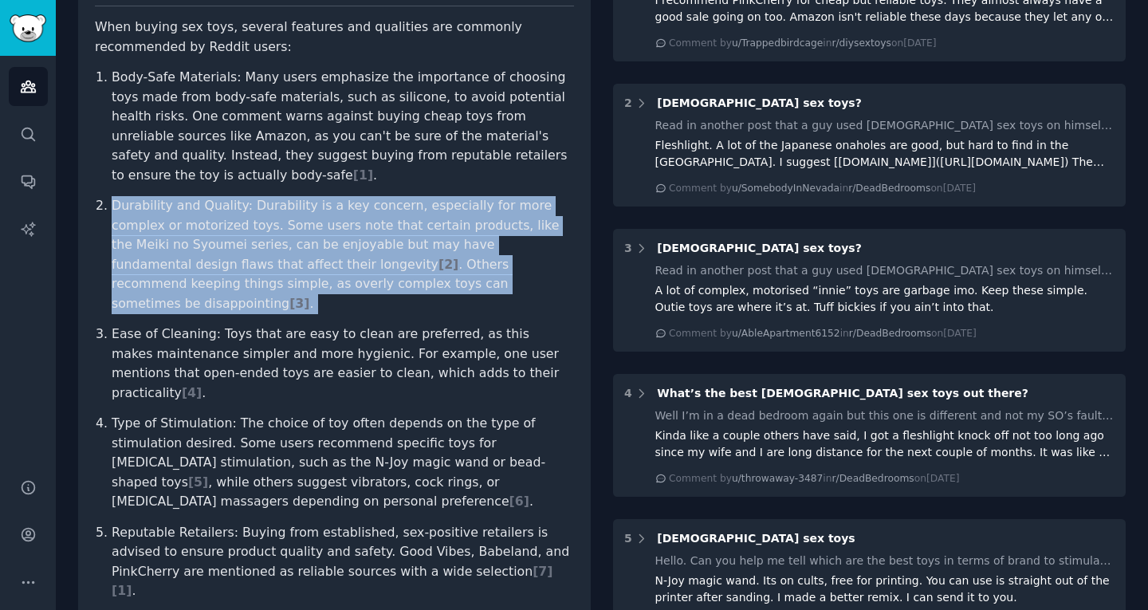
click at [439, 277] on p "Durability and Quality: Durability is a key concern, especially for more comple…" at bounding box center [343, 254] width 462 height 117
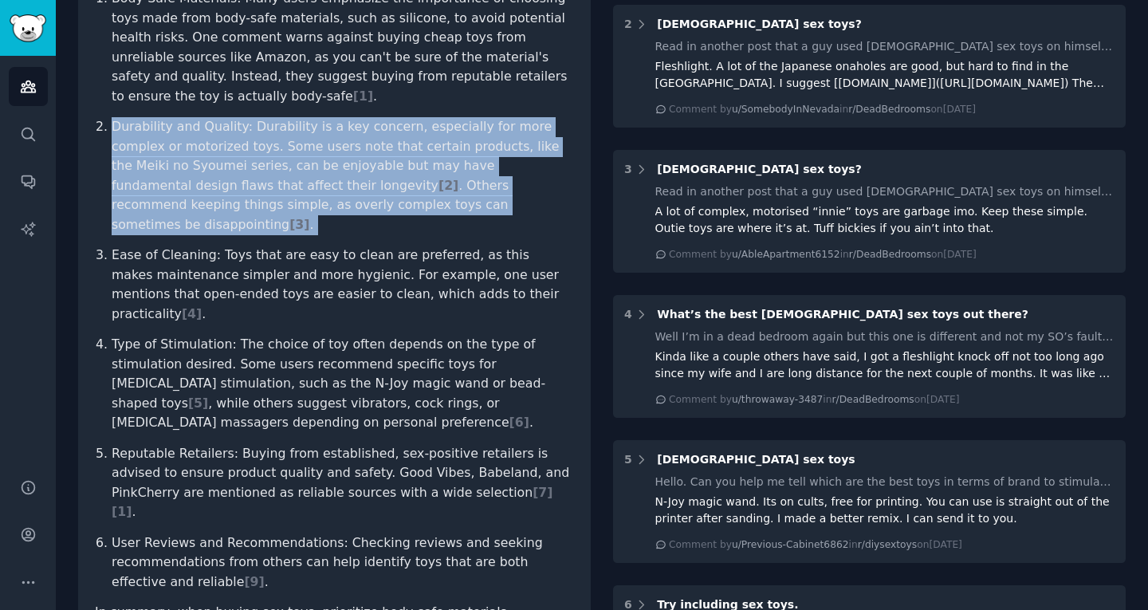
scroll to position [319, 0]
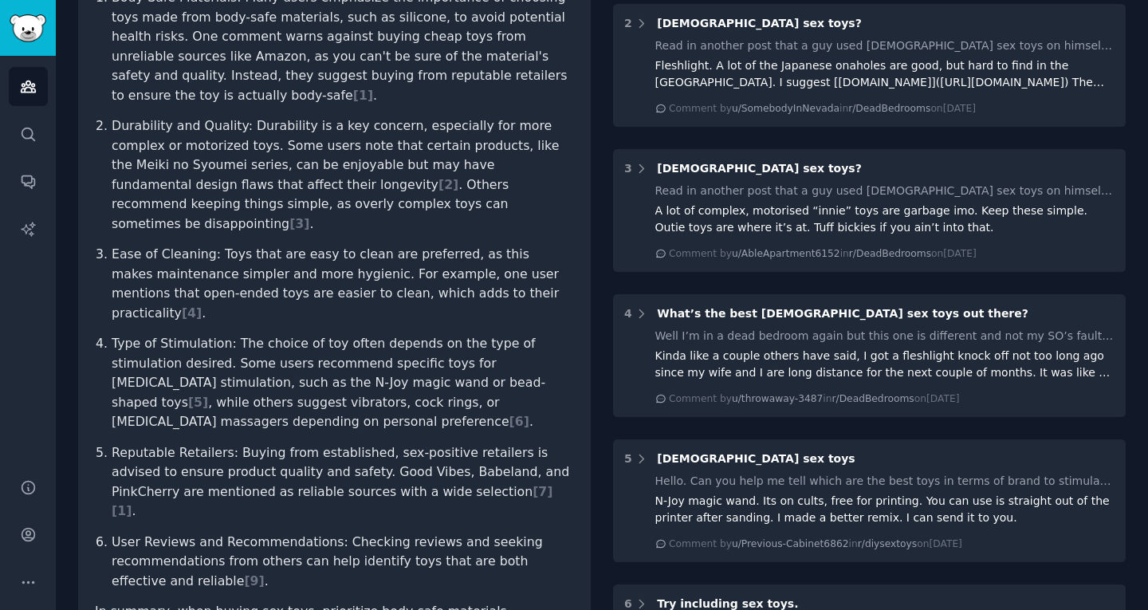
click at [431, 273] on p "Ease of Cleaning: Toys that are easy to clean are preferred, as this makes main…" at bounding box center [343, 284] width 462 height 78
click at [431, 272] on p "Ease of Cleaning: Toys that are easy to clean are preferred, as this makes main…" at bounding box center [343, 284] width 462 height 78
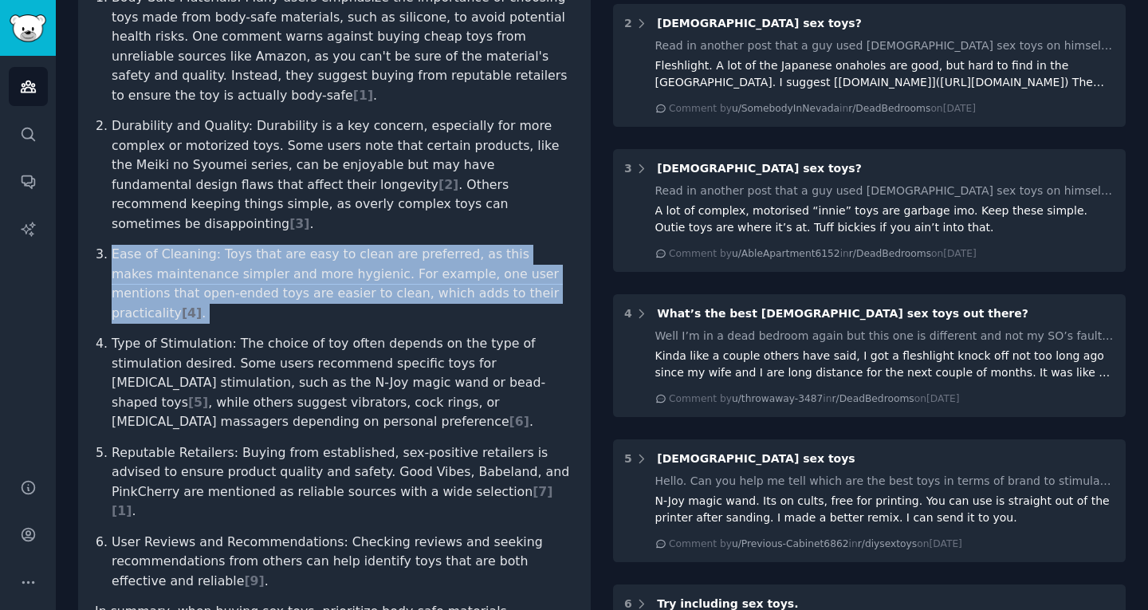
click at [431, 272] on p "Ease of Cleaning: Toys that are easy to clean are preferred, as this makes main…" at bounding box center [343, 284] width 462 height 78
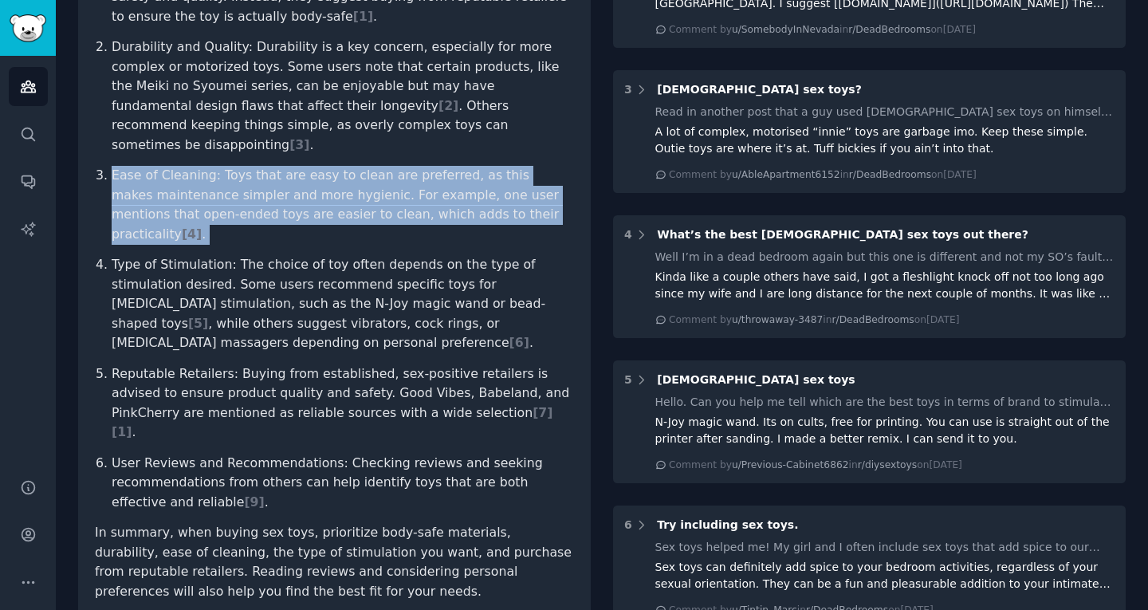
scroll to position [399, 0]
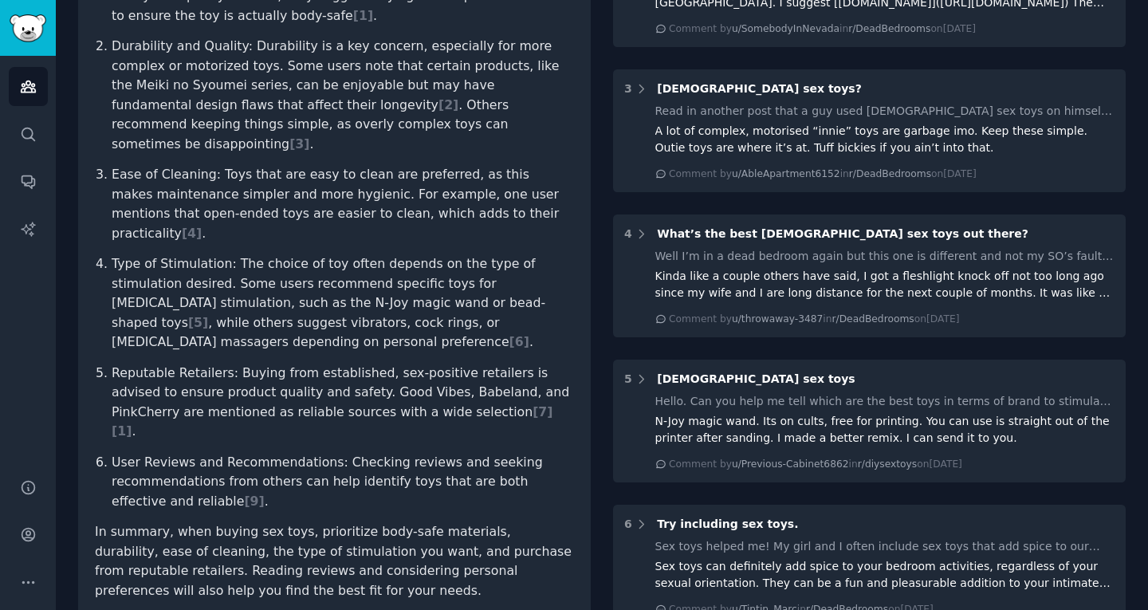
click at [431, 272] on p "Type of Stimulation: The choice of toy often depends on the type of stimulation…" at bounding box center [343, 303] width 462 height 98
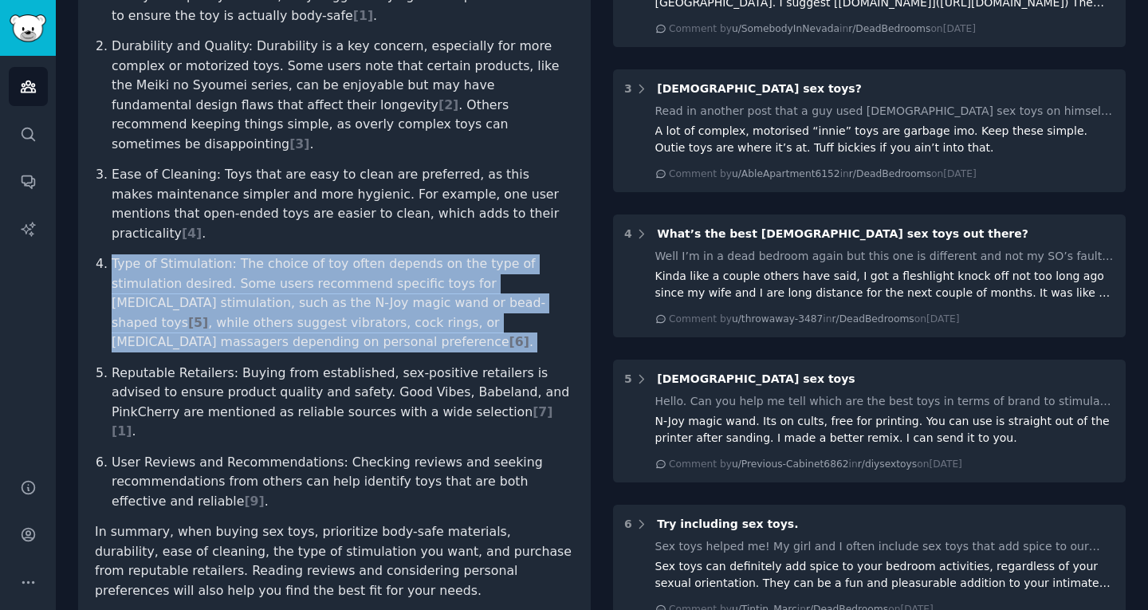
click at [431, 272] on p "Type of Stimulation: The choice of toy often depends on the type of stimulation…" at bounding box center [343, 303] width 462 height 98
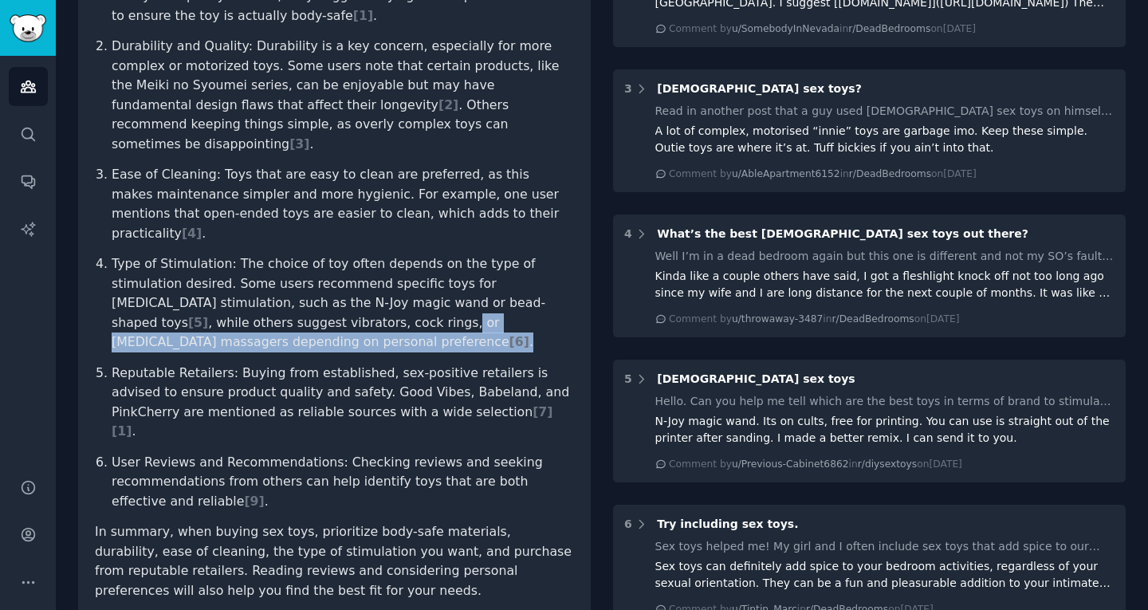
drag, startPoint x: 329, startPoint y: 286, endPoint x: 372, endPoint y: 293, distance: 43.7
click at [372, 293] on p "Type of Stimulation: The choice of toy often depends on the type of stimulation…" at bounding box center [343, 303] width 462 height 98
click at [377, 297] on p "Type of Stimulation: The choice of toy often depends on the type of stimulation…" at bounding box center [343, 303] width 462 height 98
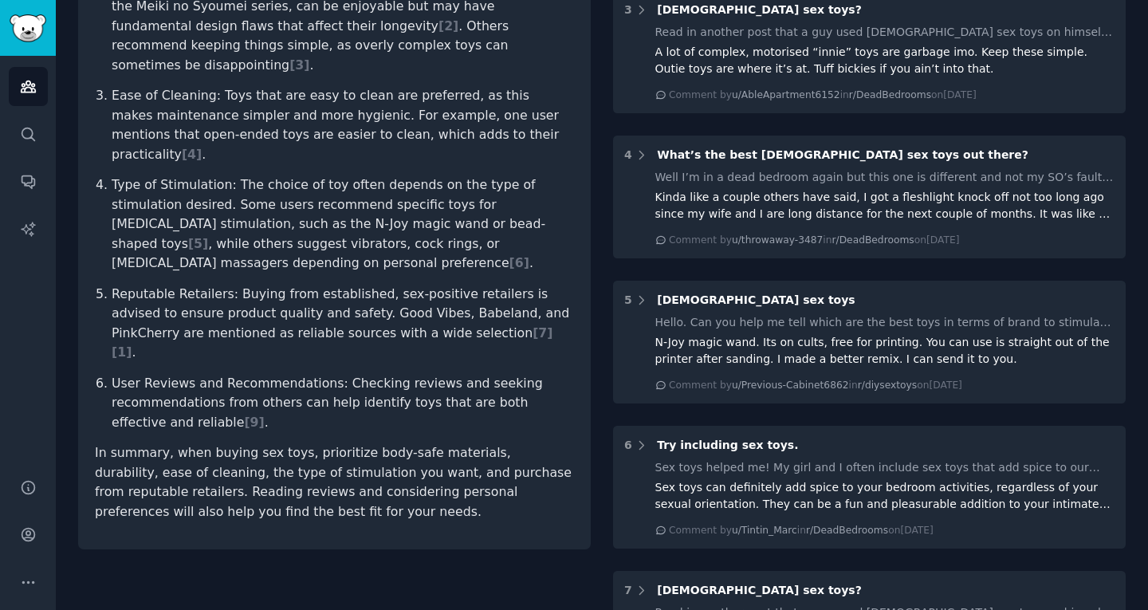
scroll to position [478, 0]
click at [269, 284] on p "Reputable Retailers: Buying from established, sex-positive retailers is advised…" at bounding box center [343, 323] width 462 height 78
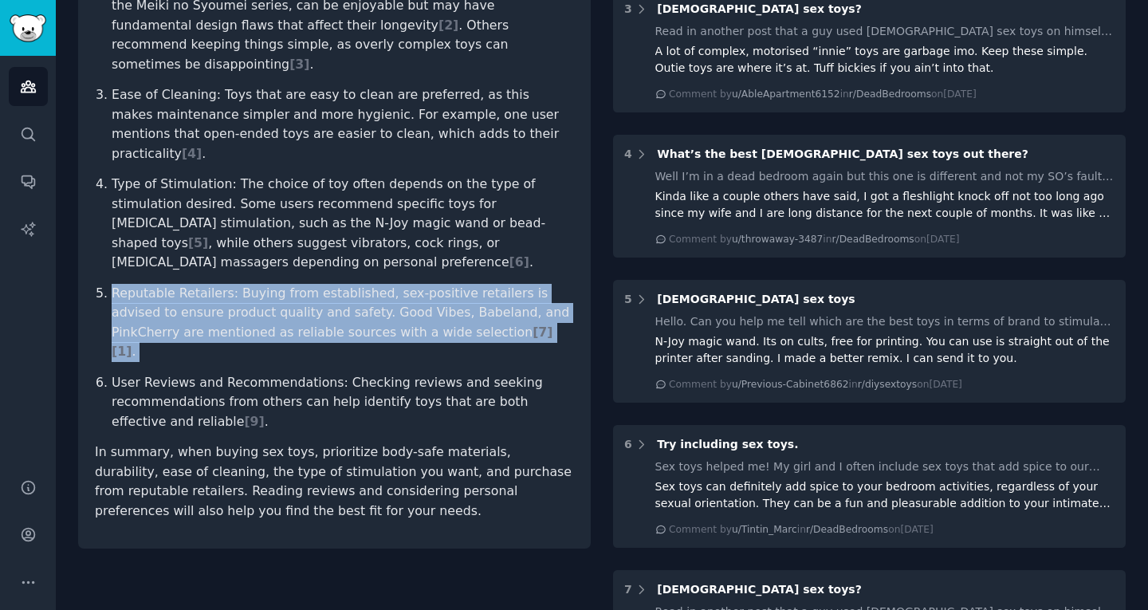
click at [269, 284] on p "Reputable Retailers: Buying from established, sex-positive retailers is advised…" at bounding box center [343, 323] width 462 height 78
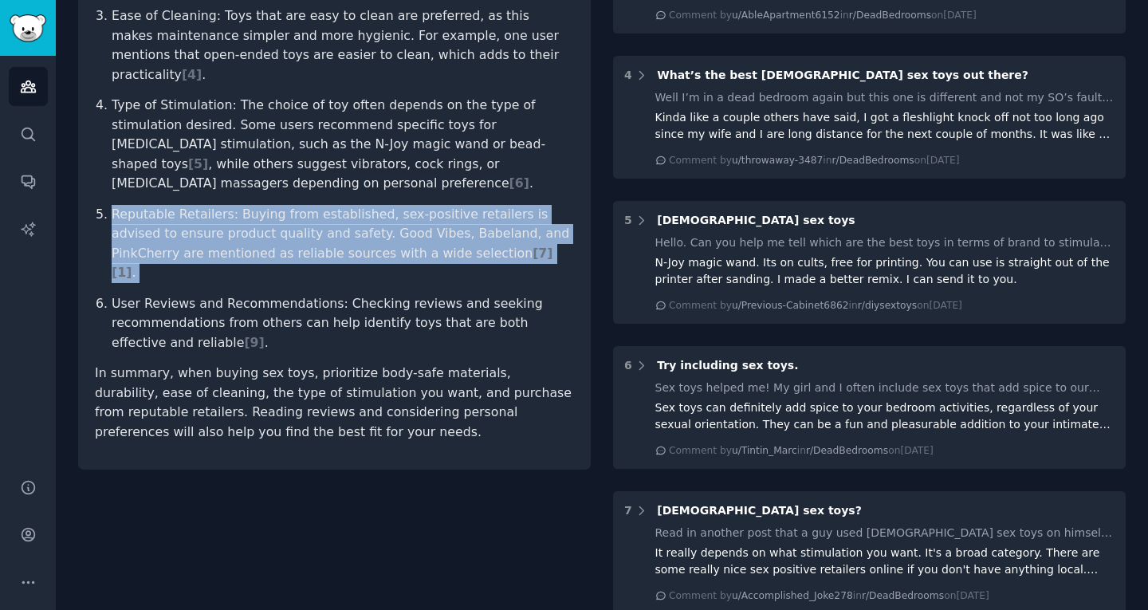
scroll to position [558, 0]
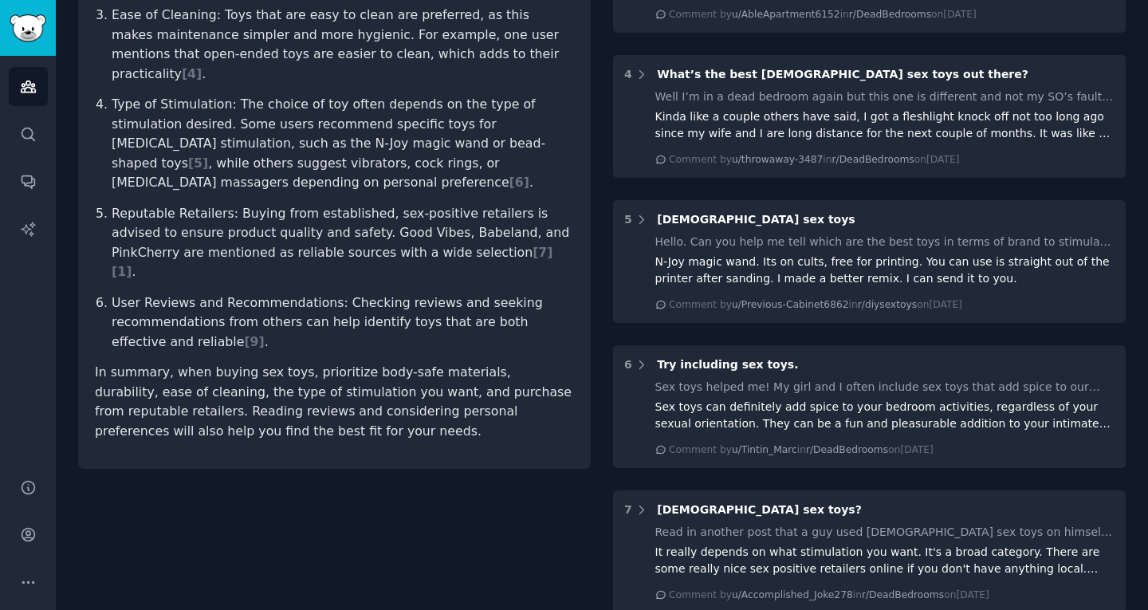
click at [268, 293] on p "User Reviews and Recommendations: Checking reviews and seeking recommendations …" at bounding box center [343, 322] width 462 height 59
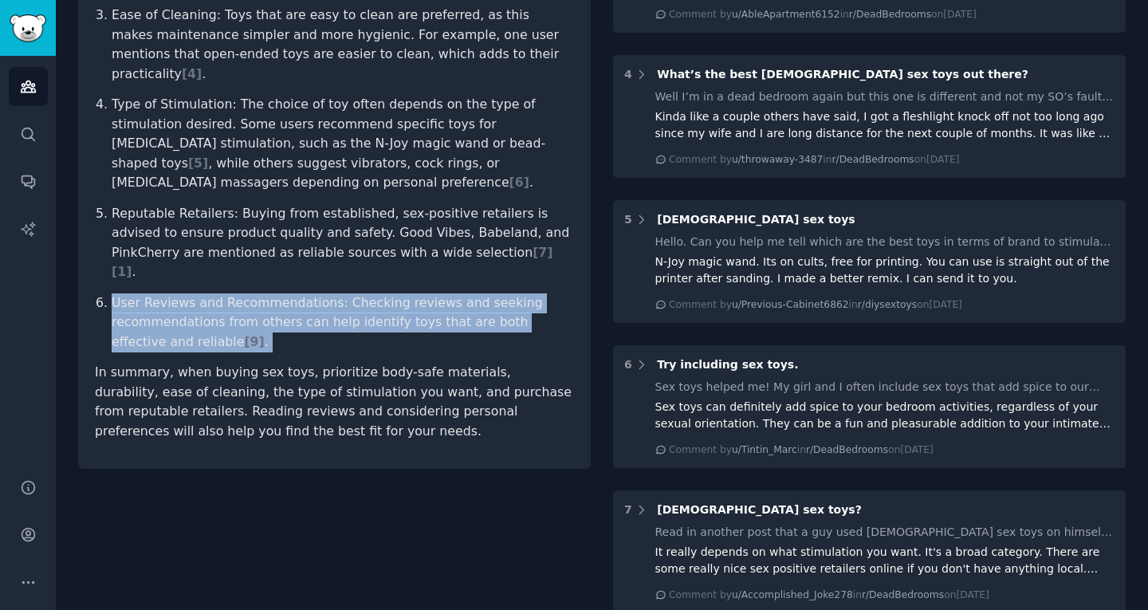
click at [268, 293] on p "User Reviews and Recommendations: Checking reviews and seeking recommendations …" at bounding box center [343, 322] width 462 height 59
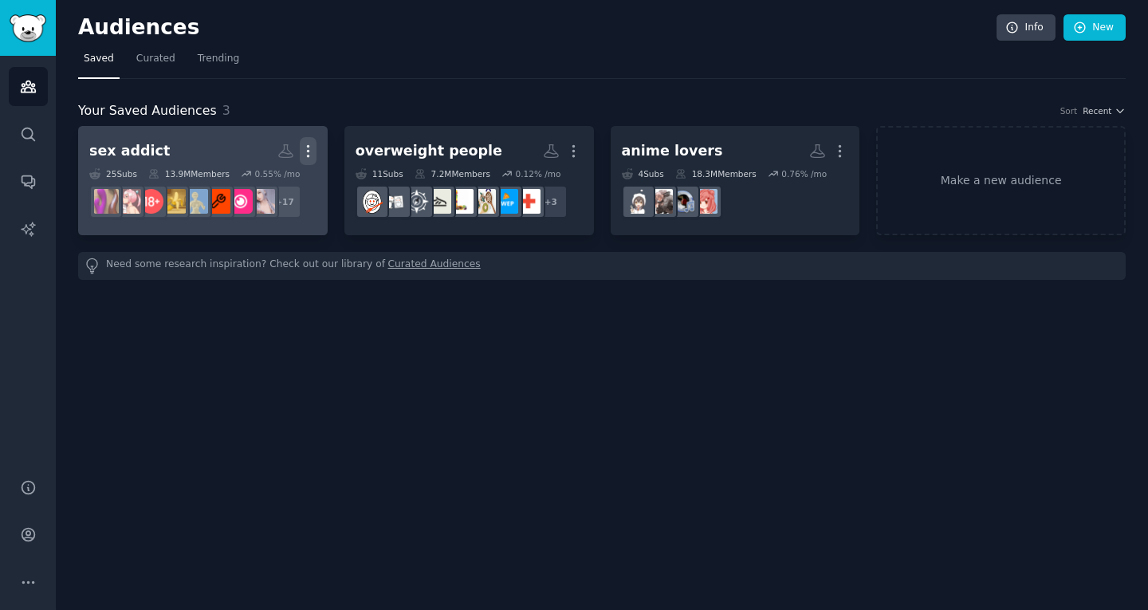
click at [308, 151] on icon "button" at bounding box center [308, 151] width 2 height 11
click at [195, 149] on h2 "sex addict Custom Audience More View Delete" at bounding box center [202, 151] width 227 height 28
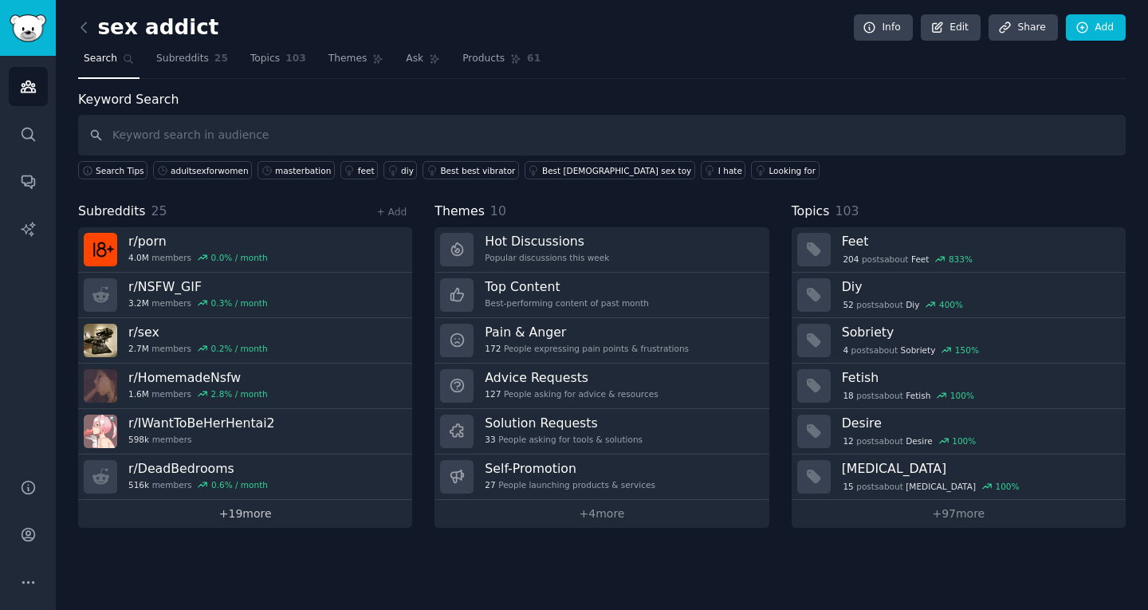
click at [265, 516] on link "+ 19 more" at bounding box center [245, 514] width 334 height 28
click at [399, 213] on link "+ Add" at bounding box center [391, 212] width 30 height 11
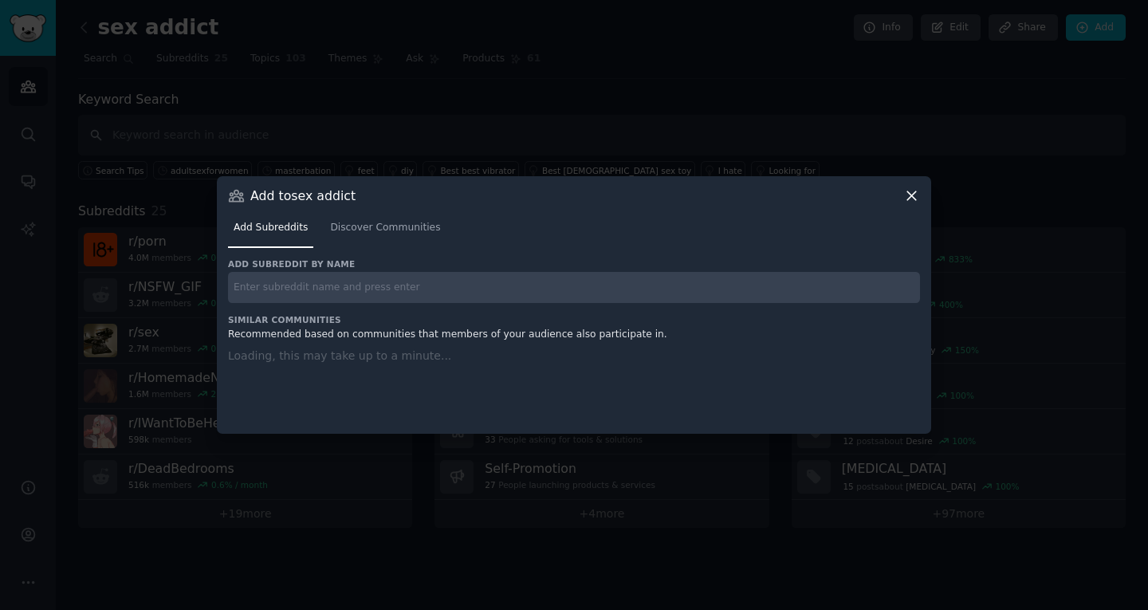
click at [364, 287] on input "text" at bounding box center [574, 287] width 692 height 31
paste input "r/diysextoys"
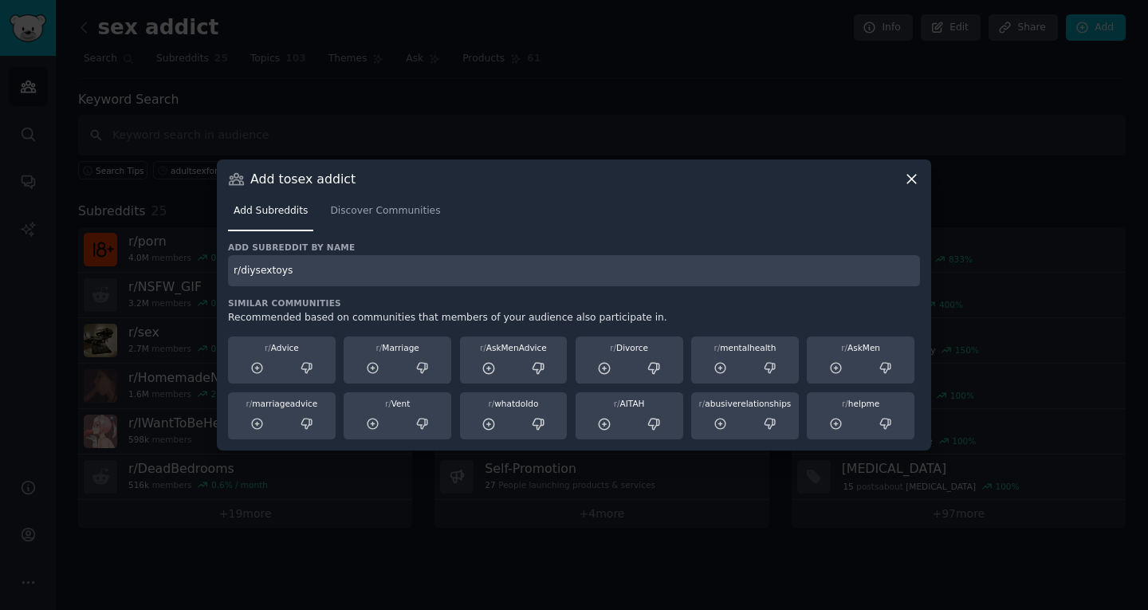
type input "r/diysextoys"
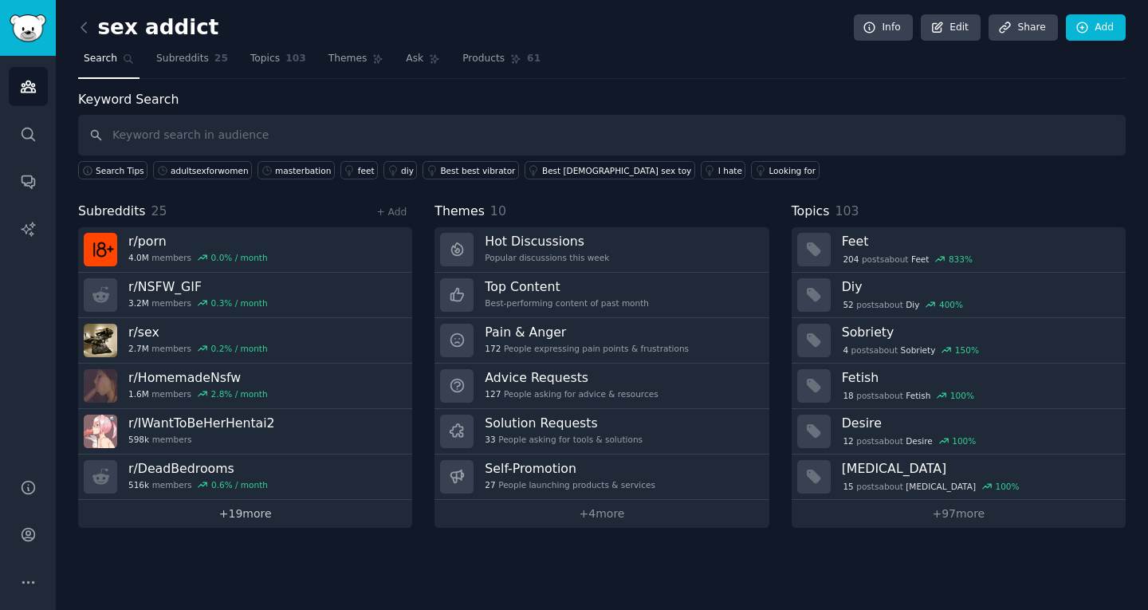
click at [321, 510] on link "+ 19 more" at bounding box center [245, 514] width 334 height 28
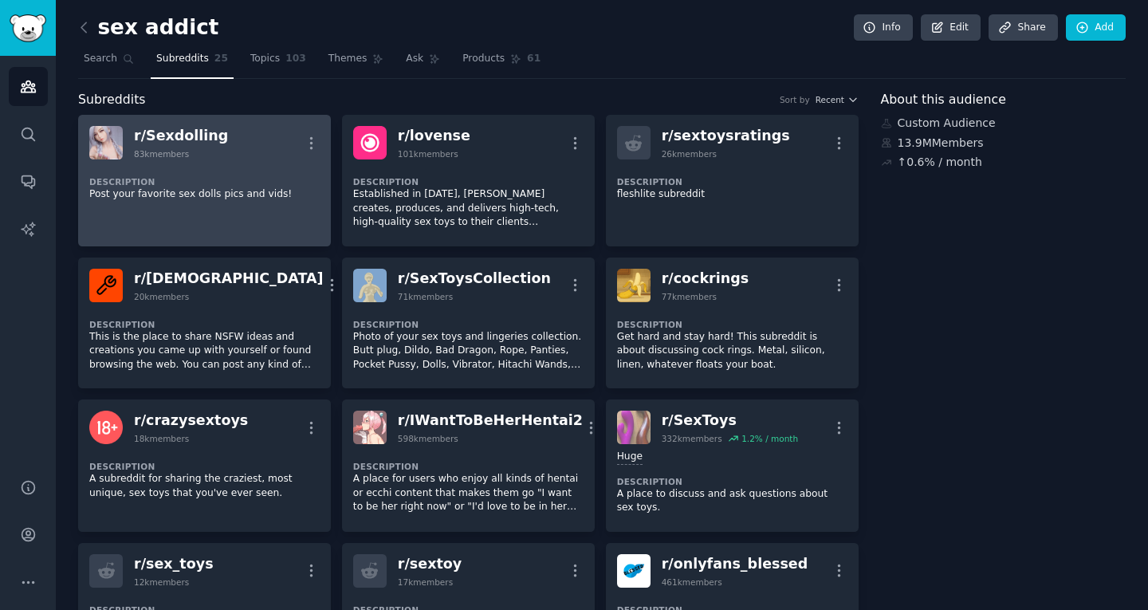
scroll to position [558, 0]
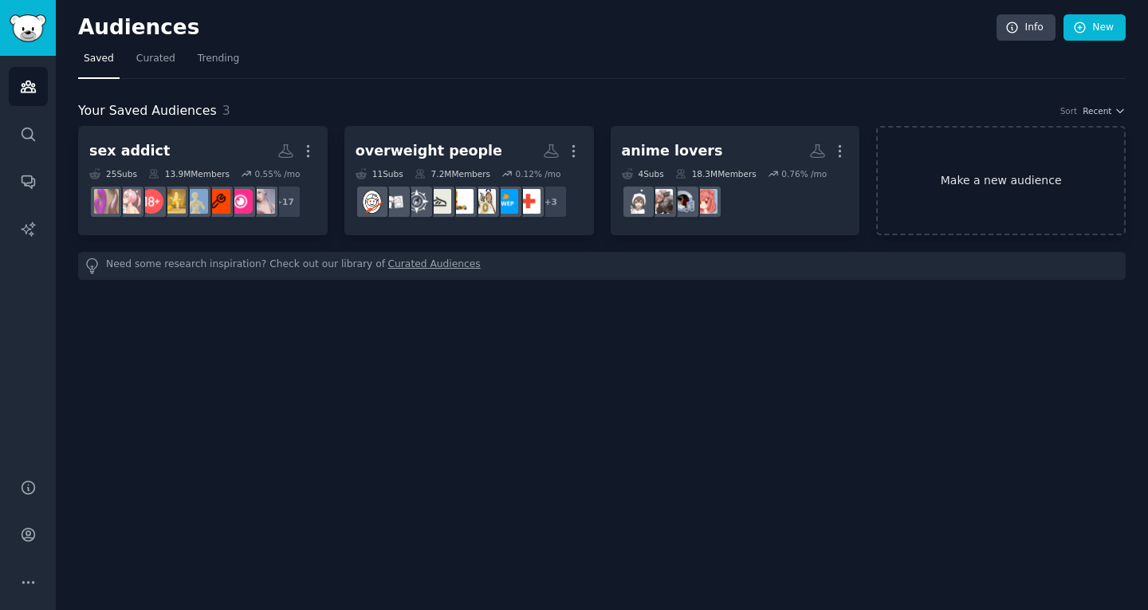
click at [1005, 166] on link "Make a new audience" at bounding box center [1001, 180] width 250 height 109
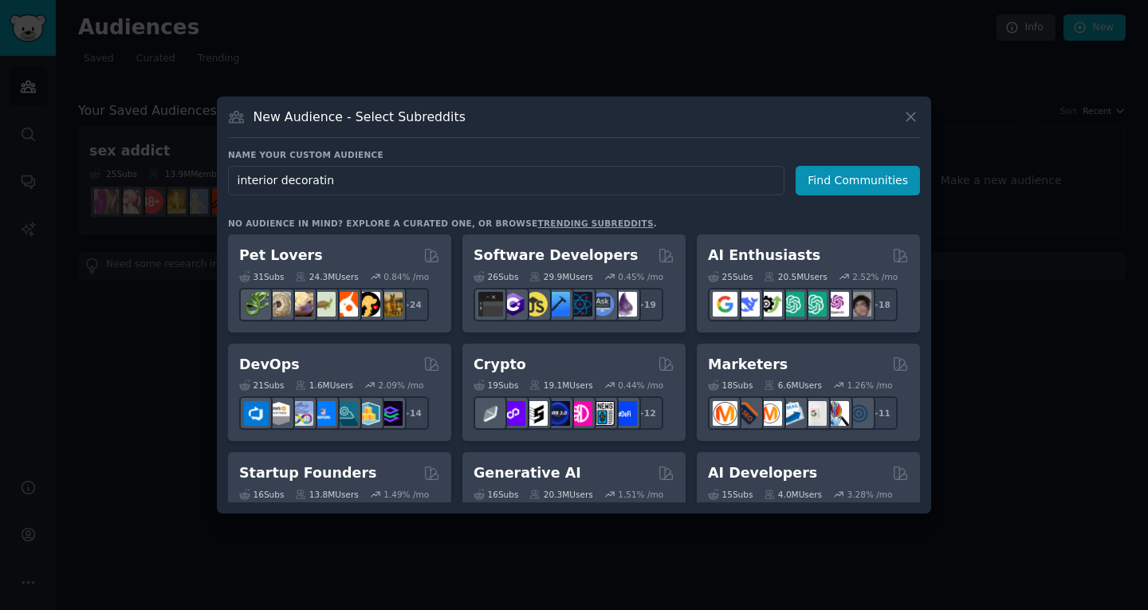
type input "interior decorating"
click button "Find Communities" at bounding box center [858, 181] width 124 height 30
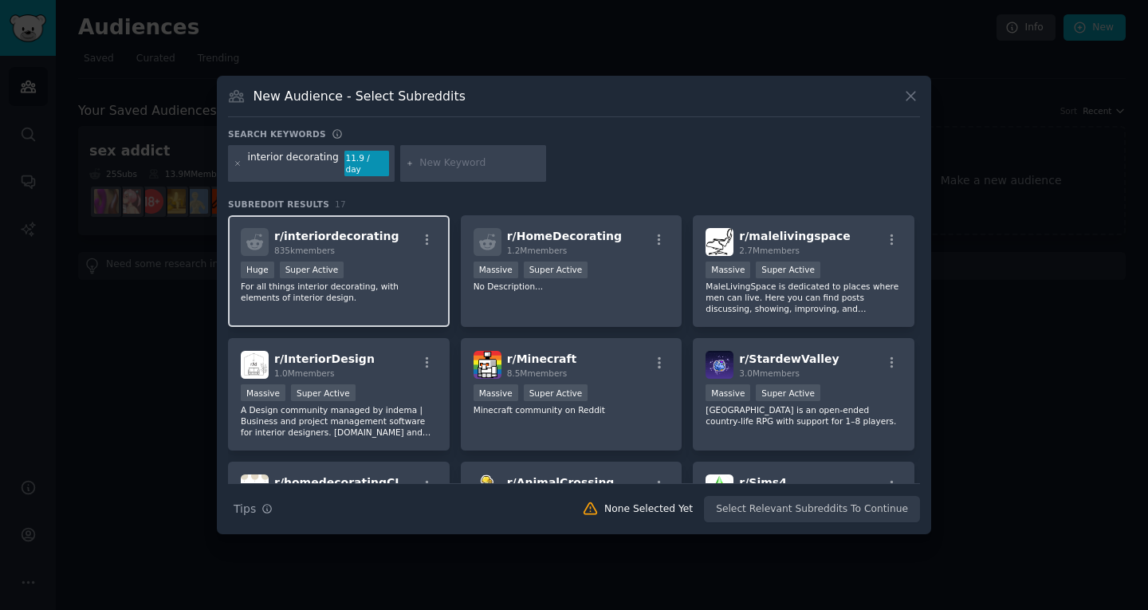
click at [408, 263] on div "Huge Super Active" at bounding box center [339, 272] width 196 height 20
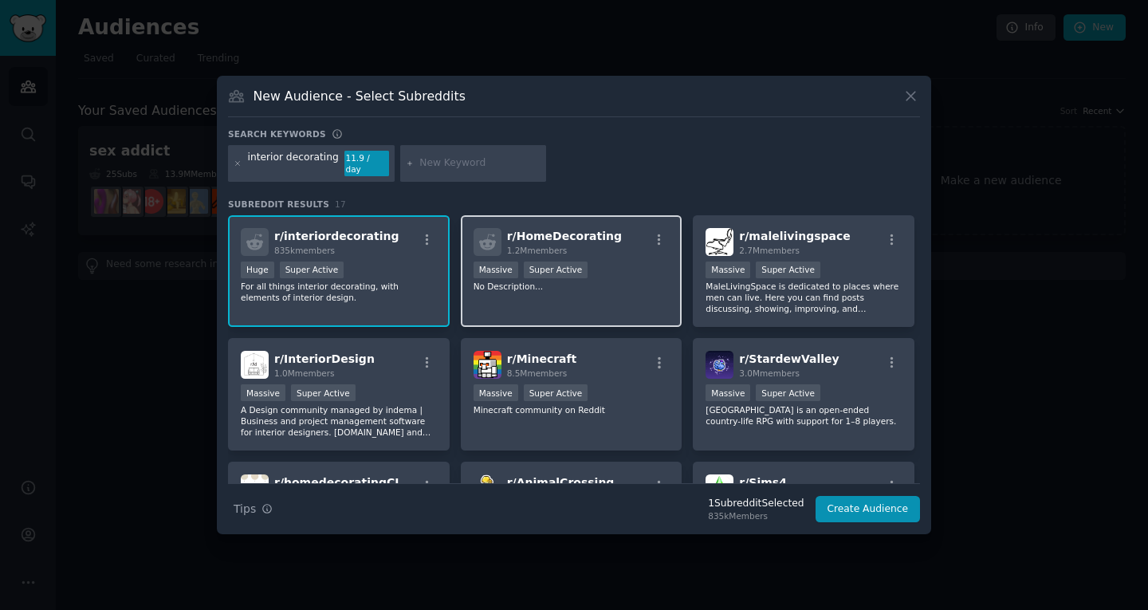
click at [608, 281] on p "No Description..." at bounding box center [572, 286] width 196 height 11
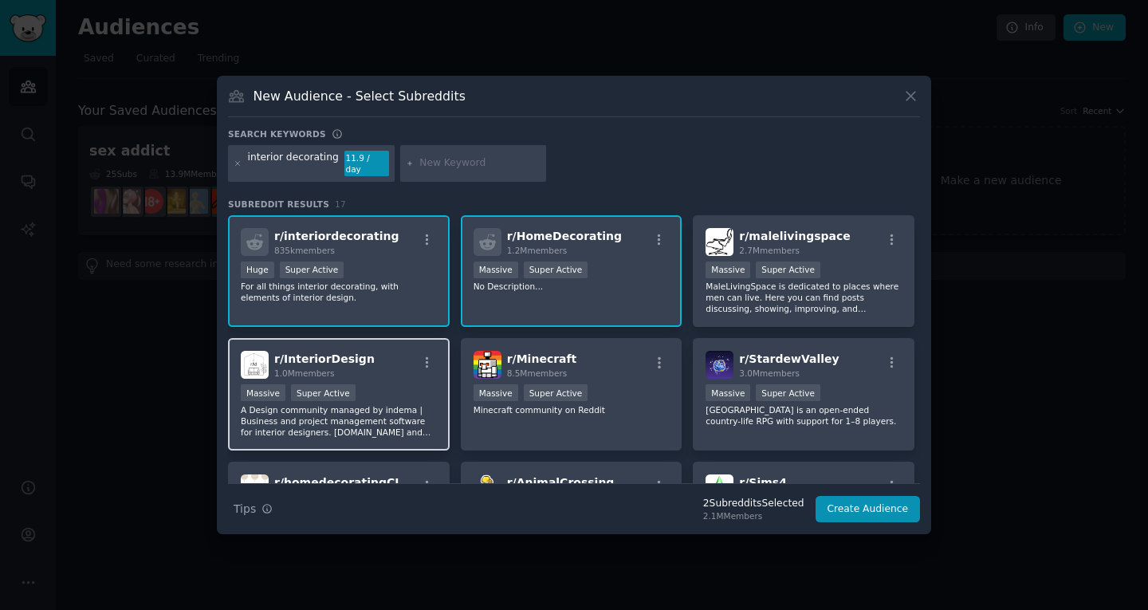
click at [389, 368] on div "r/ InteriorDesign 1.0M members" at bounding box center [339, 365] width 196 height 28
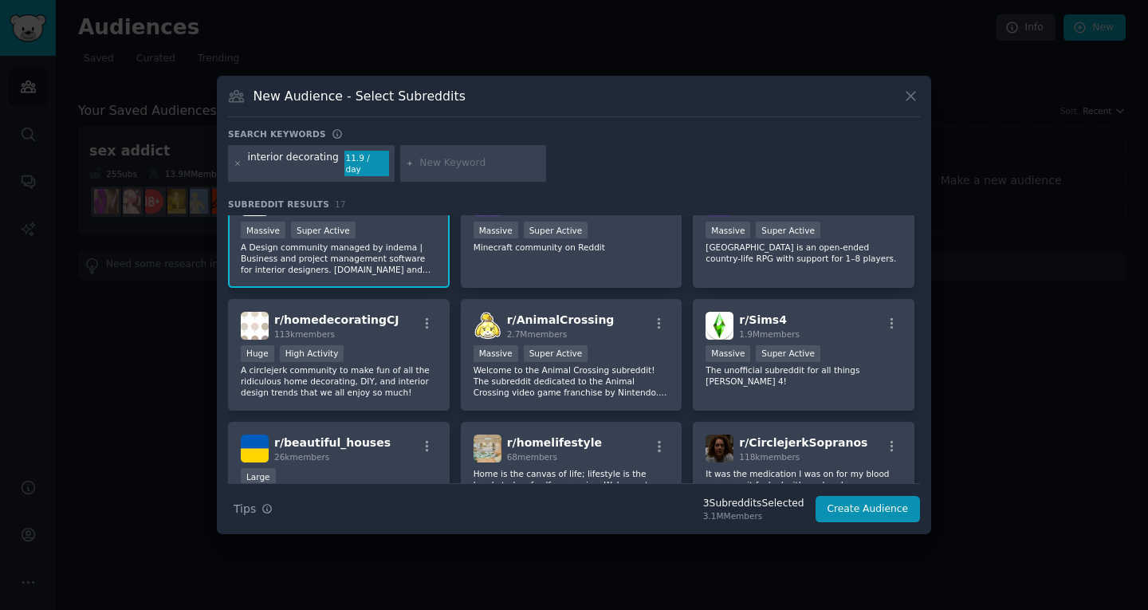
scroll to position [177, 0]
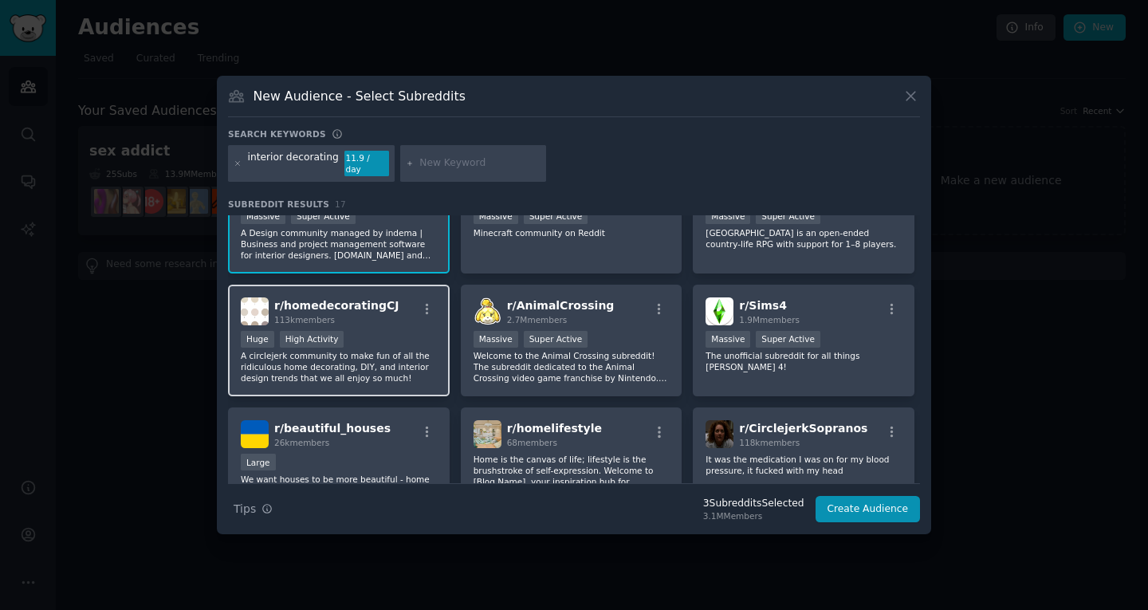
click at [390, 320] on div "r/ homedecoratingCJ 113k members Huge High Activity A circlejerk community to m…" at bounding box center [339, 341] width 222 height 112
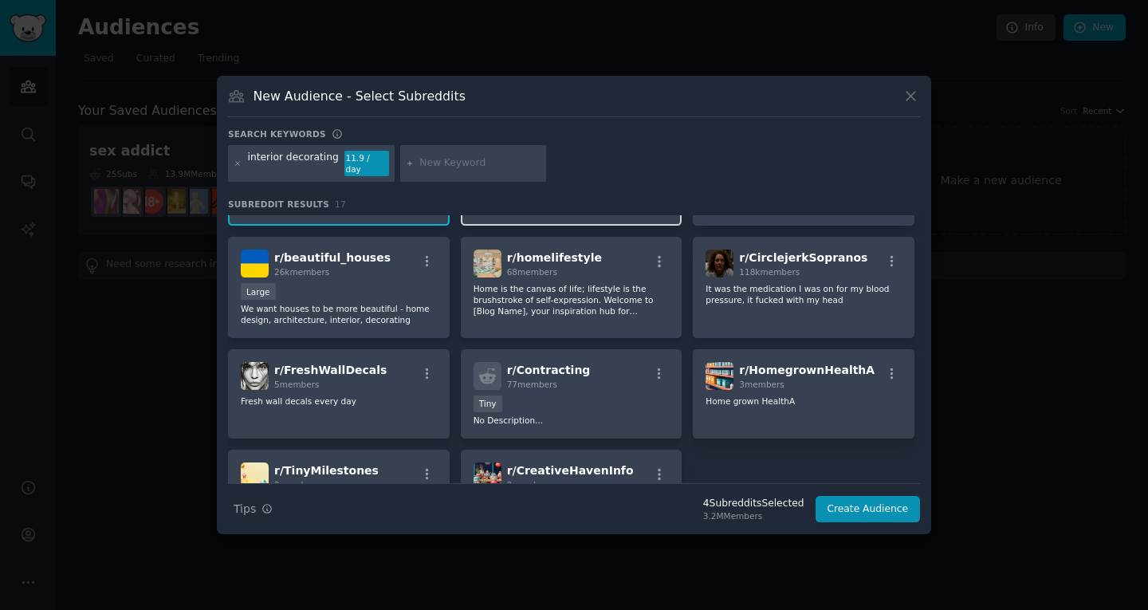
scroll to position [347, 0]
click at [859, 501] on button "Create Audience" at bounding box center [868, 509] width 105 height 27
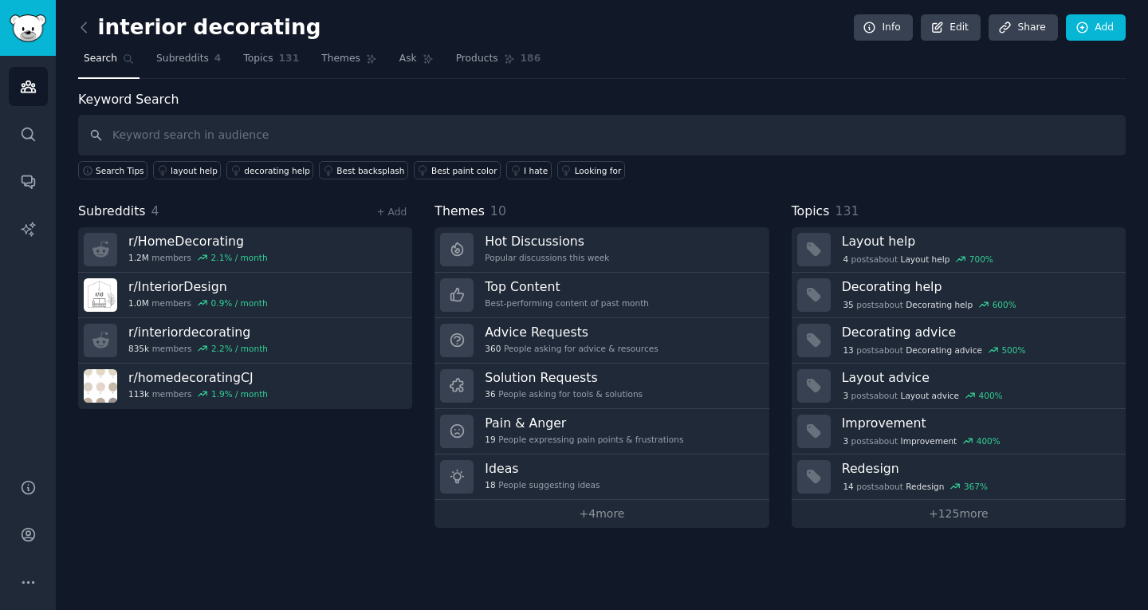
click at [305, 145] on input "text" at bounding box center [602, 135] width 1048 height 41
type input "r/interiordecorating r/HomeDecorating r/DesignMyRoom r/CozyPlaces"
click at [395, 216] on link "+ Add" at bounding box center [391, 212] width 30 height 11
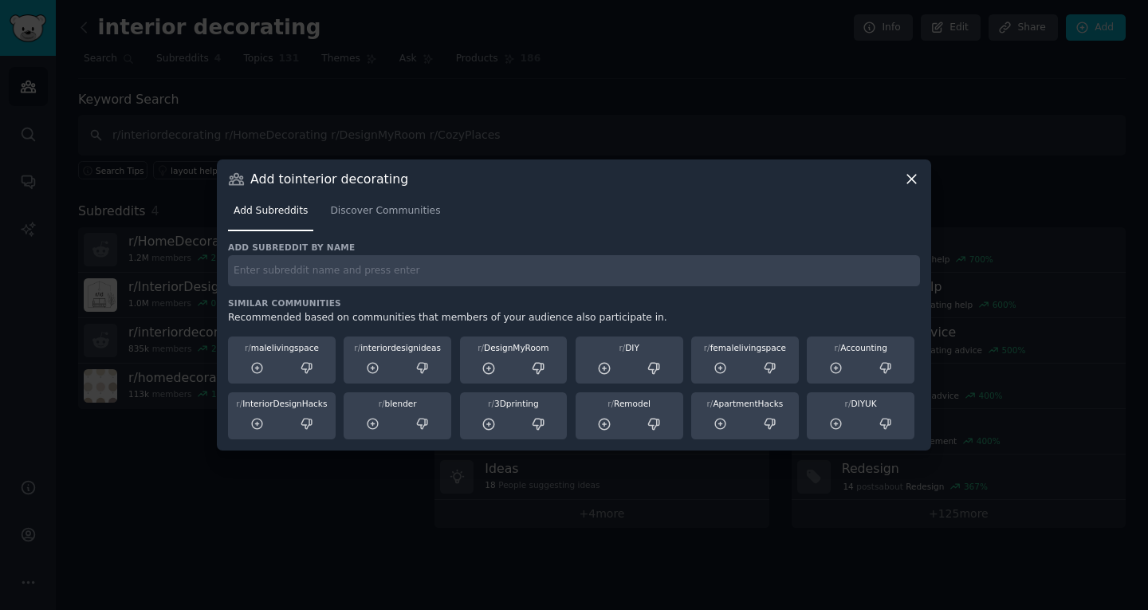
click at [418, 291] on div "Add subreddit by name Similar Communities Recommended based on communities that…" at bounding box center [574, 341] width 692 height 199
paste input "r/interiordecorating r/HomeDecorating r/DesignMyRoom r/CozyPlaces"
click at [417, 266] on input "r/interiordecorating r/HomeDecorating r/DesignMyRoom r/CozyPlaces" at bounding box center [574, 270] width 692 height 31
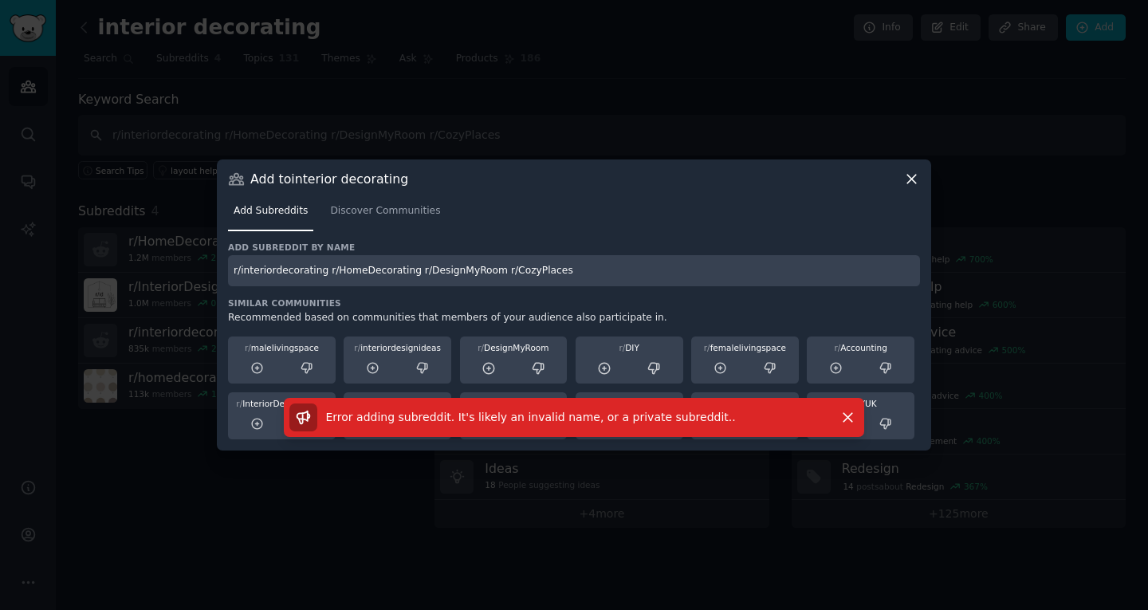
click at [329, 270] on input "r/interiordecorating r/HomeDecorating r/DesignMyRoom r/CozyPlaces" at bounding box center [574, 270] width 692 height 31
click at [422, 272] on input "r/interiordecorating r/HomeDecorating r/DesignMyRoom r/CozyPlaces" at bounding box center [574, 270] width 692 height 31
click at [506, 275] on input "r/interiordecorating r/HomeDecorating r/DesignMyRoom r/CozyPlaces" at bounding box center [574, 270] width 692 height 31
type input "r/CozyPlaces"
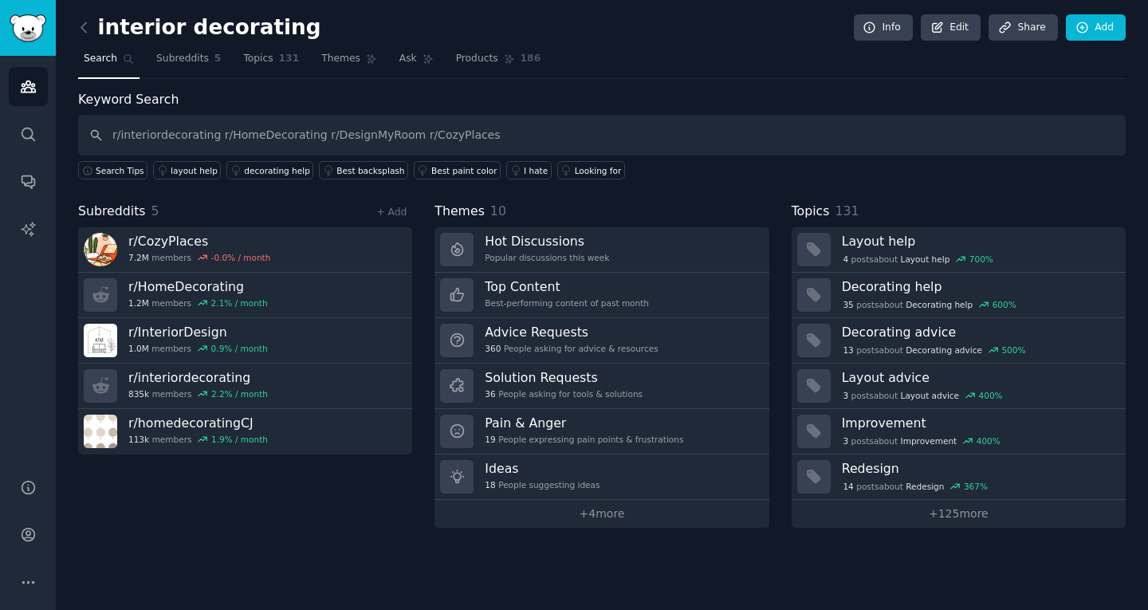
click at [388, 203] on div "Subreddits 5 + Add" at bounding box center [245, 212] width 334 height 20
click at [388, 214] on link "+ Add" at bounding box center [391, 212] width 30 height 11
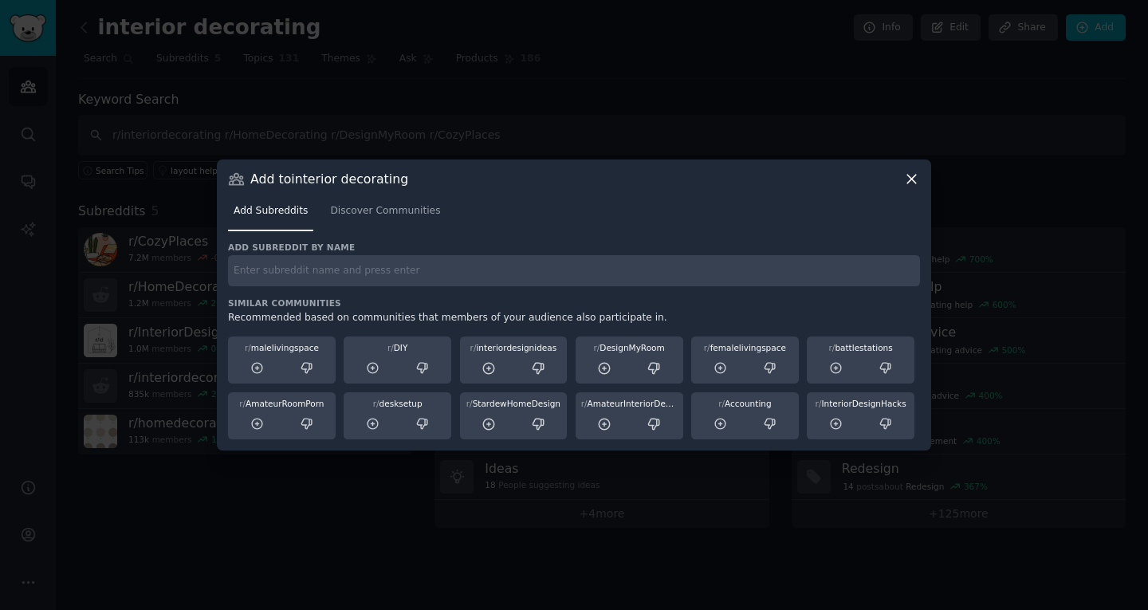
click at [442, 282] on input "text" at bounding box center [574, 270] width 692 height 31
drag, startPoint x: 442, startPoint y: 282, endPoint x: 461, endPoint y: 273, distance: 21.1
click at [461, 273] on input "text" at bounding box center [574, 270] width 692 height 31
paste input "r/interiordecorating r/HomeDecorating r/DesignMyRoom r/CozyPlaces"
type input "r/DesignMyRoom"
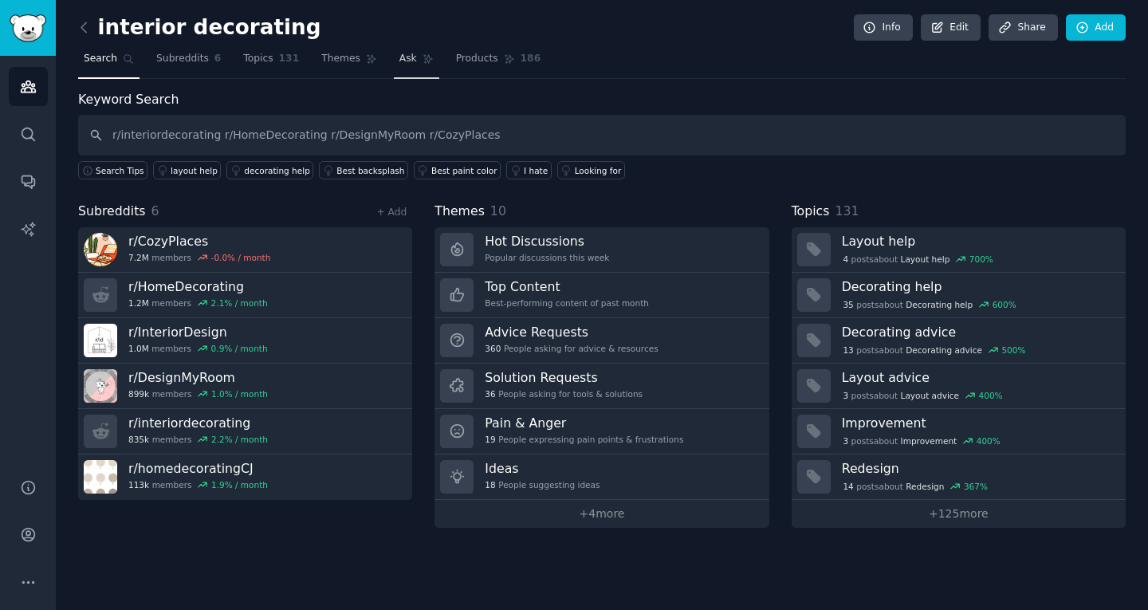
click at [410, 73] on link "Ask" at bounding box center [416, 62] width 45 height 33
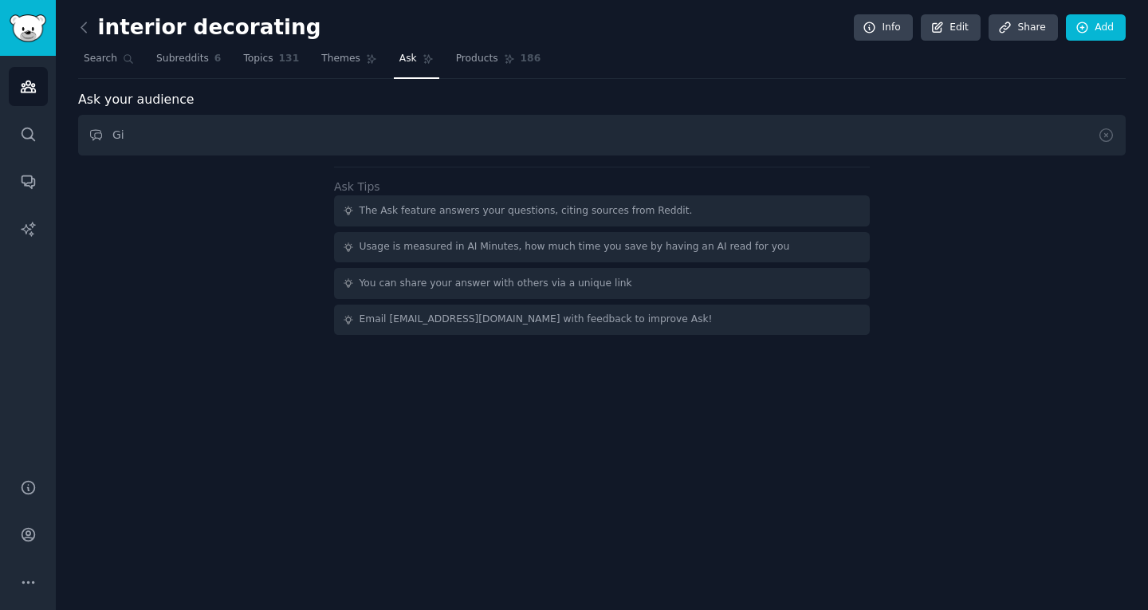
type input "G"
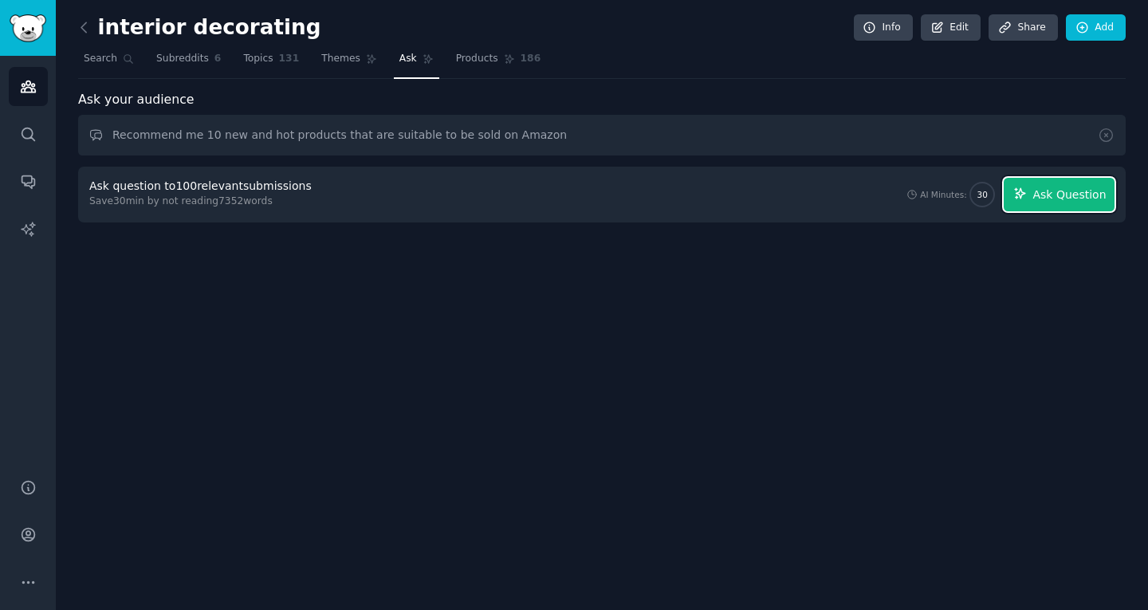
click at [1071, 203] on span "Ask Question" at bounding box center [1069, 195] width 73 height 17
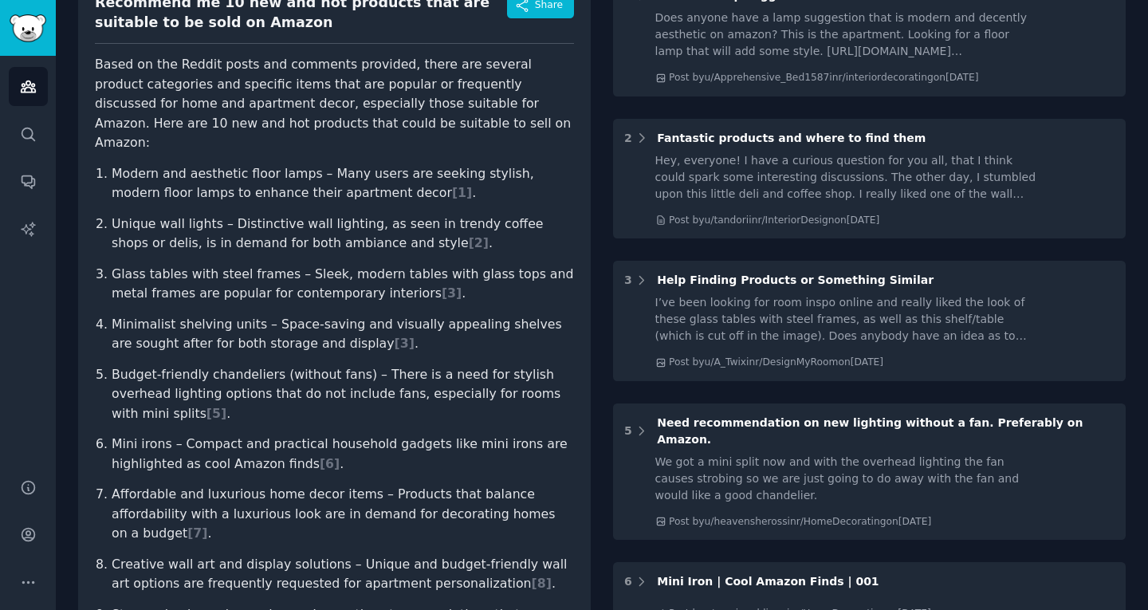
scroll to position [204, 0]
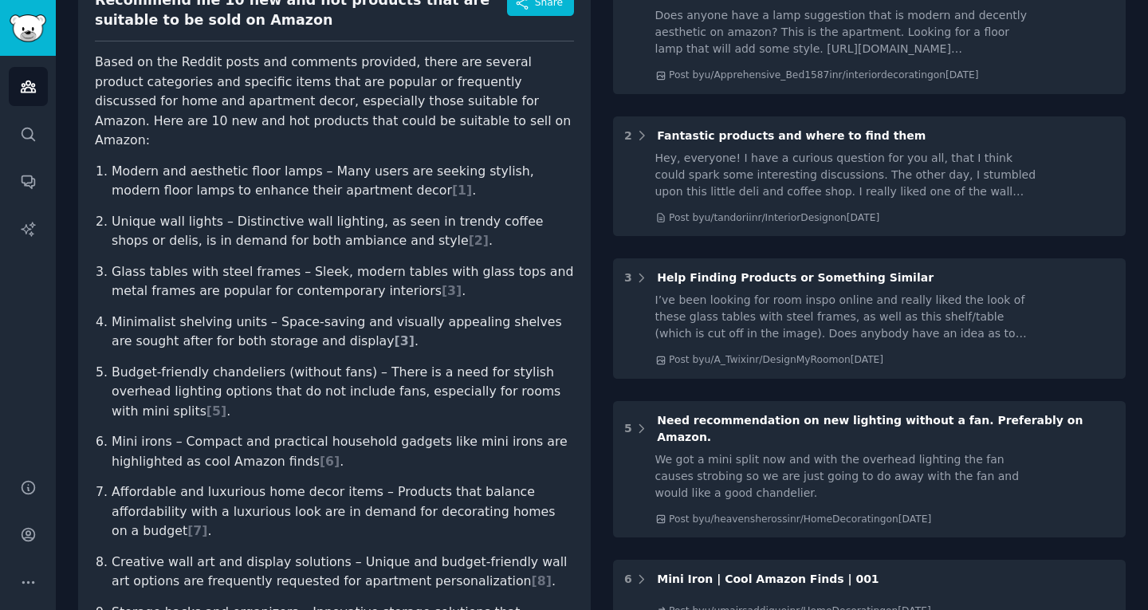
click at [395, 333] on span "[ 3 ]" at bounding box center [405, 340] width 20 height 15
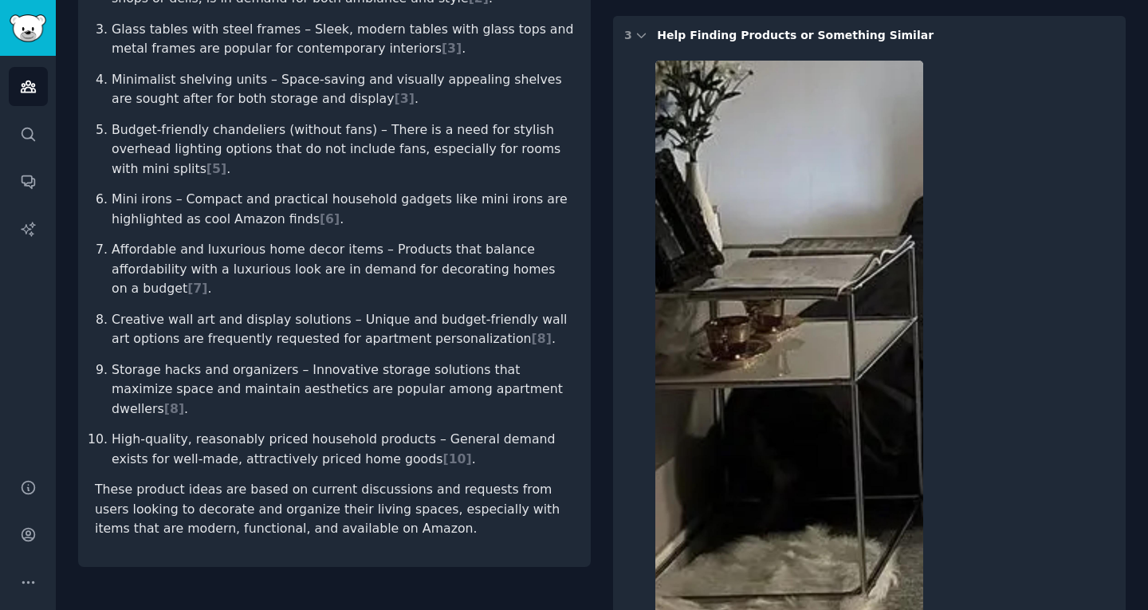
scroll to position [447, 0]
click at [325, 210] on span "[ 6 ]" at bounding box center [330, 217] width 20 height 15
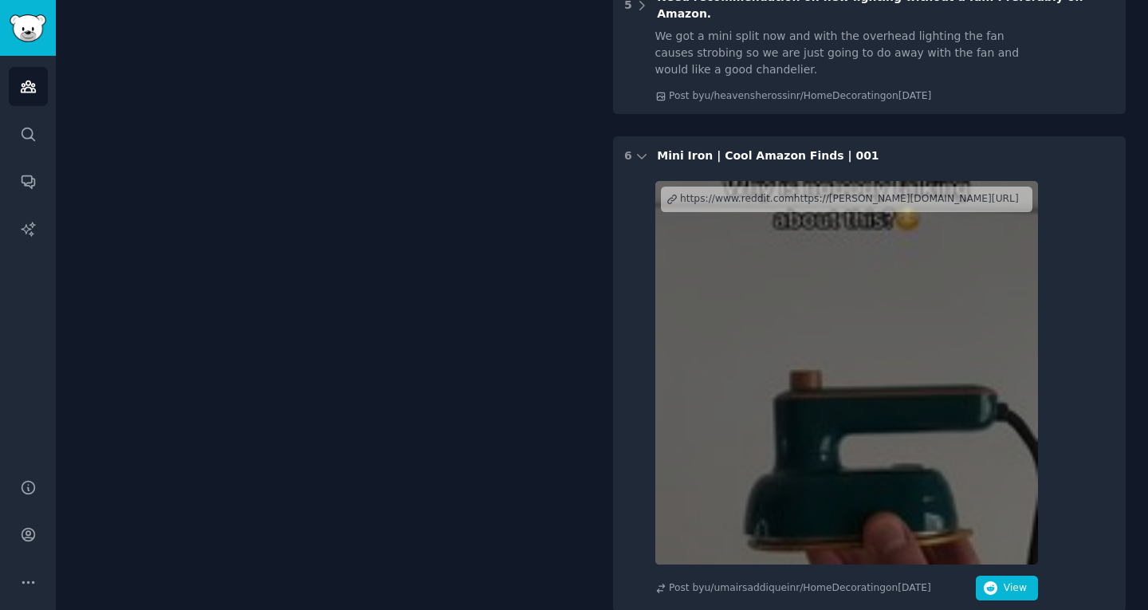
scroll to position [2455, 0]
click at [740, 150] on span "Mini Iron | Cool Amazon Finds | 001" at bounding box center [768, 156] width 222 height 13
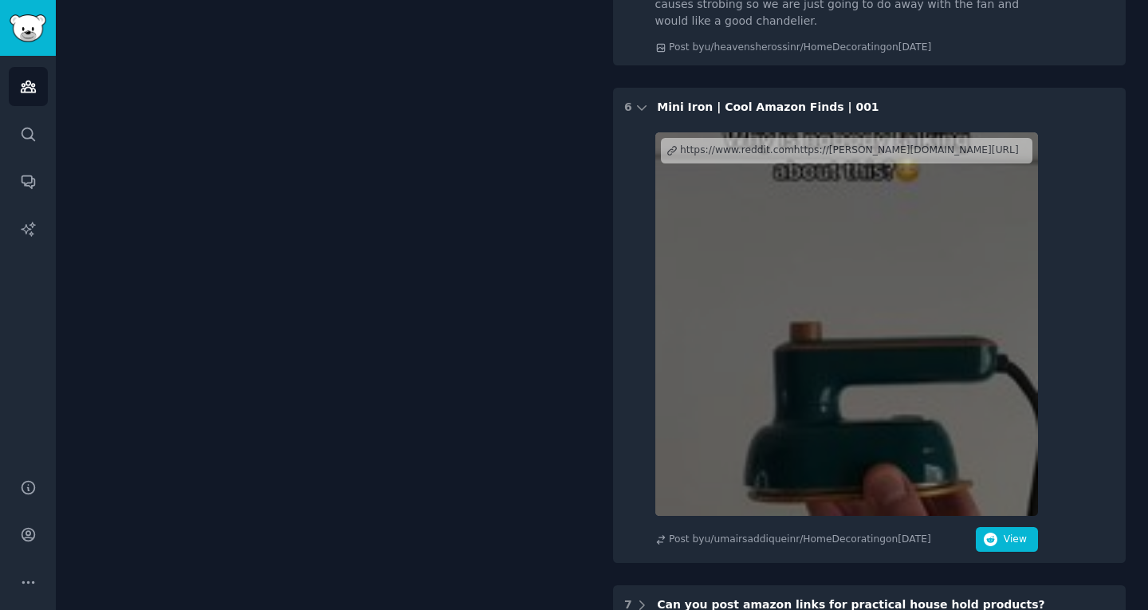
scroll to position [2506, 0]
click at [757, 142] on div "https://www.reddit.comhttps://[PERSON_NAME][DOMAIN_NAME][URL]" at bounding box center [849, 149] width 339 height 14
click at [1009, 531] on span "View" at bounding box center [1015, 538] width 23 height 14
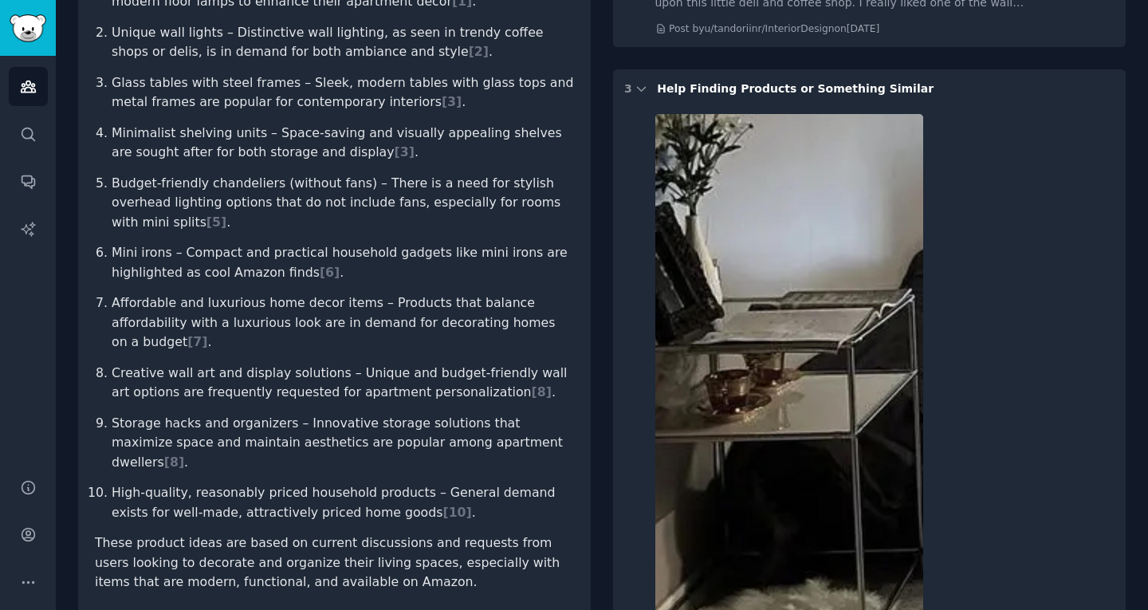
scroll to position [396, 0]
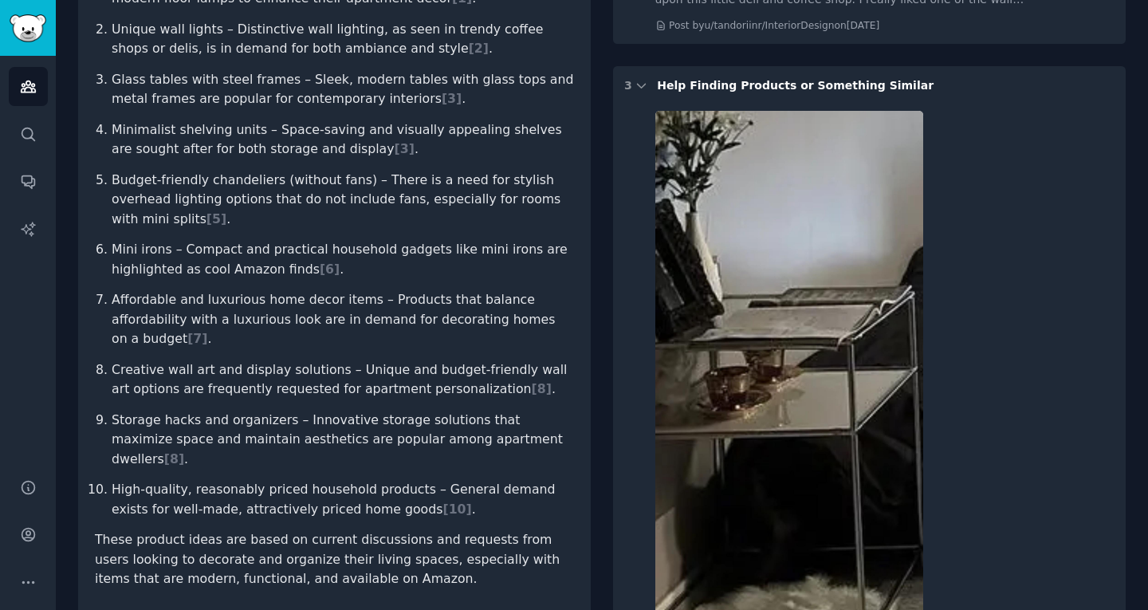
click at [232, 171] on li "Budget-friendly chandeliers (without fans) – There is a need for stylish overhe…" at bounding box center [343, 200] width 462 height 59
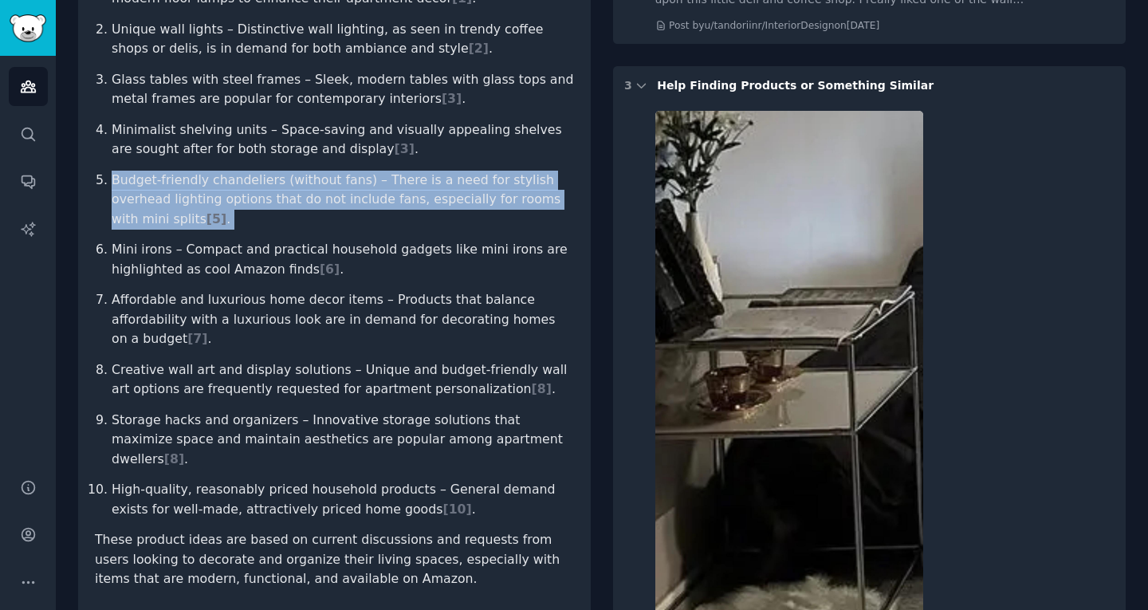
click at [232, 171] on li "Budget-friendly chandeliers (without fans) – There is a need for stylish overhe…" at bounding box center [343, 200] width 462 height 59
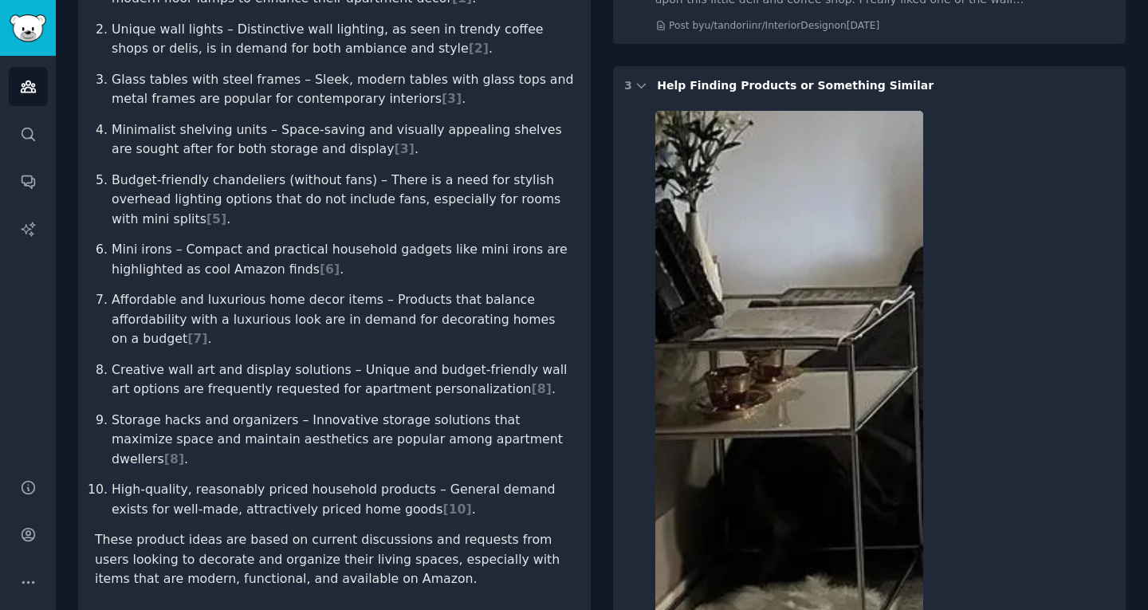
click at [210, 136] on li "Minimalist shelving units – Space-saving and visually appealing shelves are sou…" at bounding box center [343, 139] width 462 height 39
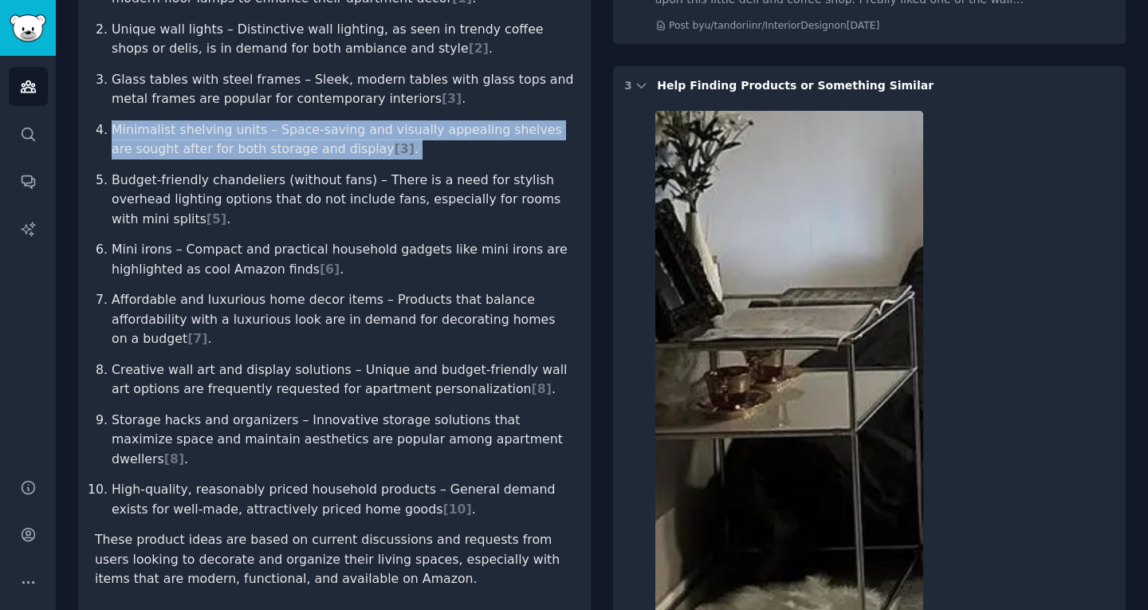
click at [210, 136] on li "Minimalist shelving units – Space-saving and visually appealing shelves are sou…" at bounding box center [343, 139] width 462 height 39
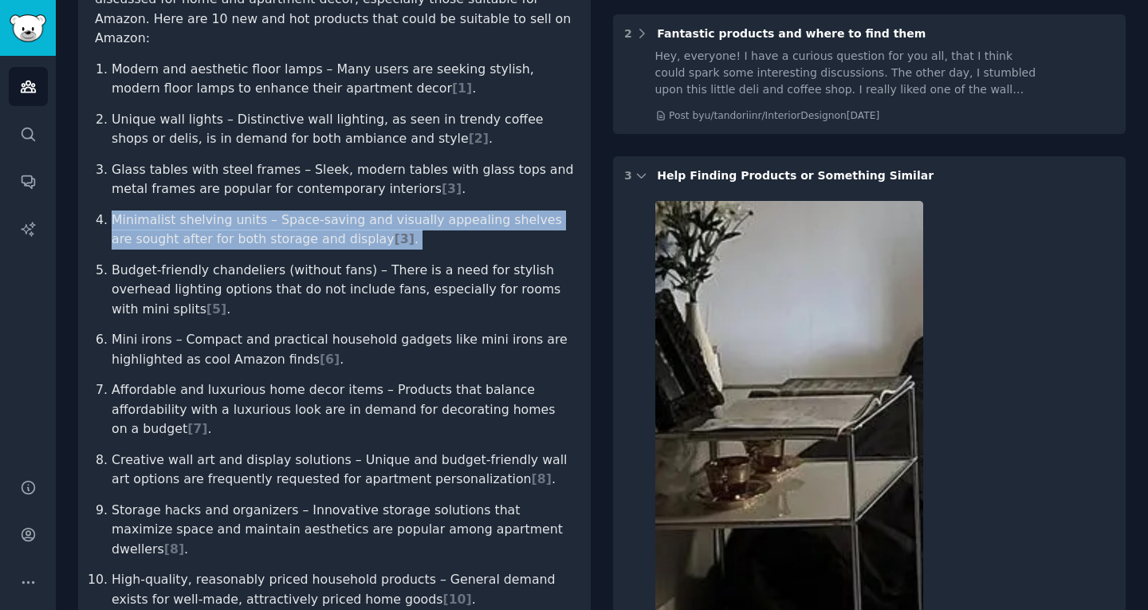
scroll to position [305, 0]
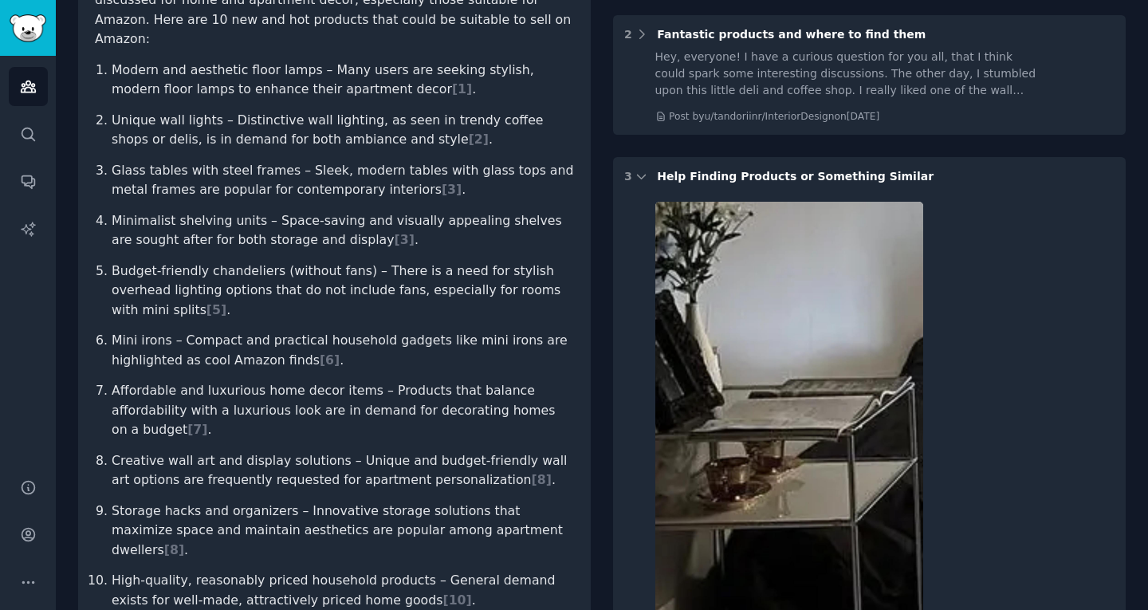
click at [211, 179] on li "Glass tables with steel frames – Sleek, modern tables with glass tops and metal…" at bounding box center [343, 180] width 462 height 39
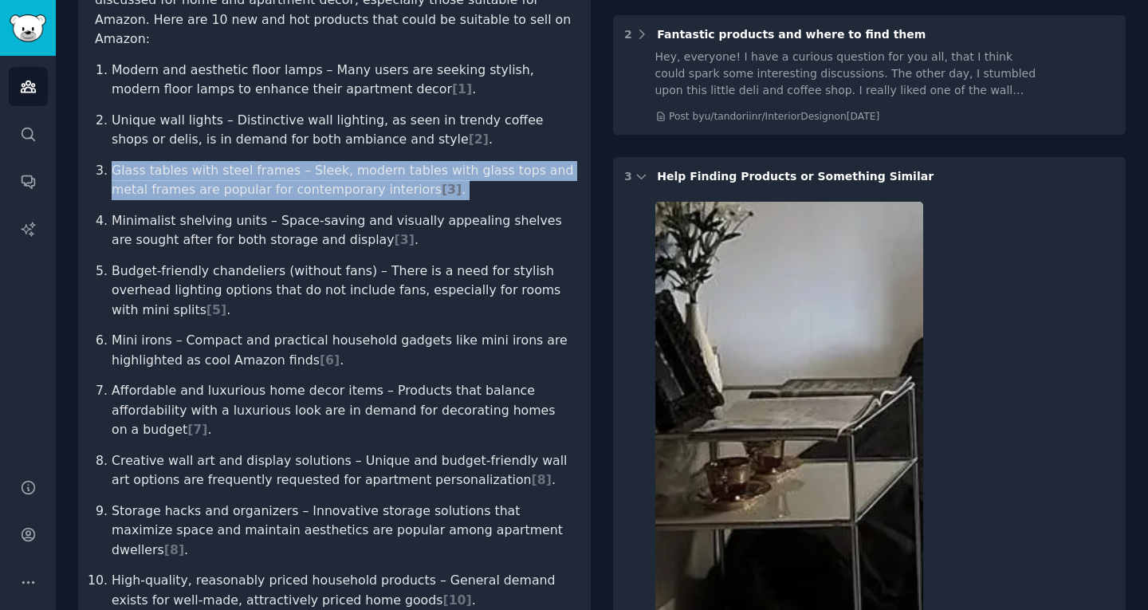
click at [211, 179] on li "Glass tables with steel frames – Sleek, modern tables with glass tops and metal…" at bounding box center [343, 180] width 462 height 39
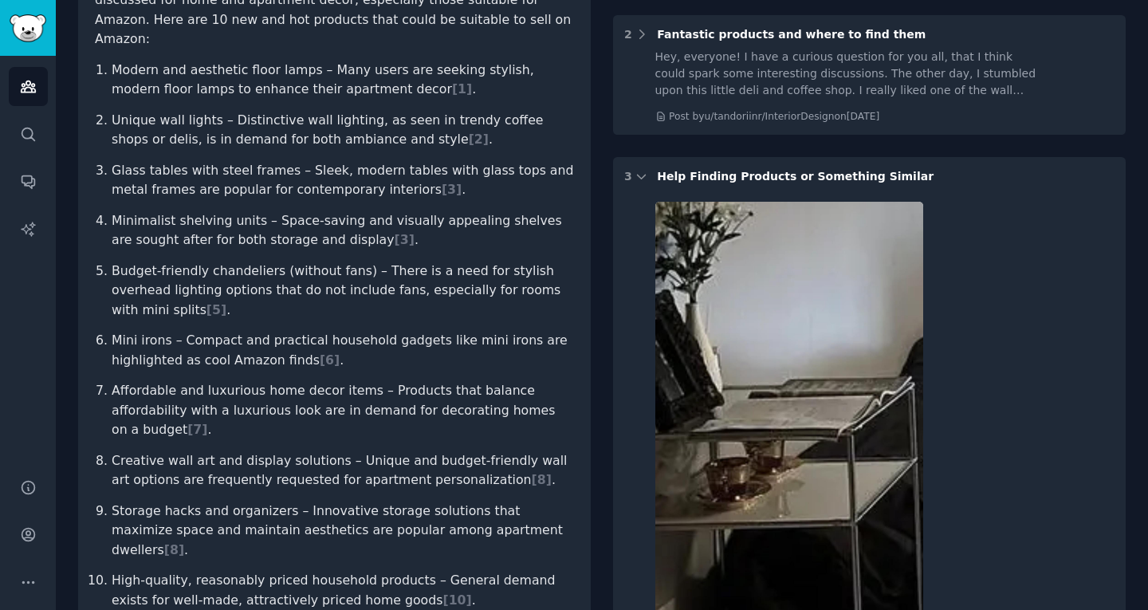
click at [210, 127] on li "Unique wall lights – Distinctive wall lighting, as seen in trendy coffee shops …" at bounding box center [343, 130] width 462 height 39
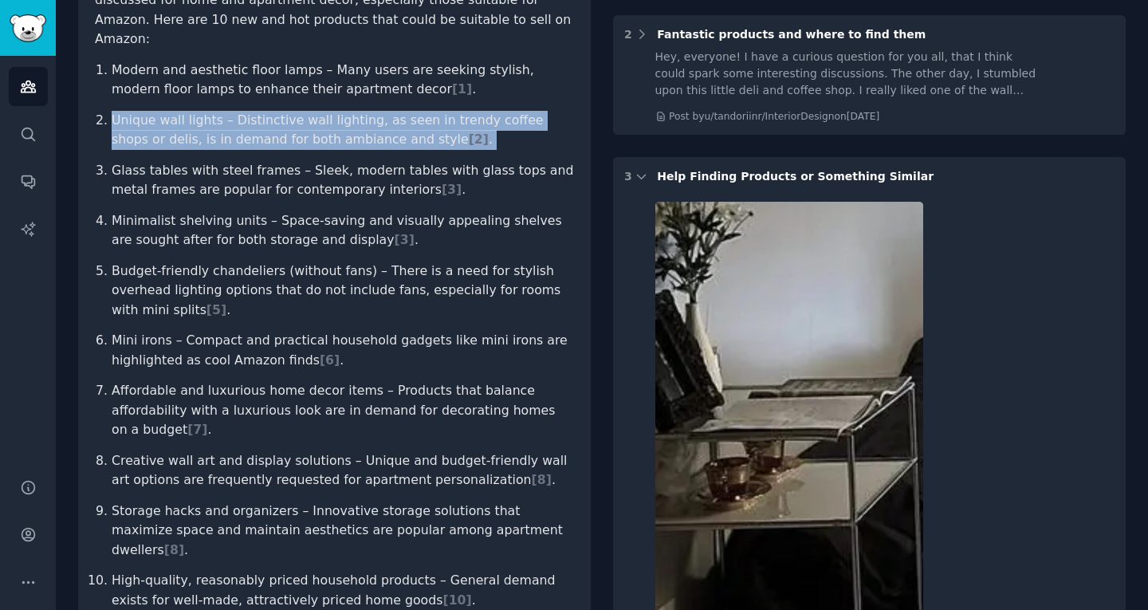
click at [210, 127] on li "Unique wall lights – Distinctive wall lighting, as seen in trendy coffee shops …" at bounding box center [343, 130] width 462 height 39
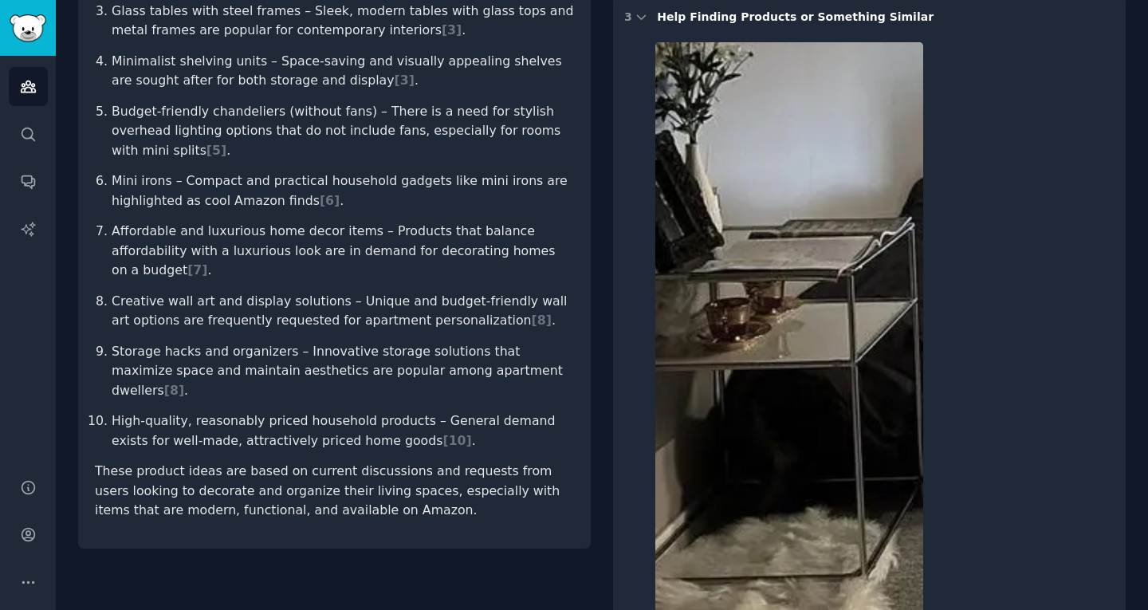
scroll to position [470, 0]
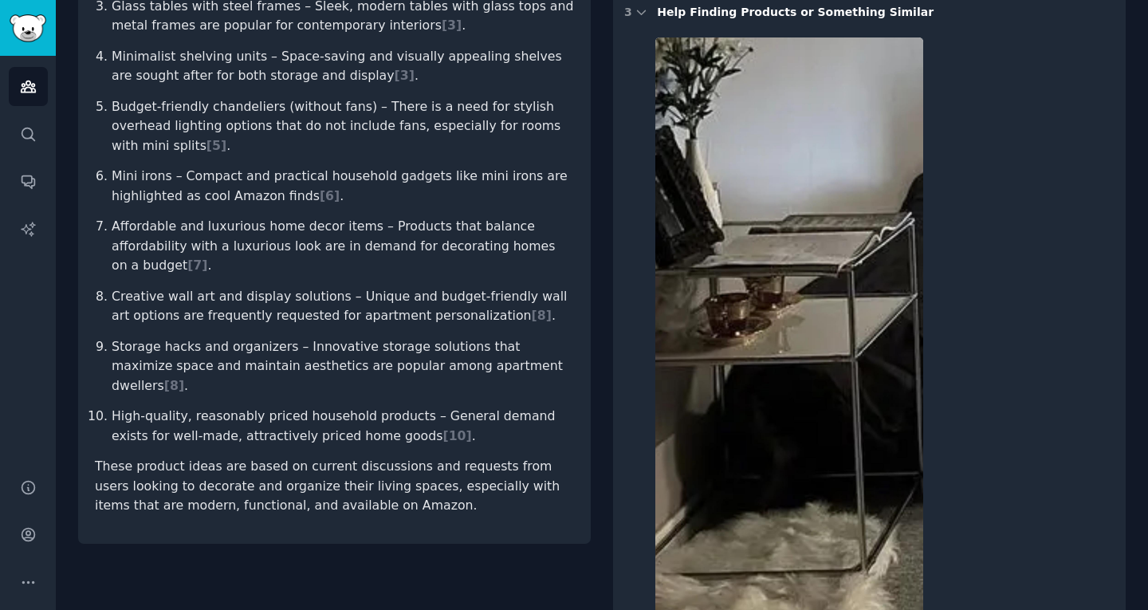
click at [297, 217] on li "Affordable and luxurious home decor items – Products that balance affordability…" at bounding box center [343, 246] width 462 height 59
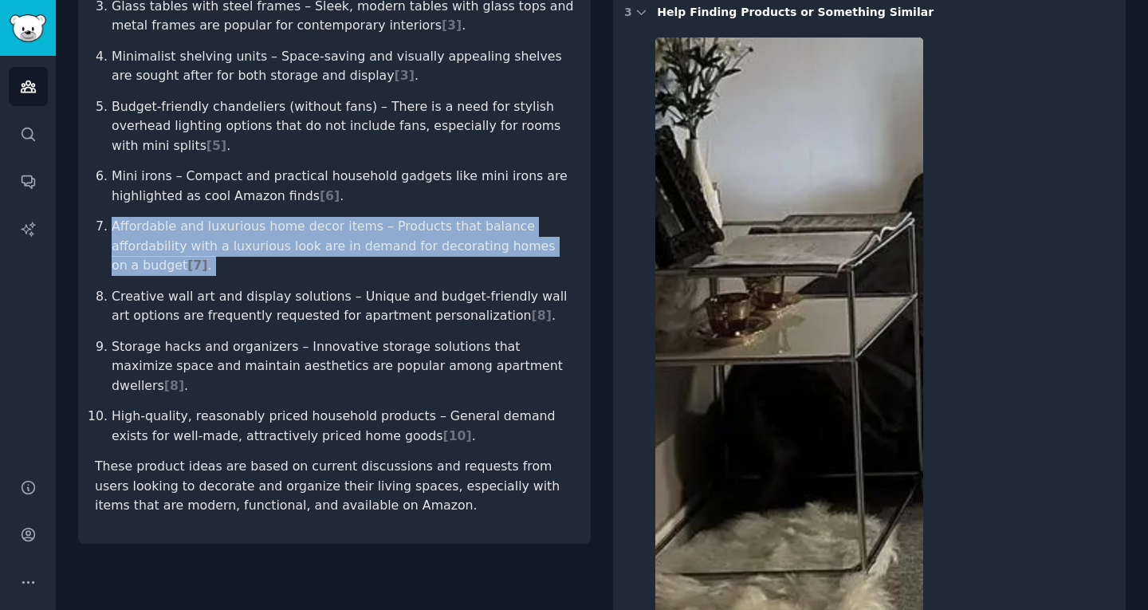
click at [297, 217] on li "Affordable and luxurious home decor items – Products that balance affordability…" at bounding box center [343, 246] width 462 height 59
click at [187, 258] on span "[ 7 ]" at bounding box center [197, 265] width 20 height 15
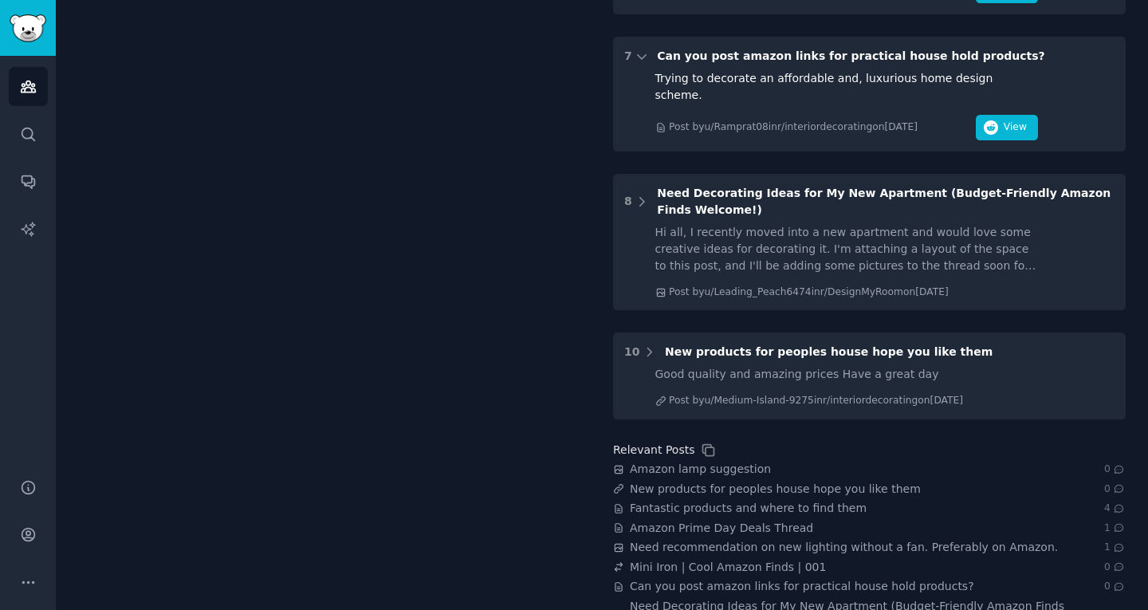
scroll to position [3064, 0]
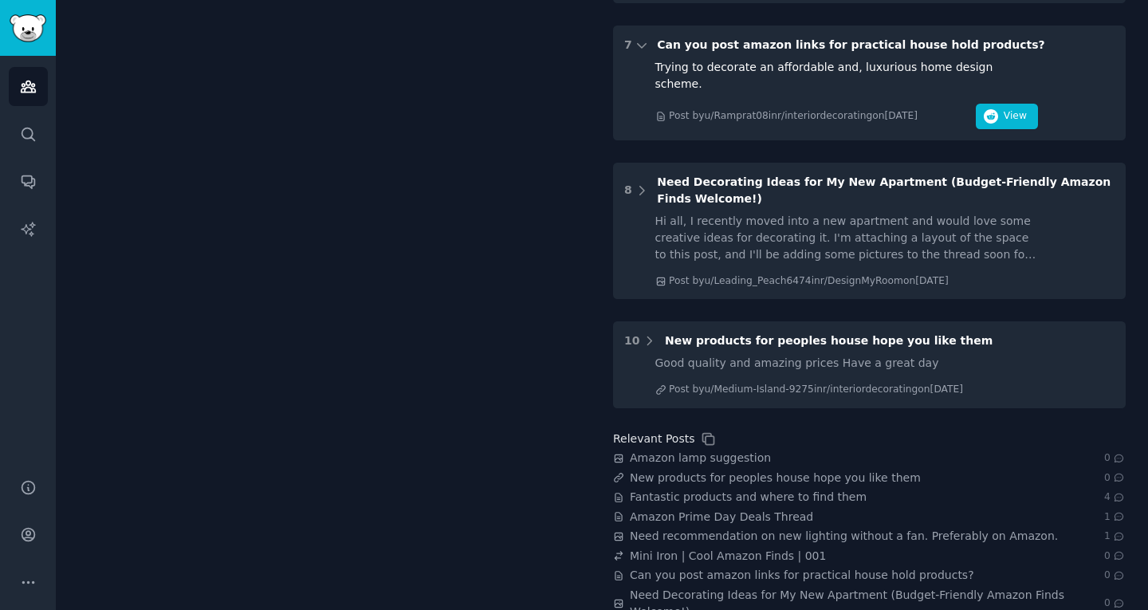
click at [775, 59] on div "Trying to decorate an affordable and, luxurious home design scheme." at bounding box center [846, 75] width 383 height 33
click at [1010, 109] on span "View" at bounding box center [1015, 116] width 23 height 14
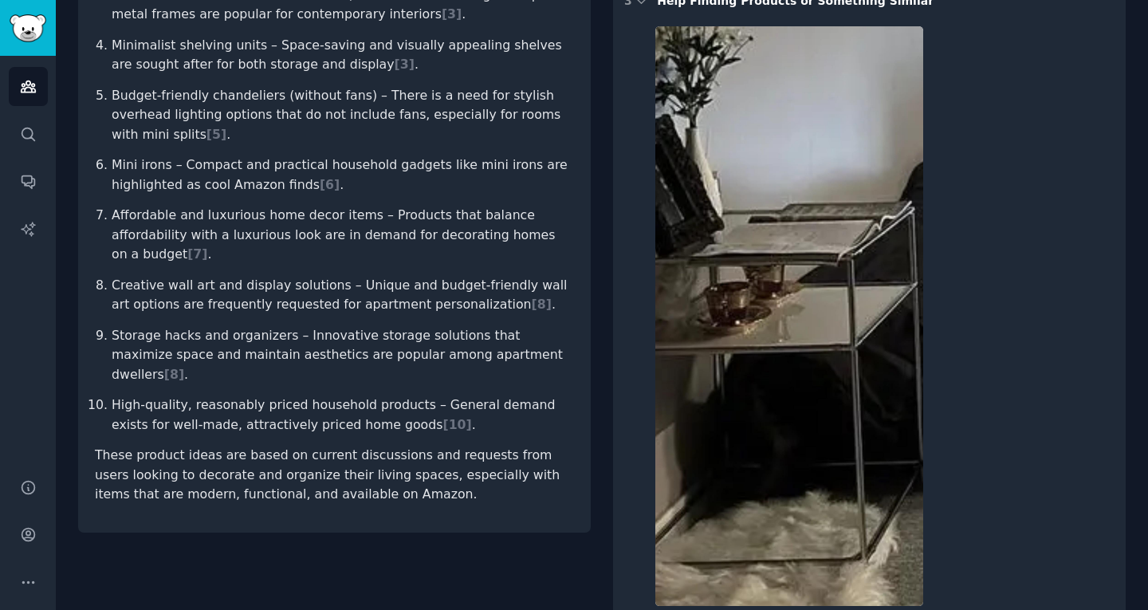
scroll to position [482, 0]
click at [323, 275] on li "Creative wall art and display solutions – Unique and budget-friendly wall art o…" at bounding box center [343, 294] width 462 height 39
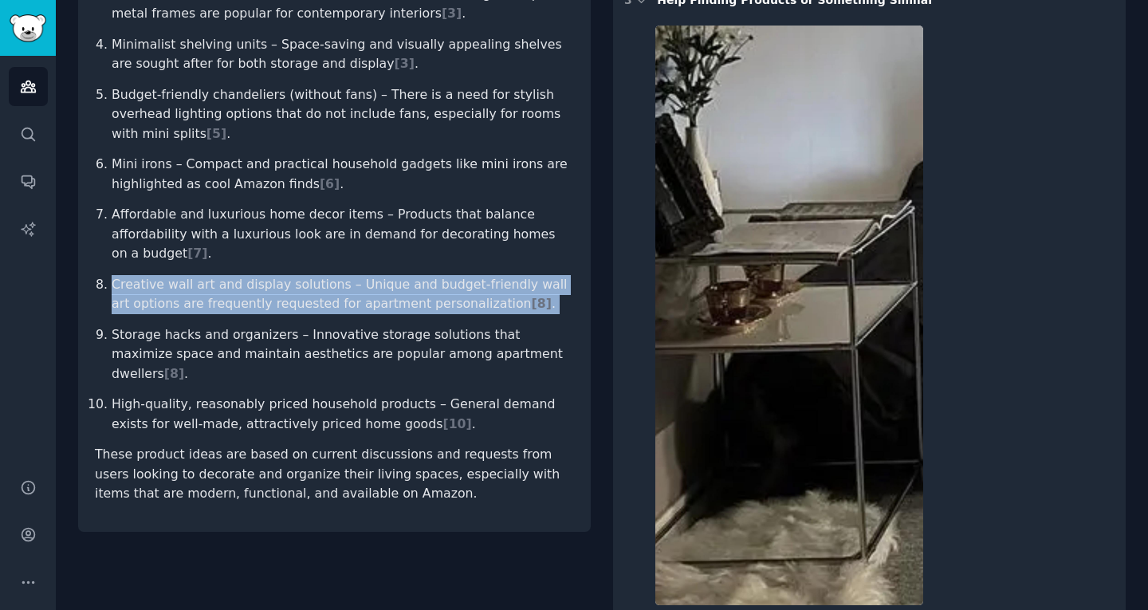
click at [323, 275] on li "Creative wall art and display solutions – Unique and budget-friendly wall art o…" at bounding box center [343, 294] width 462 height 39
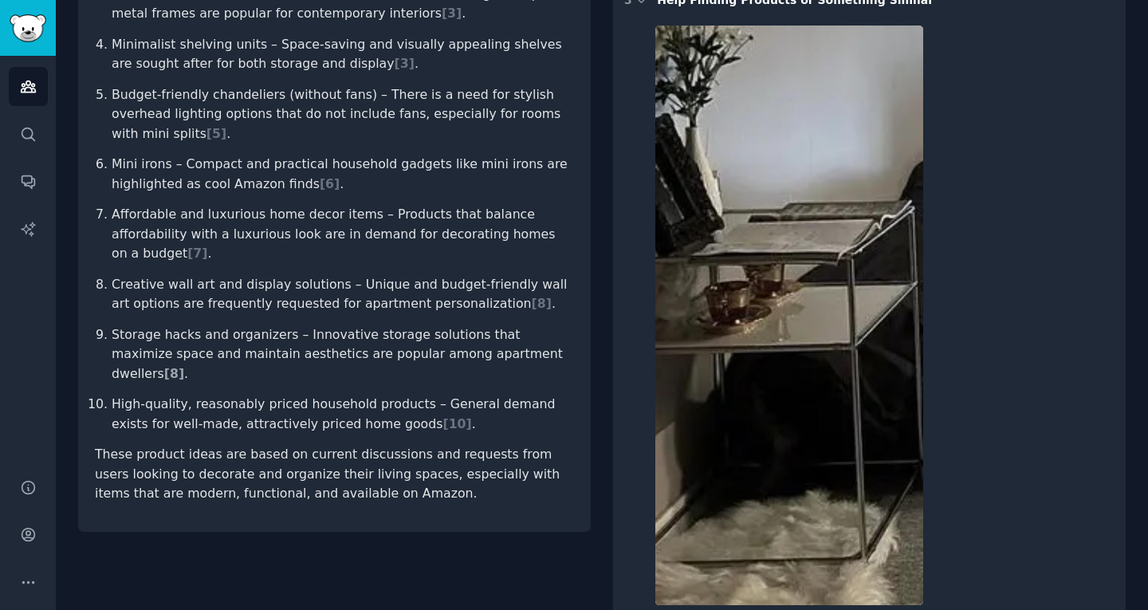
click at [184, 366] on span "[ 8 ]" at bounding box center [174, 373] width 20 height 15
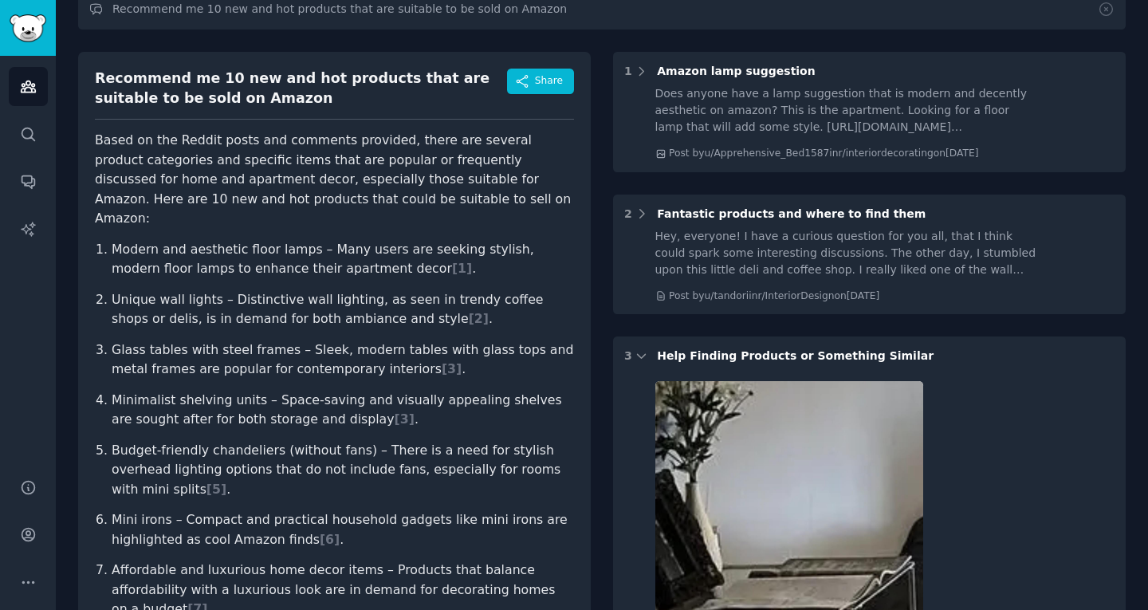
scroll to position [0, 0]
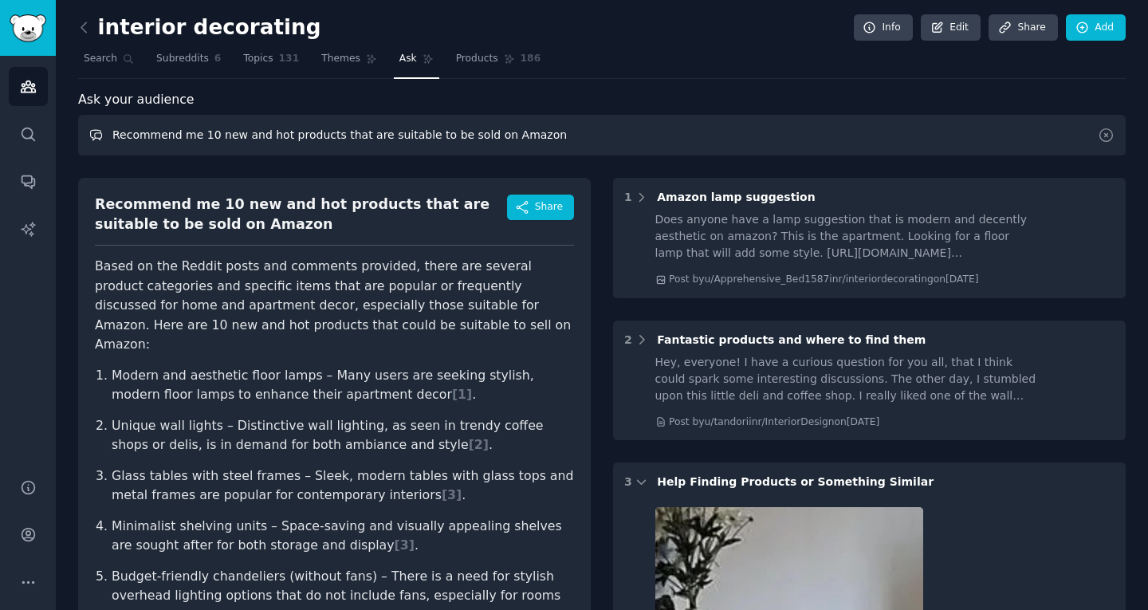
click at [482, 140] on input "Recommend me 10 new and hot products that are suitable to be sold on Amazon" at bounding box center [602, 135] width 1048 height 41
type input "Recommend me 10 storage hack products that are suitable to be sold on Amazon"
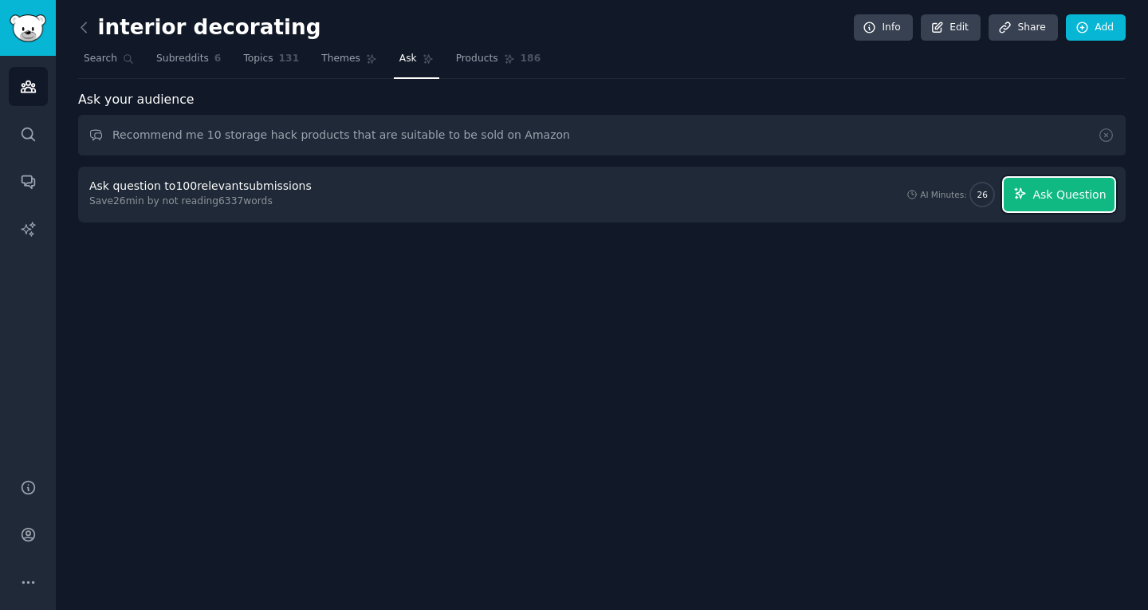
click at [1089, 198] on span "Ask Question" at bounding box center [1069, 195] width 73 height 17
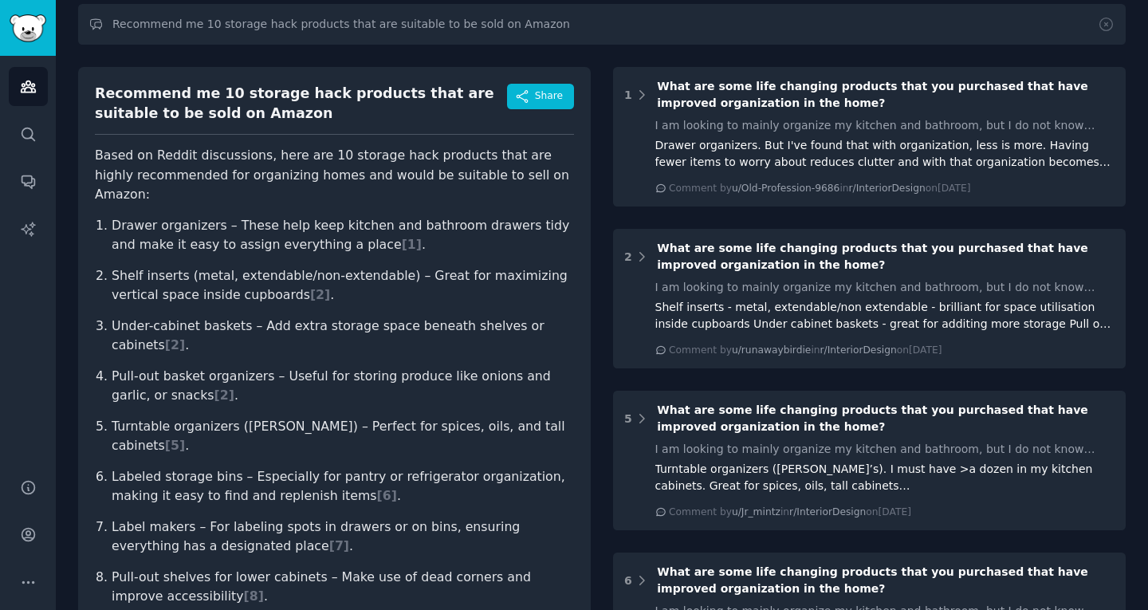
scroll to position [113, 0]
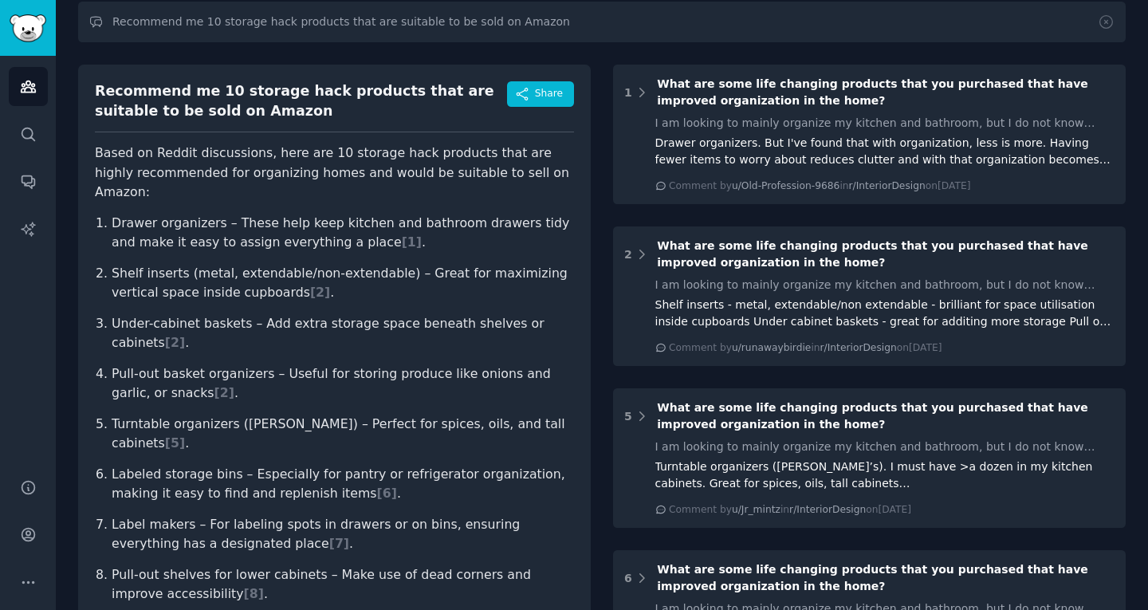
click at [156, 264] on li "Shelf inserts (metal, extendable/non-extendable) – Great for maximizing vertica…" at bounding box center [343, 283] width 462 height 39
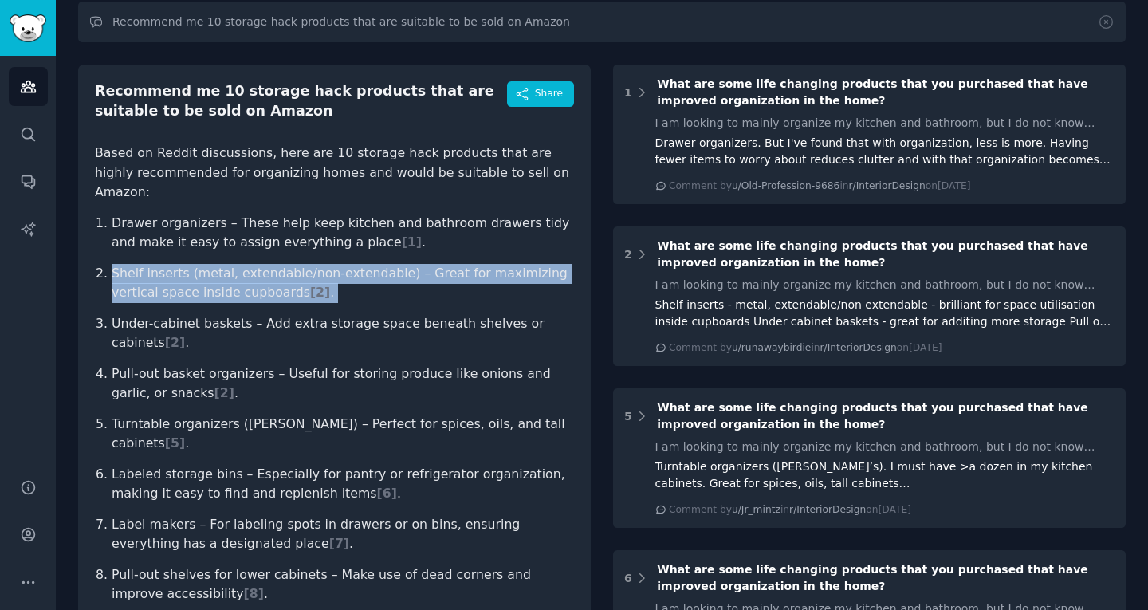
click at [156, 264] on li "Shelf inserts (metal, extendable/non-extendable) – Great for maximizing vertica…" at bounding box center [343, 283] width 462 height 39
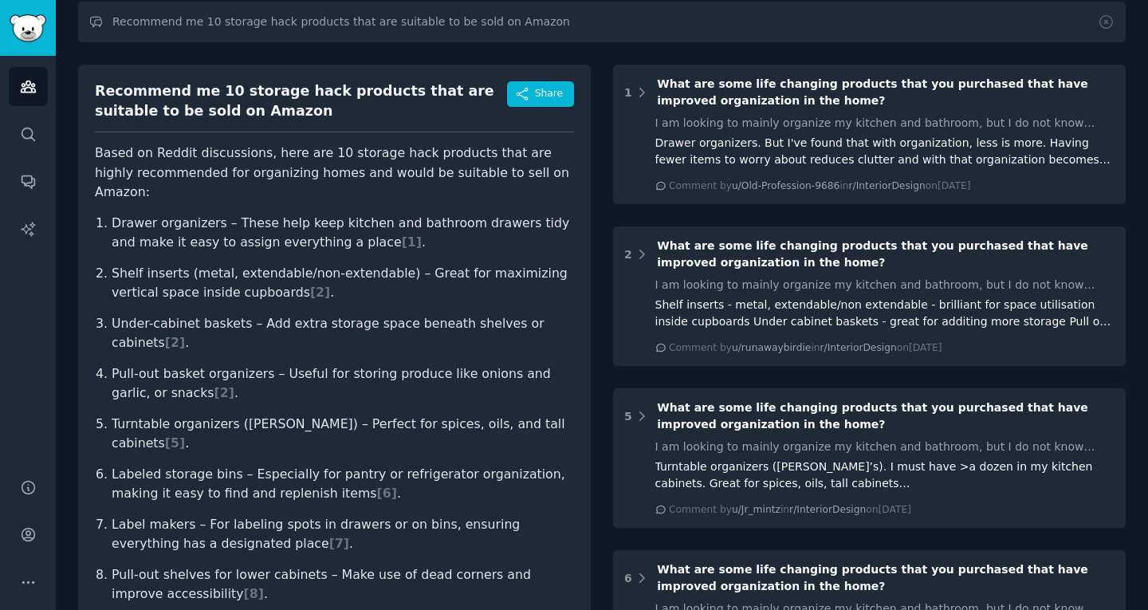
click at [459, 314] on li "Under-cabinet baskets – Add extra storage space beneath shelves or cabinets [ 2…" at bounding box center [343, 333] width 462 height 39
click at [313, 285] on span "[ 2 ]" at bounding box center [320, 292] width 20 height 15
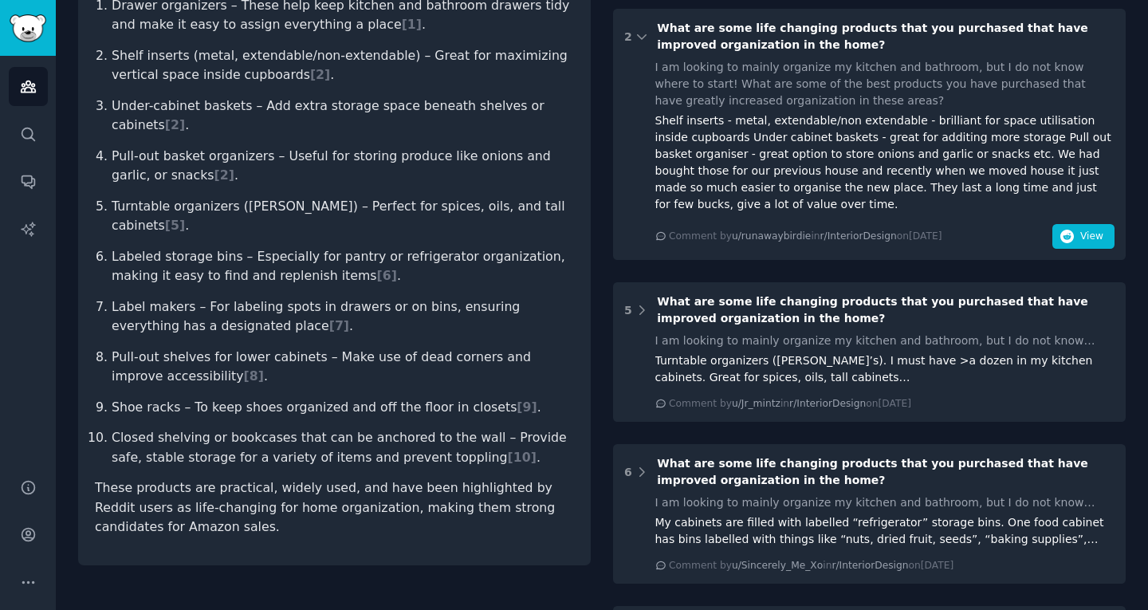
scroll to position [340, 0]
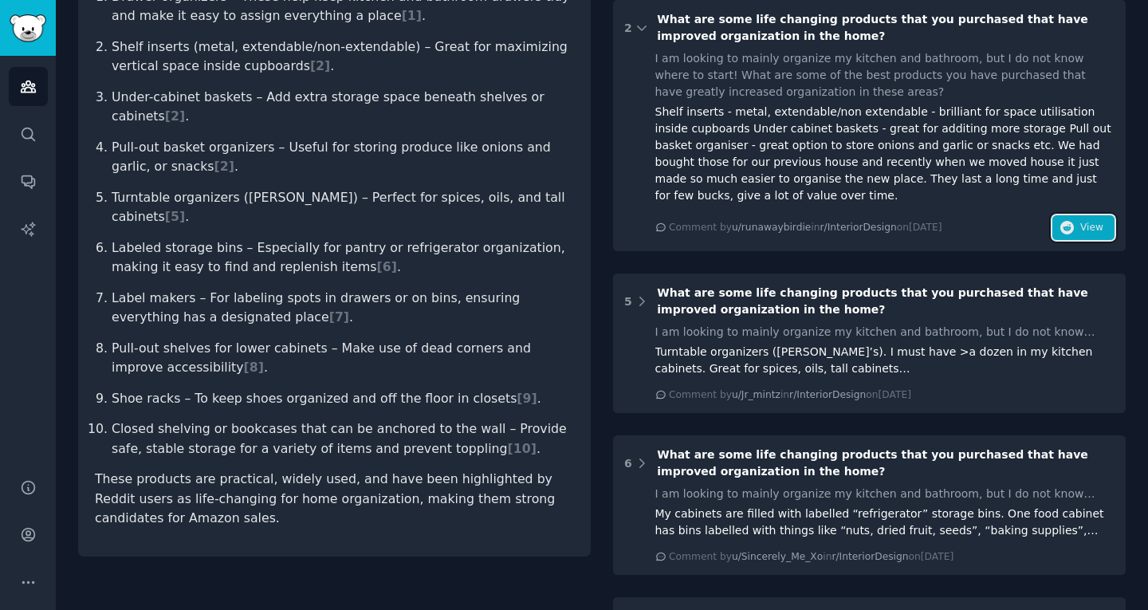
click at [1074, 226] on button "View" at bounding box center [1083, 228] width 62 height 26
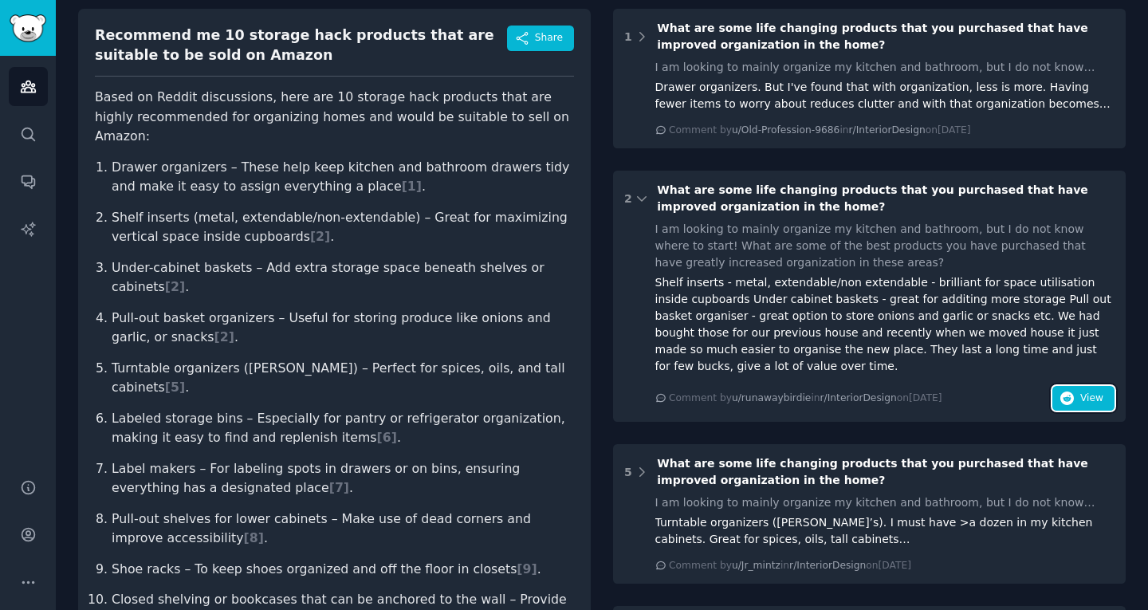
scroll to position [0, 0]
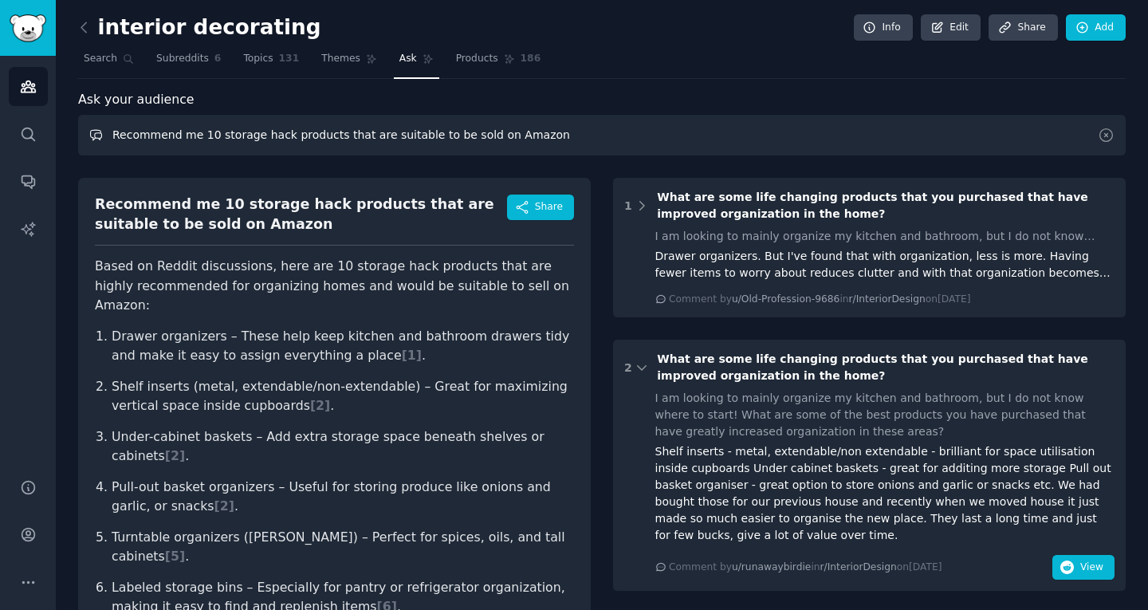
click at [309, 139] on input "Recommend me 10 storage hack products that are suitable to be sold on Amazon" at bounding box center [602, 135] width 1048 height 41
click at [188, 61] on span "Subreddits" at bounding box center [182, 59] width 53 height 14
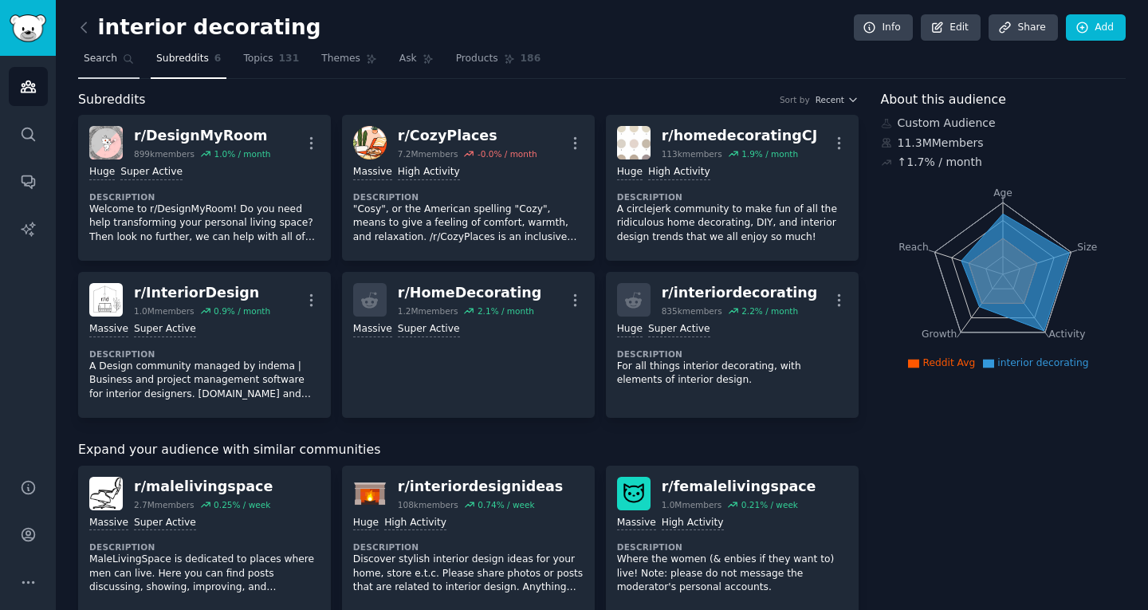
click at [105, 64] on span "Search" at bounding box center [100, 59] width 33 height 14
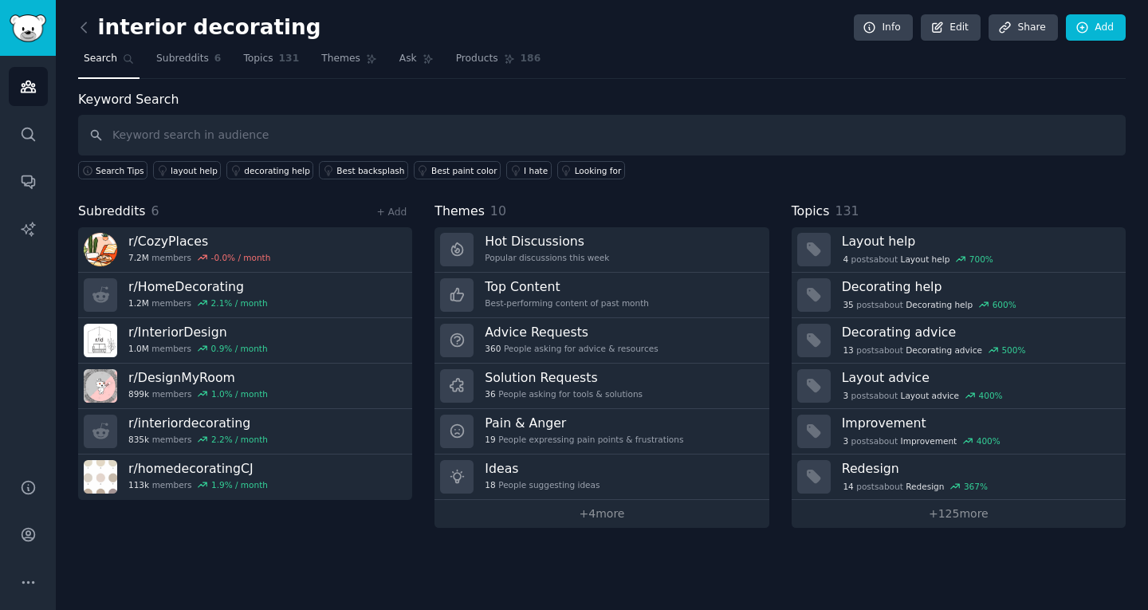
click at [397, 218] on div "+ Add" at bounding box center [391, 211] width 41 height 17
click at [398, 214] on link "+ Add" at bounding box center [391, 212] width 30 height 11
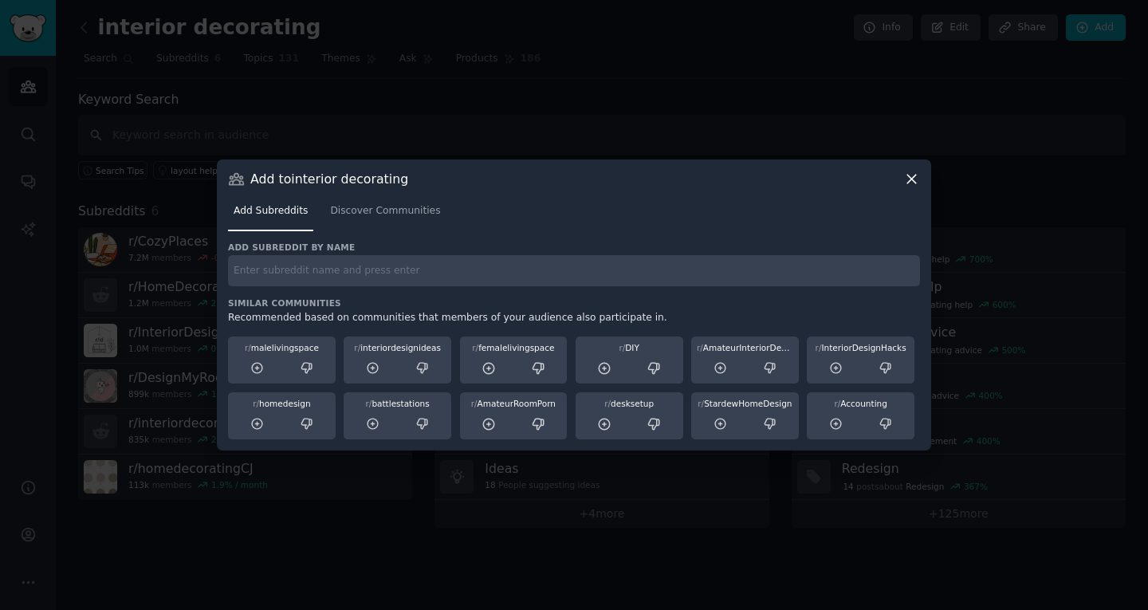
click at [340, 291] on div "Add subreddit by name Similar Communities Recommended based on communities that…" at bounding box center [574, 341] width 692 height 199
click at [325, 256] on input "text" at bounding box center [574, 270] width 692 height 31
paste input "r/organization"
type input "r/organization"
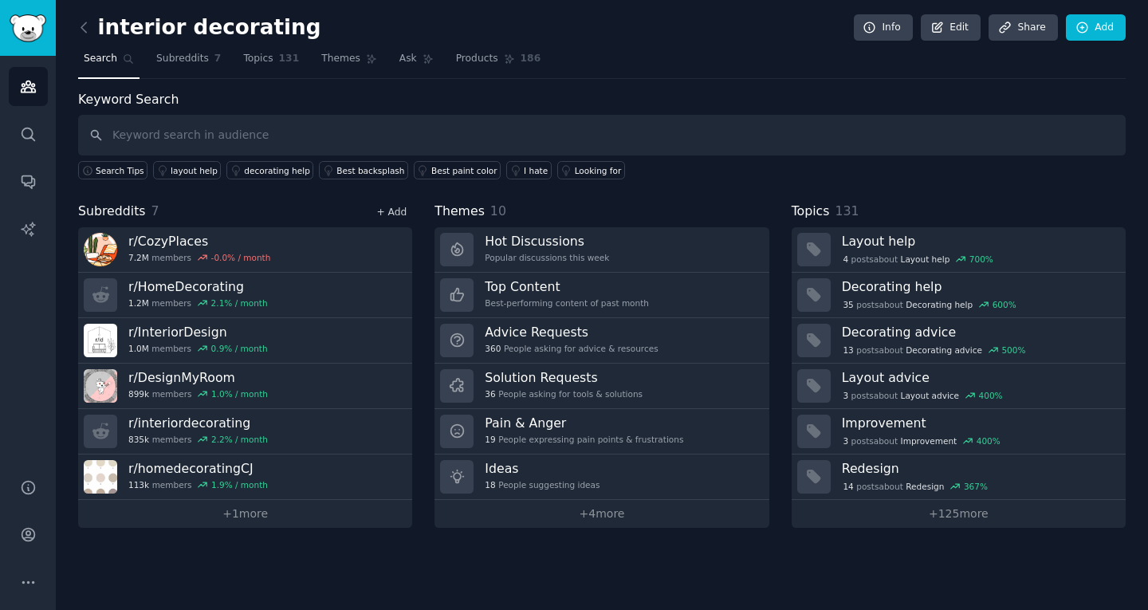
click at [389, 210] on link "+ Add" at bounding box center [391, 212] width 30 height 11
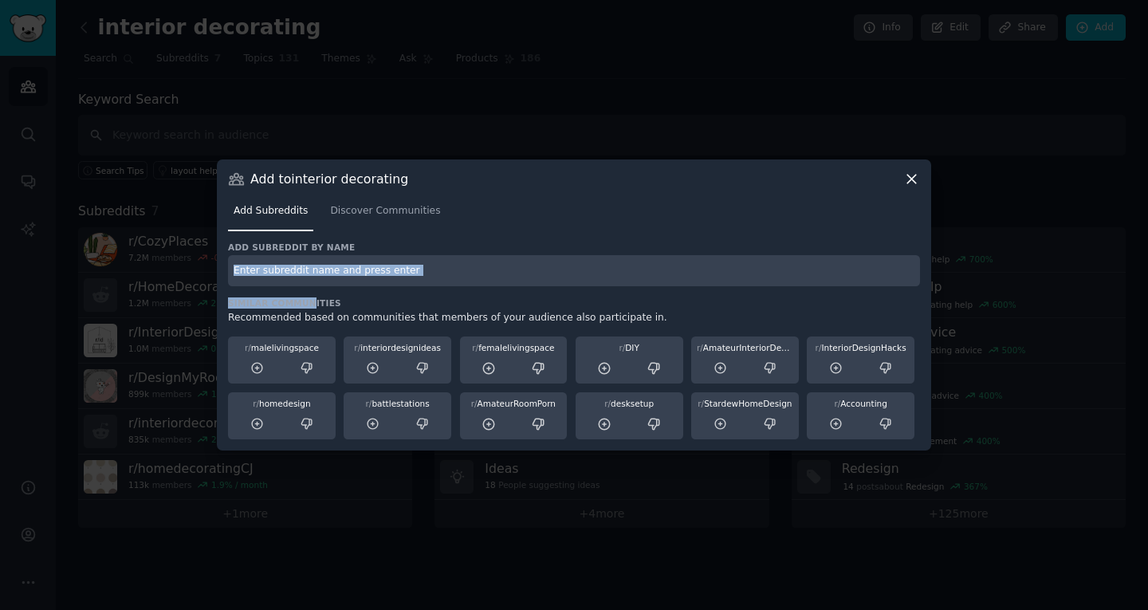
drag, startPoint x: 312, startPoint y: 289, endPoint x: 323, endPoint y: 273, distance: 18.8
click at [323, 273] on div "Add subreddit by name Similar Communities Recommended based on communities that…" at bounding box center [574, 341] width 692 height 199
click at [323, 273] on input "text" at bounding box center [574, 270] width 692 height 31
paste input "r/declutter"
type input "r/declutter"
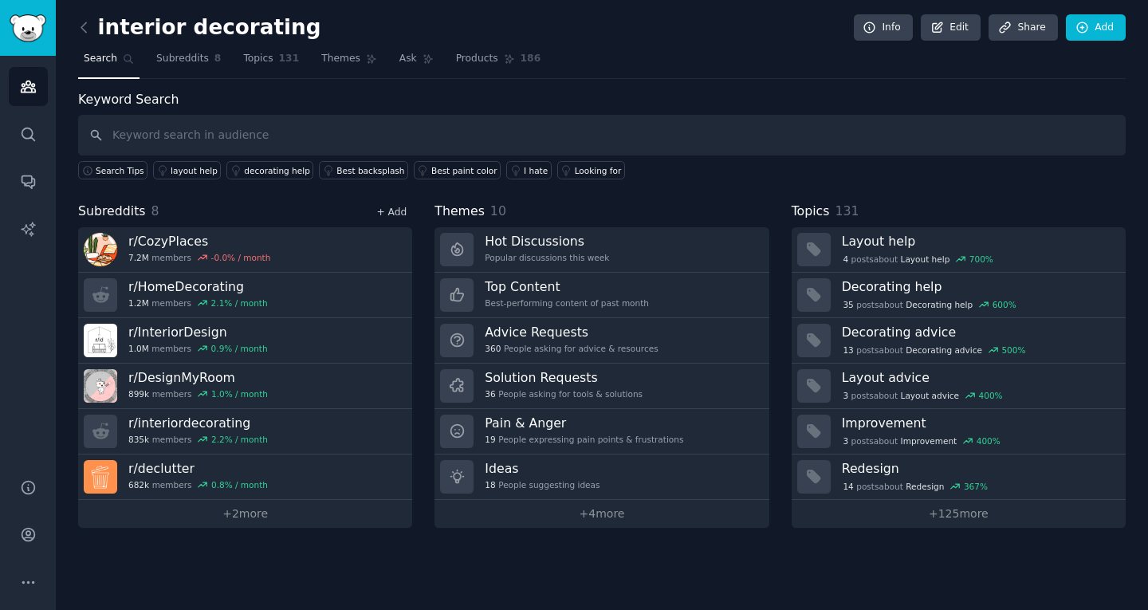
click at [395, 208] on link "+ Add" at bounding box center [391, 212] width 30 height 11
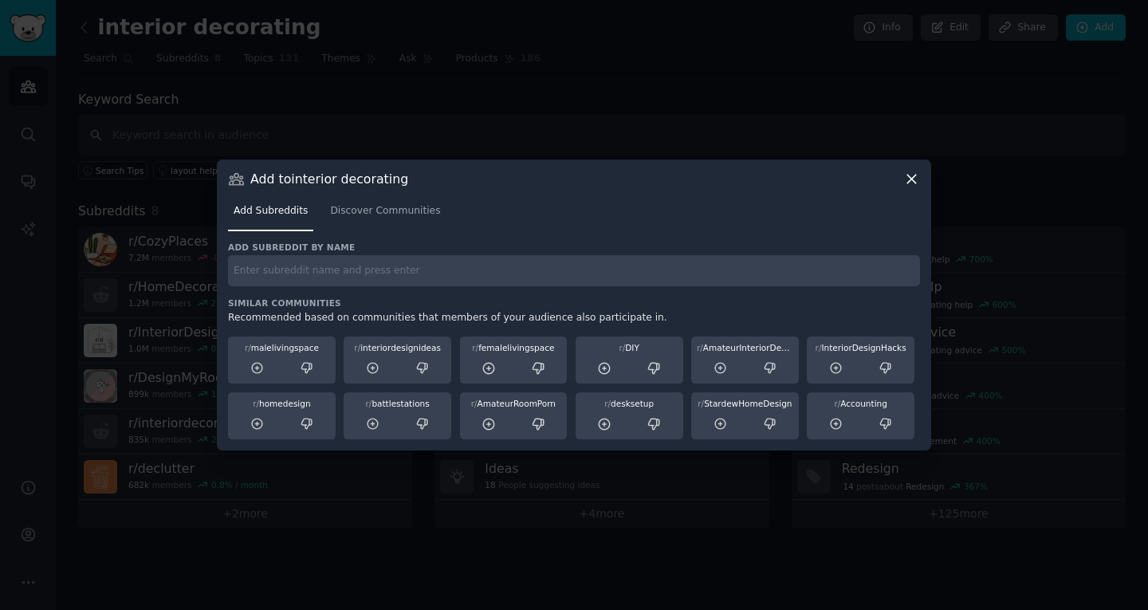
paste input "r/minimalism"
click at [339, 278] on input "r/minimalism" at bounding box center [574, 270] width 692 height 31
type input "r/minimalism"
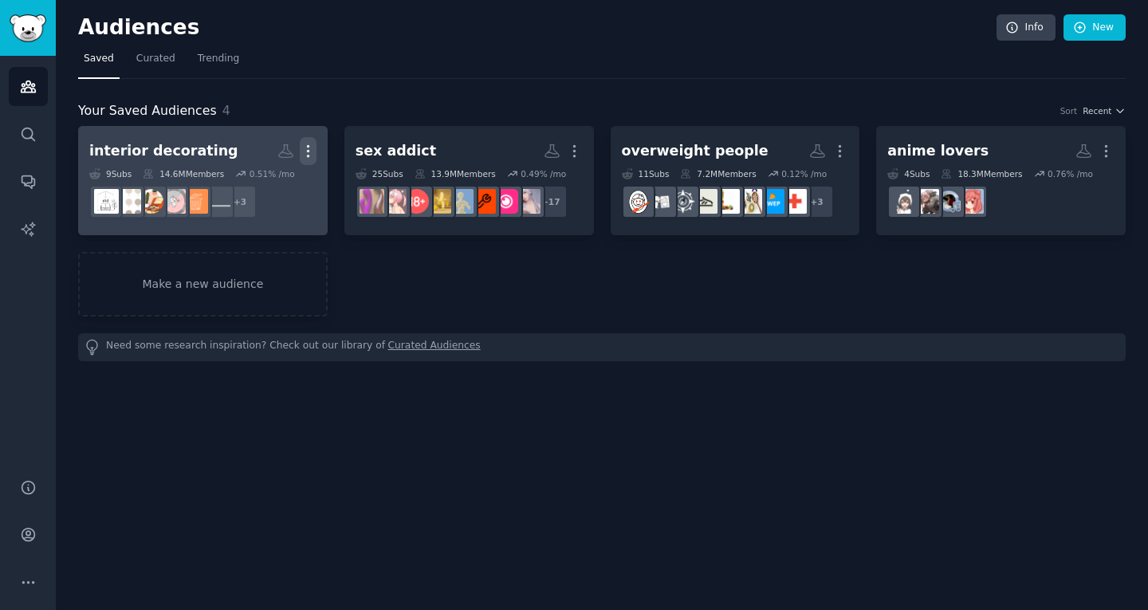
click at [309, 149] on icon "button" at bounding box center [308, 151] width 17 height 17
click at [310, 189] on dd "+ 3" at bounding box center [202, 201] width 227 height 45
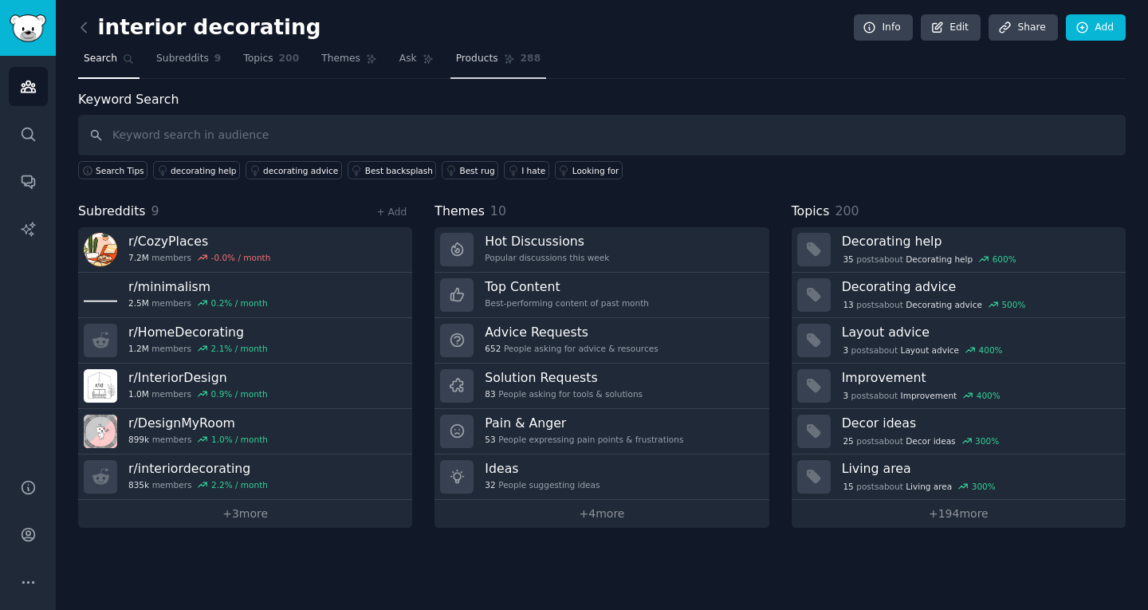
click at [504, 61] on icon at bounding box center [509, 58] width 11 height 11
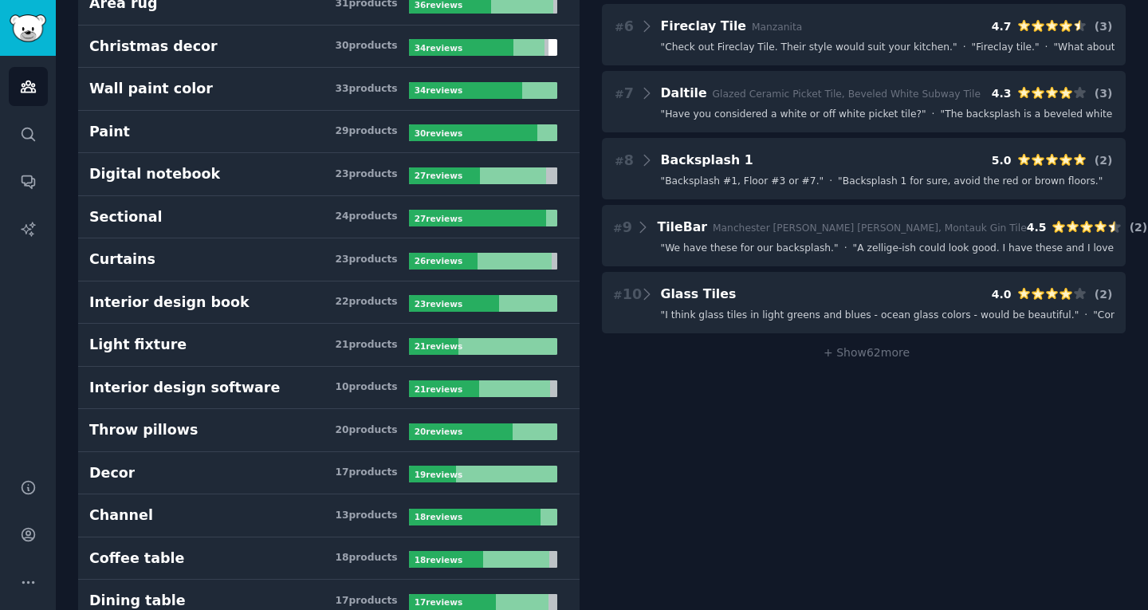
scroll to position [441, 0]
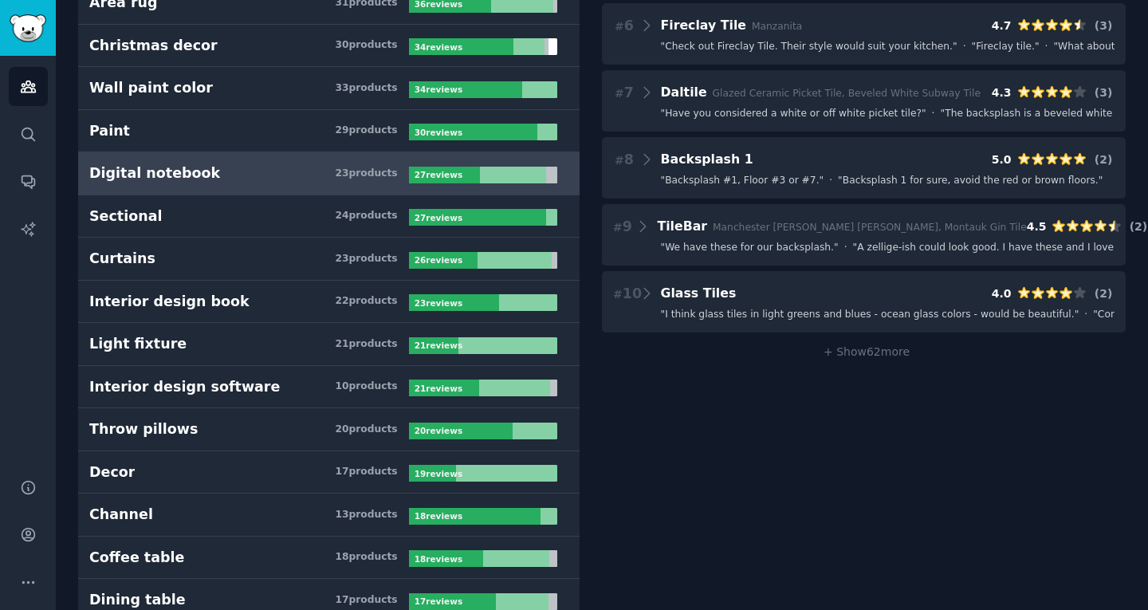
click at [255, 186] on link "Digital notebook 23 product s 27 review s" at bounding box center [329, 173] width 502 height 43
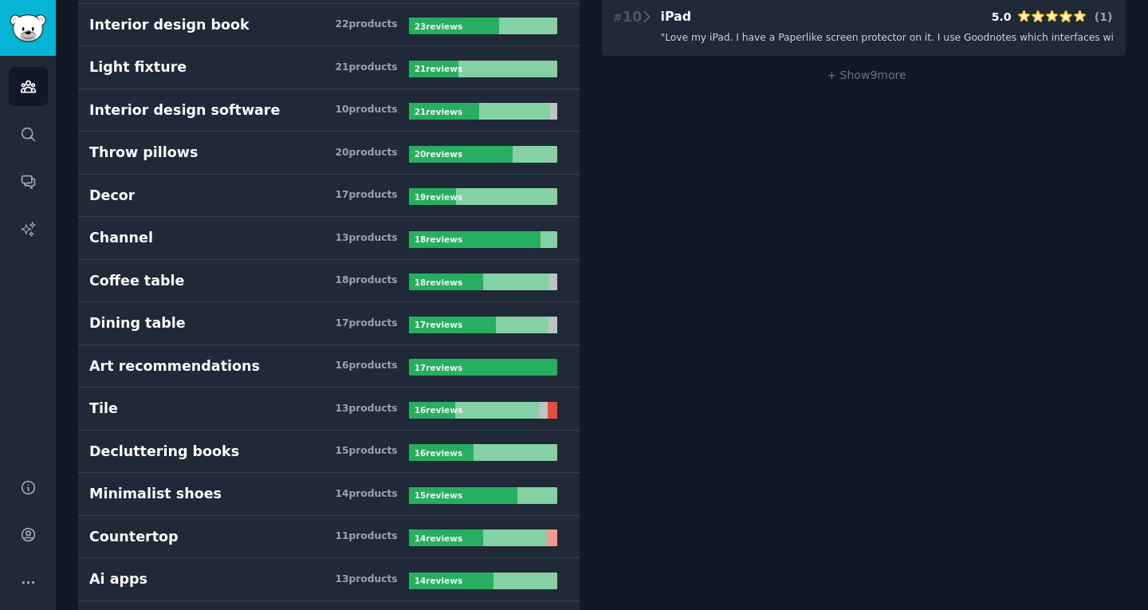
scroll to position [717, 0]
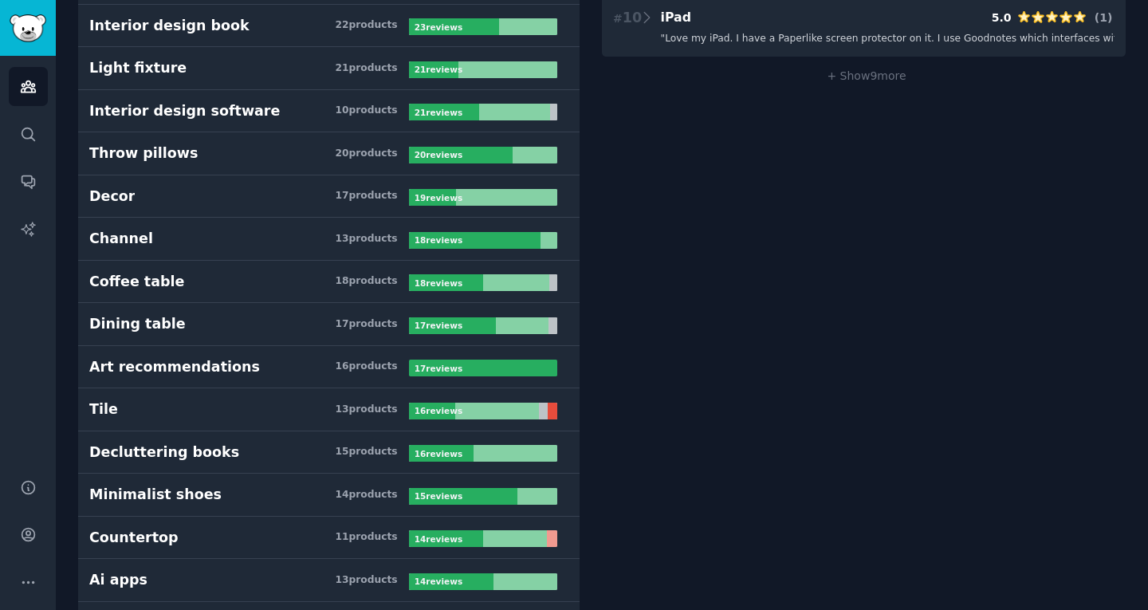
click at [224, 189] on h3 "Decor 17 product s" at bounding box center [249, 197] width 320 height 20
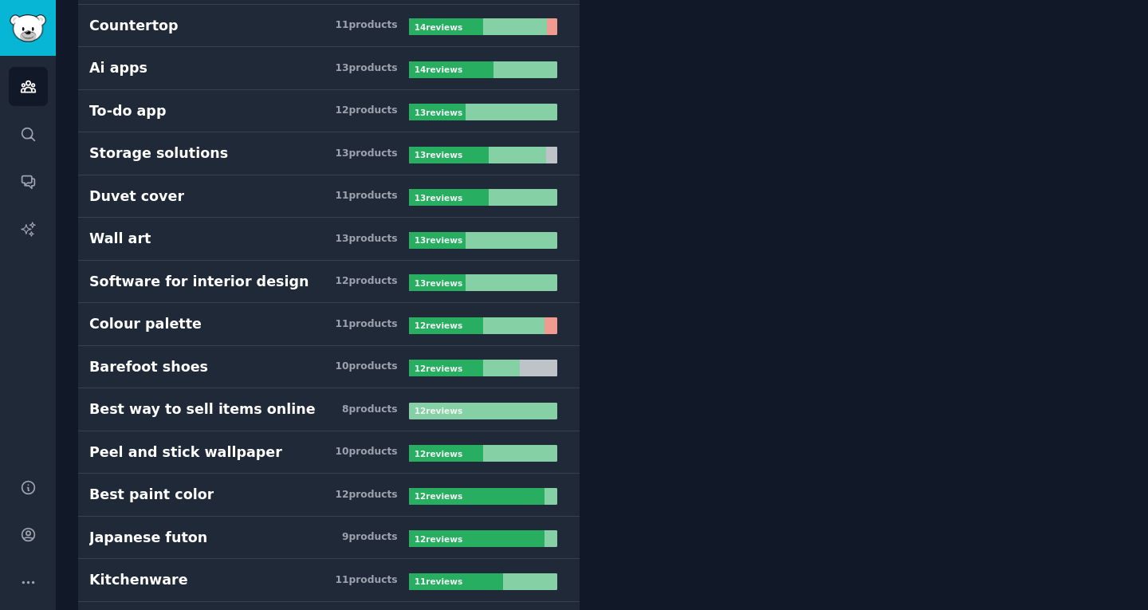
scroll to position [1229, 0]
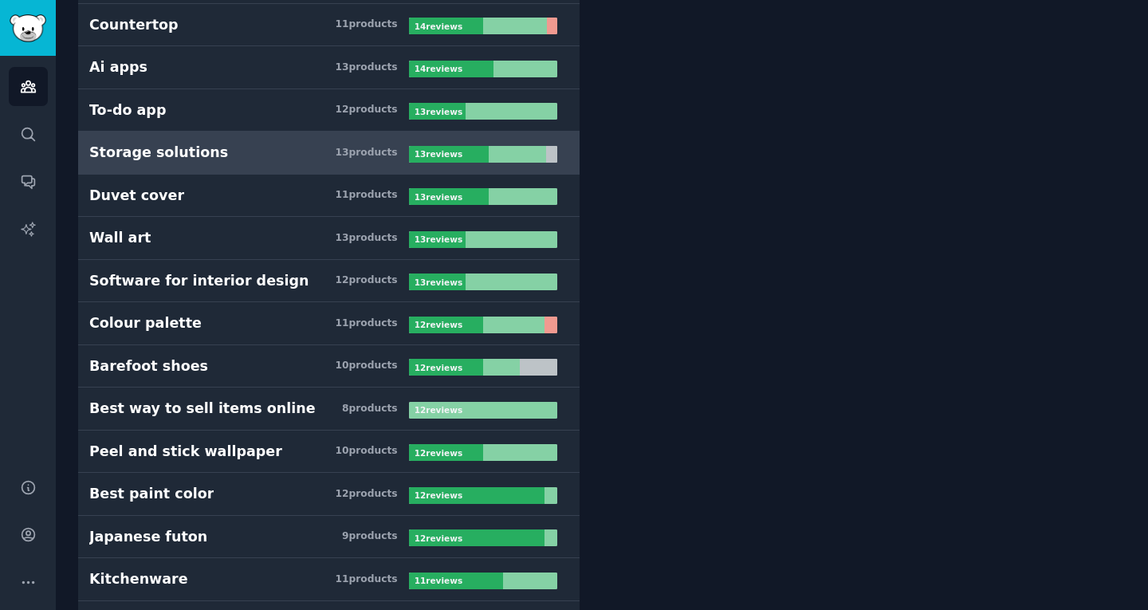
click at [289, 154] on h3 "Storage solutions 13 product s" at bounding box center [249, 153] width 320 height 20
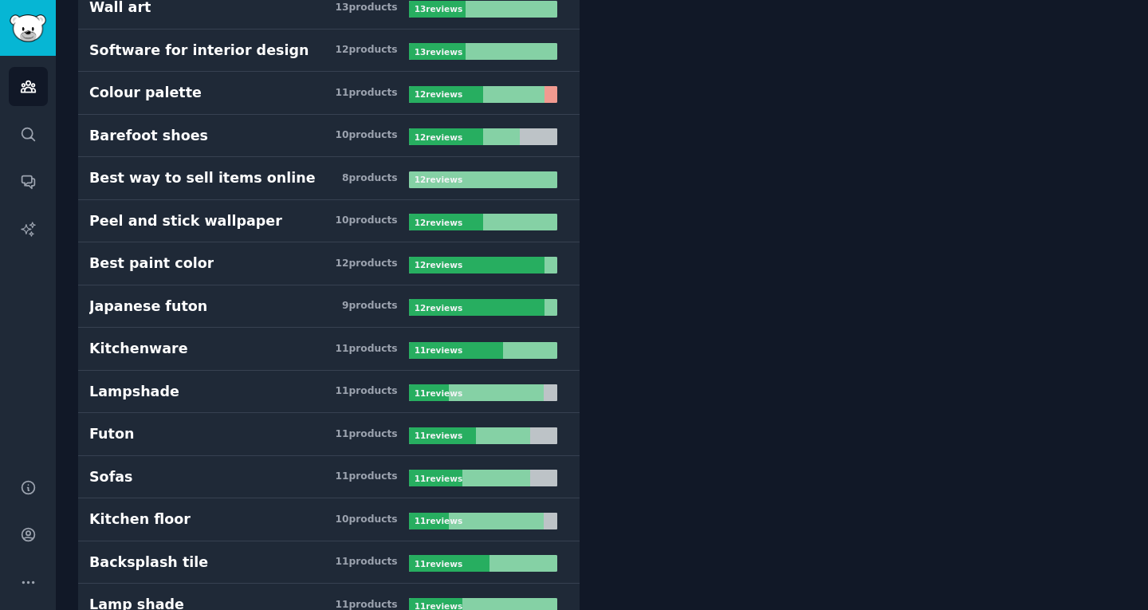
scroll to position [1462, 0]
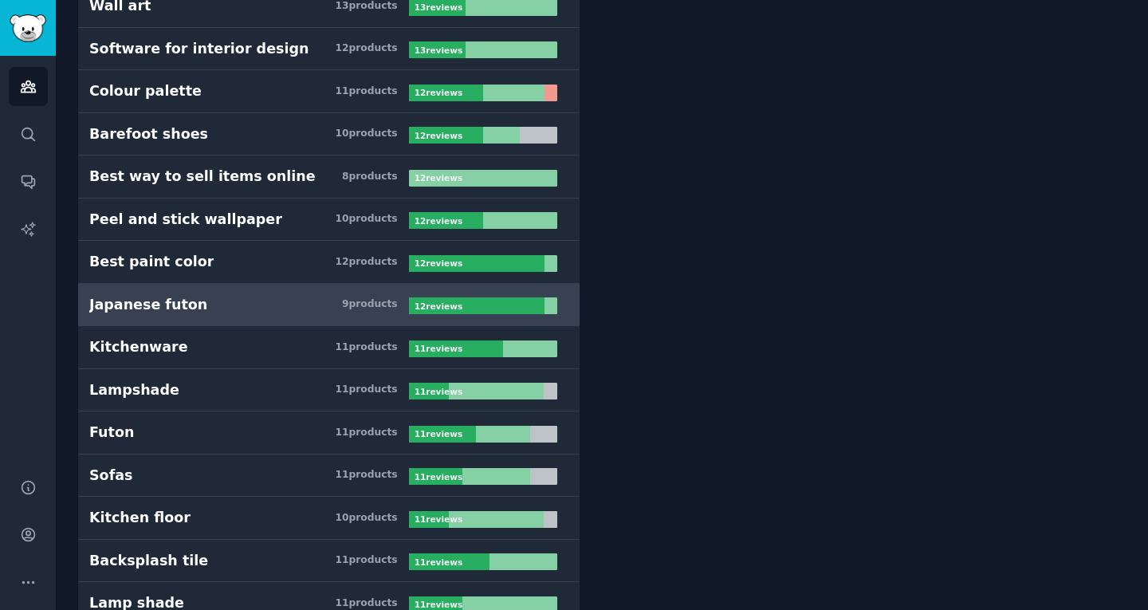
click at [289, 301] on h3 "Japanese futon 9 product s" at bounding box center [249, 305] width 320 height 20
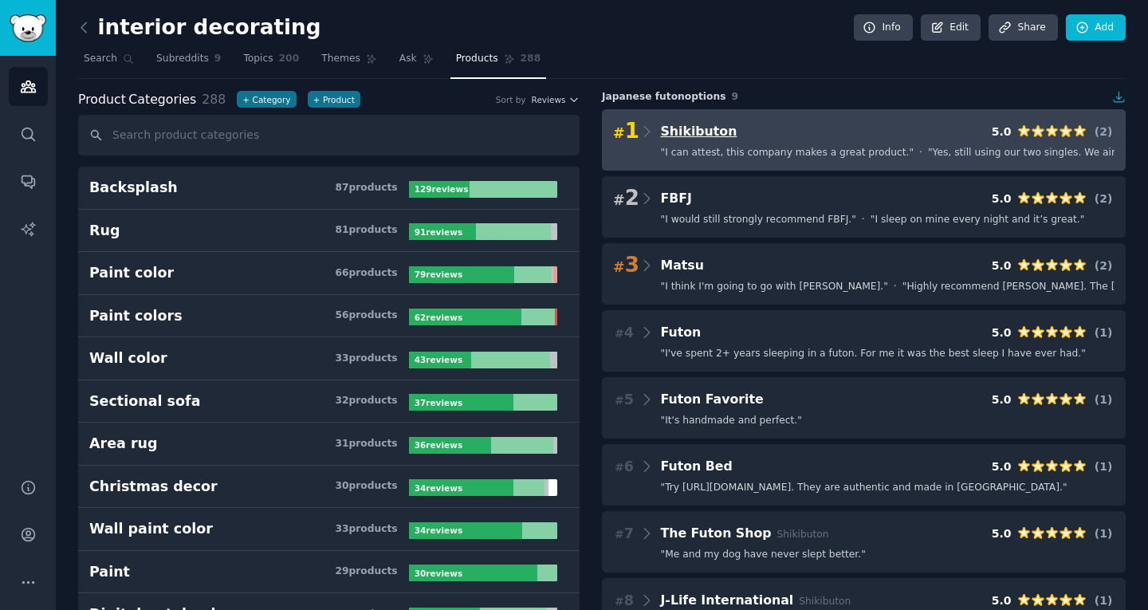
click at [692, 130] on span "Shikibuton" at bounding box center [699, 131] width 77 height 15
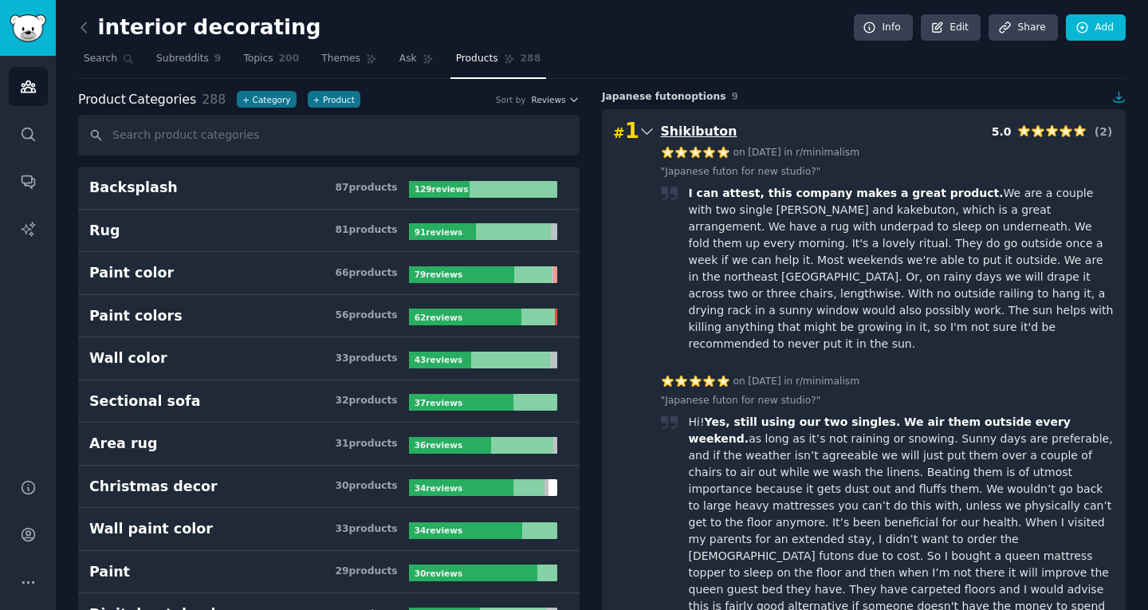
click at [692, 130] on span "Shikibuton" at bounding box center [699, 131] width 77 height 15
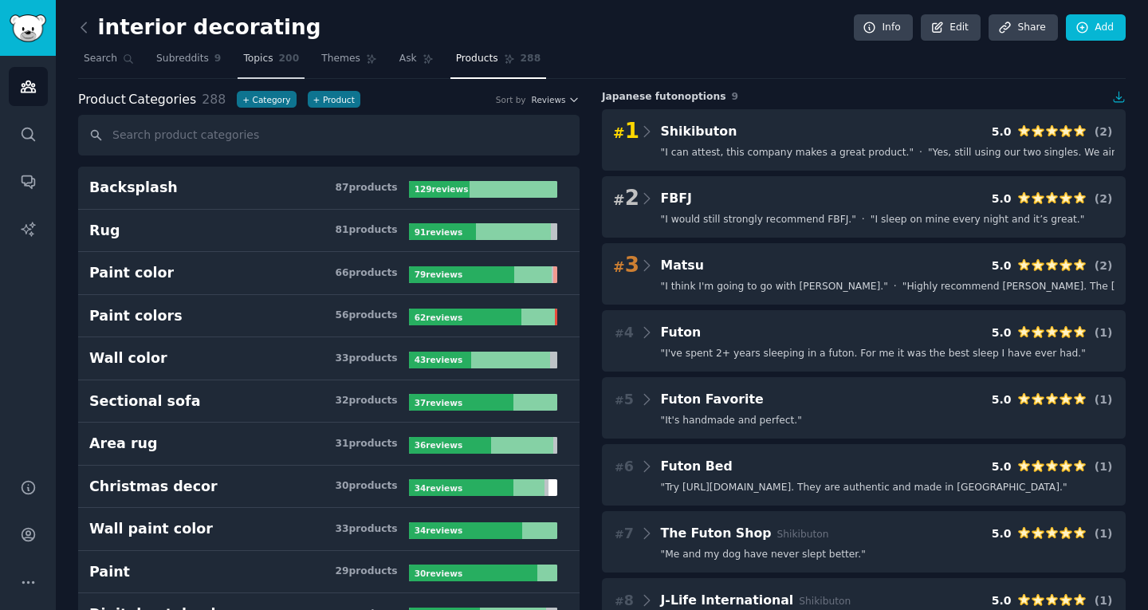
click at [241, 48] on link "Topics 200" at bounding box center [271, 62] width 67 height 33
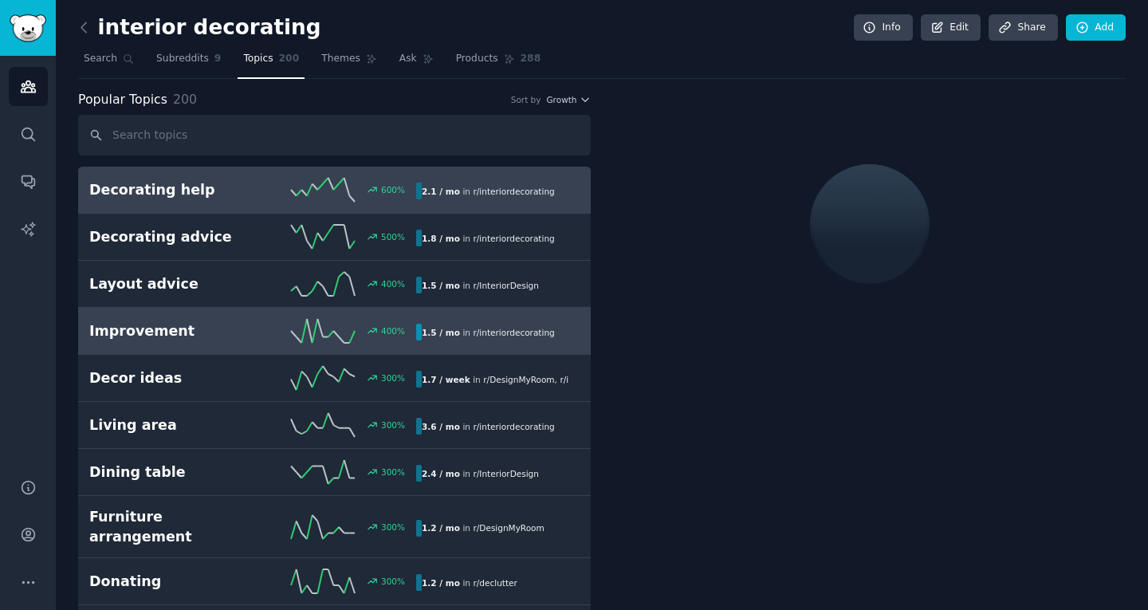
click at [209, 336] on h2 "Improvement" at bounding box center [170, 331] width 163 height 20
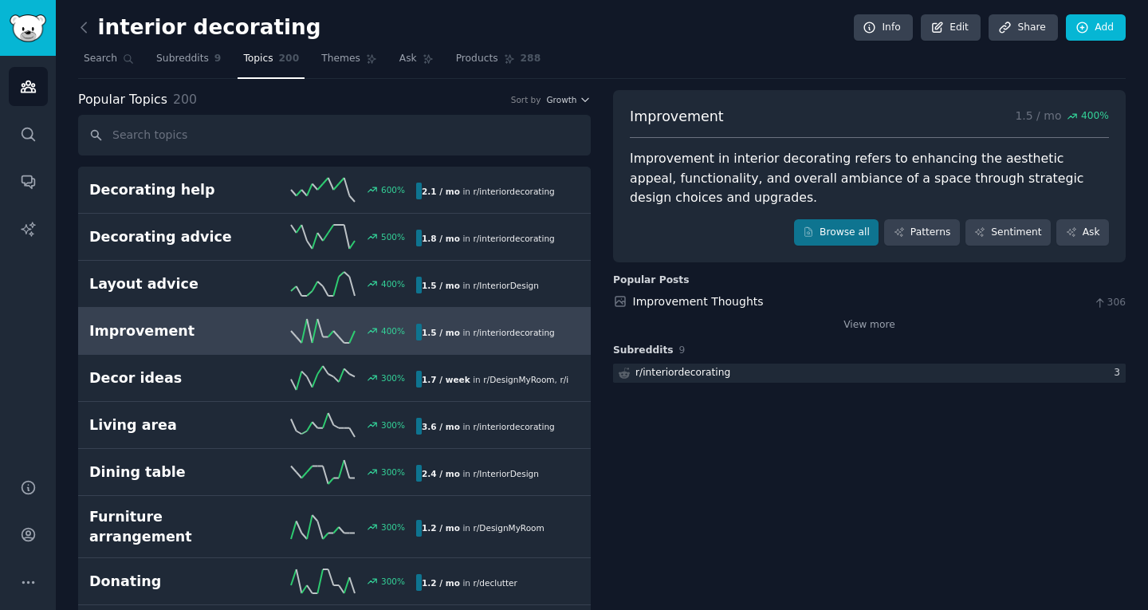
click at [684, 175] on div "Improvement in interior decorating refers to enhancing the aesthetic appeal, fu…" at bounding box center [869, 178] width 479 height 59
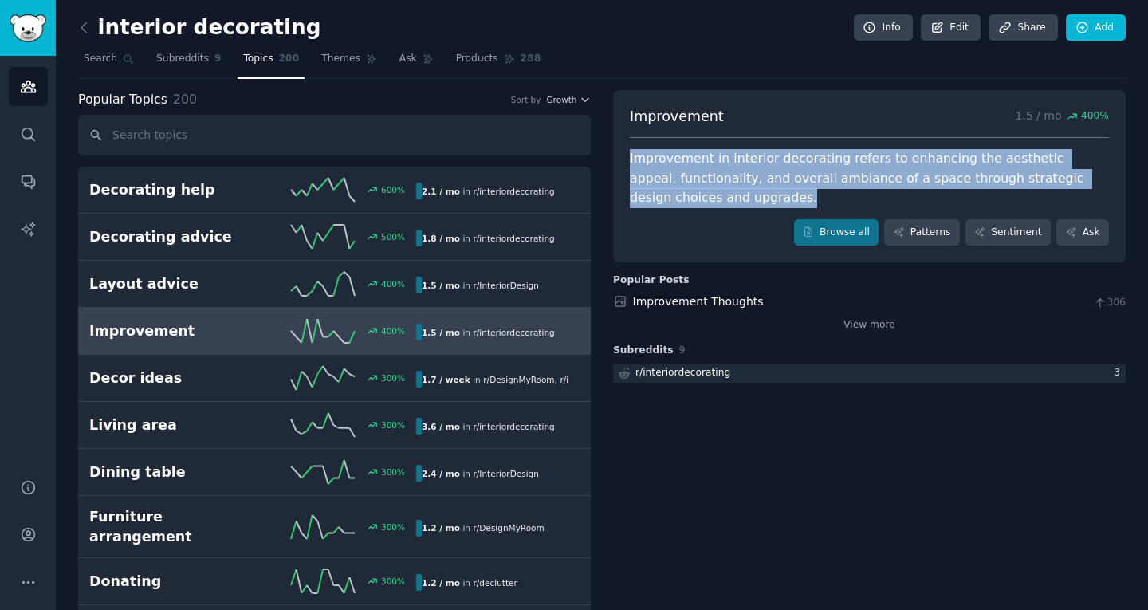
click at [684, 175] on div "Improvement in interior decorating refers to enhancing the aesthetic appeal, fu…" at bounding box center [869, 178] width 479 height 59
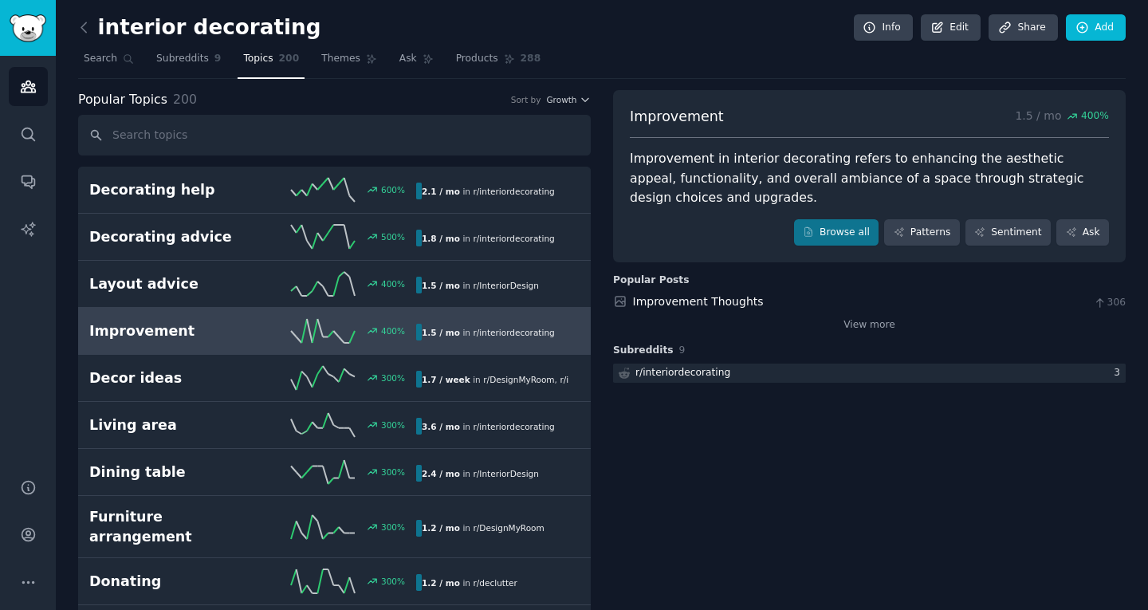
click at [191, 45] on div "interior decorating Info Edit Share Add" at bounding box center [602, 30] width 1048 height 33
click at [190, 59] on span "Subreddits" at bounding box center [182, 59] width 53 height 14
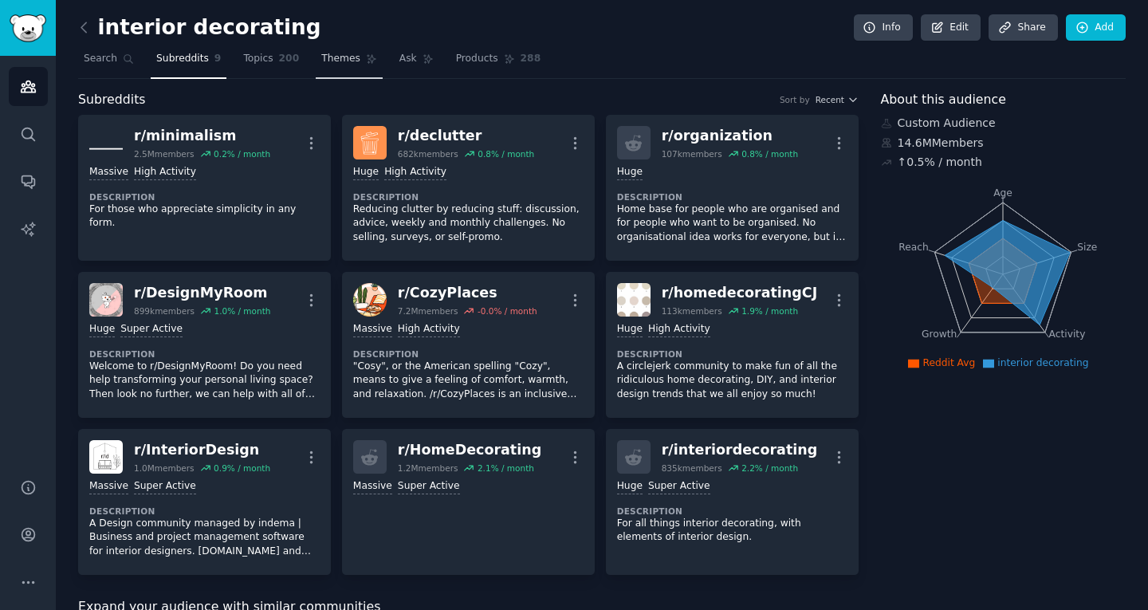
click at [326, 54] on span "Themes" at bounding box center [340, 59] width 39 height 14
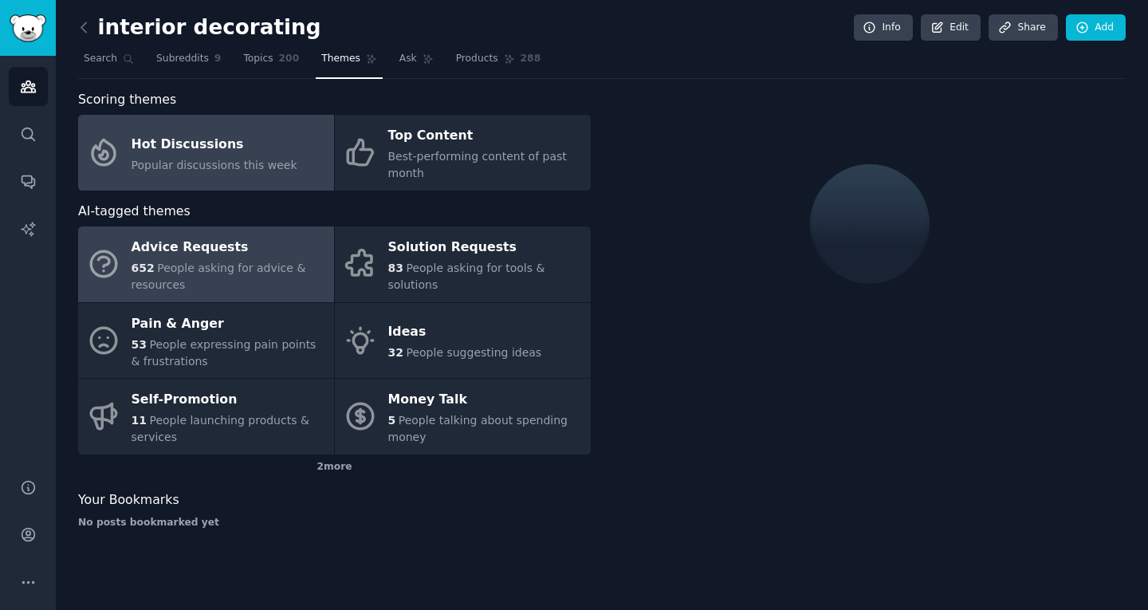
click at [254, 262] on span "People asking for advice & resources" at bounding box center [219, 277] width 175 height 30
click at [254, 170] on span "Popular discussions this week" at bounding box center [215, 165] width 166 height 13
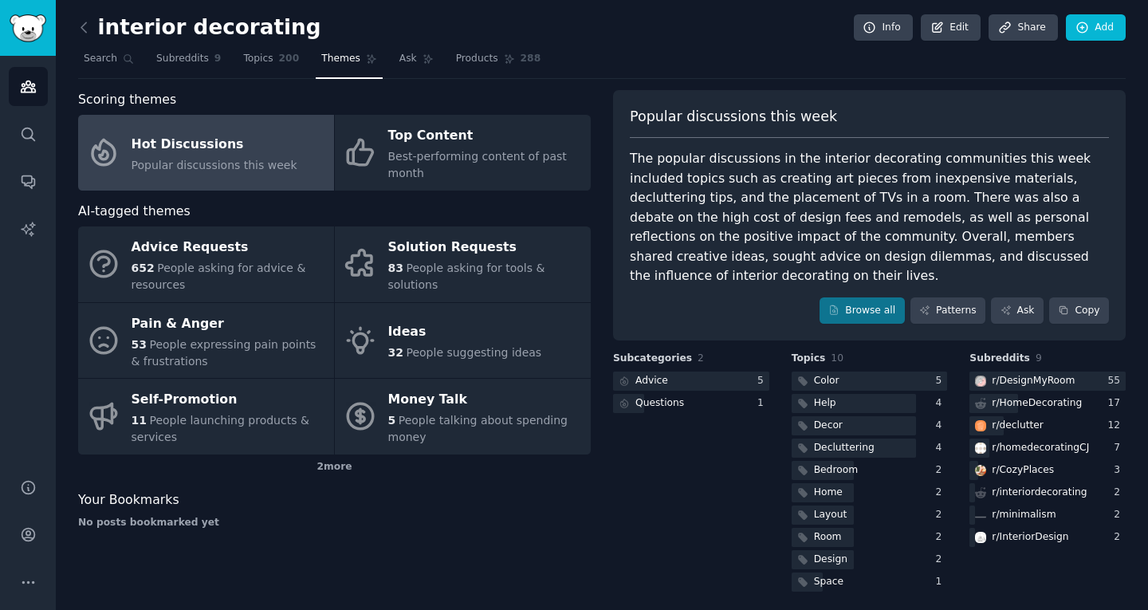
click at [927, 210] on div "The popular discussions in the interior decorating communities this week includ…" at bounding box center [869, 217] width 479 height 137
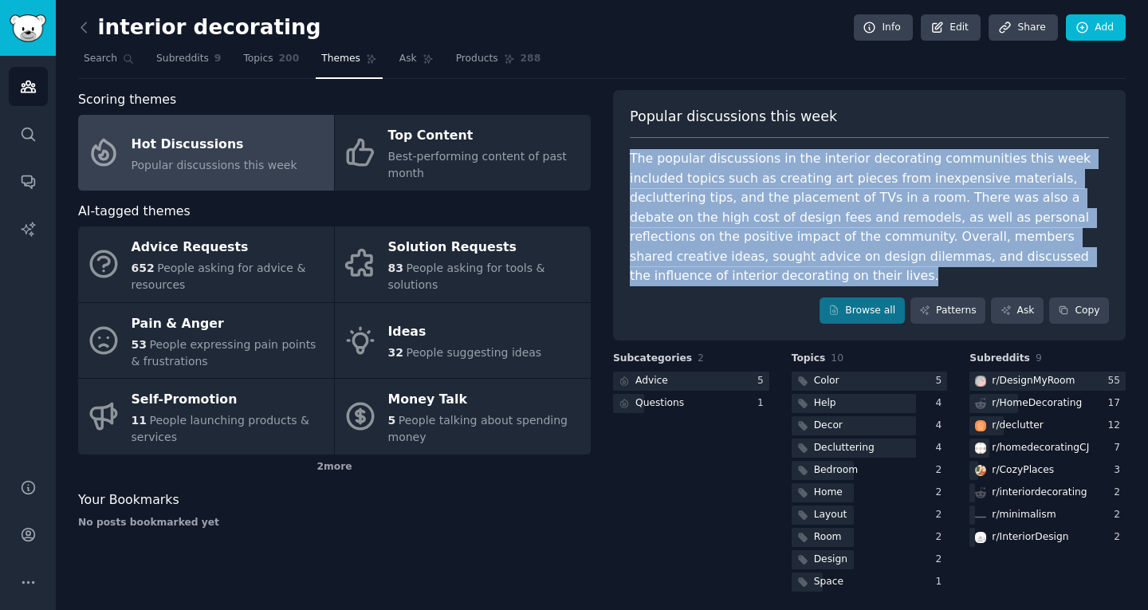
click at [927, 210] on div "The popular discussions in the interior decorating communities this week includ…" at bounding box center [869, 217] width 479 height 137
click at [836, 222] on div "The popular discussions in the interior decorating communities this week includ…" at bounding box center [869, 217] width 479 height 137
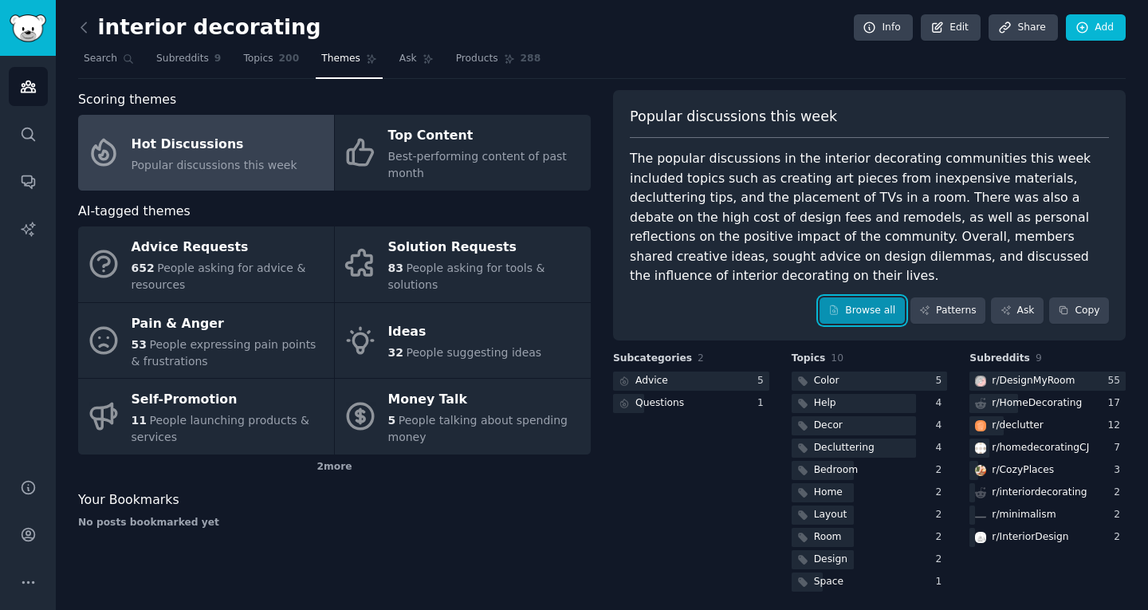
click at [837, 305] on icon at bounding box center [833, 310] width 11 height 11
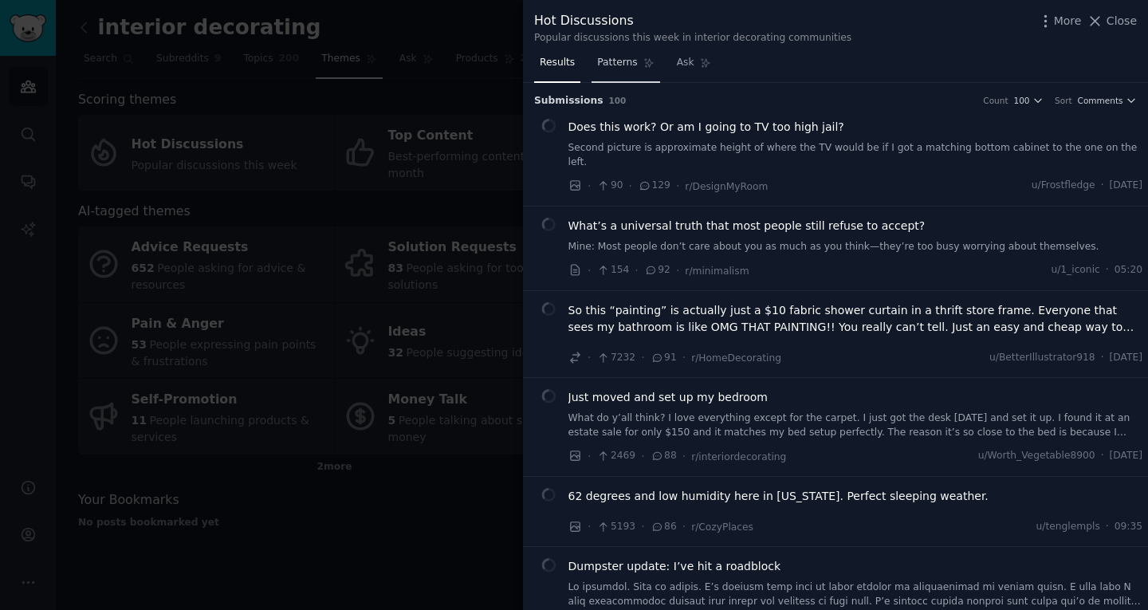
click at [620, 65] on span "Patterns" at bounding box center [617, 63] width 40 height 14
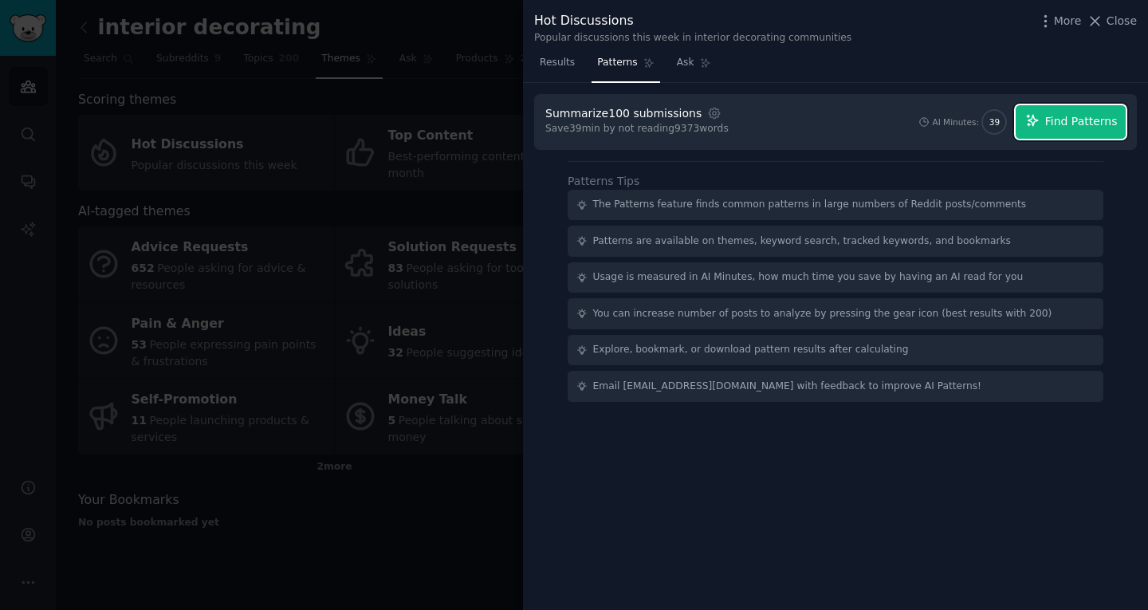
click at [1084, 135] on button "Find Patterns" at bounding box center [1071, 121] width 110 height 33
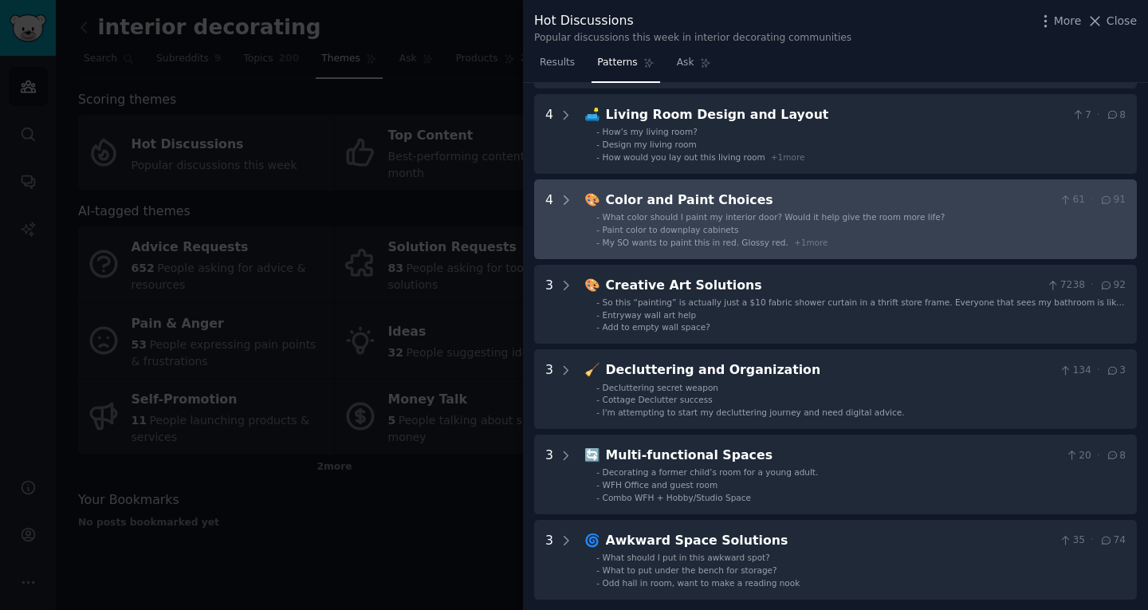
scroll to position [232, 0]
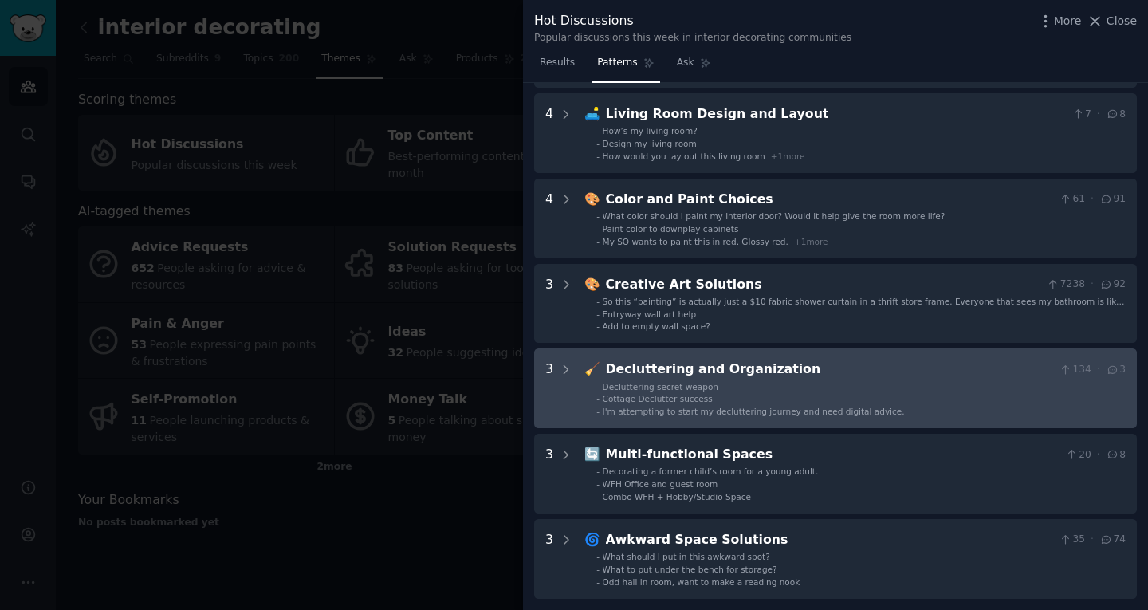
click at [948, 362] on div "Decluttering and Organization" at bounding box center [829, 370] width 447 height 20
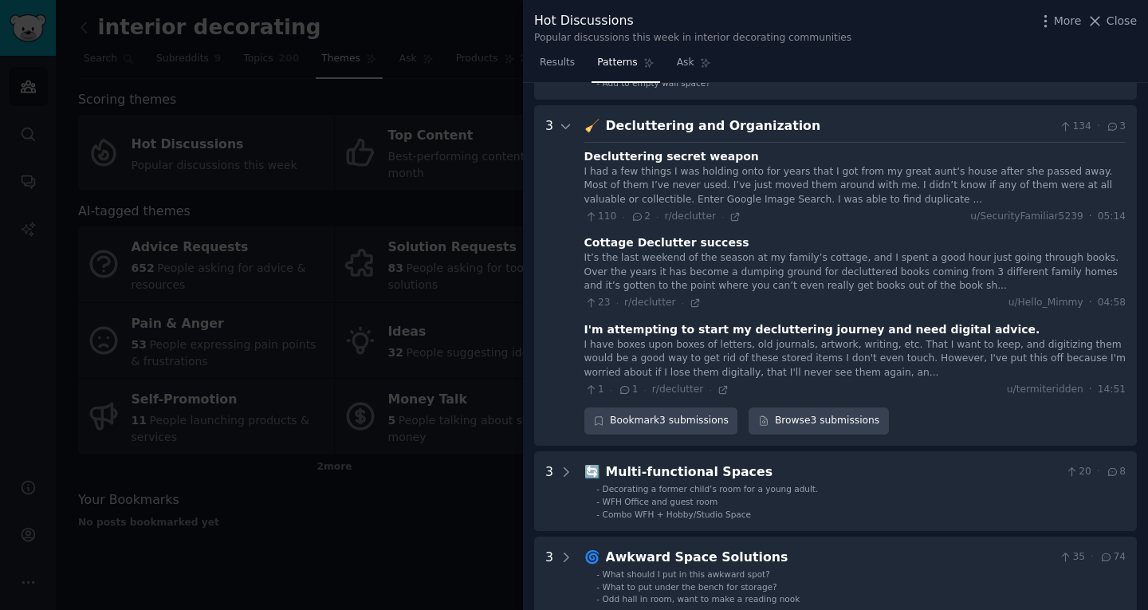
scroll to position [498, 0]
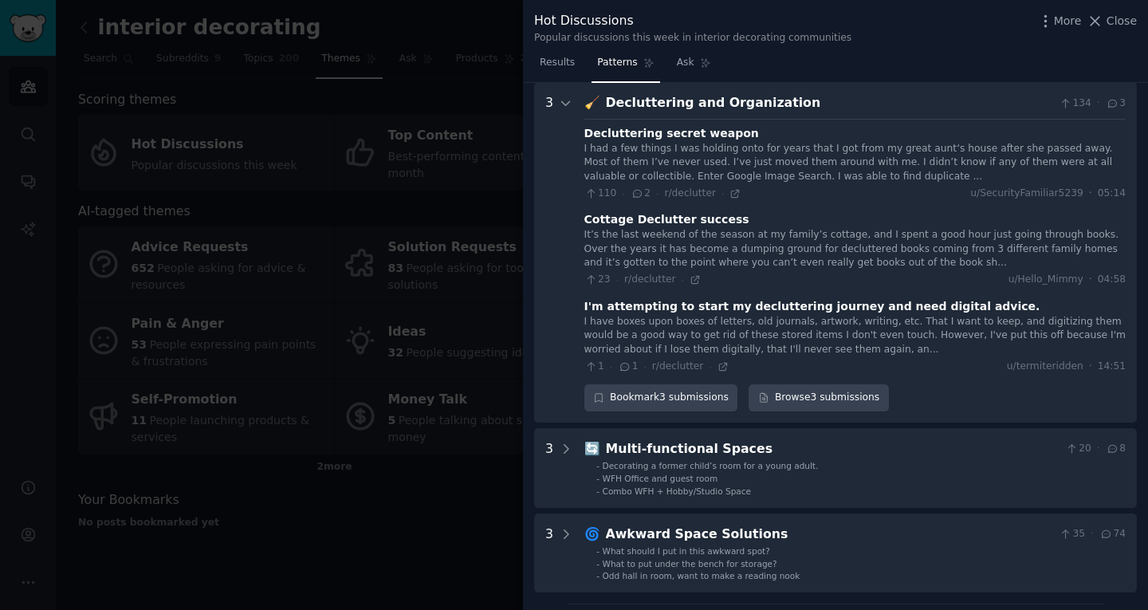
click at [681, 165] on div "I had a few things I was holding onto for years that I got from my great aunt‘s…" at bounding box center [854, 163] width 541 height 42
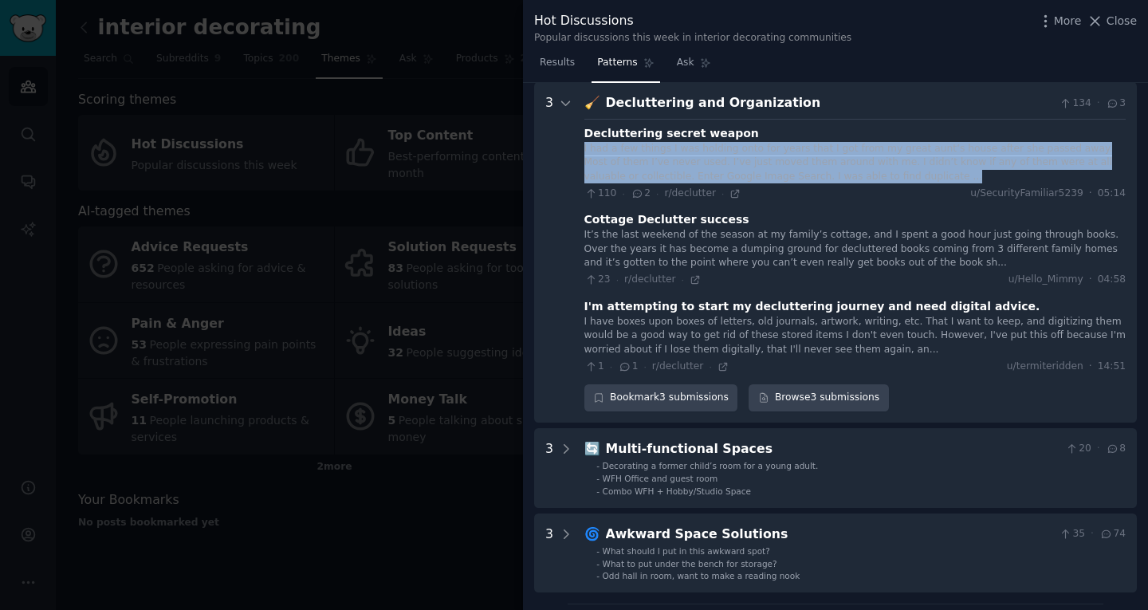
click at [681, 165] on div "I had a few things I was holding onto for years that I got from my great aunt‘s…" at bounding box center [854, 163] width 541 height 42
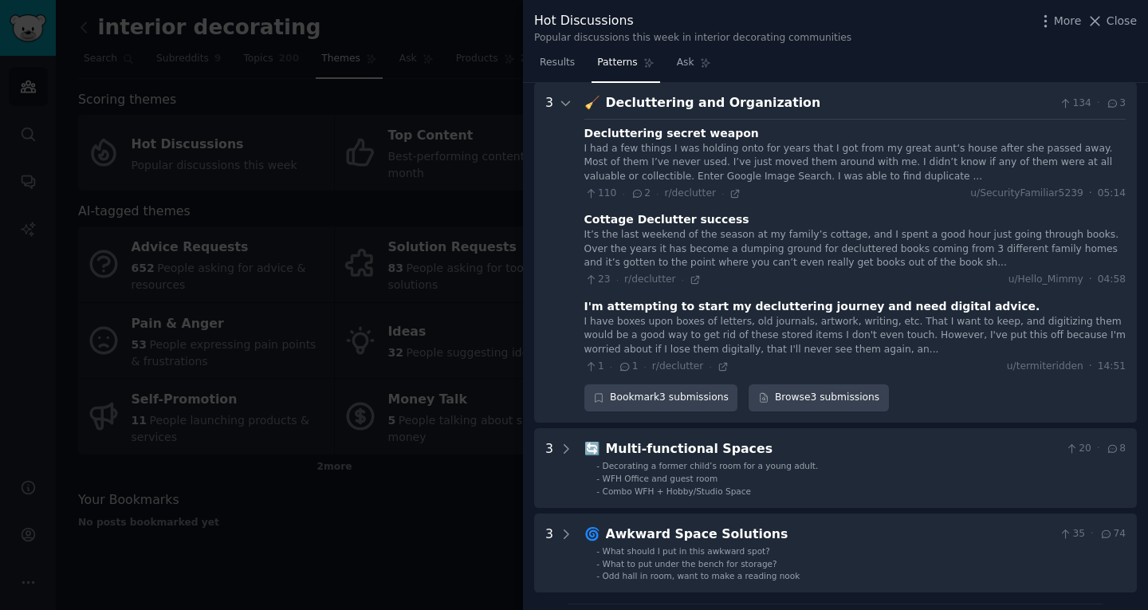
click at [678, 130] on div "Decluttering secret weapon" at bounding box center [671, 133] width 175 height 17
click at [730, 192] on icon at bounding box center [735, 193] width 11 height 11
click at [465, 270] on div at bounding box center [574, 305] width 1148 height 610
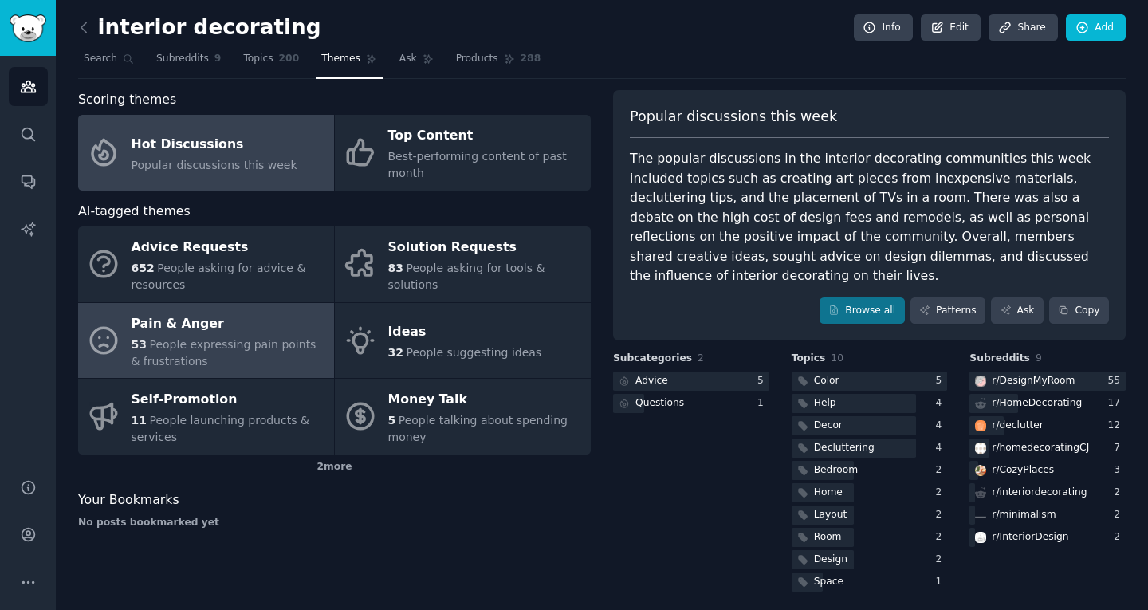
click at [226, 313] on div "Pain & Anger" at bounding box center [229, 324] width 195 height 26
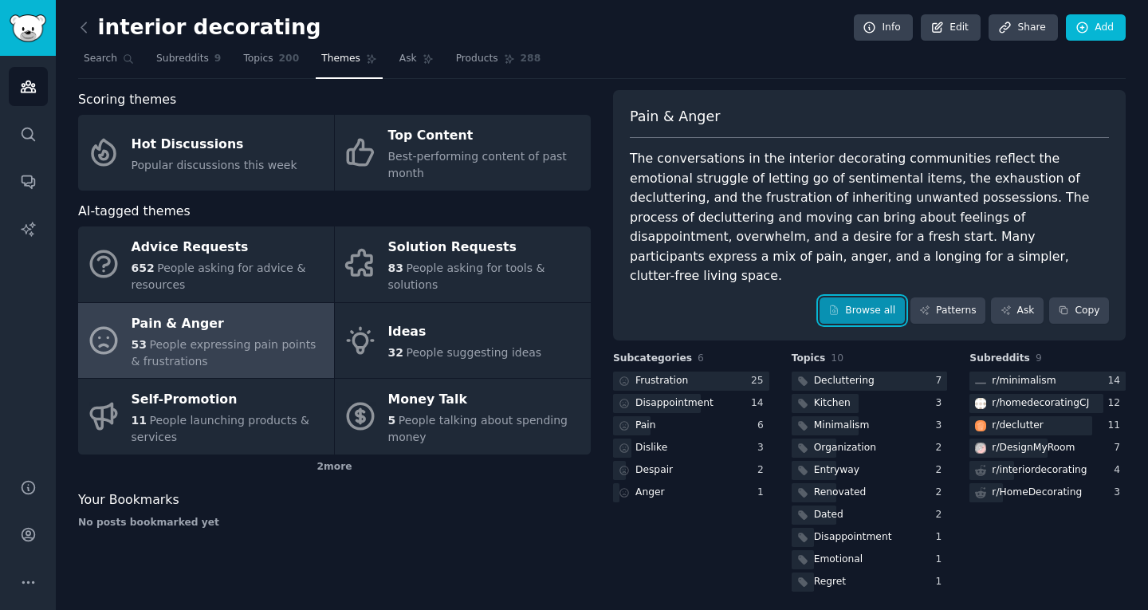
click at [865, 297] on link "Browse all" at bounding box center [862, 310] width 85 height 27
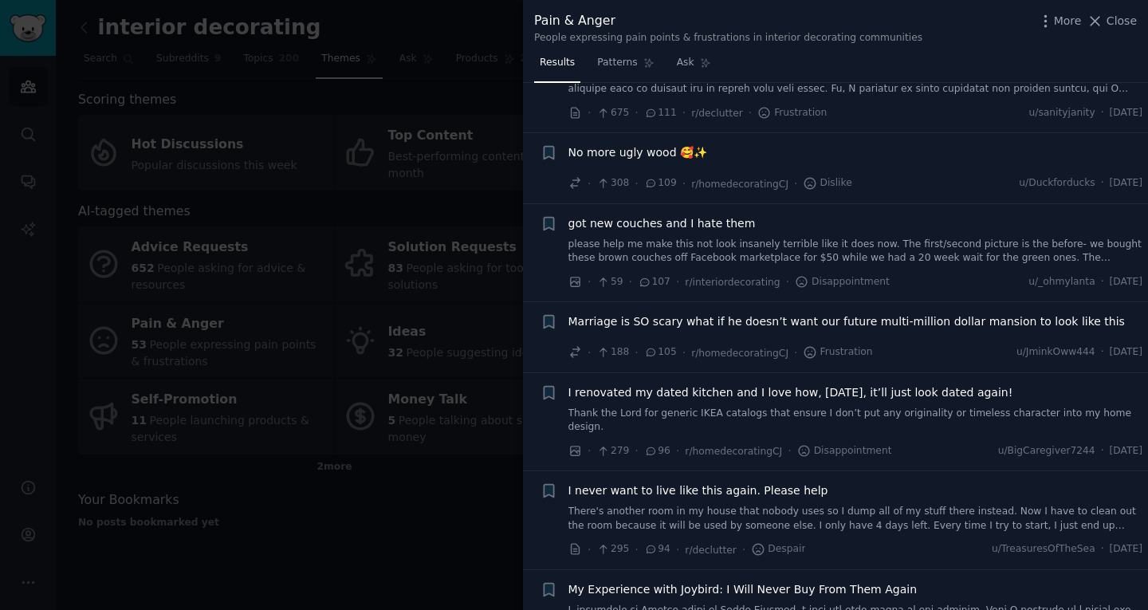
scroll to position [342, 0]
click at [435, 365] on div at bounding box center [574, 305] width 1148 height 610
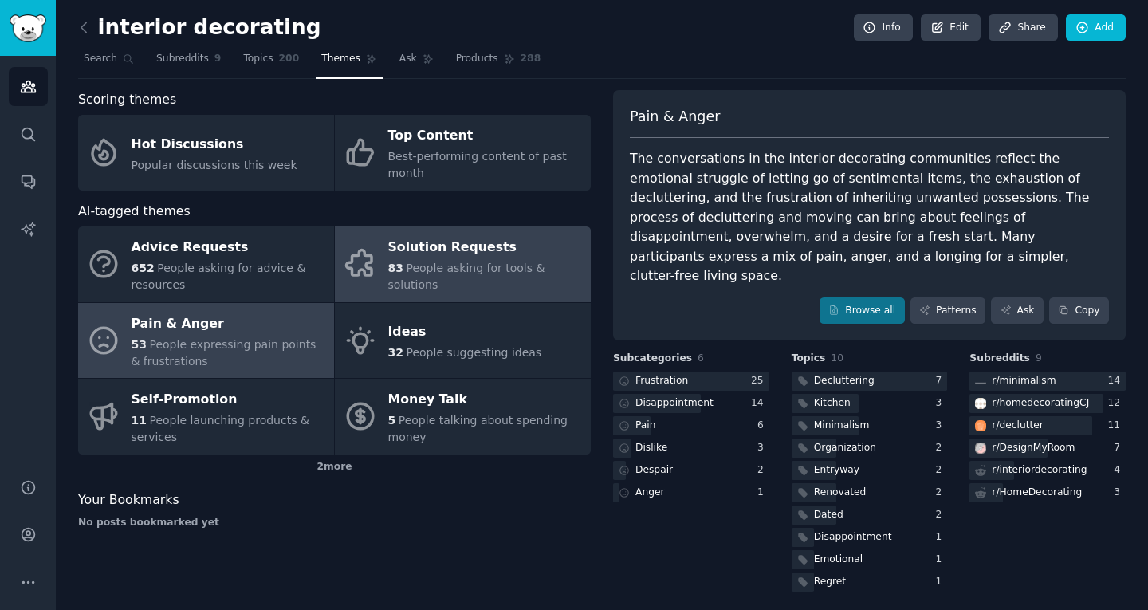
click at [469, 258] on div "Solution Requests" at bounding box center [485, 248] width 195 height 26
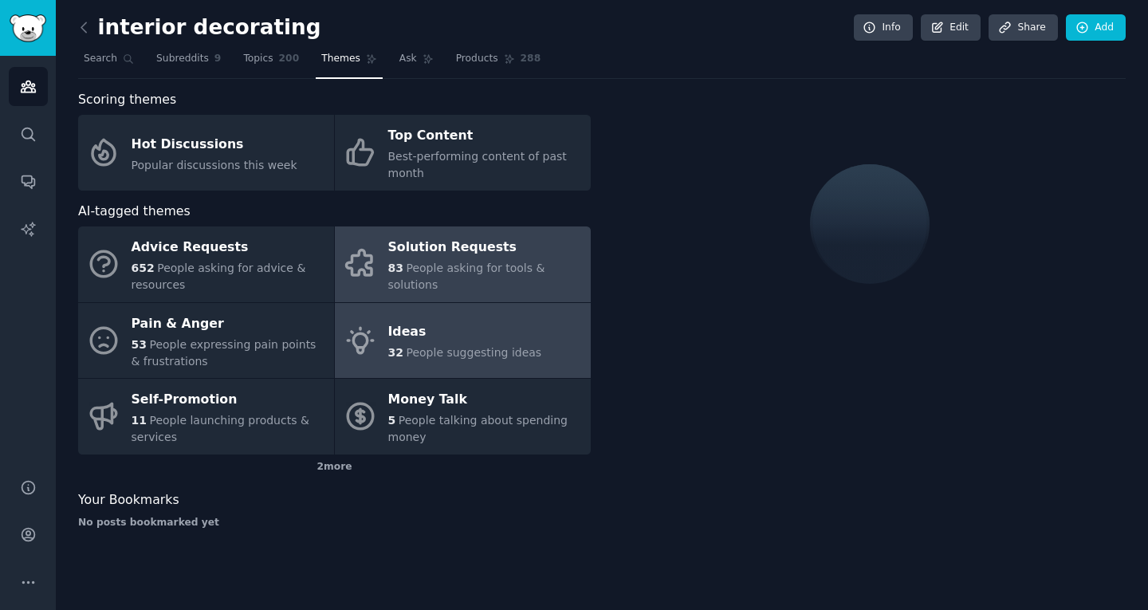
click at [498, 368] on link "Ideas 32 People suggesting ideas" at bounding box center [463, 341] width 256 height 76
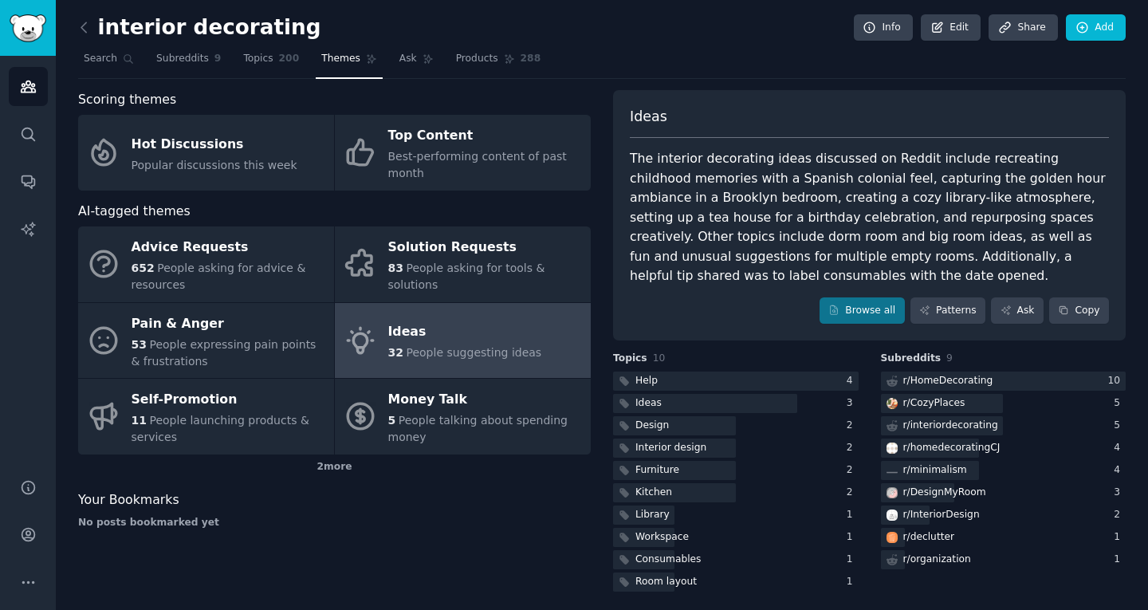
click at [832, 327] on div "Ideas The interior decorating ideas discussed on Reddit include recreating chil…" at bounding box center [869, 215] width 513 height 251
click at [856, 315] on link "Browse all" at bounding box center [862, 310] width 85 height 27
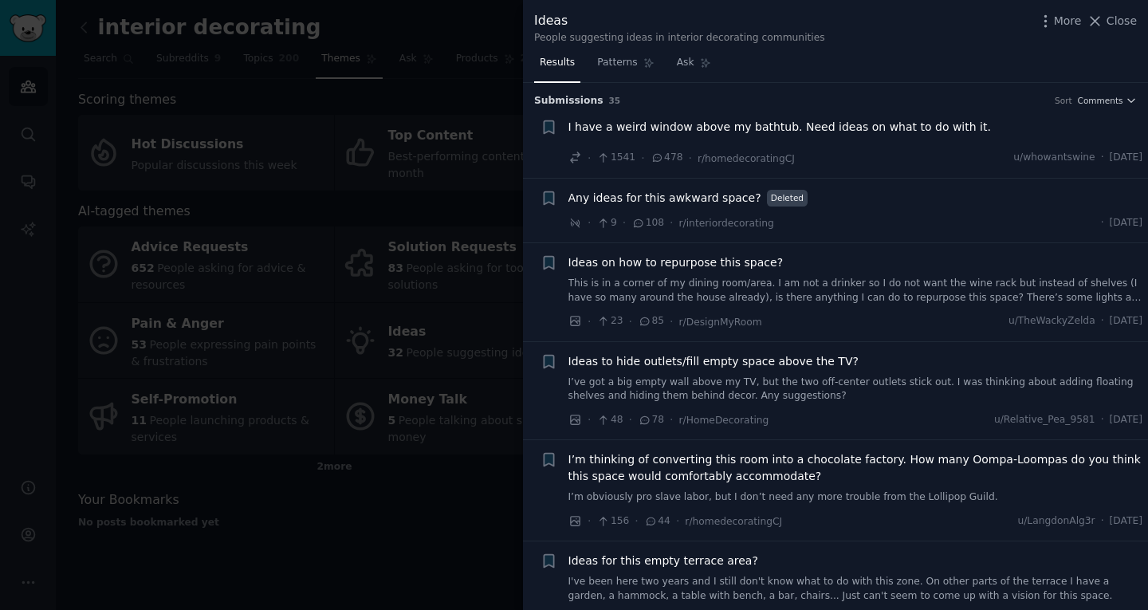
click at [655, 130] on span "I have a weird window above my bathtub. Need ideas on what to do with it." at bounding box center [780, 127] width 423 height 17
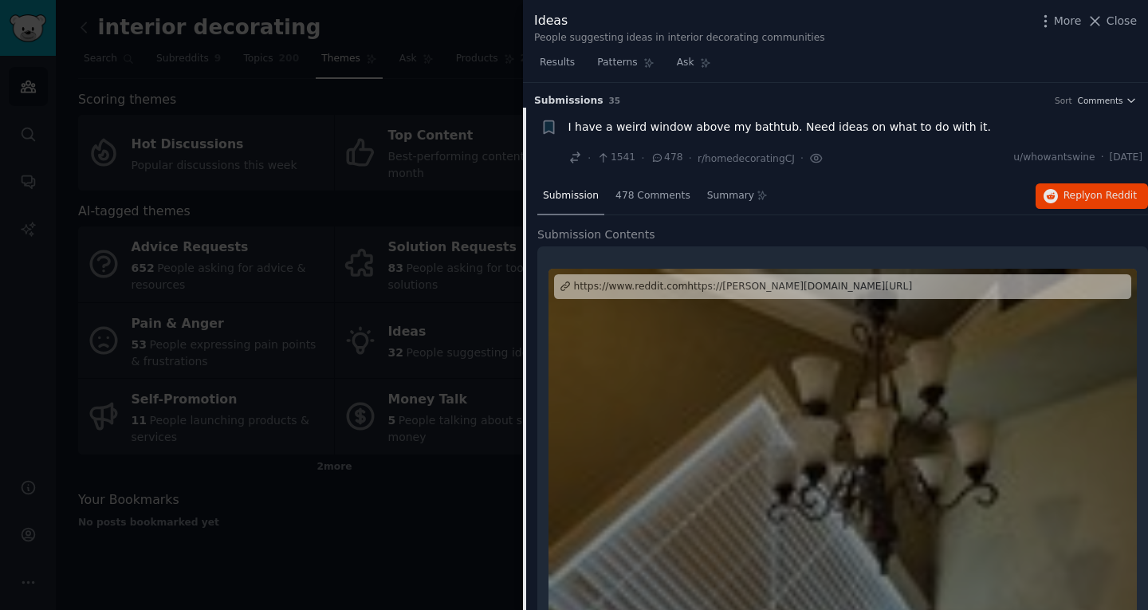
click at [845, 123] on span "I have a weird window above my bathtub. Need ideas on what to do with it." at bounding box center [780, 127] width 423 height 17
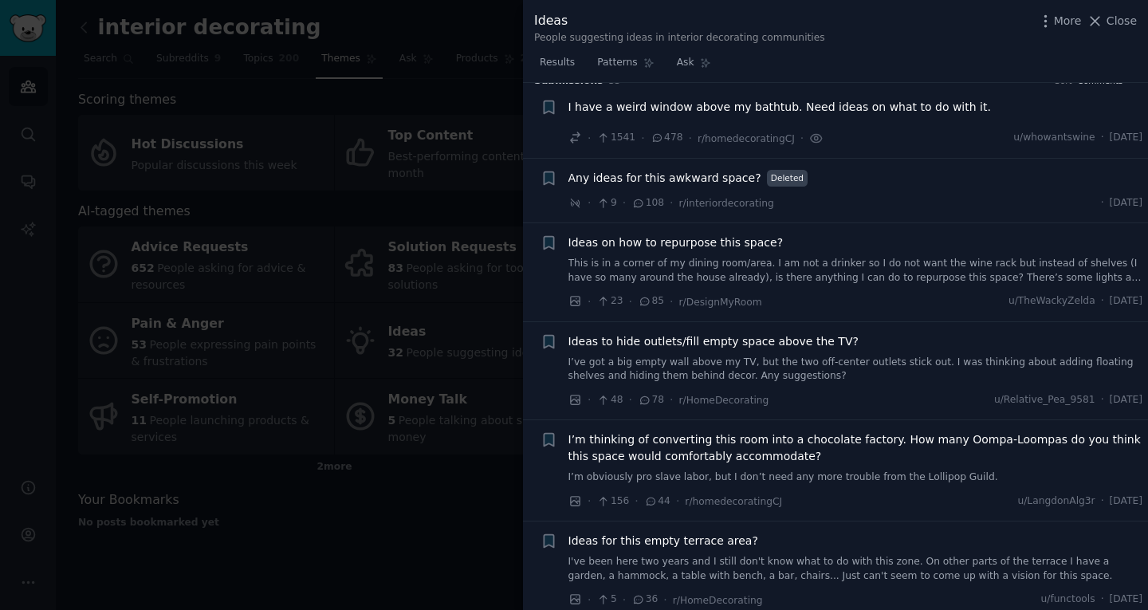
scroll to position [25, 0]
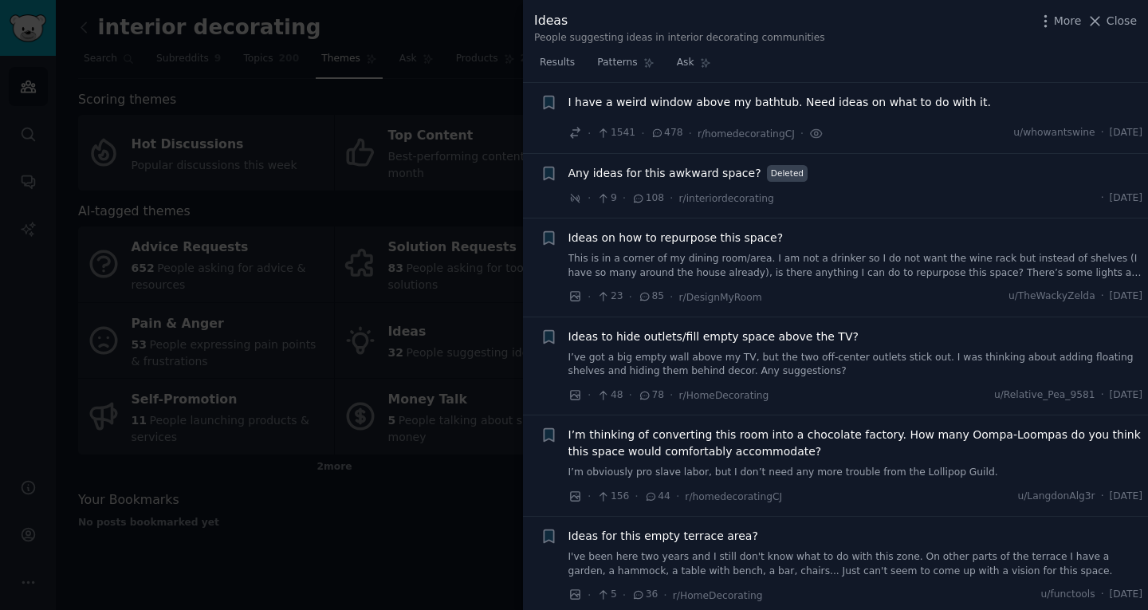
click at [675, 111] on div "I have a weird window above my bathtub. Need ideas on what to do with it." at bounding box center [856, 105] width 575 height 22
click at [670, 105] on span "I have a weird window above my bathtub. Need ideas on what to do with it." at bounding box center [780, 102] width 423 height 17
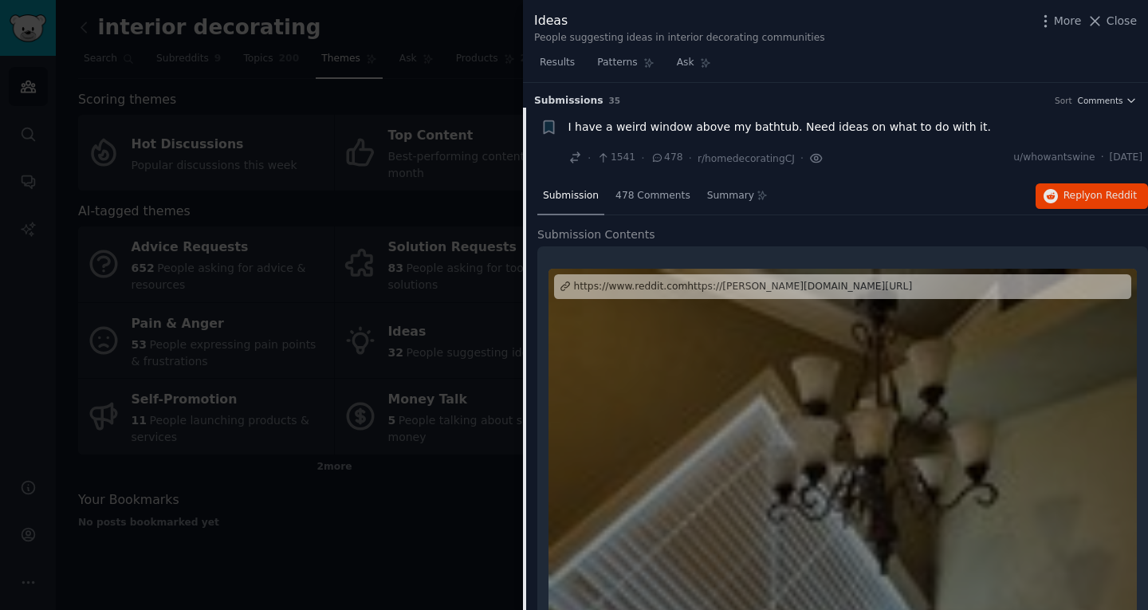
click at [815, 156] on icon at bounding box center [816, 157] width 3 height 3
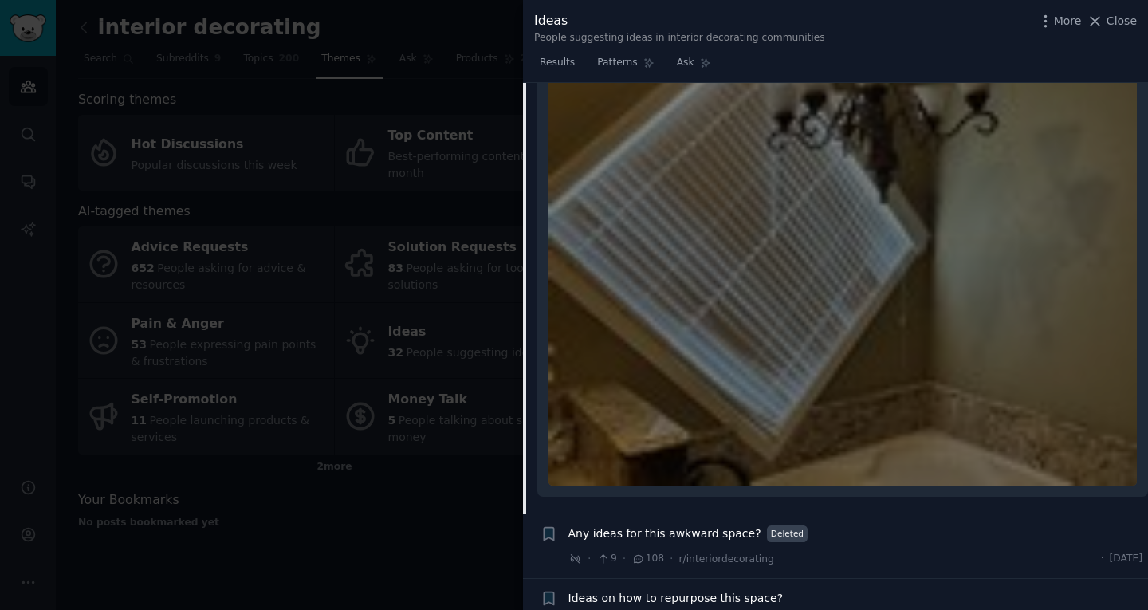
scroll to position [372, 0]
click at [836, 333] on div at bounding box center [843, 190] width 588 height 588
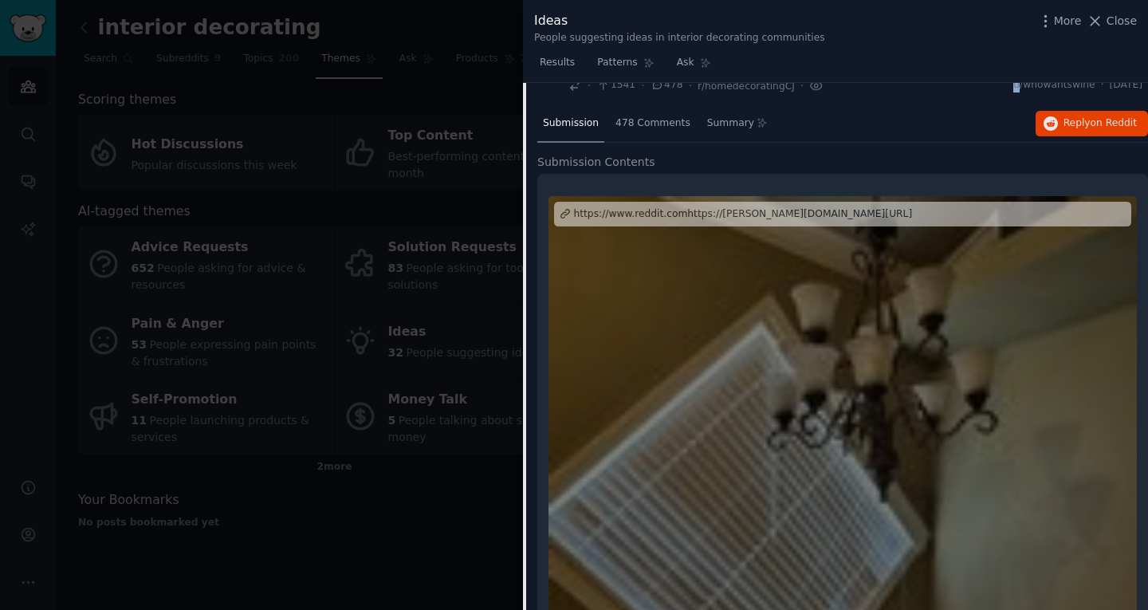
scroll to position [0, 0]
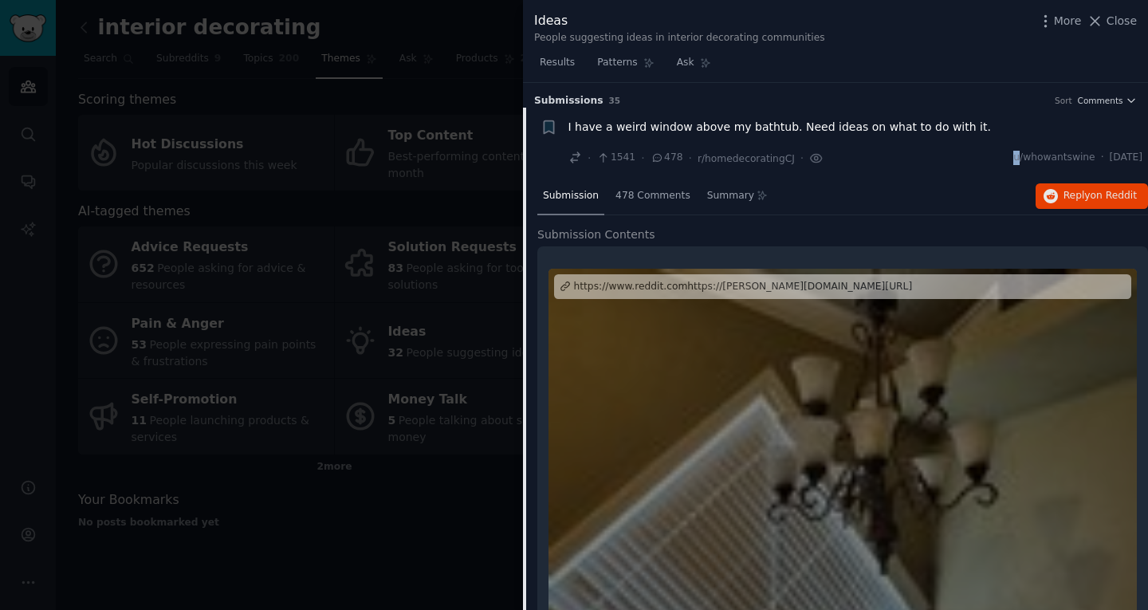
click at [677, 283] on div "https://www.reddit.comhttps://i.redd.it/sh5mhe71my2f1.jpeg" at bounding box center [743, 287] width 339 height 14
click at [1073, 199] on span "Reply on Reddit" at bounding box center [1100, 196] width 73 height 14
click at [366, 259] on div at bounding box center [574, 305] width 1148 height 610
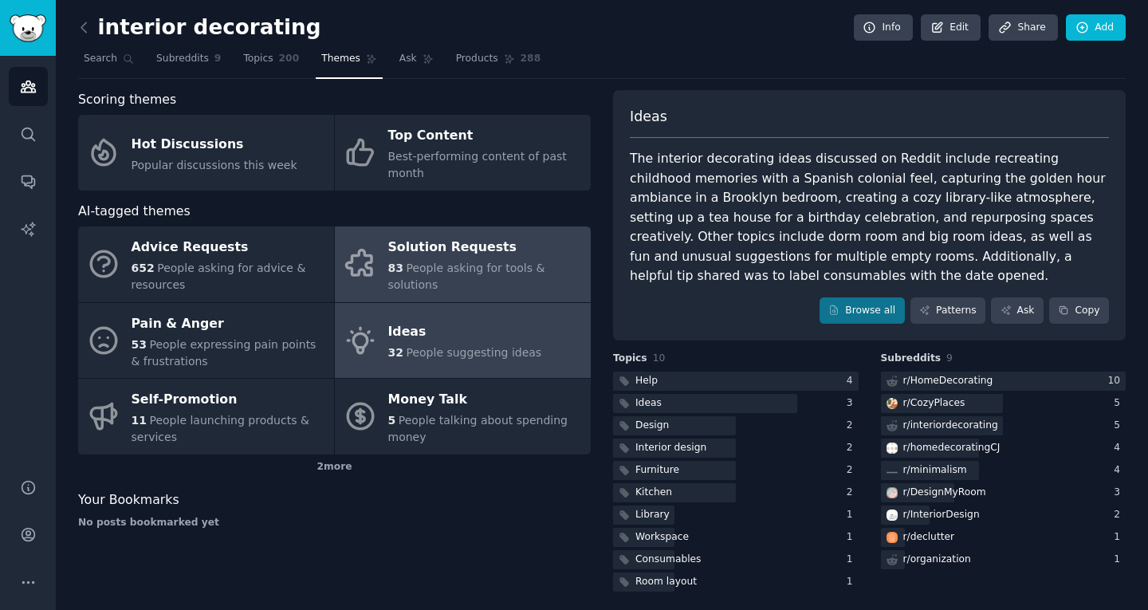
click at [447, 255] on div "Solution Requests" at bounding box center [485, 248] width 195 height 26
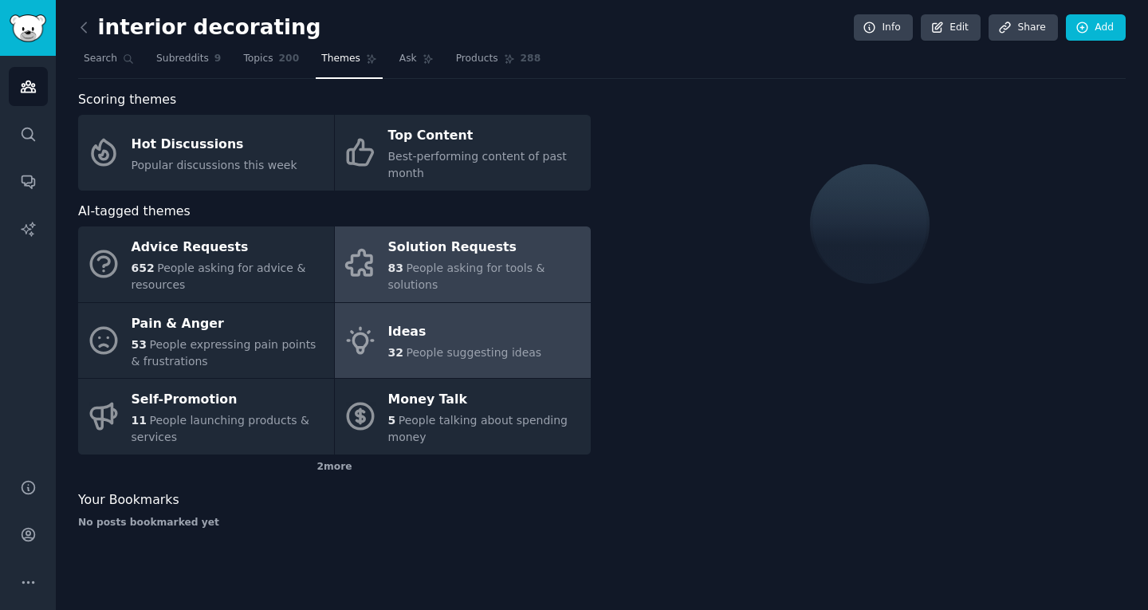
click at [491, 340] on div "Ideas" at bounding box center [465, 333] width 154 height 26
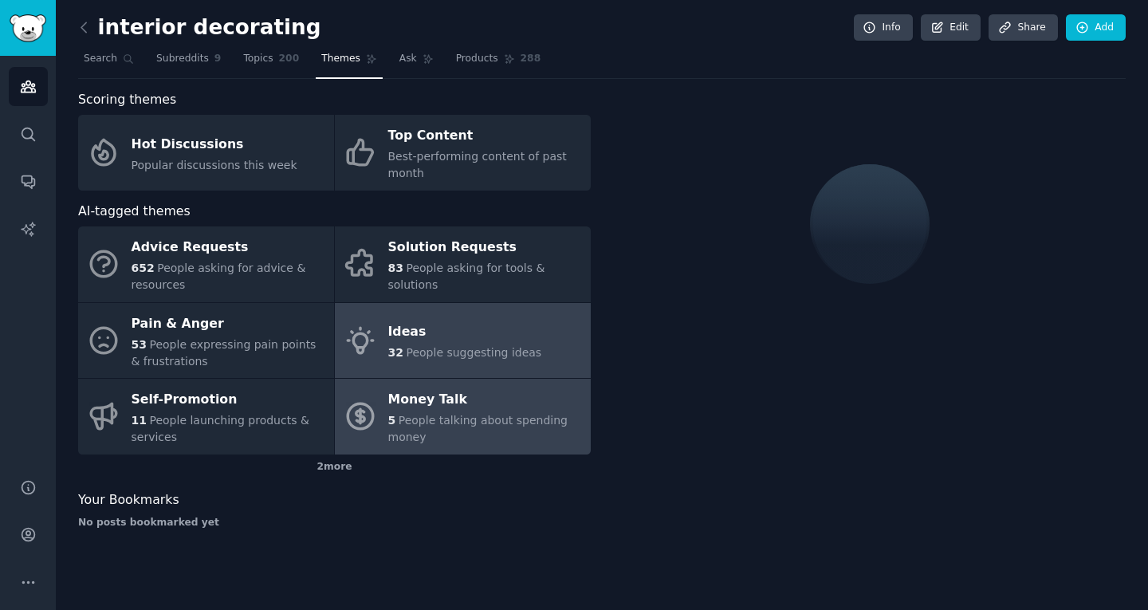
click at [482, 430] on div "5 People talking about spending money" at bounding box center [485, 428] width 195 height 33
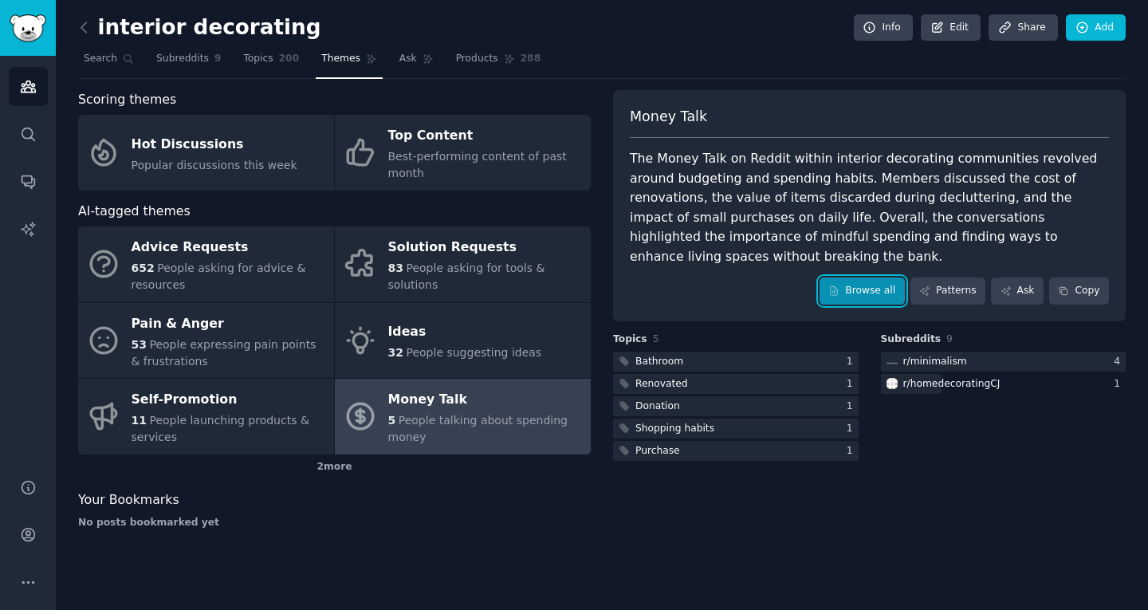
click at [840, 295] on icon at bounding box center [833, 290] width 11 height 11
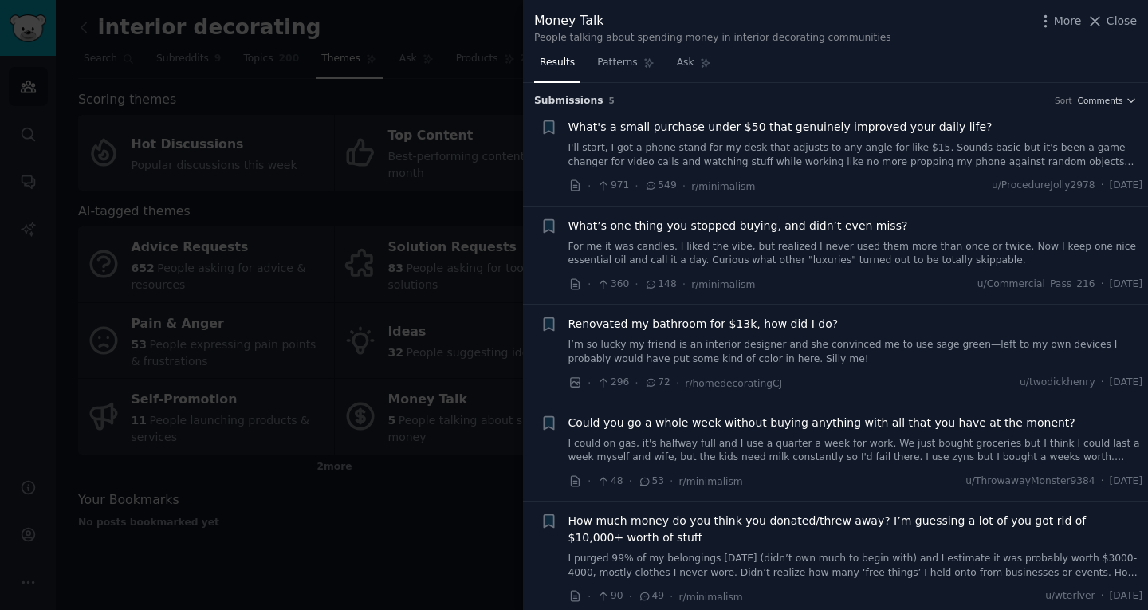
click at [652, 128] on span "What's a small purchase under $50 that genuinely improved your daily life?" at bounding box center [781, 127] width 424 height 17
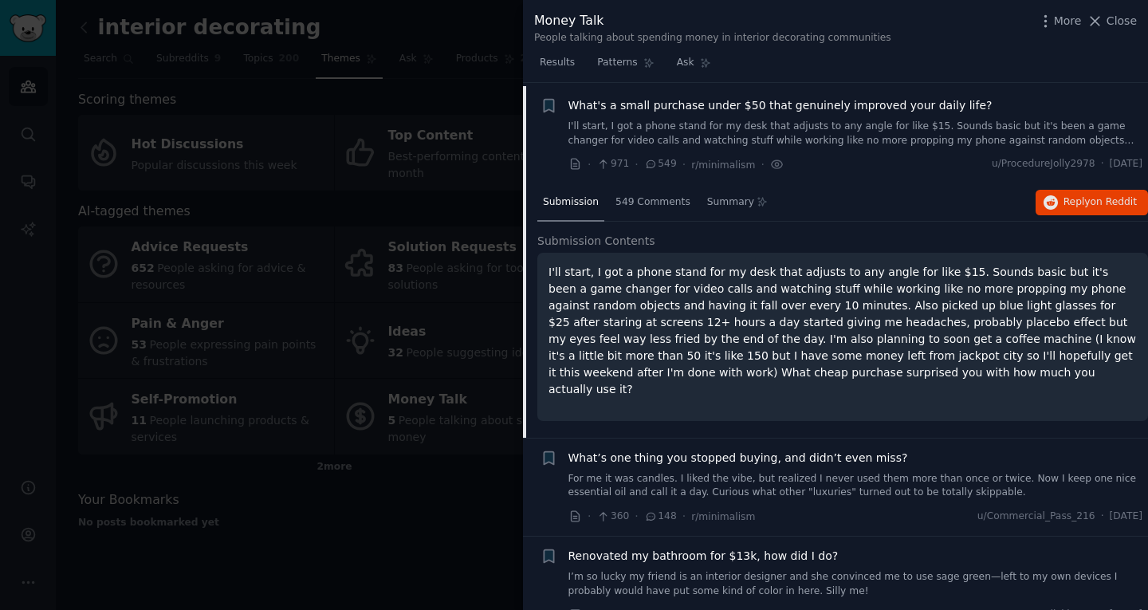
scroll to position [25, 0]
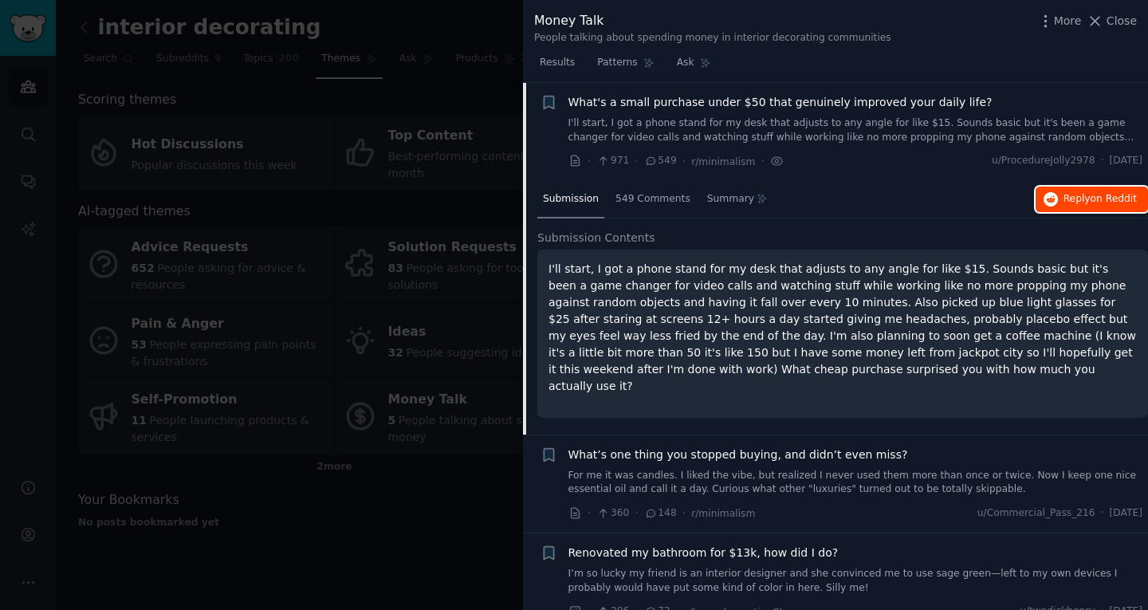
click at [1051, 194] on icon "button" at bounding box center [1051, 199] width 14 height 14
click at [1115, 19] on span "Close" at bounding box center [1122, 21] width 30 height 17
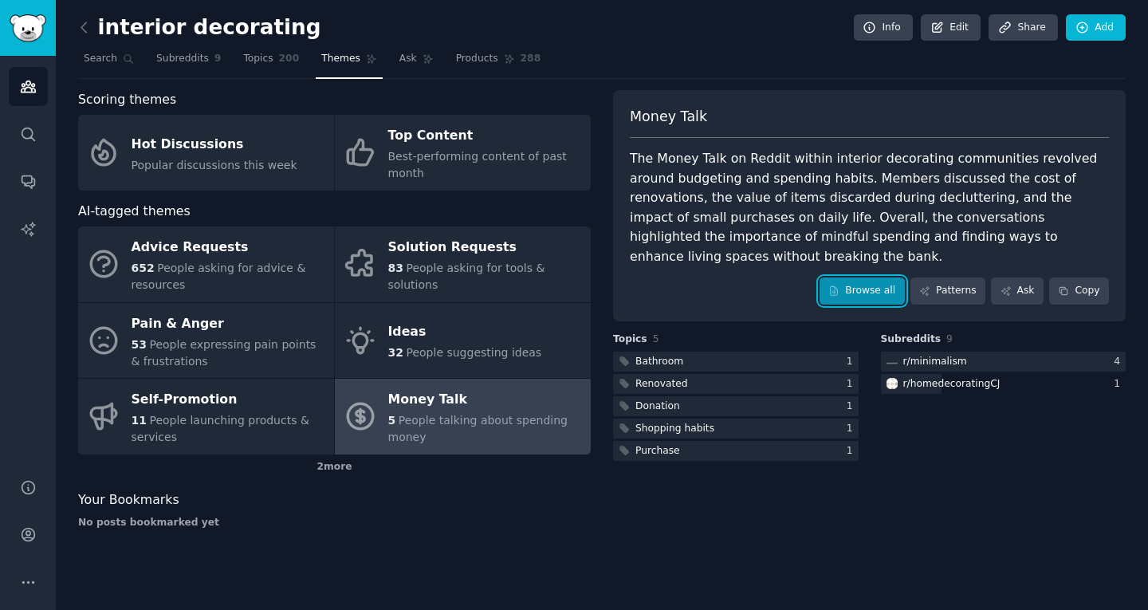
click at [877, 303] on link "Browse all" at bounding box center [862, 290] width 85 height 27
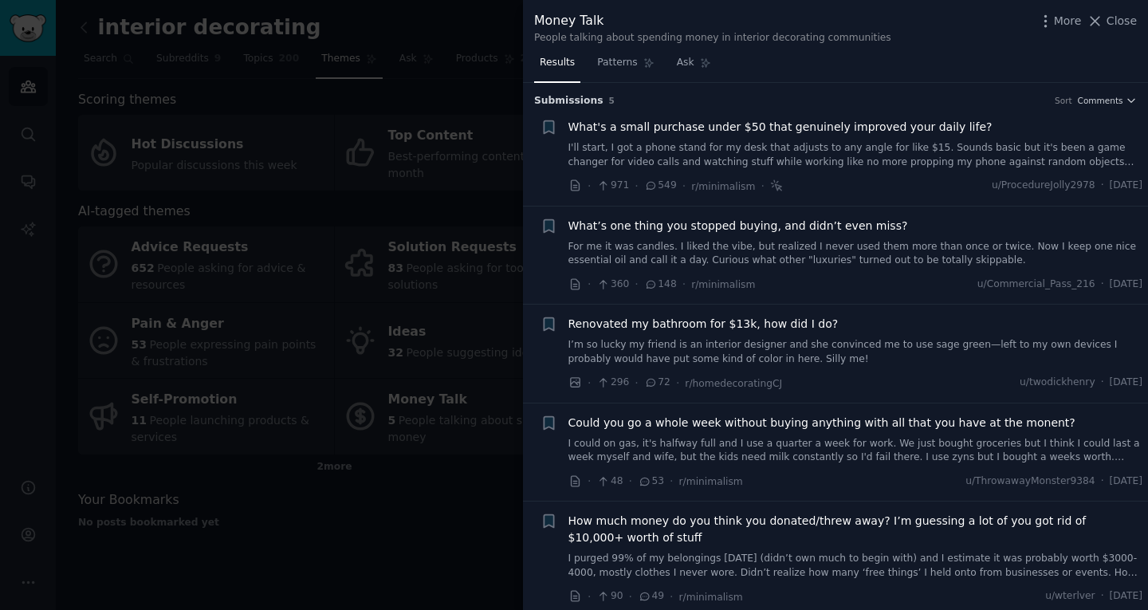
scroll to position [6, 0]
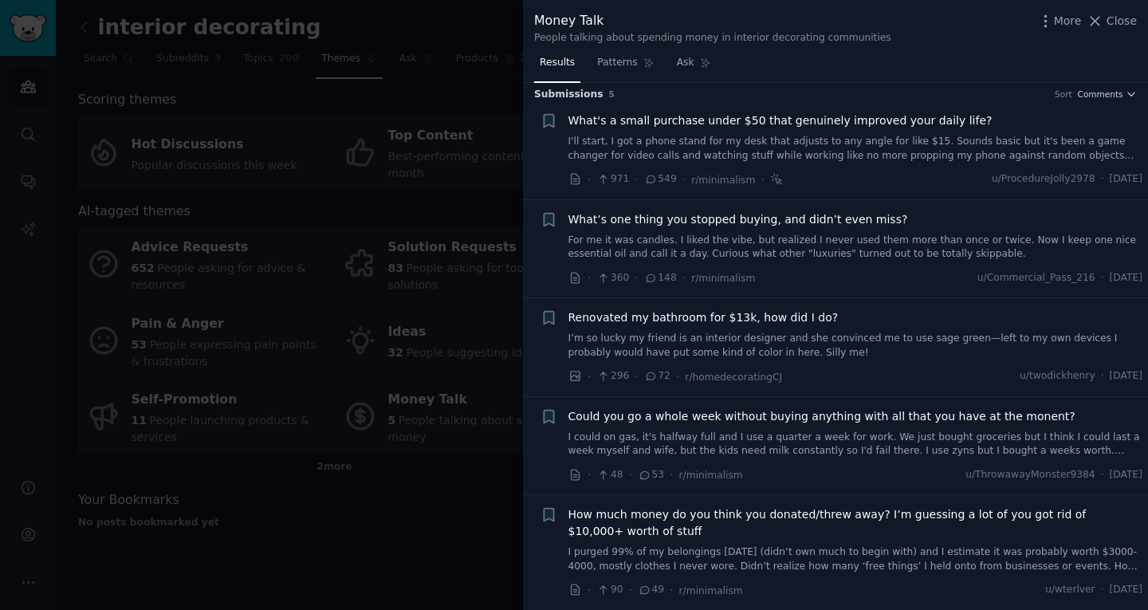
click at [963, 338] on link "I’m so lucky my friend is an interior designer and she convinced me to use sage…" at bounding box center [856, 346] width 575 height 28
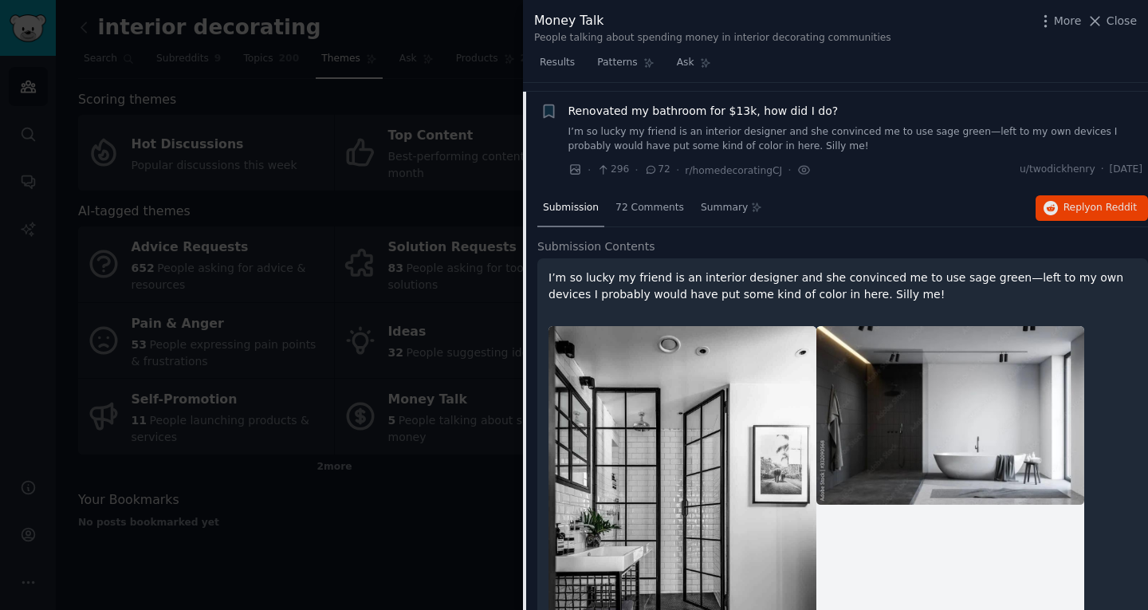
scroll to position [222, 0]
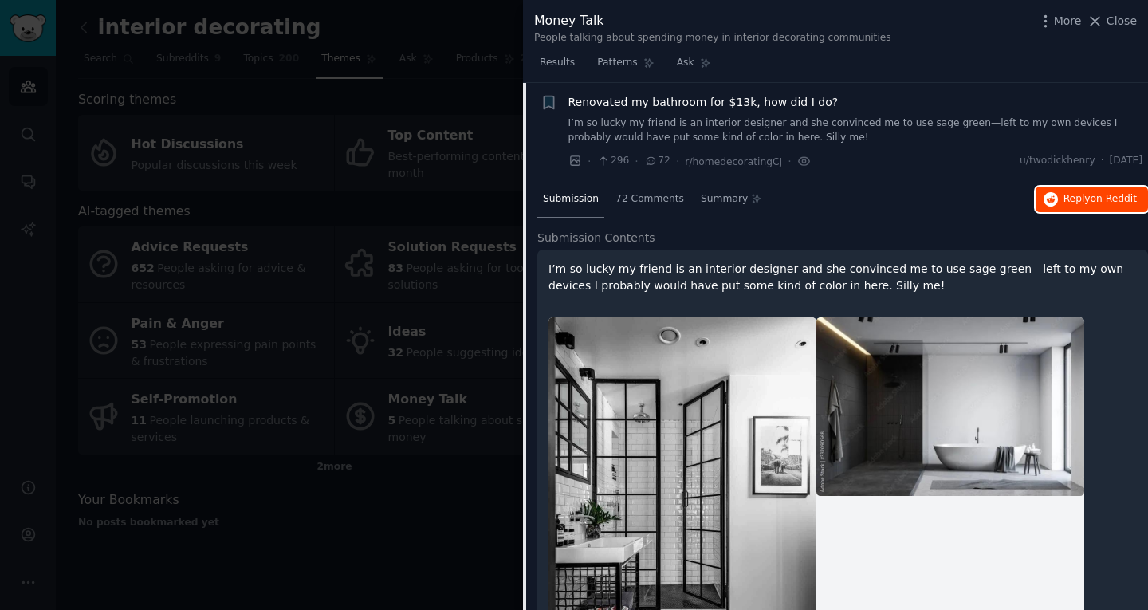
click at [1091, 198] on span "on Reddit" at bounding box center [1114, 198] width 46 height 11
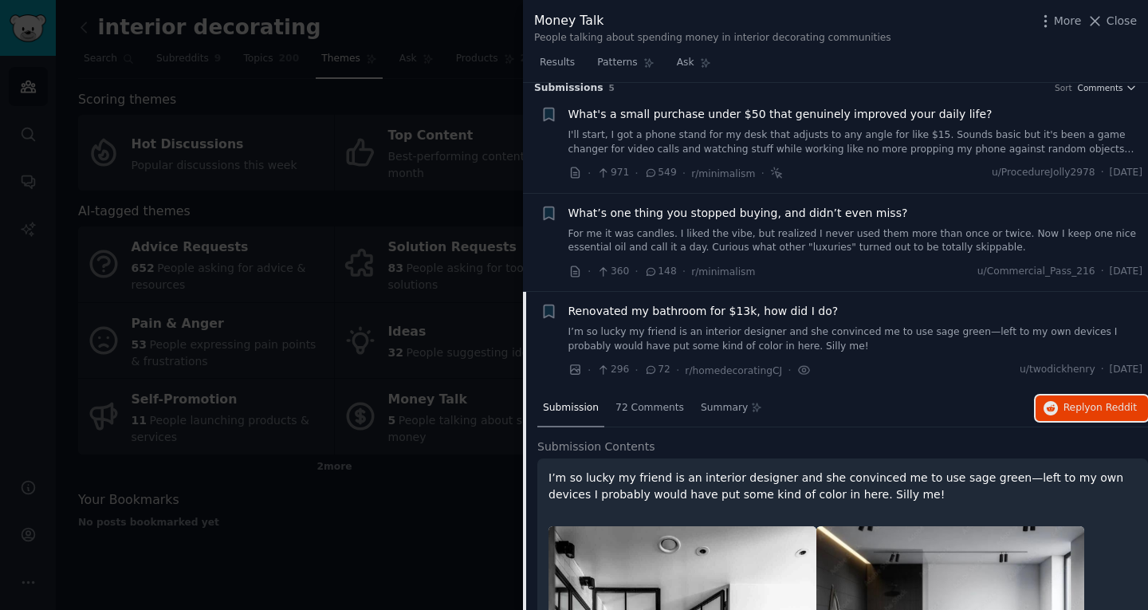
scroll to position [0, 0]
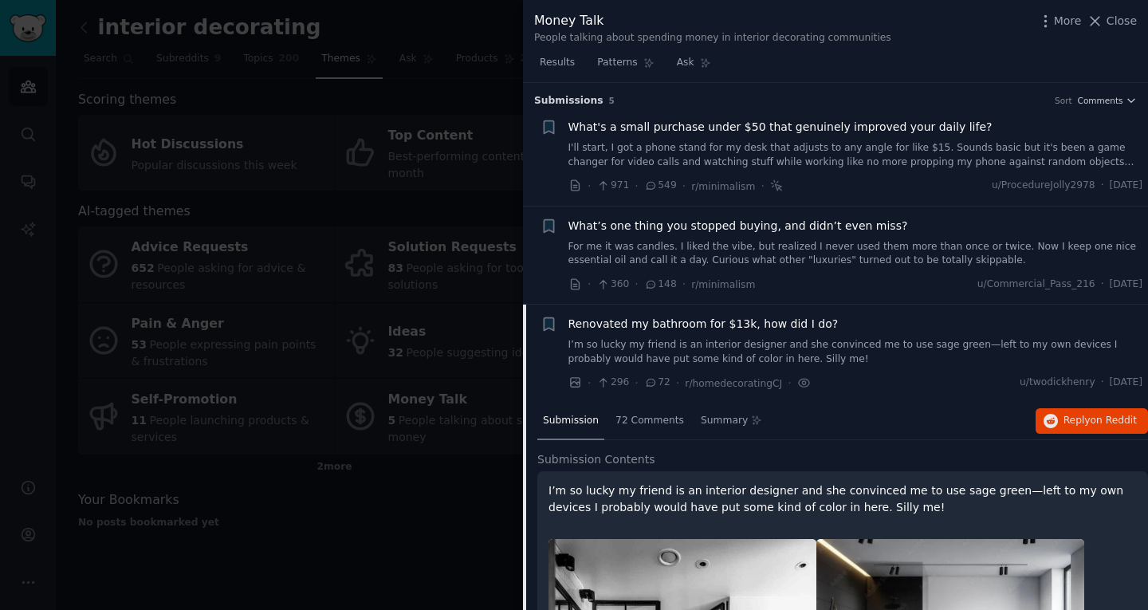
click at [413, 188] on div at bounding box center [574, 305] width 1148 height 610
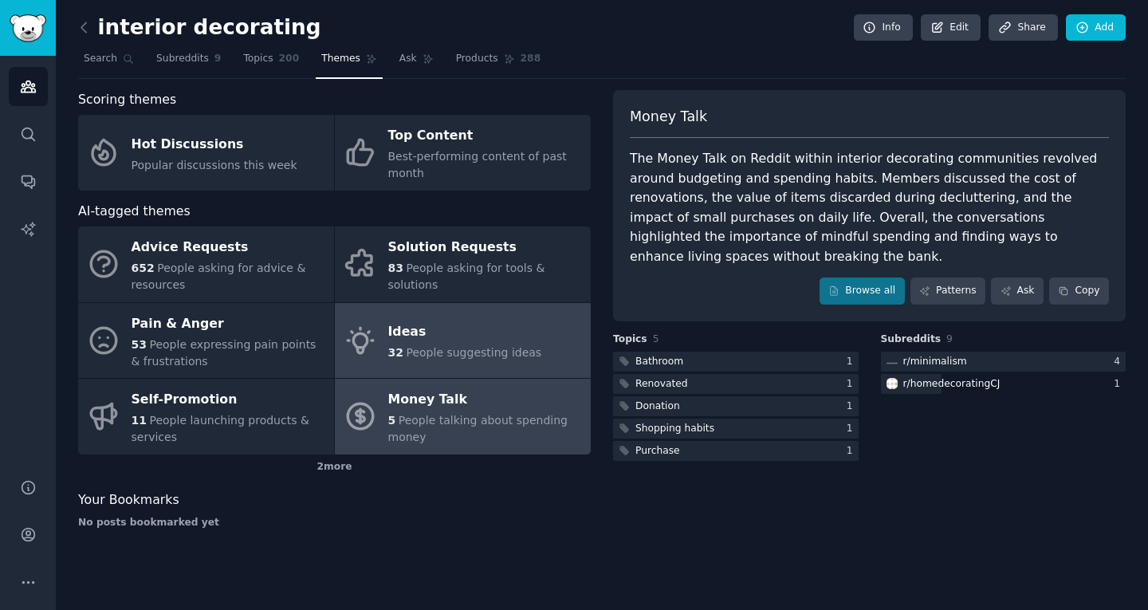
click at [479, 366] on link "Ideas 32 People suggesting ideas" at bounding box center [463, 341] width 256 height 76
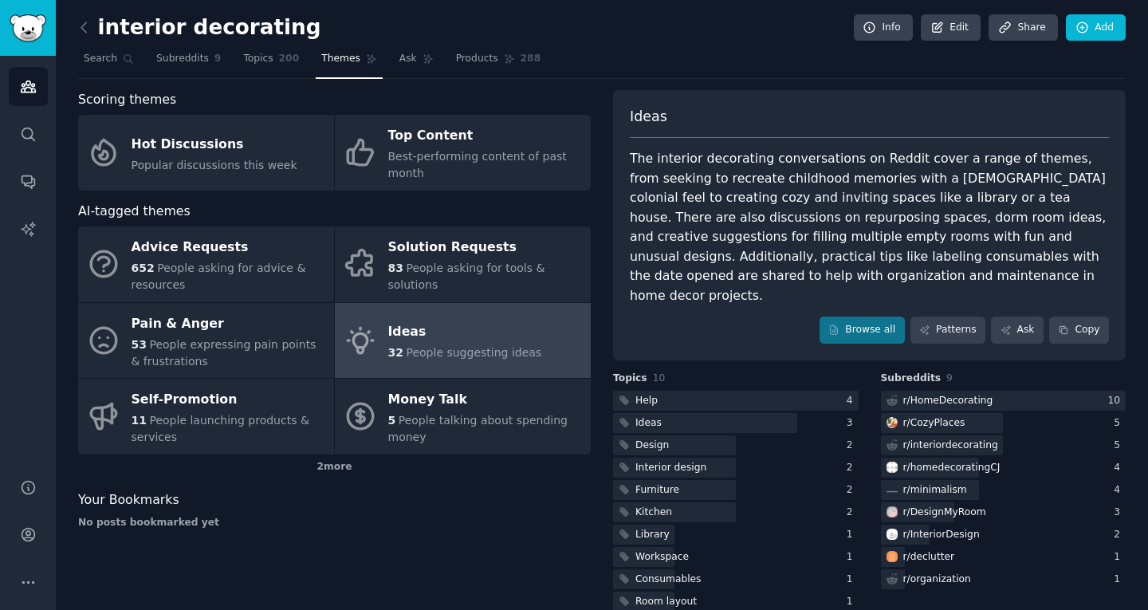
click at [922, 227] on div "The interior decorating conversations on Reddit cover a range of themes, from s…" at bounding box center [869, 227] width 479 height 156
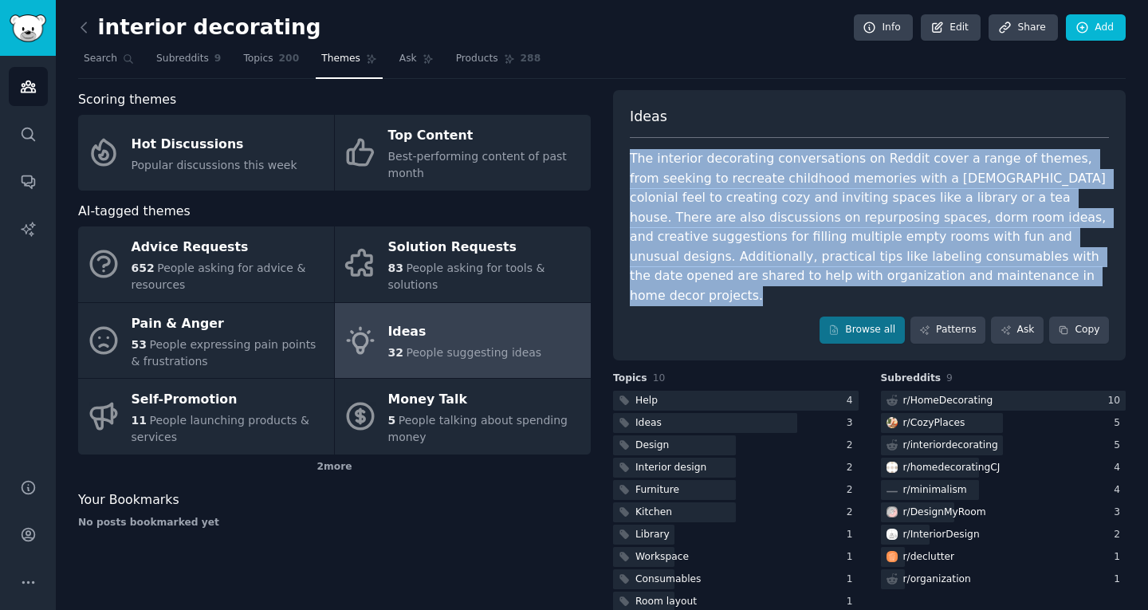
click at [922, 227] on div "The interior decorating conversations on Reddit cover a range of themes, from s…" at bounding box center [869, 227] width 479 height 156
click at [864, 317] on link "Browse all" at bounding box center [862, 330] width 85 height 27
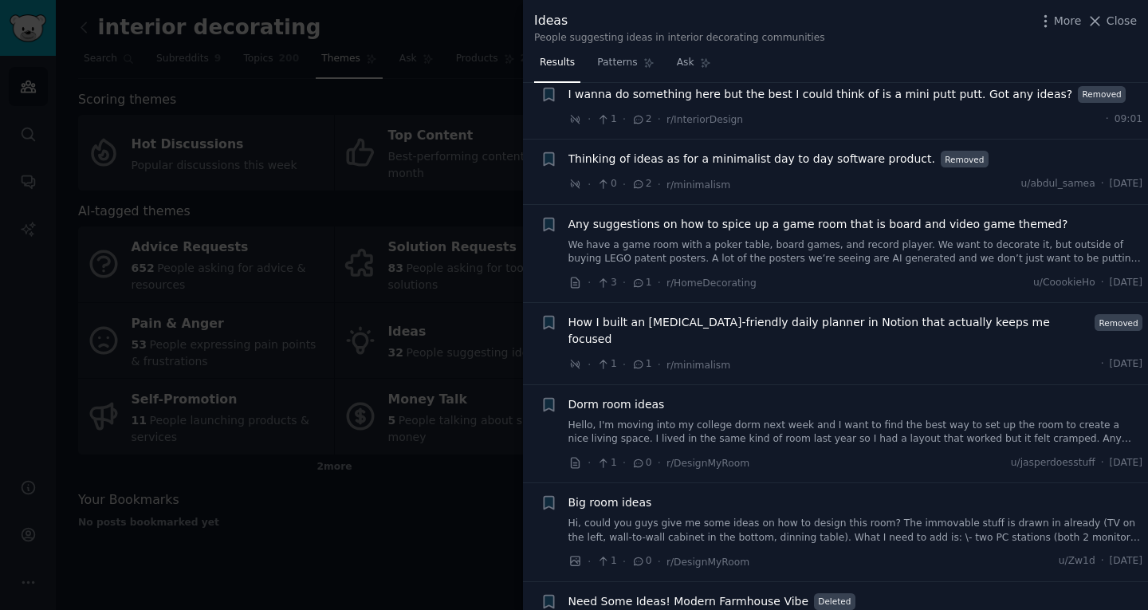
scroll to position [2378, 0]
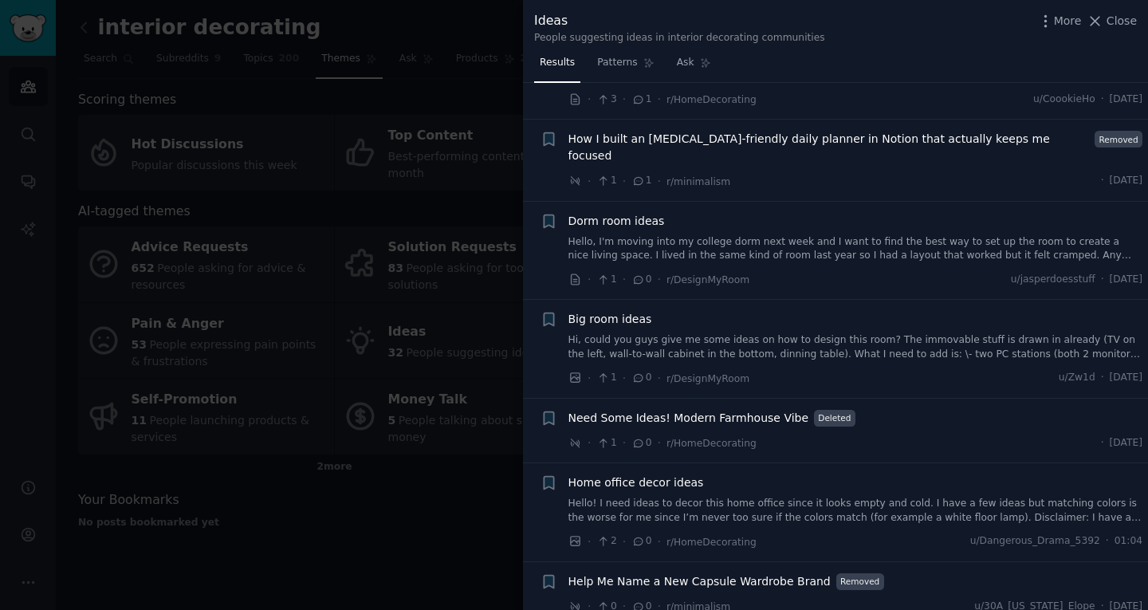
click at [634, 213] on span "Dorm room ideas" at bounding box center [617, 221] width 96 height 17
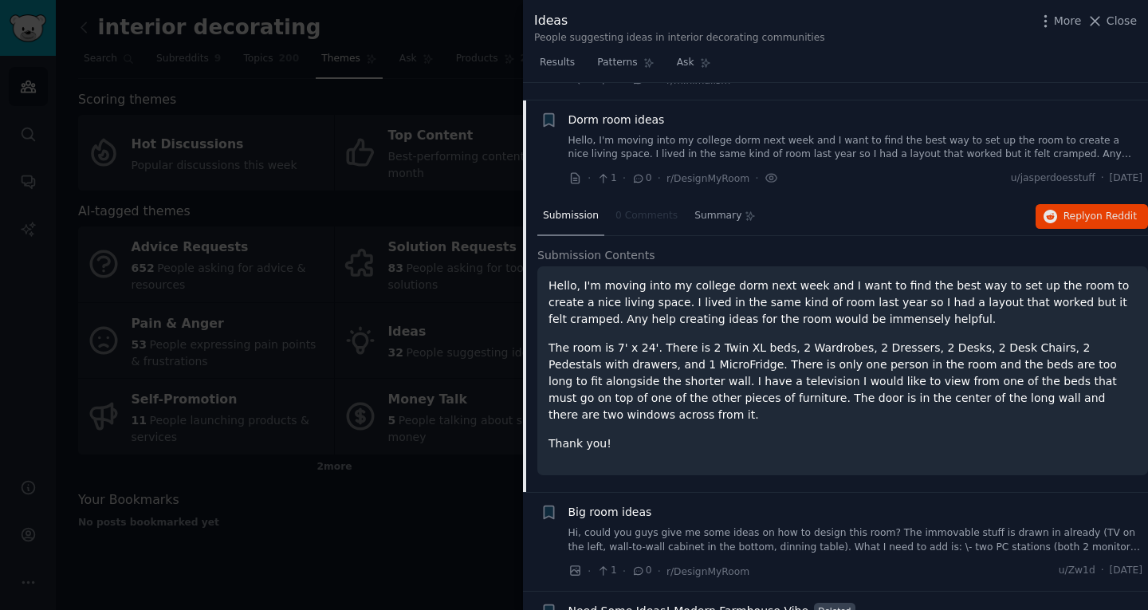
scroll to position [2480, 0]
click at [846, 295] on p "Hello, I'm moving into my college dorm next week and I want to find the best wa…" at bounding box center [843, 302] width 588 height 50
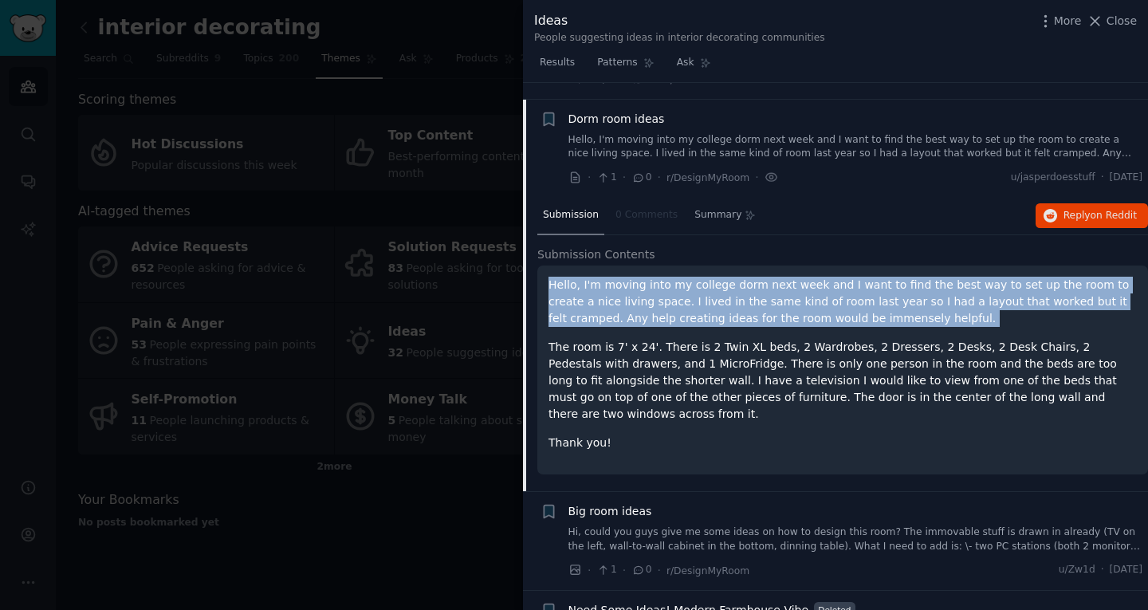
click at [846, 295] on p "Hello, I'm moving into my college dorm next week and I want to find the best wa…" at bounding box center [843, 302] width 588 height 50
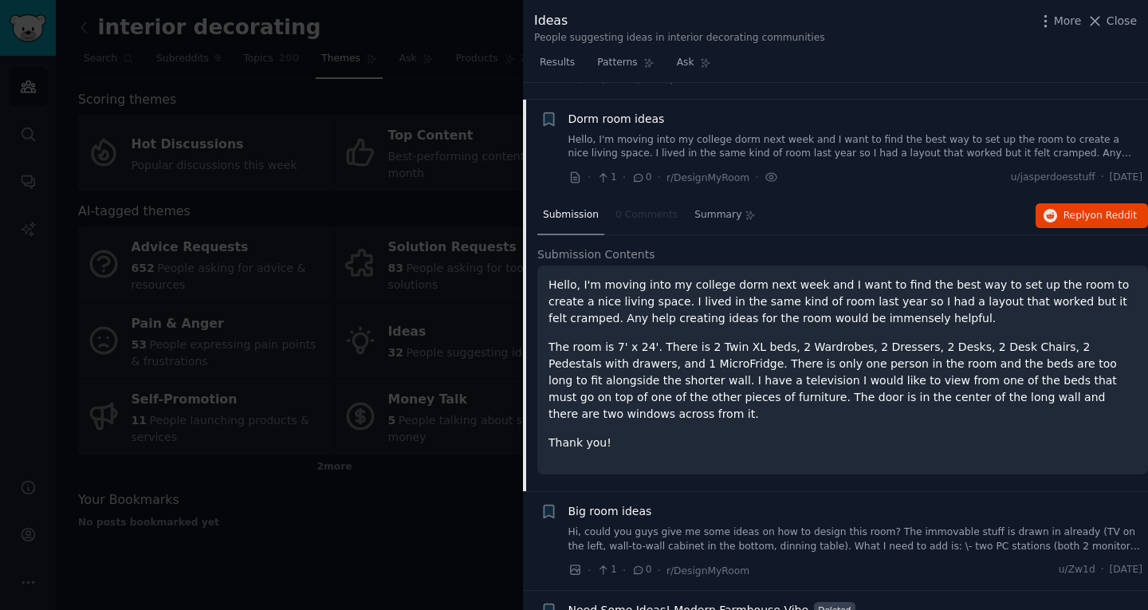
click at [876, 342] on p "The room is 7' x 24'. There is 2 Twin XL beds, 2 Wardrobes, 2 Dressers, 2 Desks…" at bounding box center [843, 381] width 588 height 84
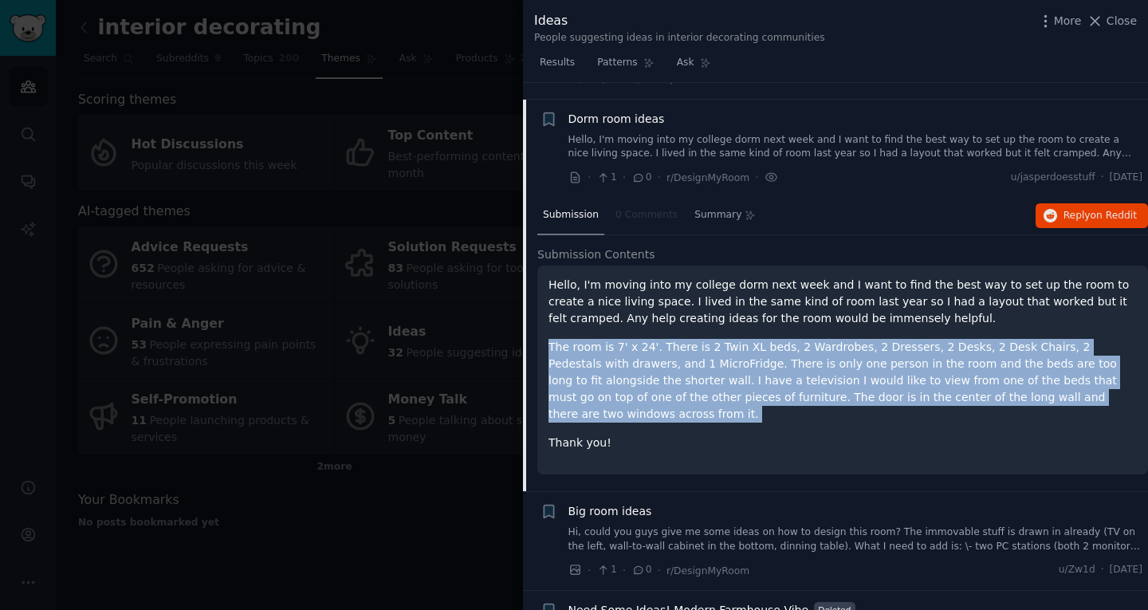
click at [876, 342] on p "The room is 7' x 24'. There is 2 Twin XL beds, 2 Wardrobes, 2 Dressers, 2 Desks…" at bounding box center [843, 381] width 588 height 84
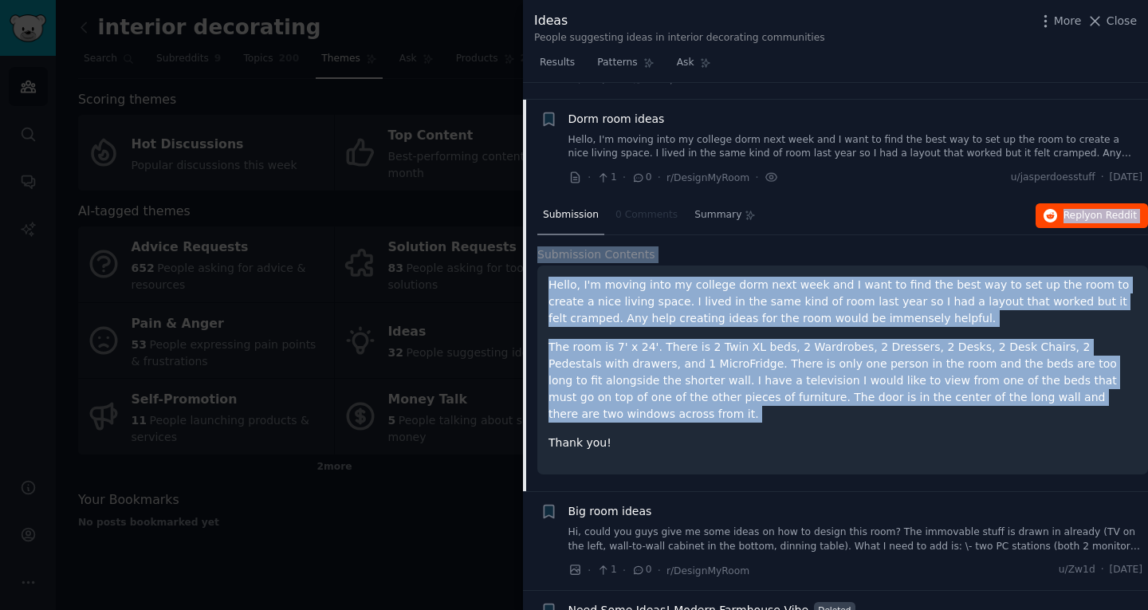
drag, startPoint x: 876, startPoint y: 342, endPoint x: 1077, endPoint y: 205, distance: 243.3
click at [1077, 205] on div "Submission 0 Comments Summary Reply on Reddit Submission Contents Hello, I'm mo…" at bounding box center [842, 344] width 611 height 294
click at [1077, 209] on span "Reply on Reddit" at bounding box center [1100, 216] width 73 height 14
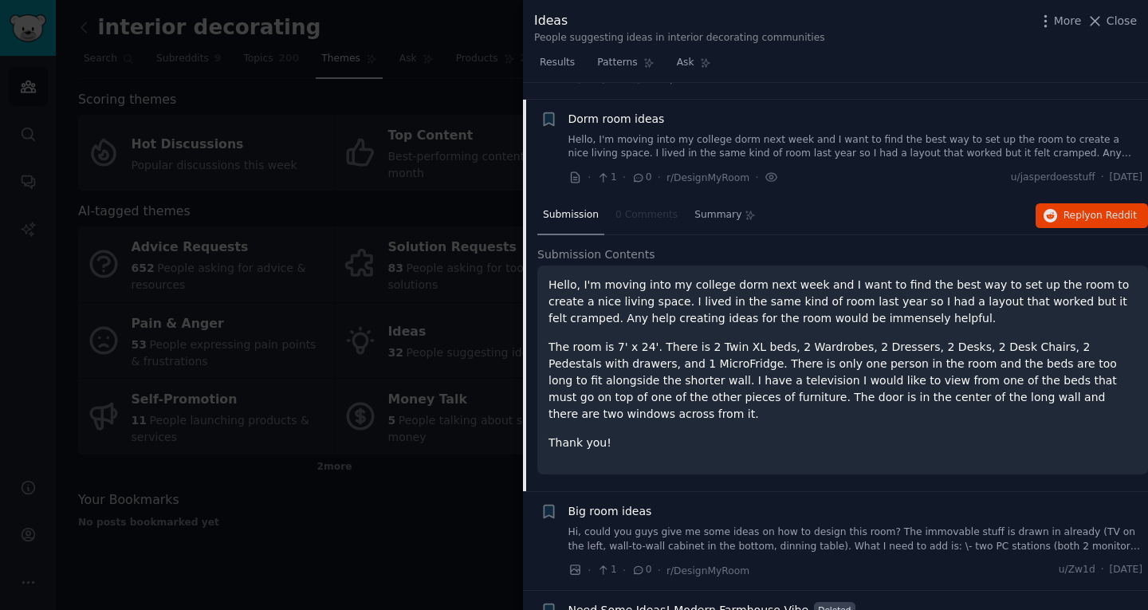
click at [371, 474] on div at bounding box center [574, 305] width 1148 height 610
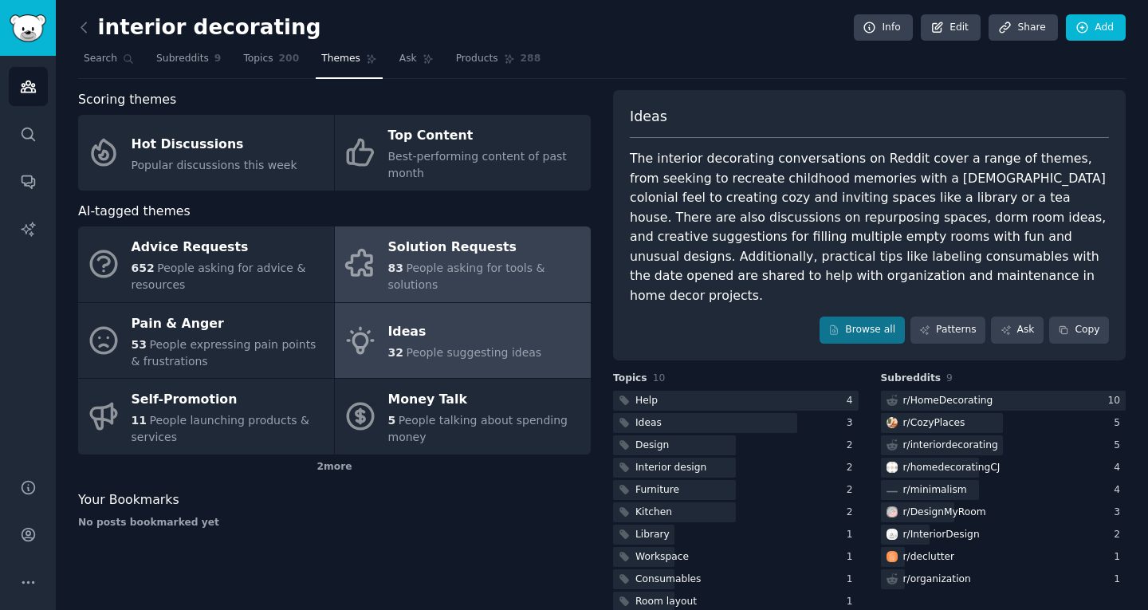
click at [399, 281] on span "People asking for tools & solutions" at bounding box center [466, 277] width 157 height 30
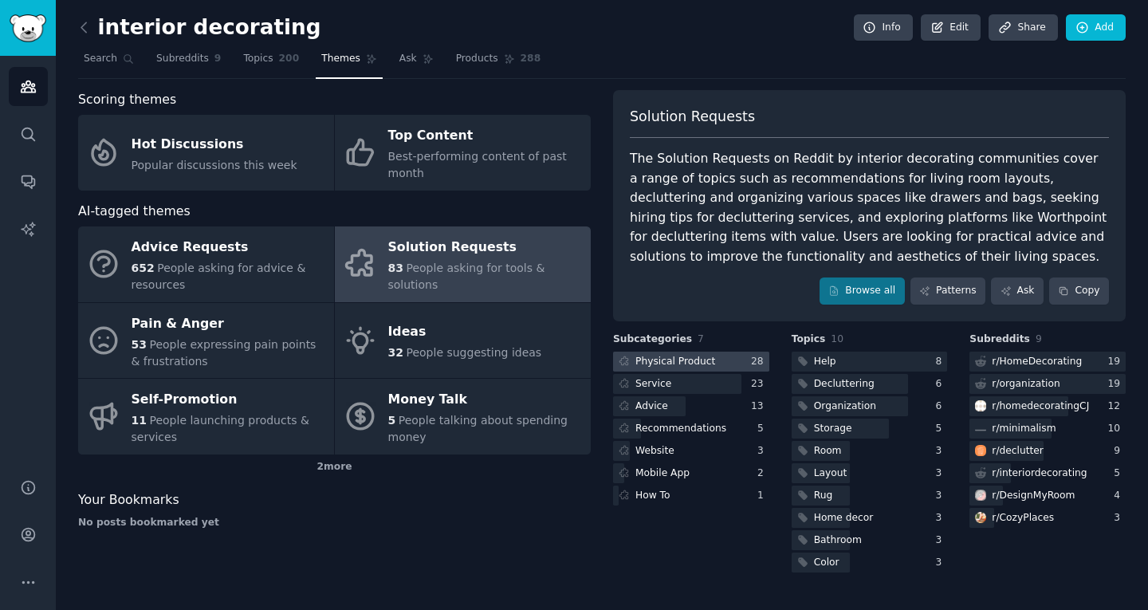
click at [724, 368] on div at bounding box center [691, 362] width 156 height 20
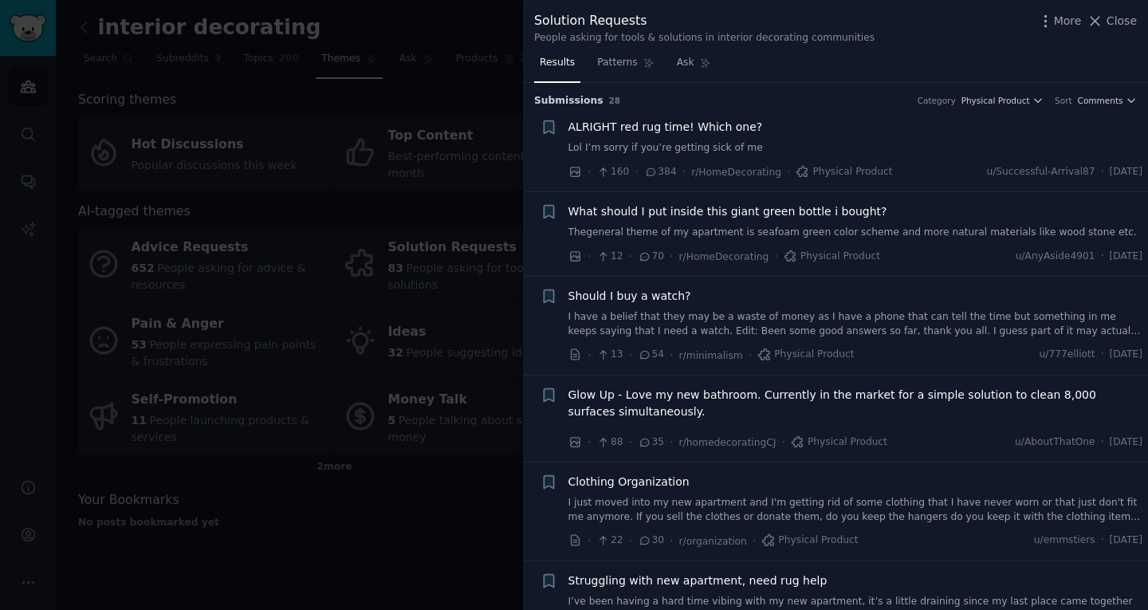
click at [457, 555] on div at bounding box center [574, 305] width 1148 height 610
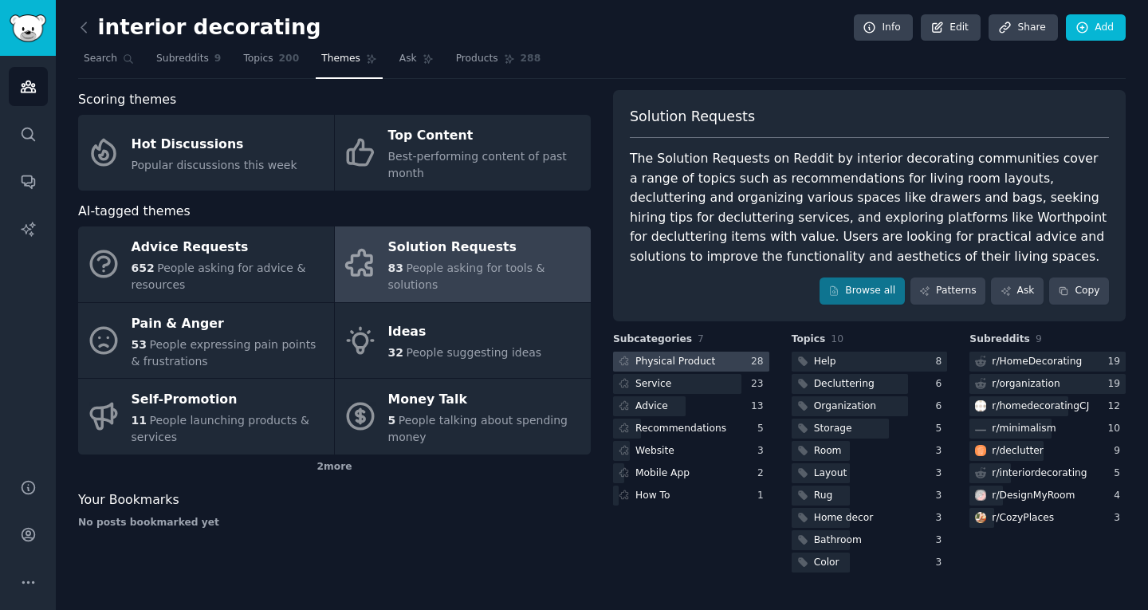
click at [699, 364] on div "Physical Product" at bounding box center [675, 362] width 80 height 14
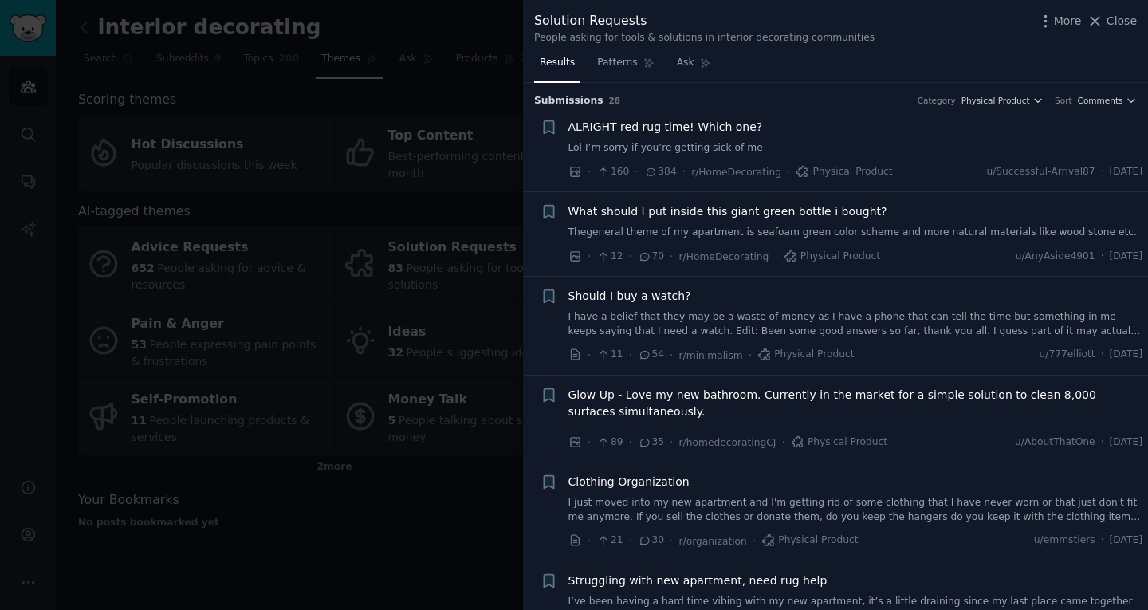
click at [772, 120] on div "ALRIGHT red rug time! Which one?" at bounding box center [856, 127] width 575 height 17
click at [749, 124] on span "ALRIGHT red rug time! Which one?" at bounding box center [666, 127] width 195 height 17
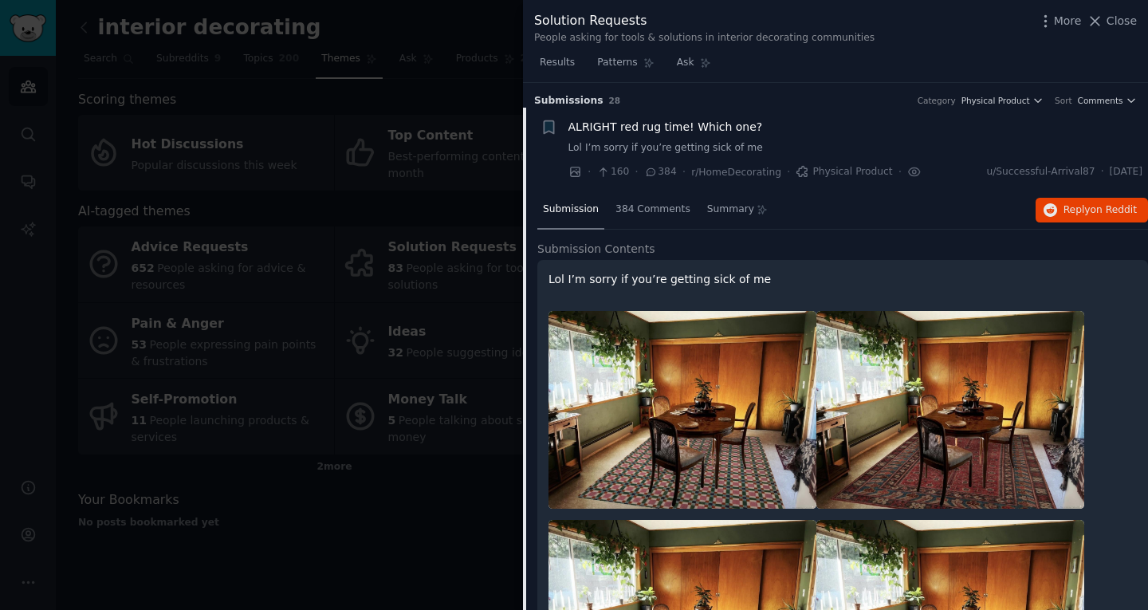
scroll to position [25, 0]
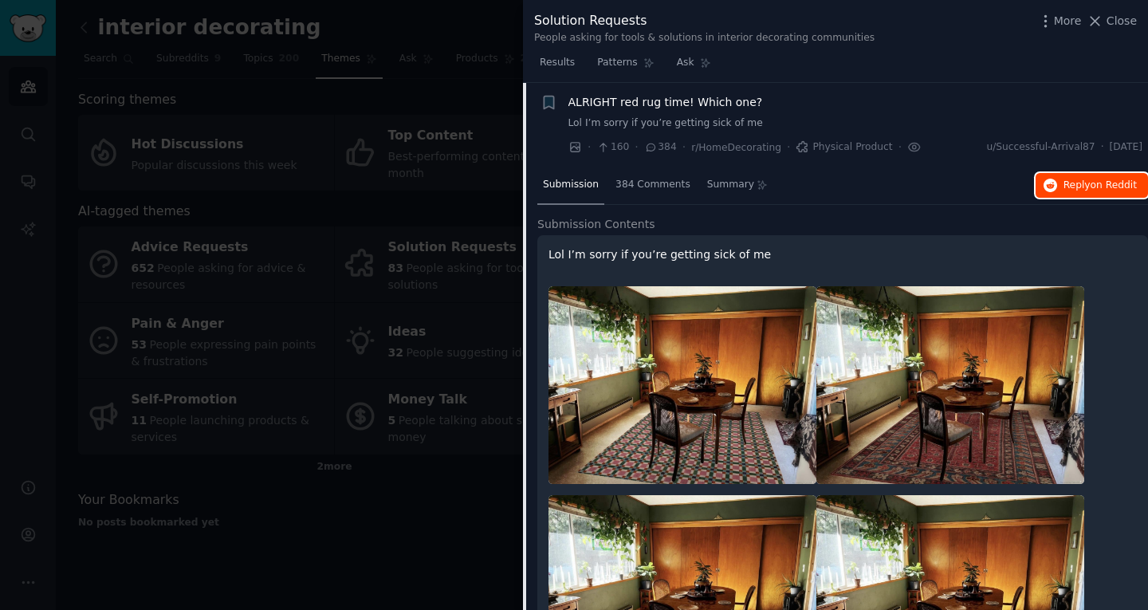
click at [1052, 187] on icon "button" at bounding box center [1051, 186] width 14 height 14
click at [502, 486] on div at bounding box center [574, 305] width 1148 height 610
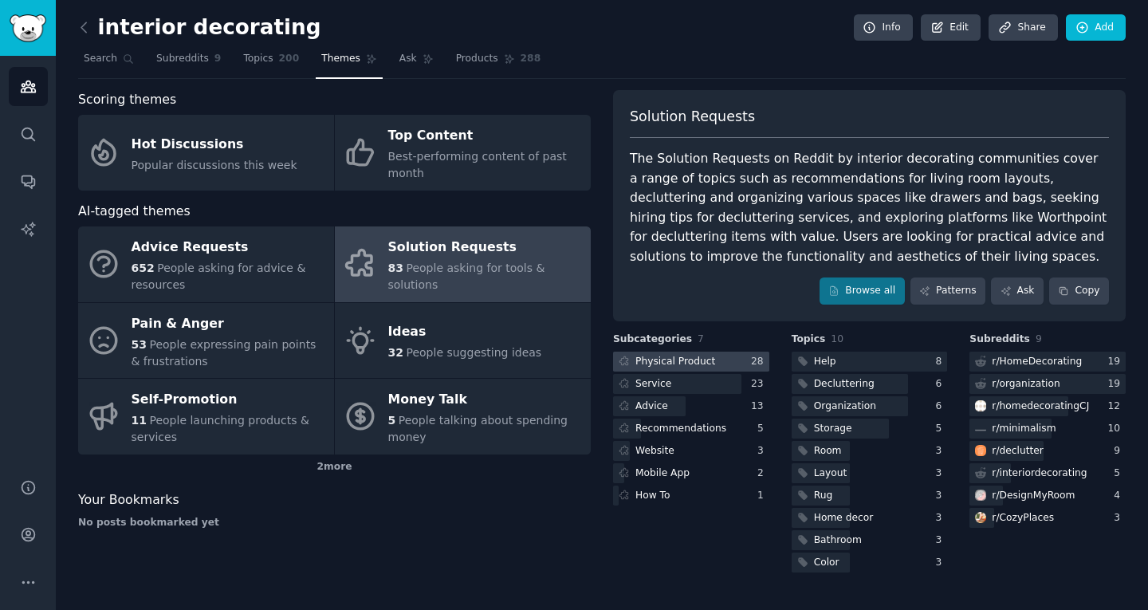
click at [679, 360] on div "Physical Product" at bounding box center [675, 362] width 80 height 14
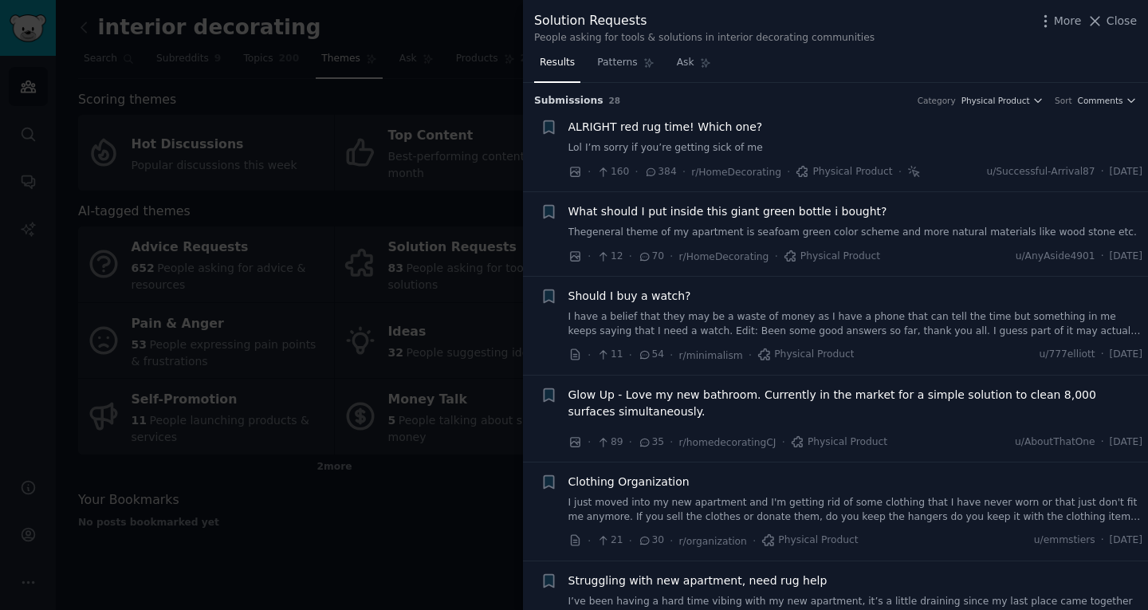
click at [628, 301] on span "Should I buy a watch?" at bounding box center [630, 296] width 123 height 17
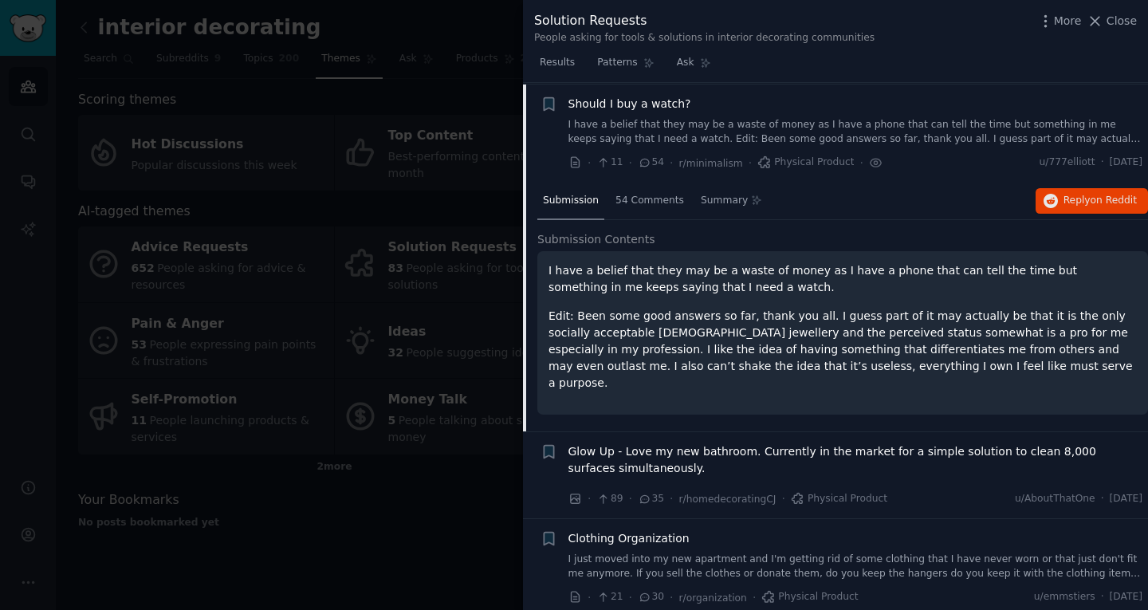
scroll to position [194, 0]
click at [651, 285] on p "I have a belief that they may be a waste of money as I have a phone that can te…" at bounding box center [843, 277] width 588 height 33
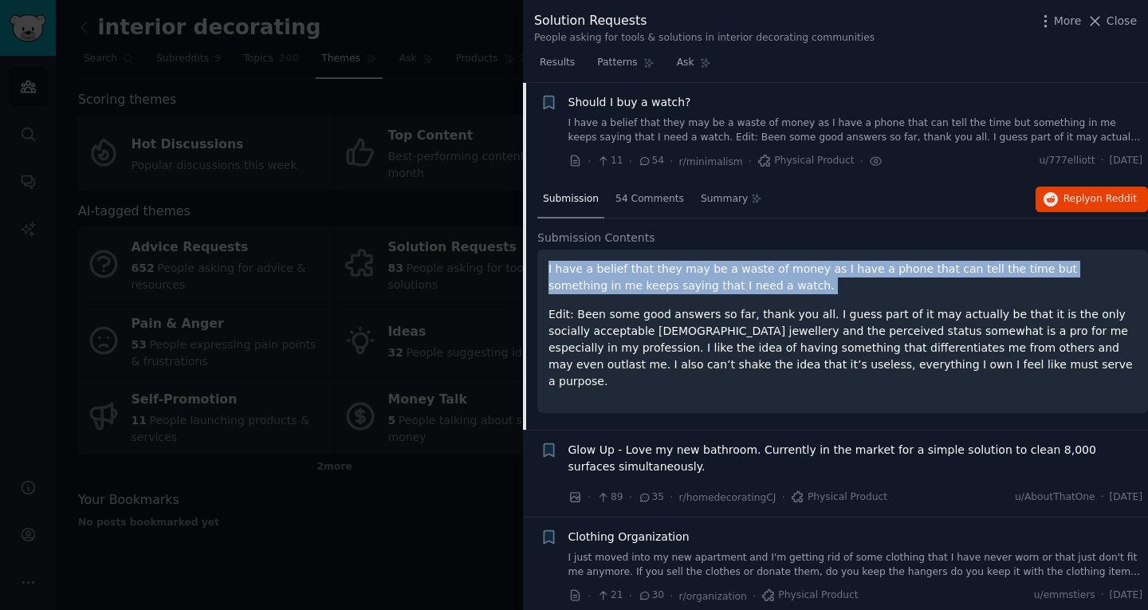
click at [651, 285] on p "I have a belief that they may be a waste of money as I have a phone that can te…" at bounding box center [843, 277] width 588 height 33
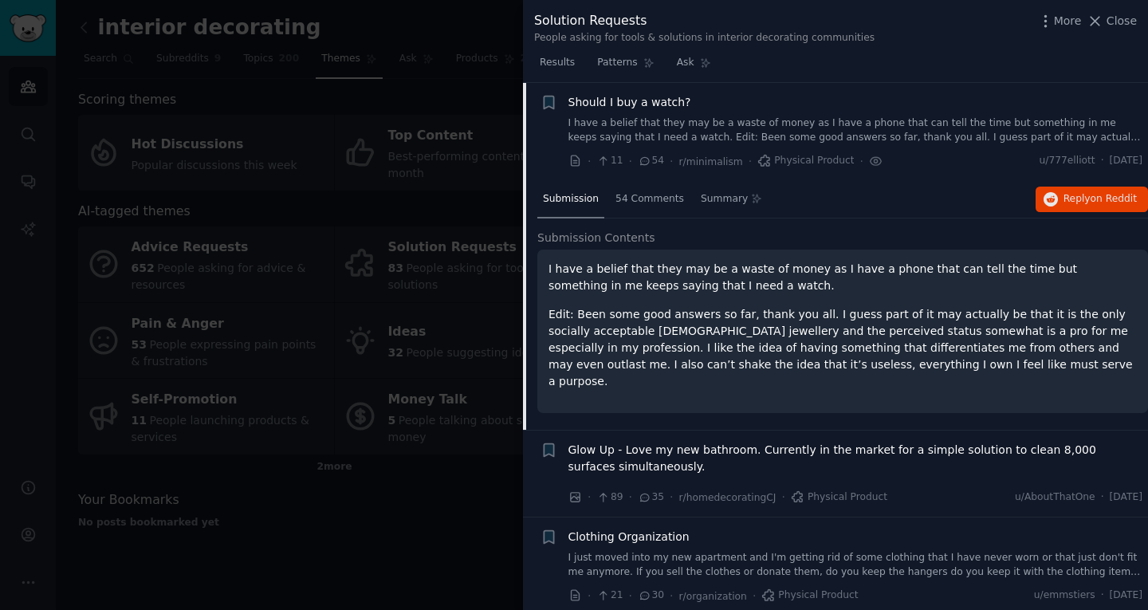
click at [705, 343] on p "Edit: Been some good answers so far, thank you all. I guess part of it may actu…" at bounding box center [843, 348] width 588 height 84
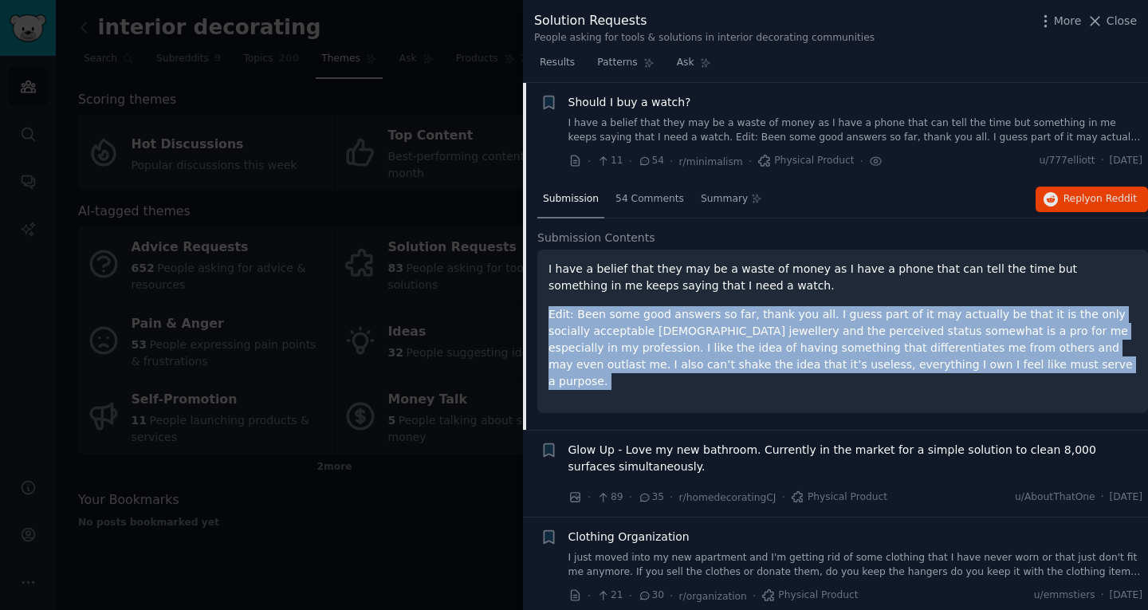
click at [705, 343] on p "Edit: Been some good answers so far, thank you all. I guess part of it may actu…" at bounding box center [843, 348] width 588 height 84
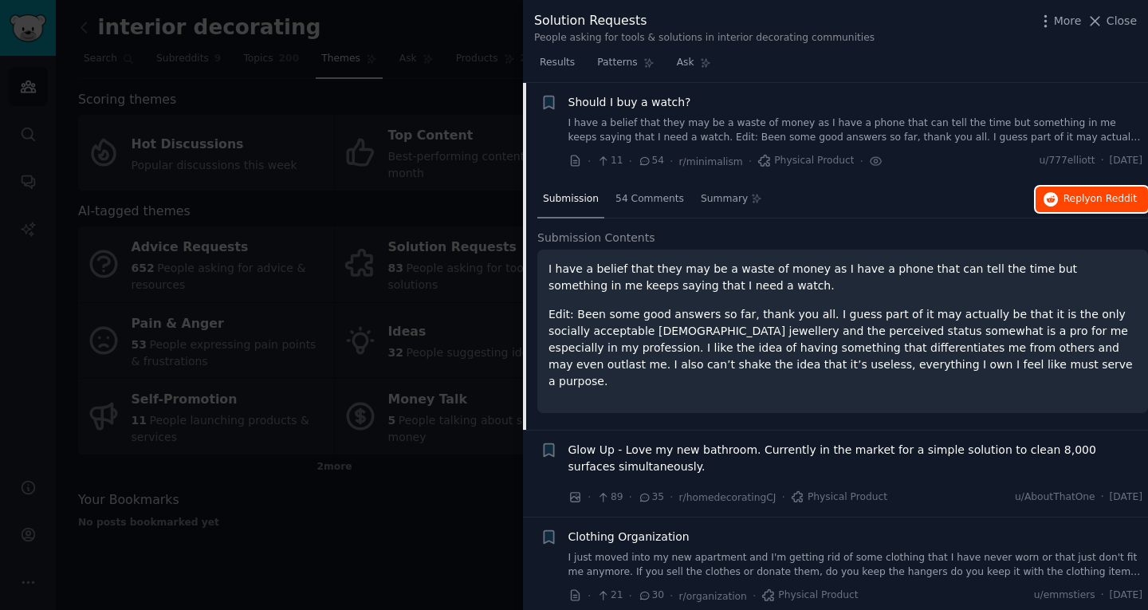
click at [1064, 199] on span "Reply on Reddit" at bounding box center [1100, 199] width 73 height 14
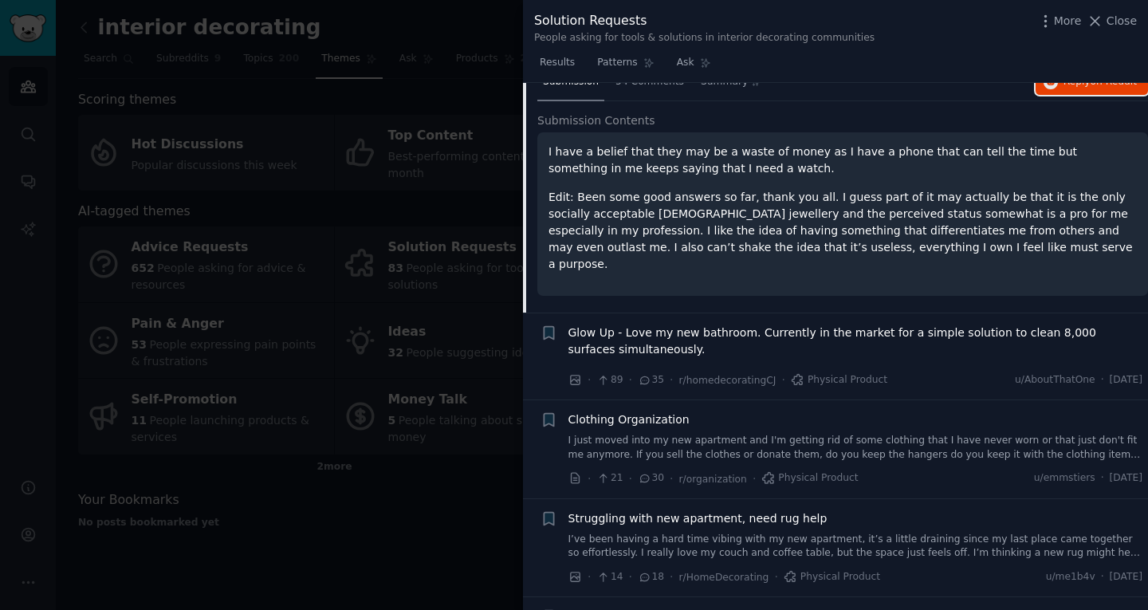
scroll to position [312, 0]
click at [694, 411] on div "Clothing Organization" at bounding box center [856, 419] width 575 height 17
click at [654, 411] on span "Clothing Organization" at bounding box center [629, 419] width 121 height 17
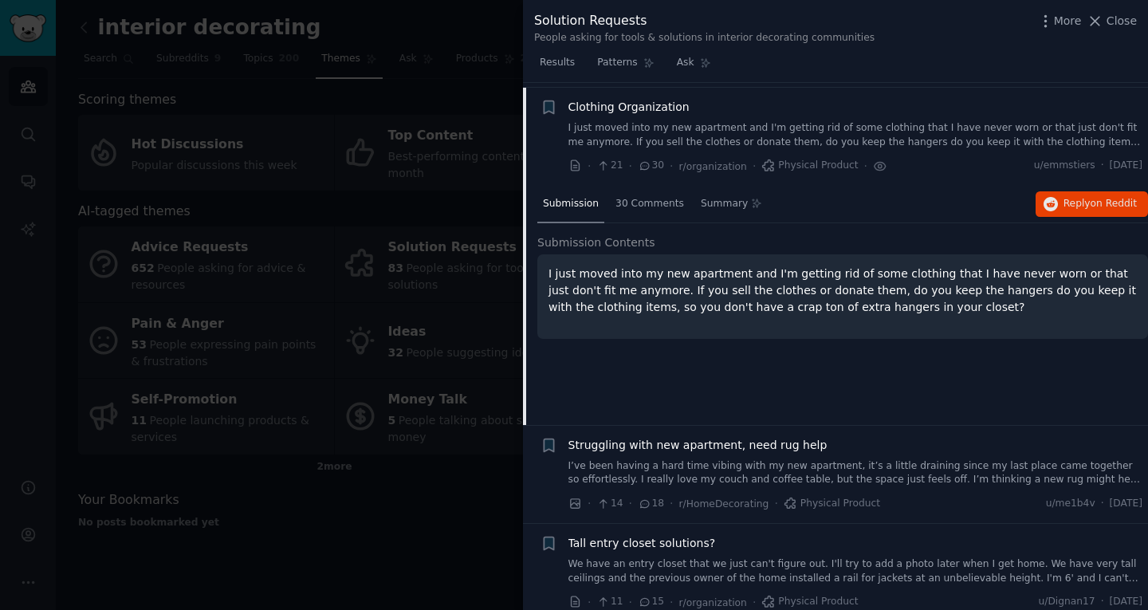
scroll to position [380, 0]
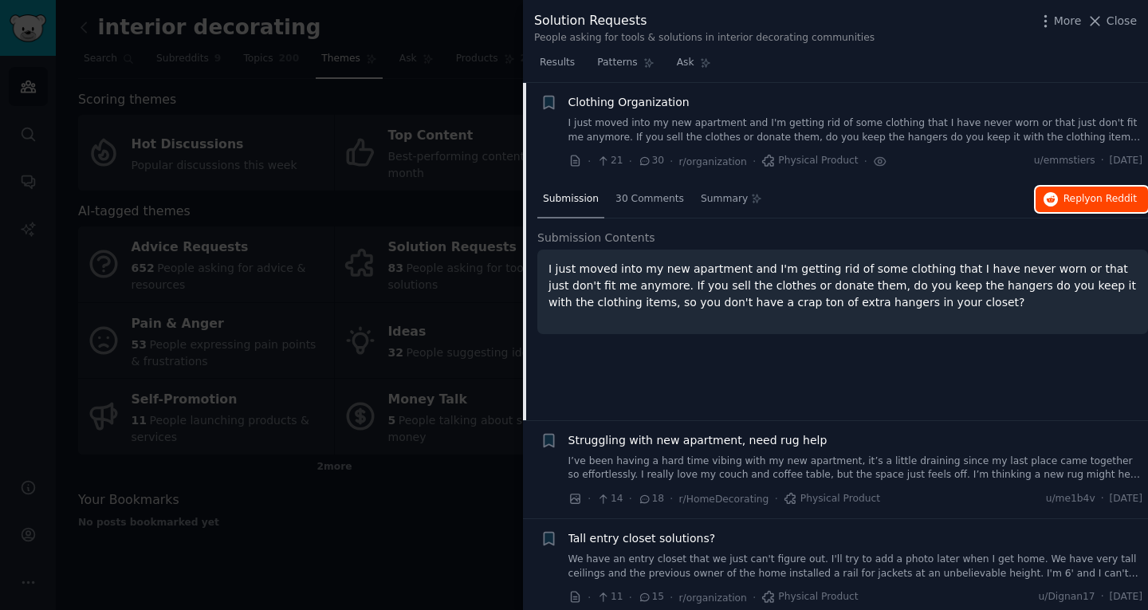
click at [1064, 193] on span "Reply on Reddit" at bounding box center [1100, 199] width 73 height 14
click at [1056, 198] on button "Reply on Reddit" at bounding box center [1092, 200] width 112 height 26
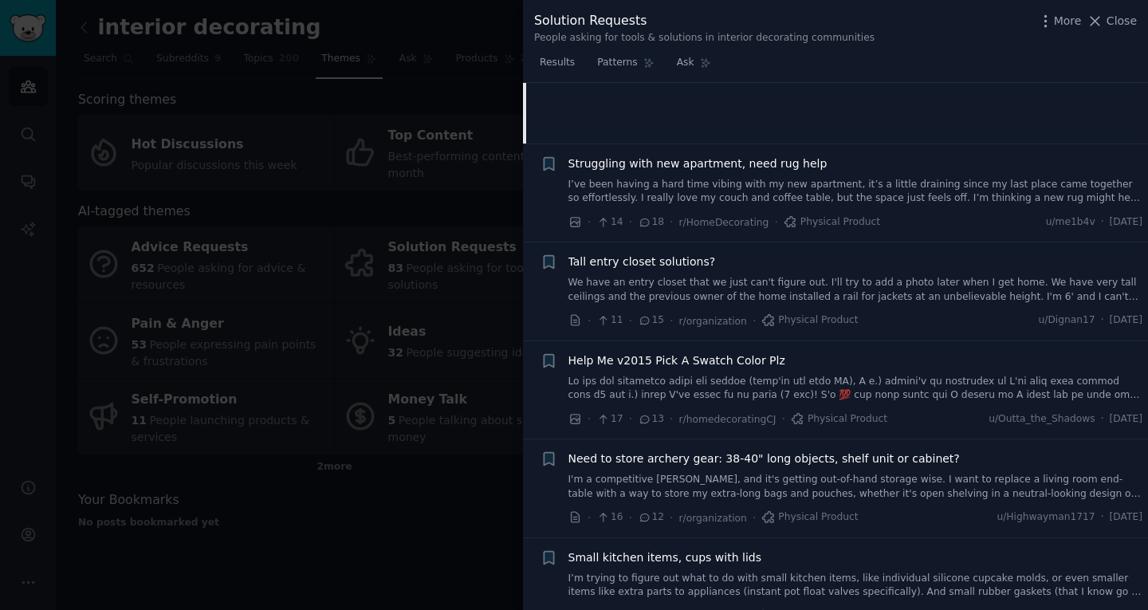
scroll to position [657, 0]
click at [671, 266] on span "Tall entry closet solutions?" at bounding box center [643, 261] width 148 height 17
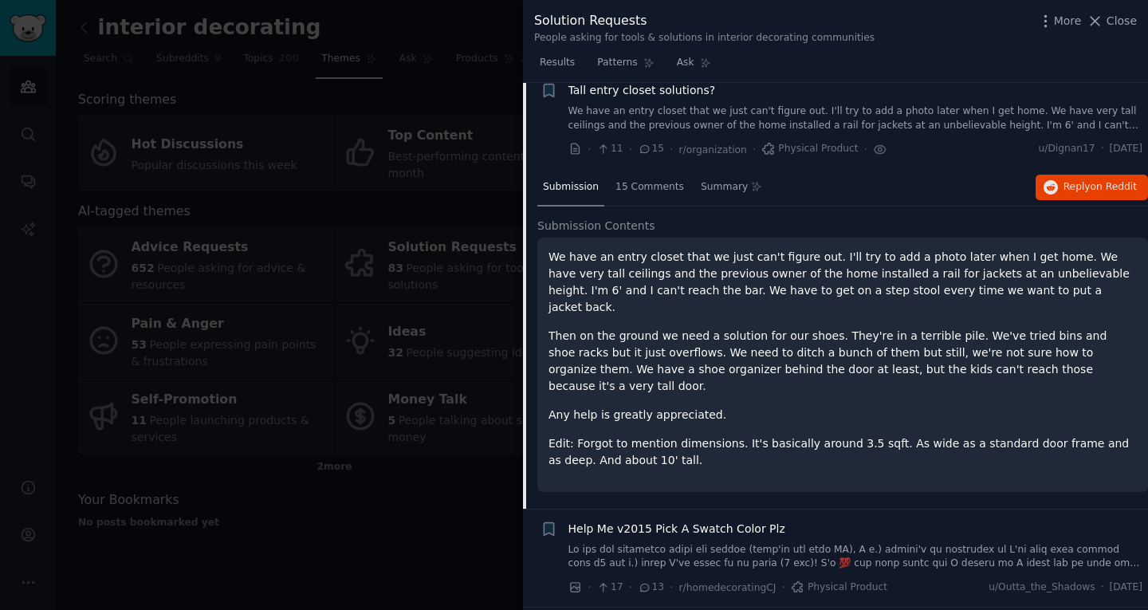
scroll to position [576, 0]
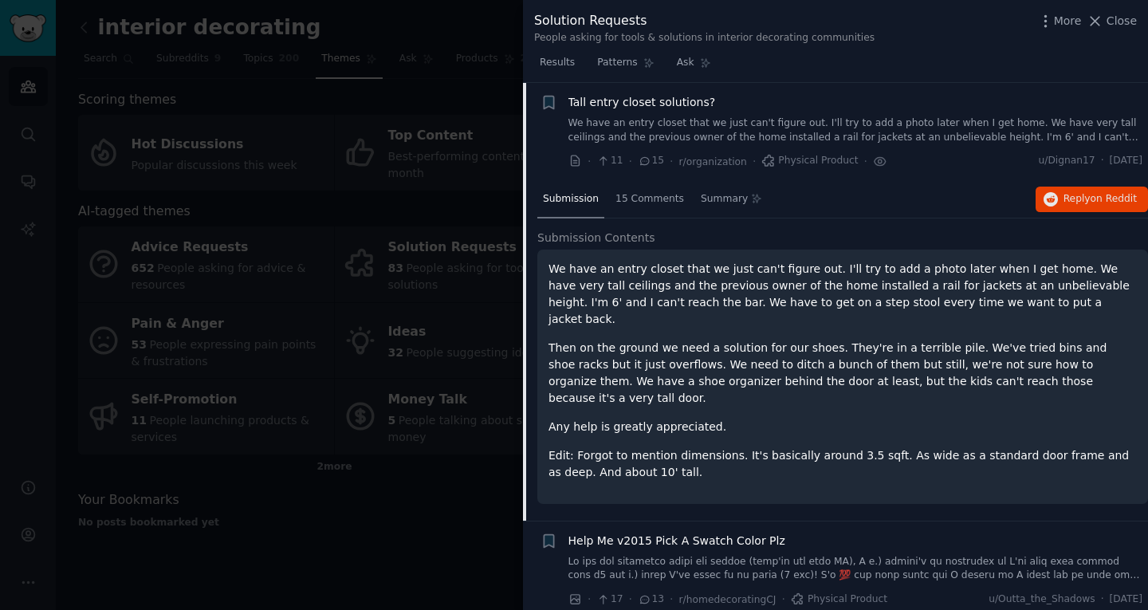
click at [1081, 182] on div "Submission 15 Comments Summary Reply on Reddit" at bounding box center [842, 200] width 611 height 38
click at [1094, 205] on span "Reply on Reddit" at bounding box center [1100, 199] width 73 height 14
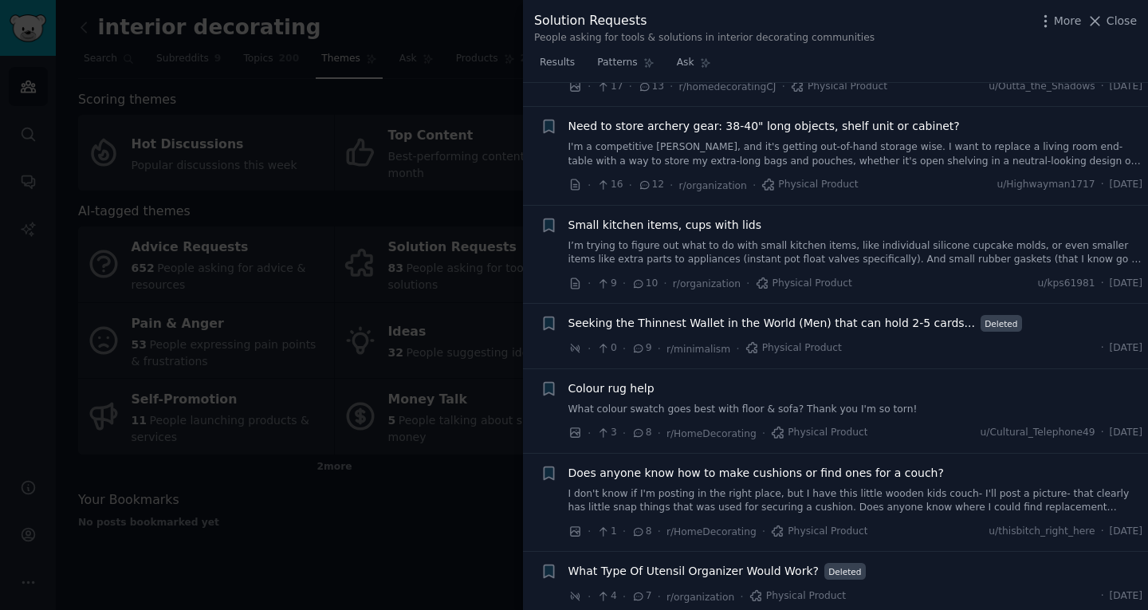
scroll to position [1091, 0]
click at [720, 215] on span "Small kitchen items, cups with lids" at bounding box center [665, 223] width 193 height 17
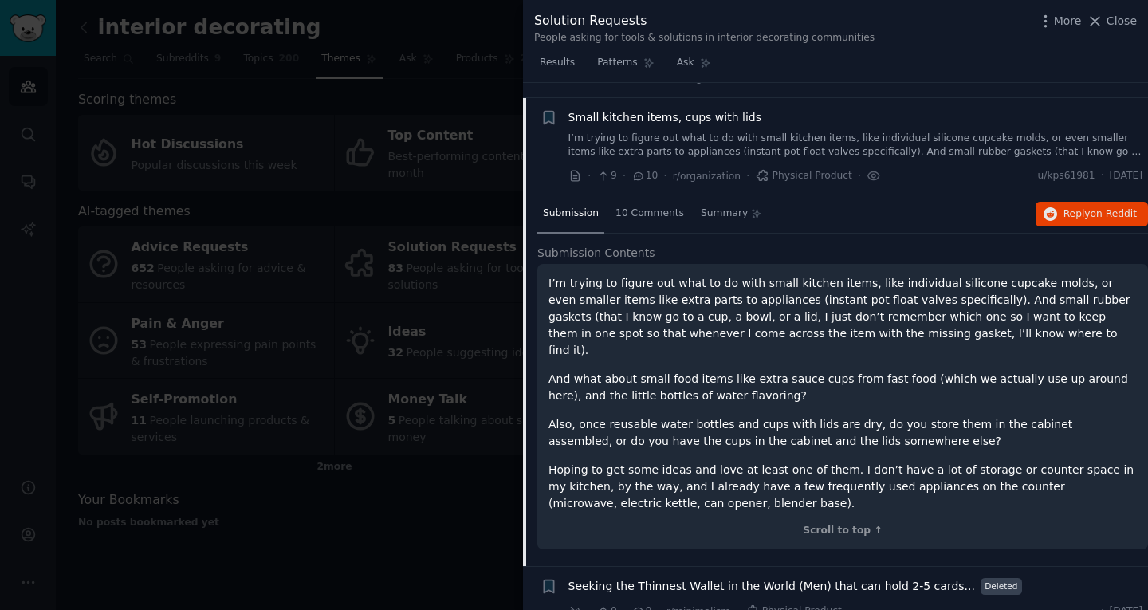
scroll to position [872, 0]
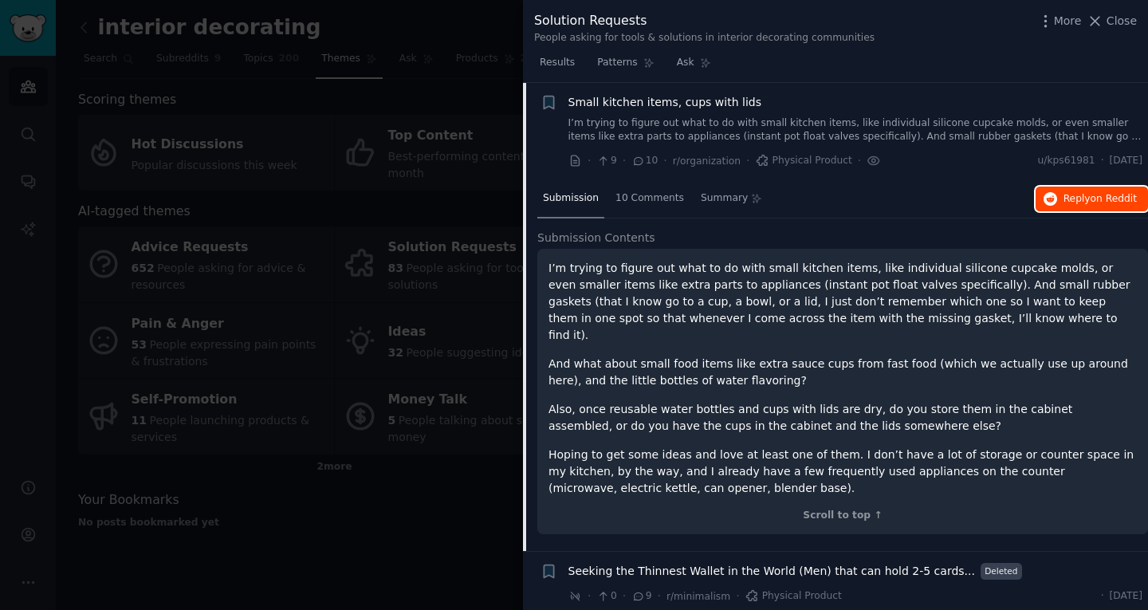
click at [1094, 204] on span "on Reddit" at bounding box center [1114, 198] width 46 height 11
click at [846, 292] on p "I’m trying to figure out what to do with small kitchen items, like individual s…" at bounding box center [843, 302] width 588 height 84
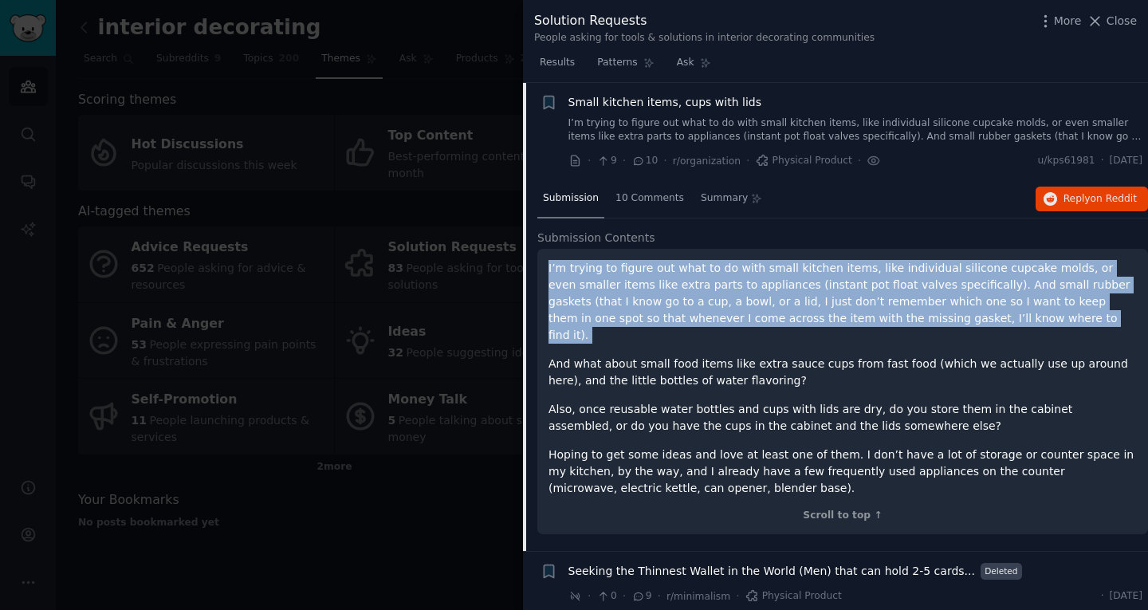
click at [846, 292] on p "I’m trying to figure out what to do with small kitchen items, like individual s…" at bounding box center [843, 302] width 588 height 84
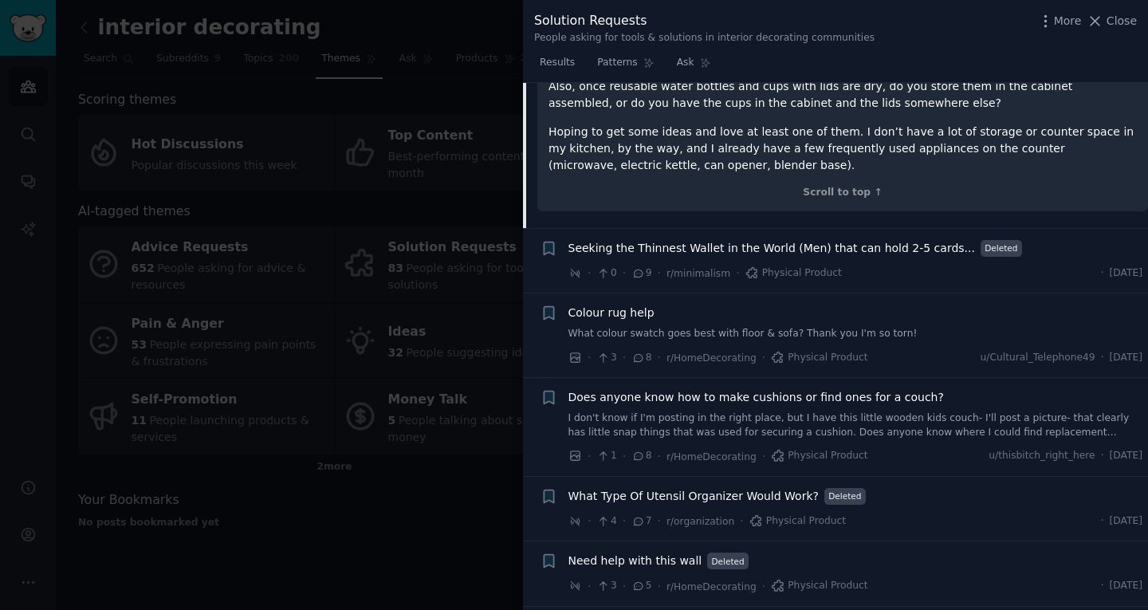
scroll to position [1199, 0]
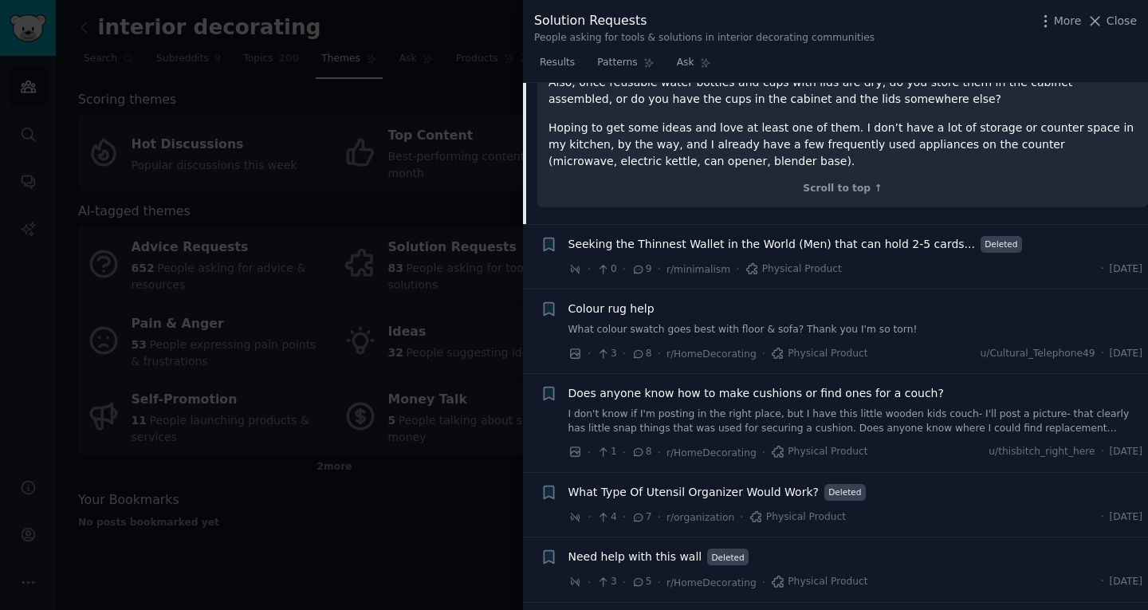
click at [687, 236] on span "Seeking the Thinnest Wallet in the World (Men) that can hold 2-5 cards..." at bounding box center [772, 244] width 407 height 17
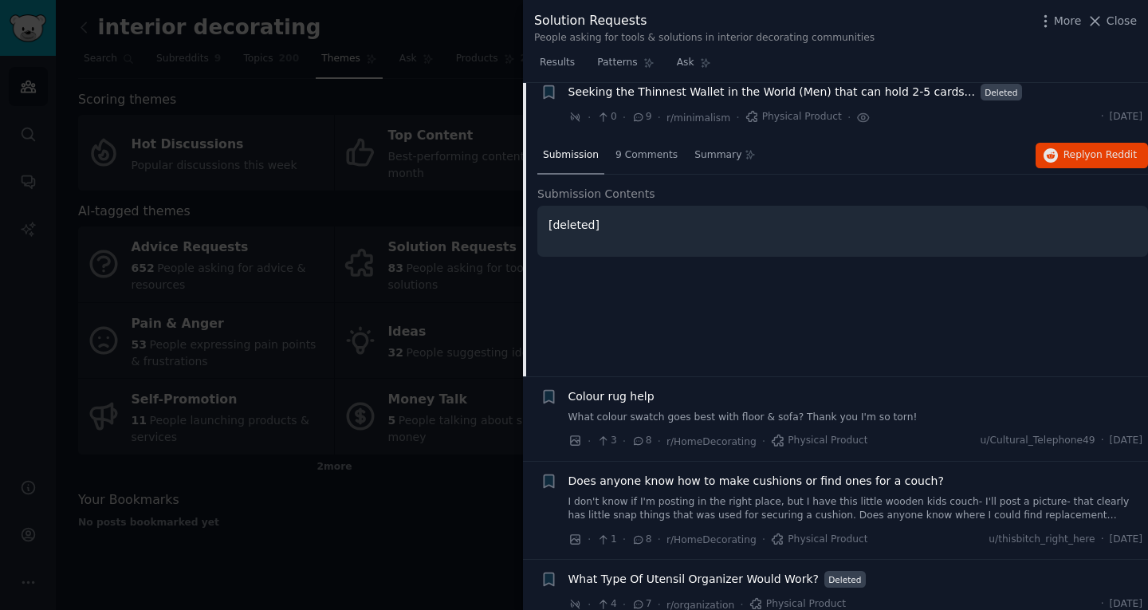
scroll to position [970, 0]
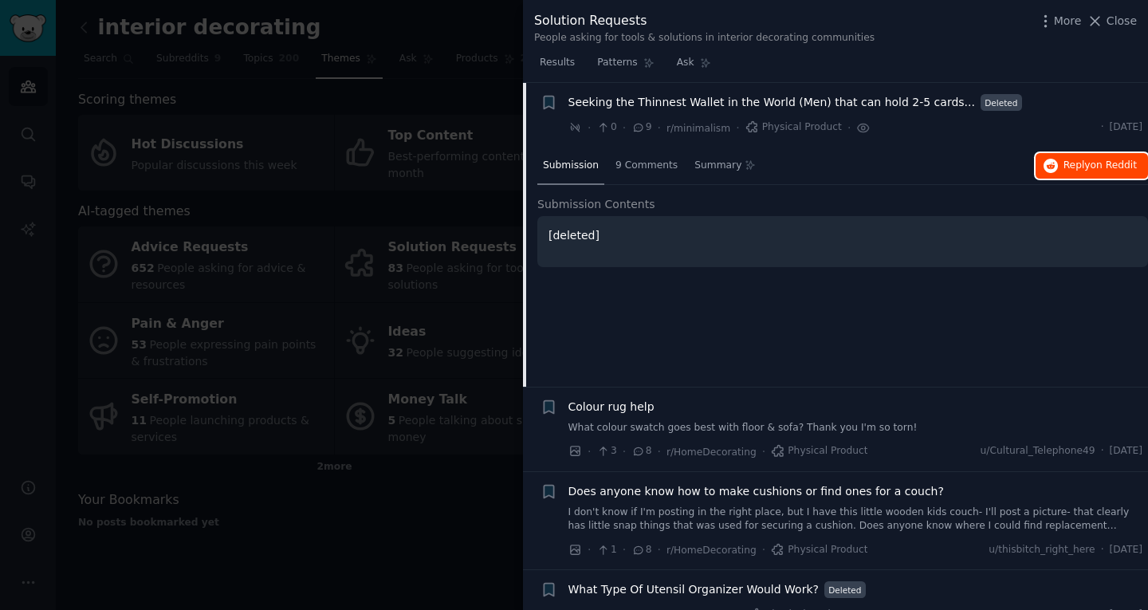
click at [1069, 172] on button "Reply on Reddit" at bounding box center [1092, 166] width 112 height 26
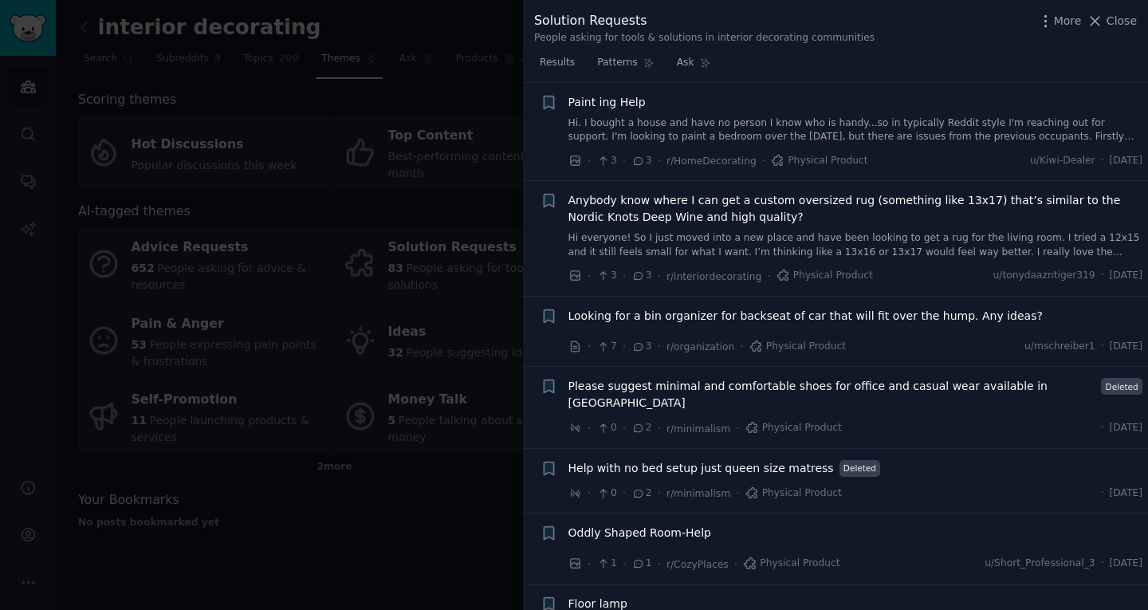
scroll to position [1984, 0]
click at [724, 309] on span "Looking for a bin organizer for backseat of car that will fit over the hump. An…" at bounding box center [806, 317] width 474 height 17
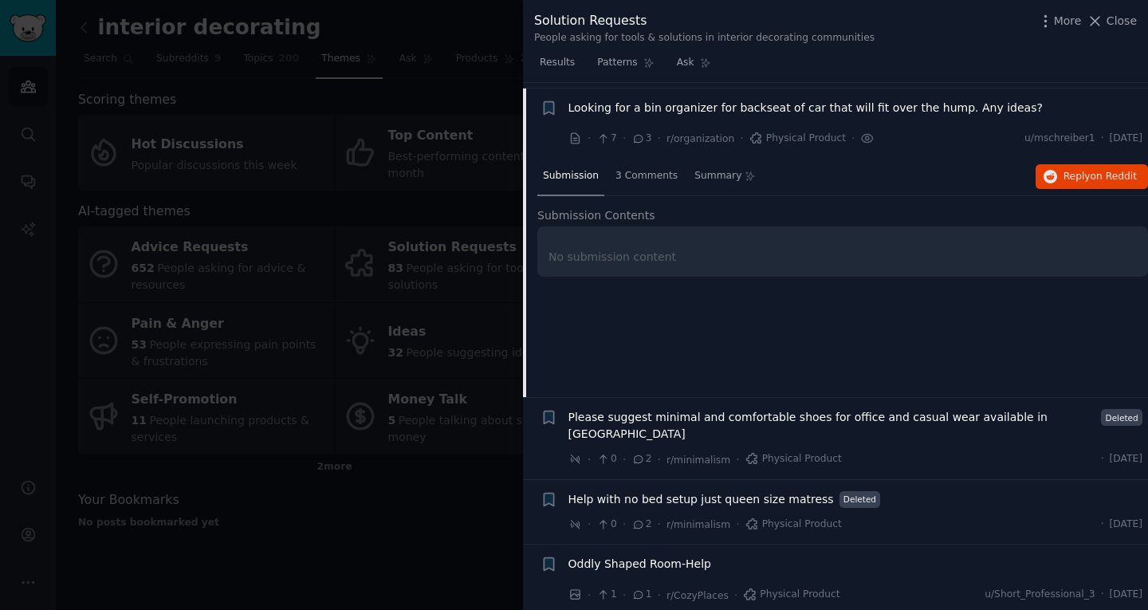
scroll to position [1959, 0]
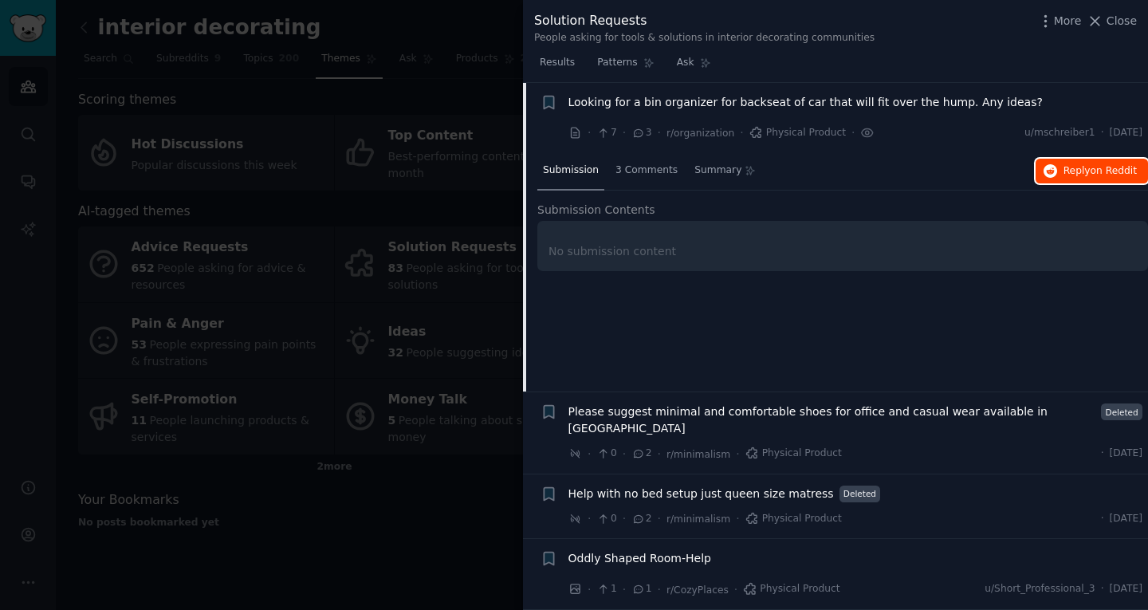
click at [1118, 166] on span "on Reddit" at bounding box center [1114, 170] width 46 height 11
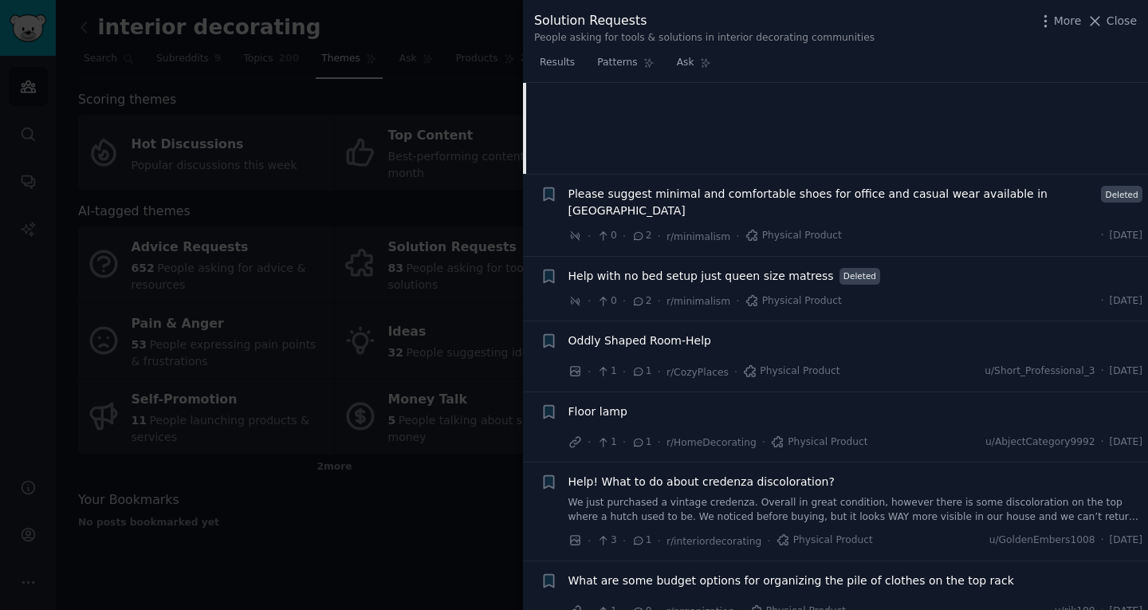
scroll to position [2182, 0]
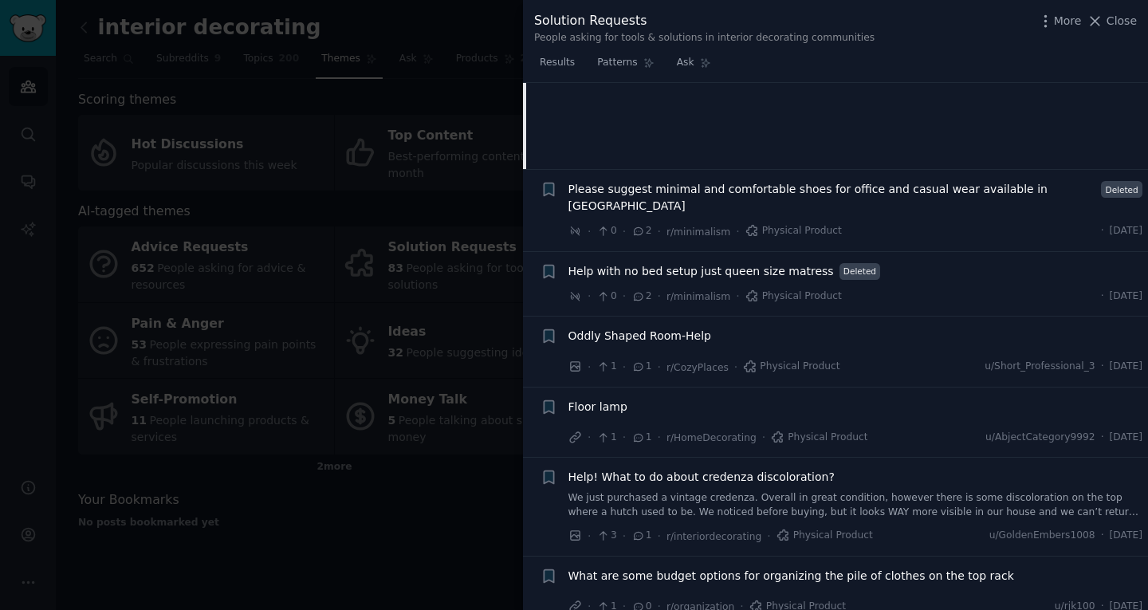
click at [397, 549] on div at bounding box center [574, 305] width 1148 height 610
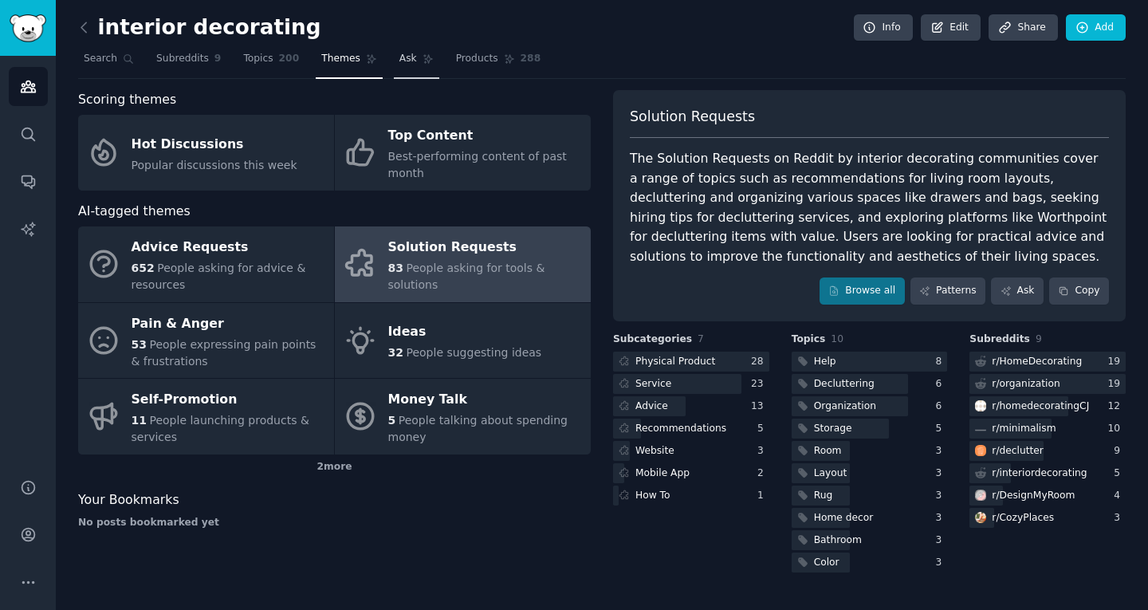
click at [423, 61] on icon at bounding box center [428, 58] width 11 height 11
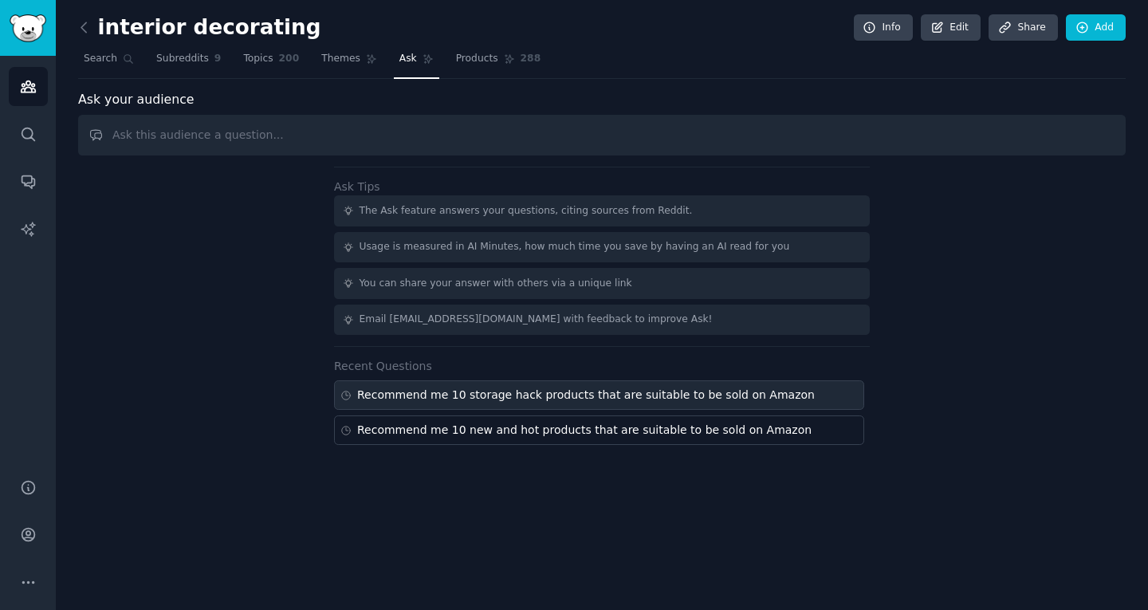
click at [537, 387] on div "Recommend me 10 storage hack products that are suitable to be sold on Amazon" at bounding box center [586, 395] width 458 height 17
type input "Recommend me 10 storage hack products that are suitable to be sold on Amazon"
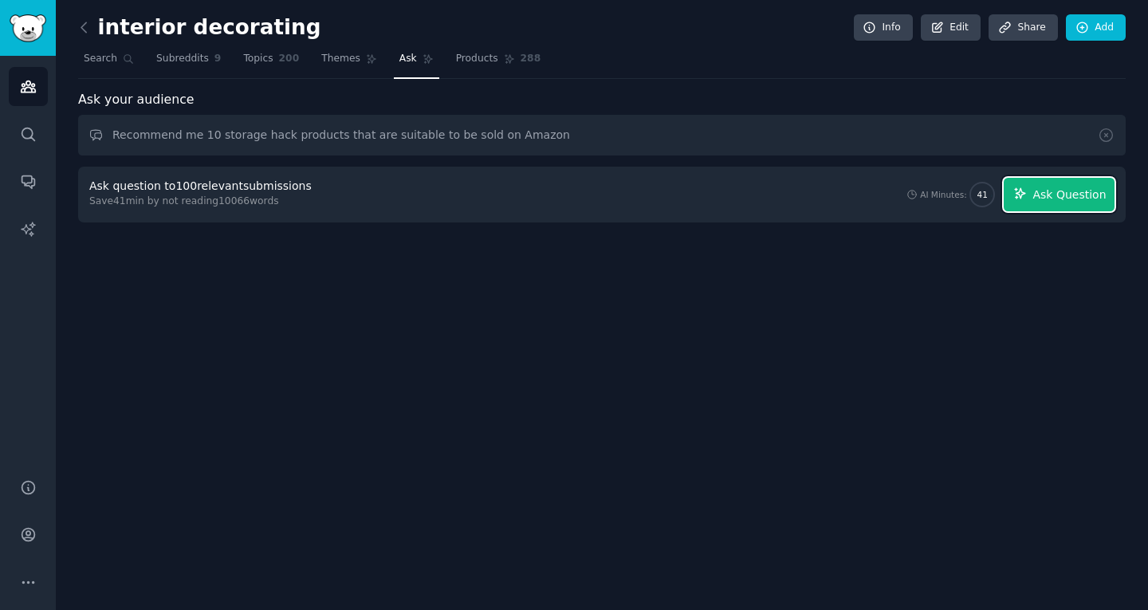
click at [1074, 195] on span "Ask Question" at bounding box center [1069, 195] width 73 height 17
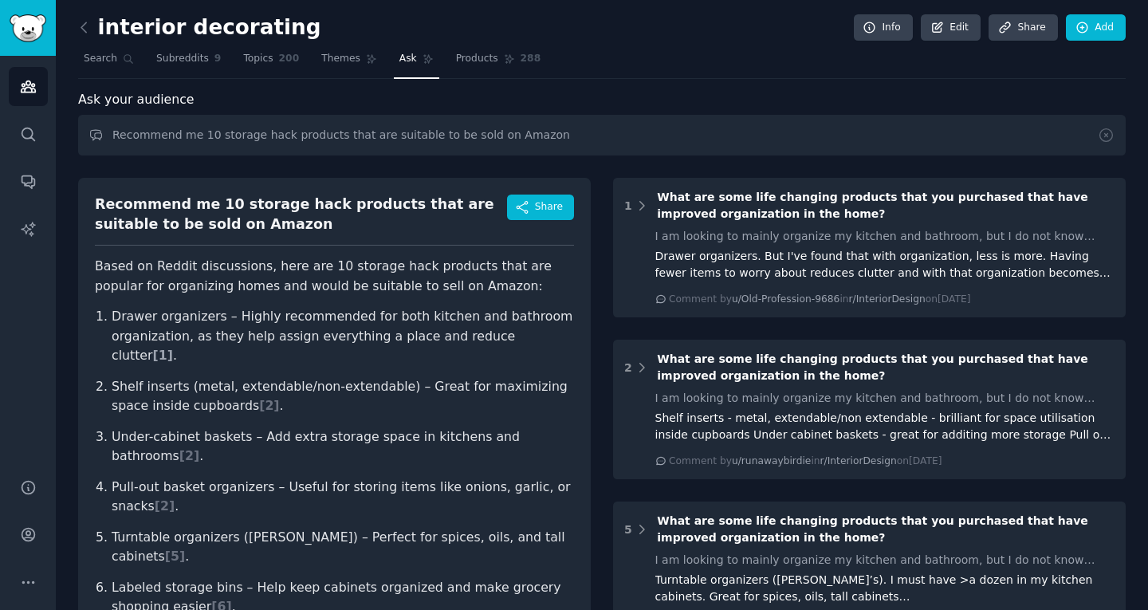
click at [173, 348] on span "[ 1 ]" at bounding box center [163, 355] width 20 height 15
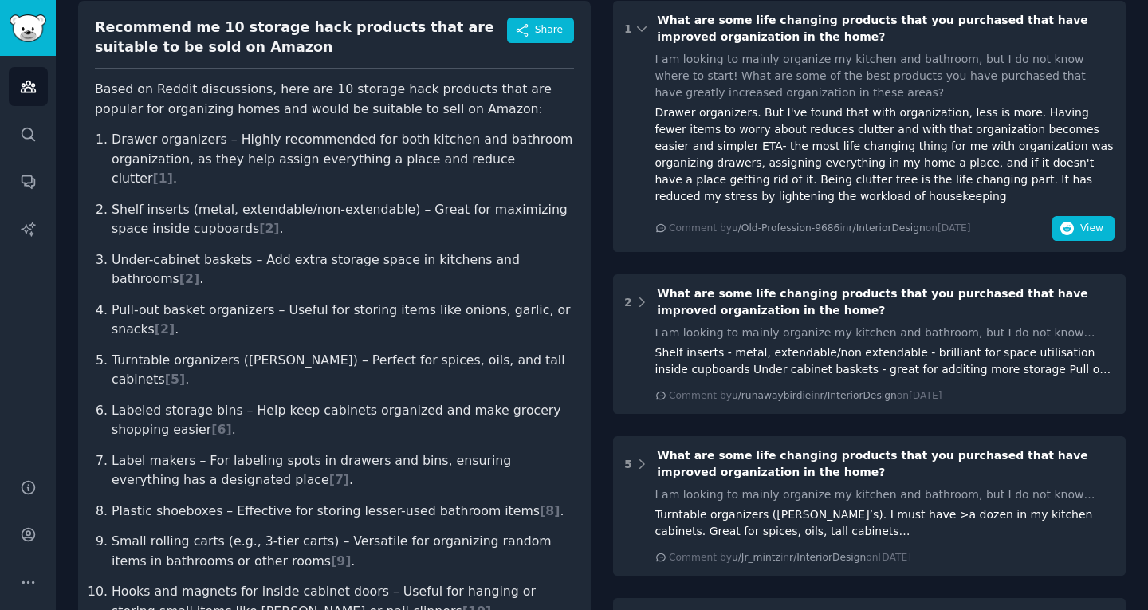
scroll to position [178, 0]
click at [1080, 222] on span "View" at bounding box center [1091, 228] width 23 height 14
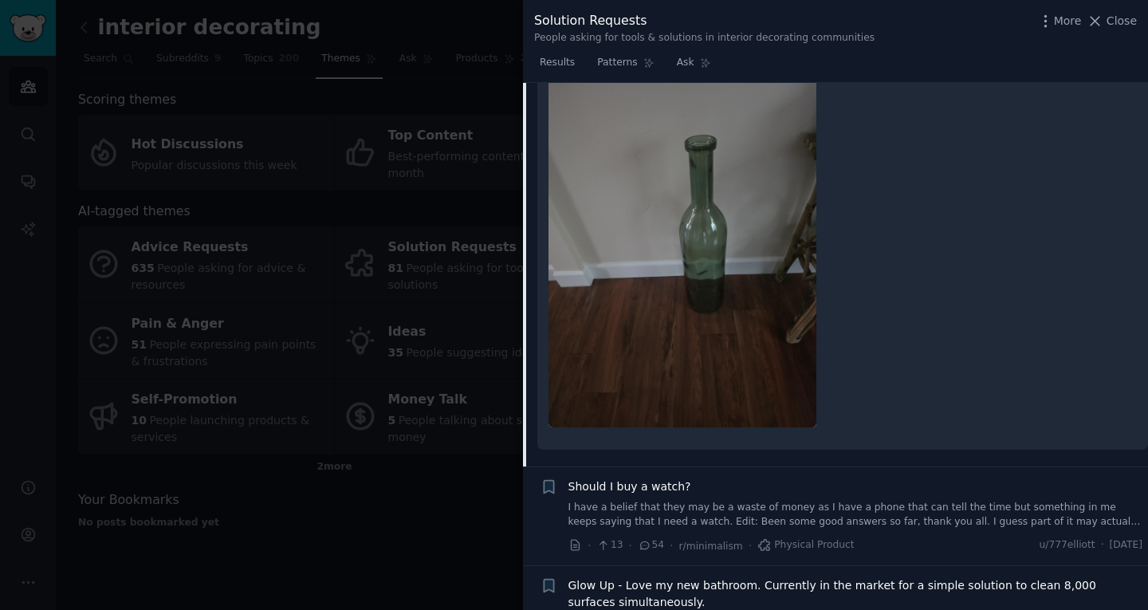
scroll to position [343, 0]
